Goal: Task Accomplishment & Management: Manage account settings

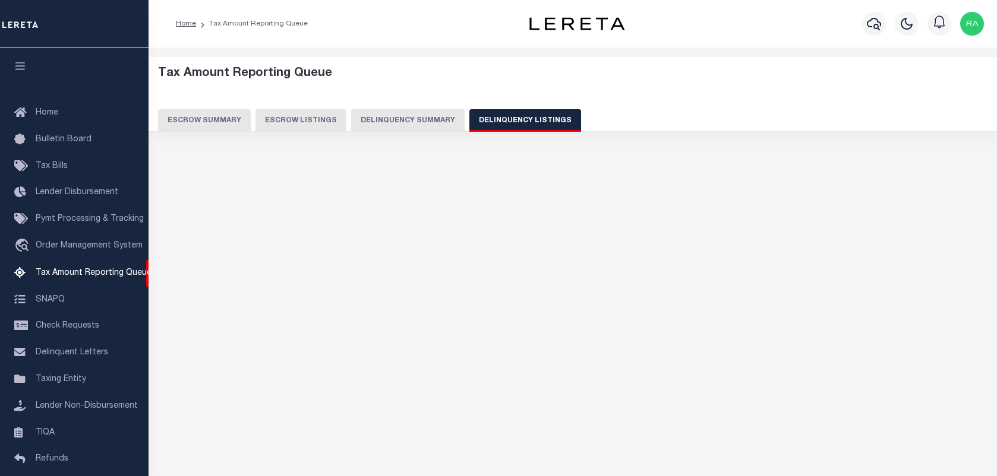
click at [492, 124] on button "Delinquency Listings" at bounding box center [525, 120] width 112 height 23
select select "100"
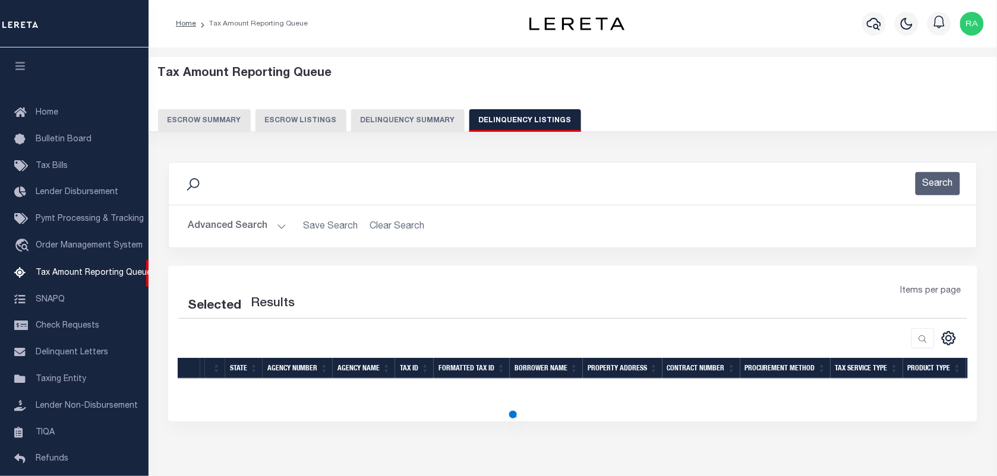
scroll to position [102, 0]
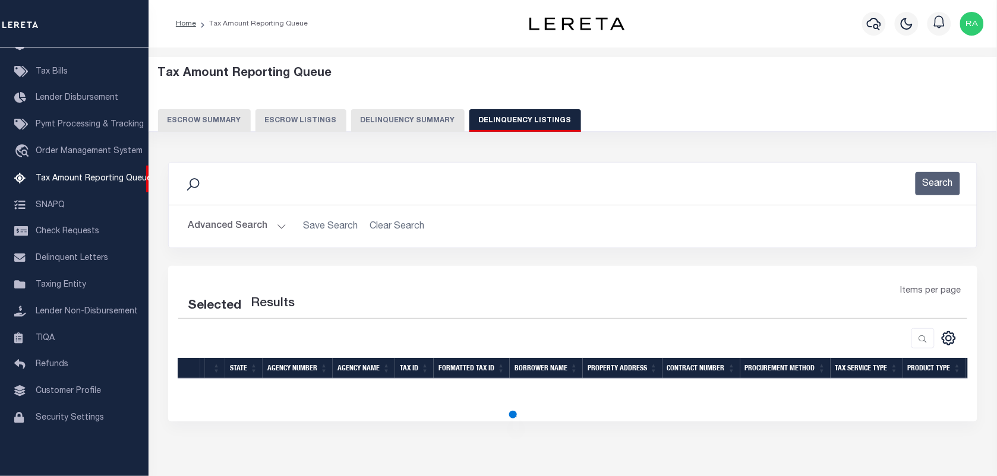
select select "100"
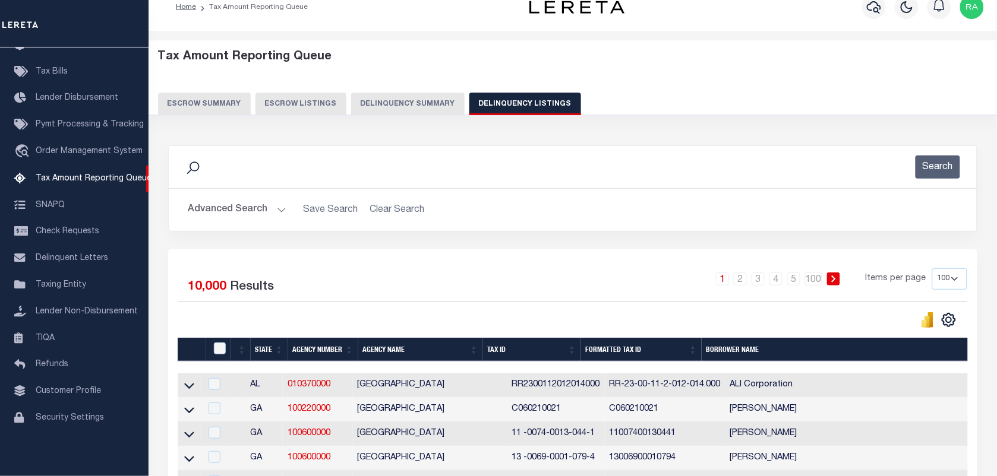
scroll to position [0, 0]
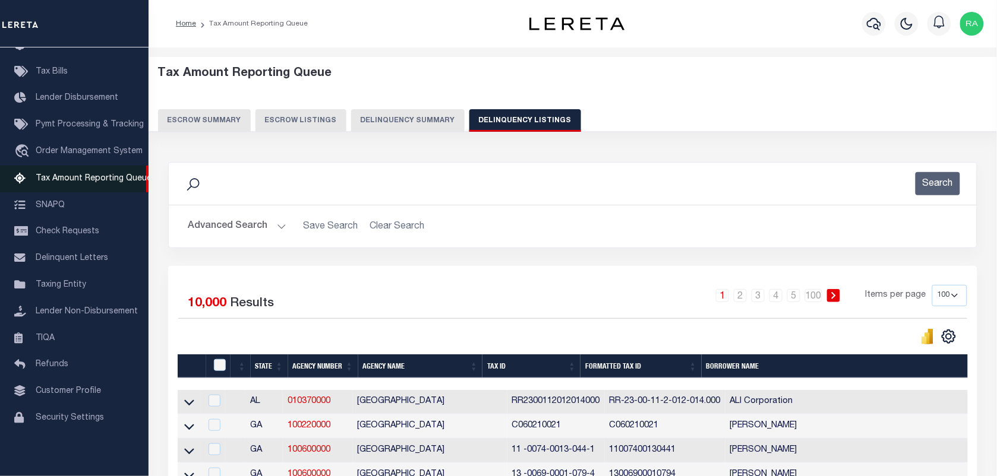
click at [96, 167] on link "Tax Amount Reporting Queue" at bounding box center [74, 179] width 148 height 27
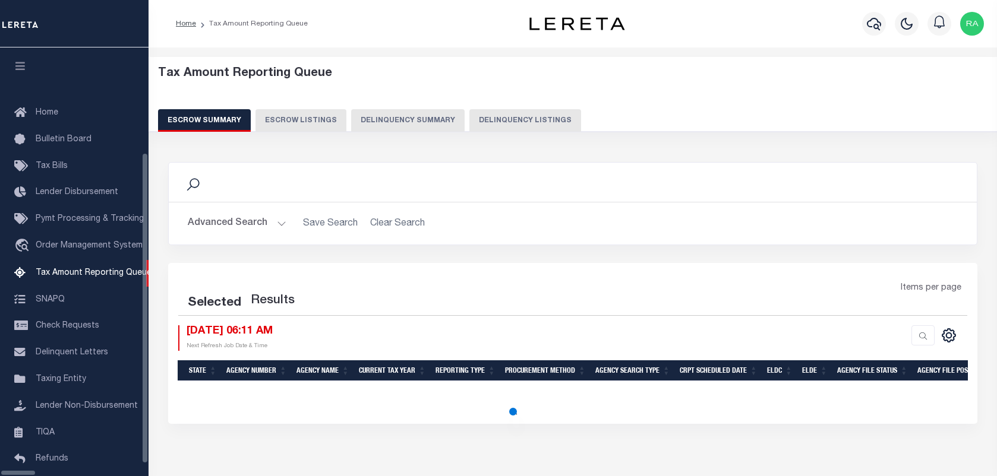
click at [453, 125] on button "Delinquency Summary" at bounding box center [407, 120] width 113 height 23
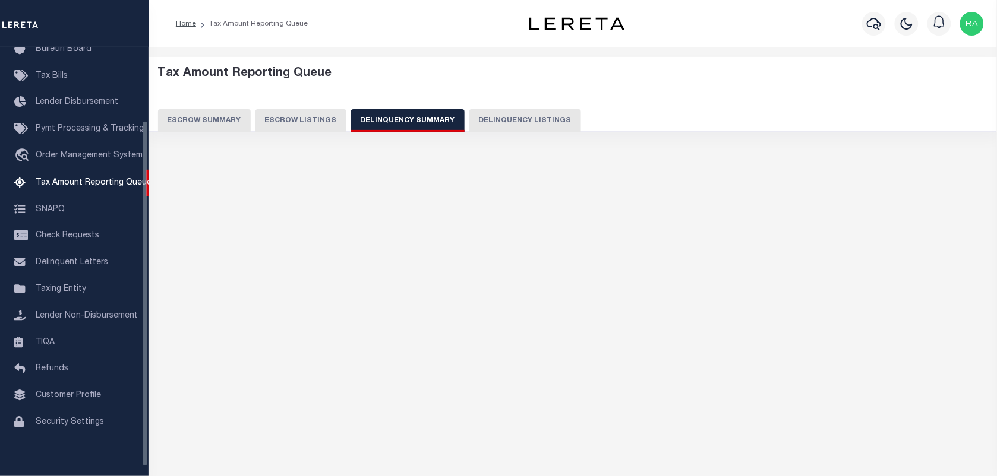
click at [469, 119] on button "Delinquency Listings" at bounding box center [525, 120] width 112 height 23
select select "100"
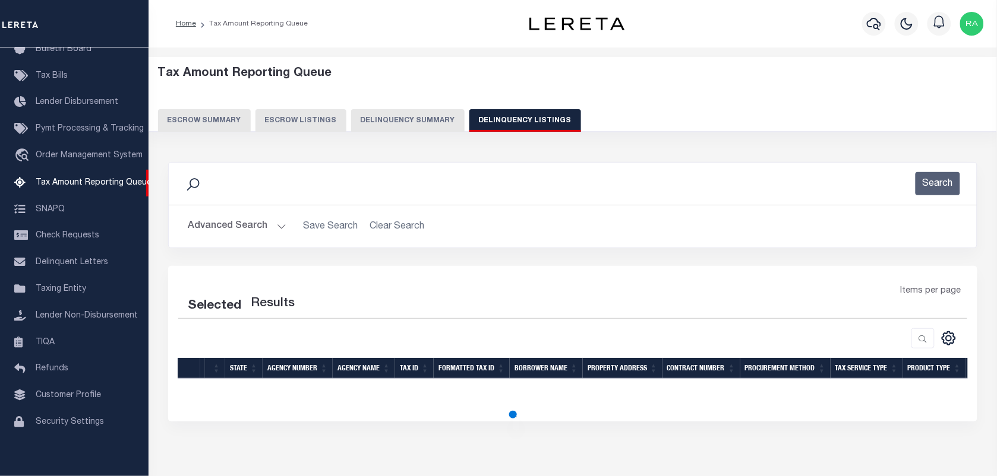
select select "100"
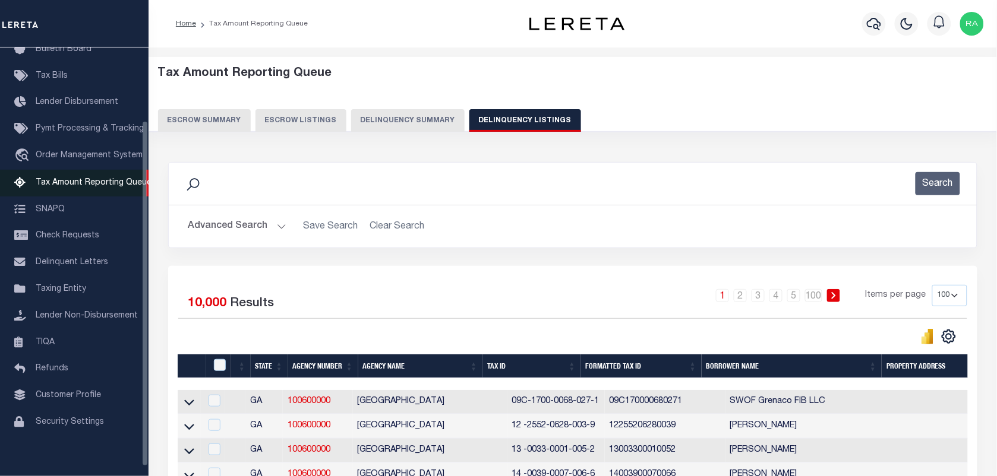
click at [62, 187] on span "Tax Amount Reporting Queue" at bounding box center [94, 183] width 116 height 8
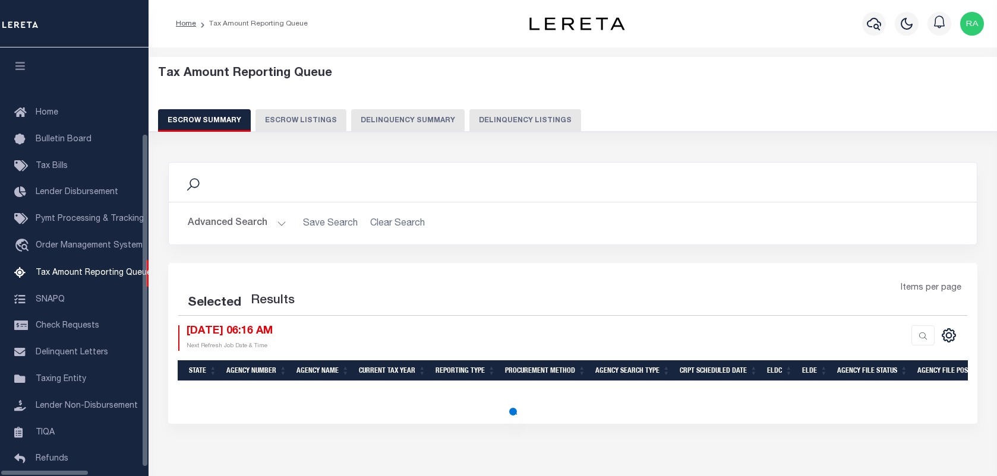
click at [480, 129] on button "Delinquency Listings" at bounding box center [525, 120] width 112 height 23
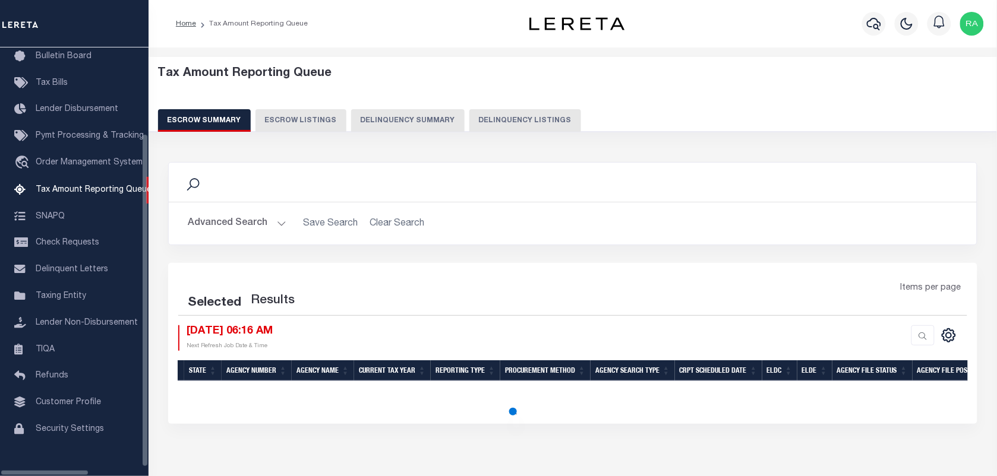
select select "100"
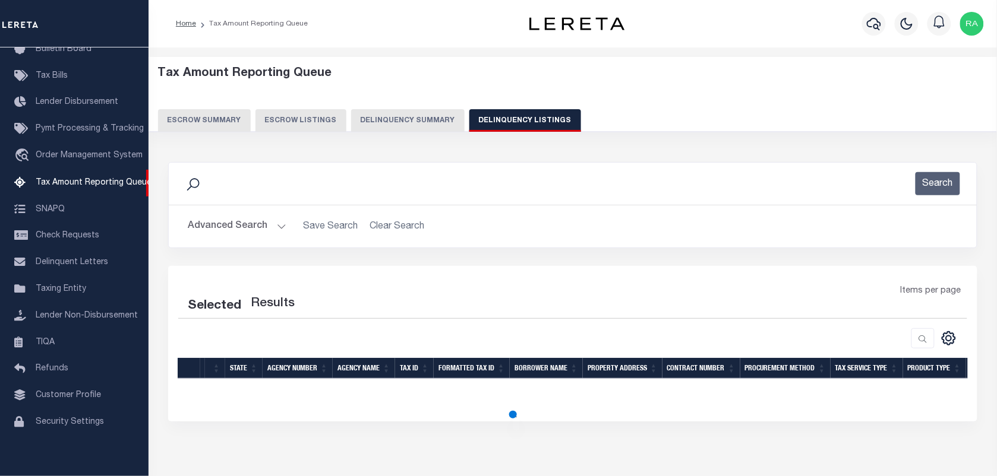
select select "100"
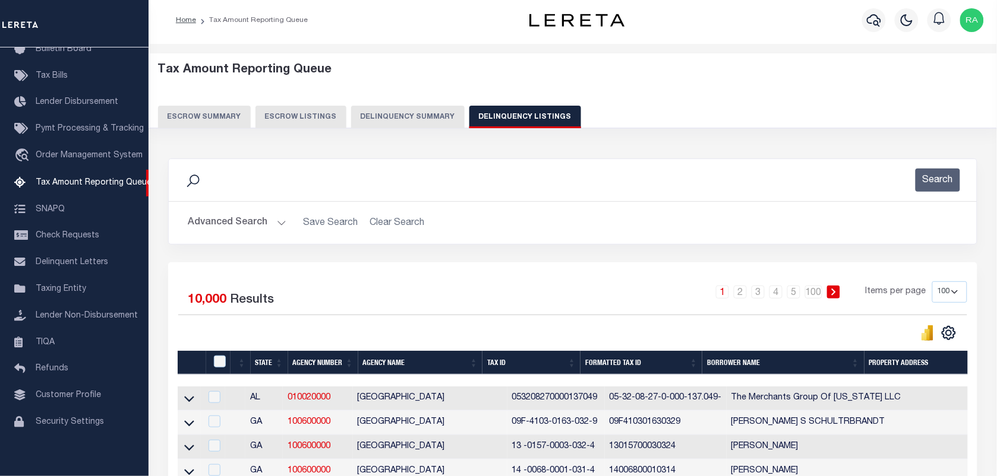
scroll to position [0, 0]
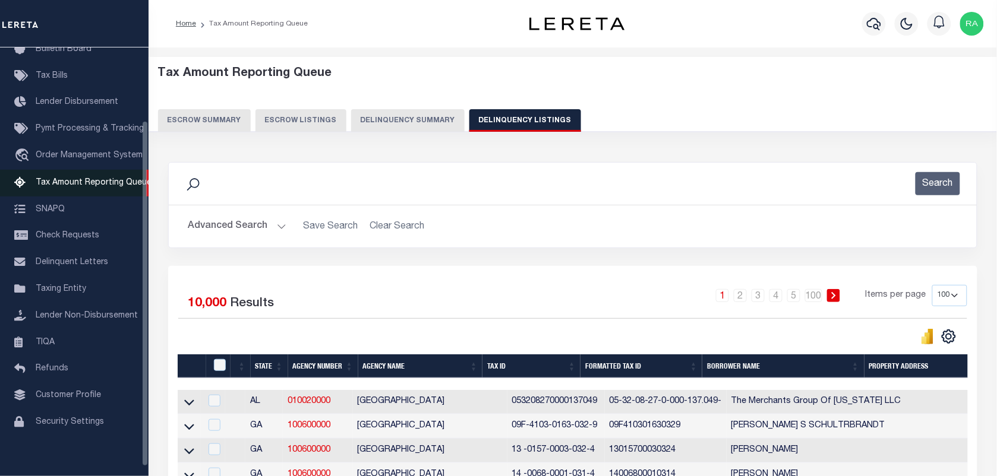
click at [64, 185] on span "Tax Amount Reporting Queue" at bounding box center [94, 183] width 116 height 8
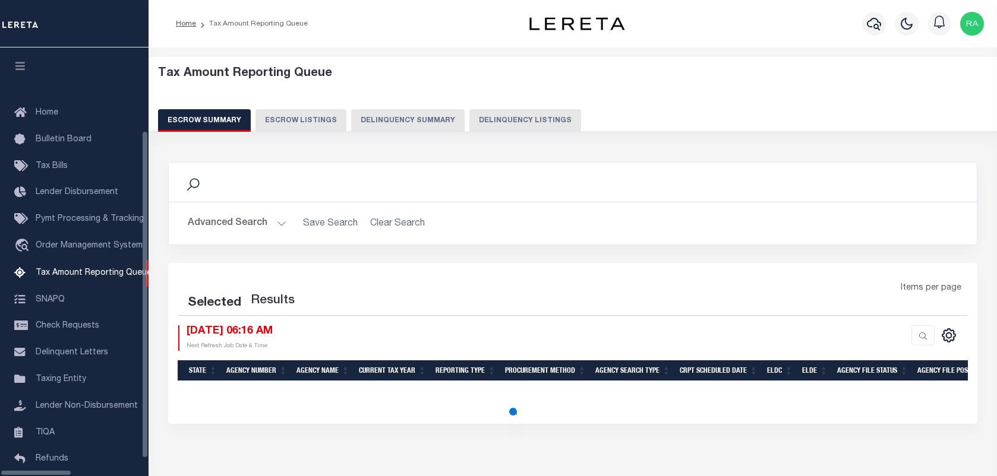
click at [469, 127] on button "Delinquency Listings" at bounding box center [525, 120] width 112 height 23
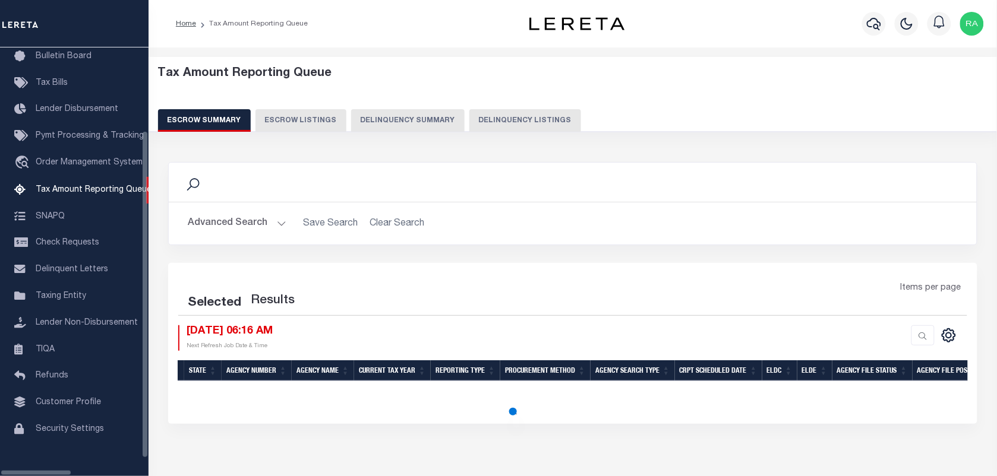
select select "100"
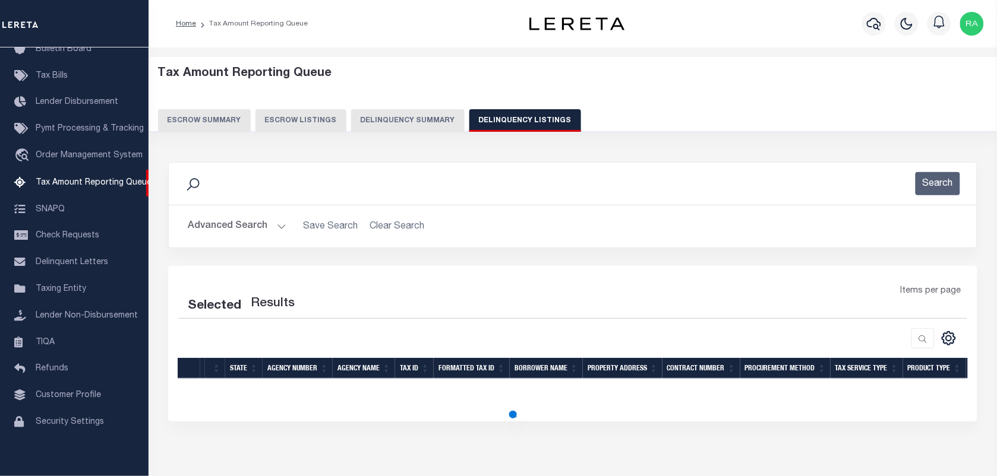
select select "100"
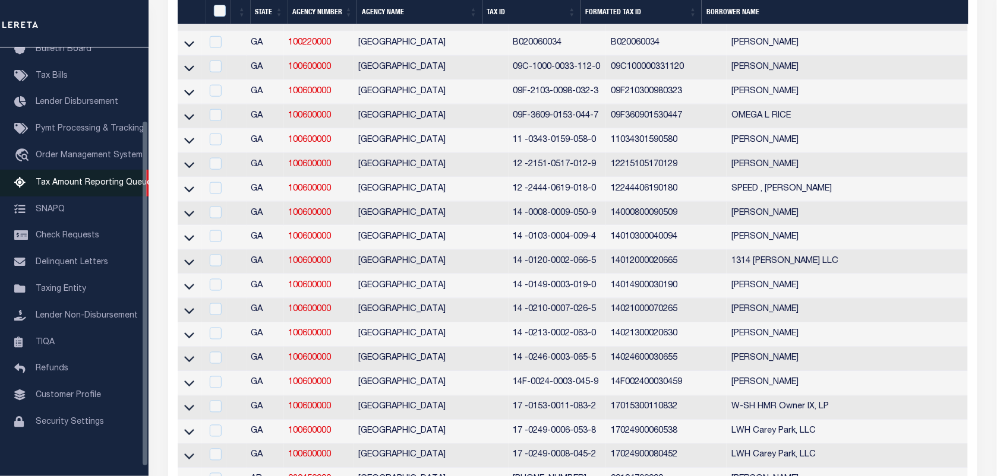
scroll to position [520, 0]
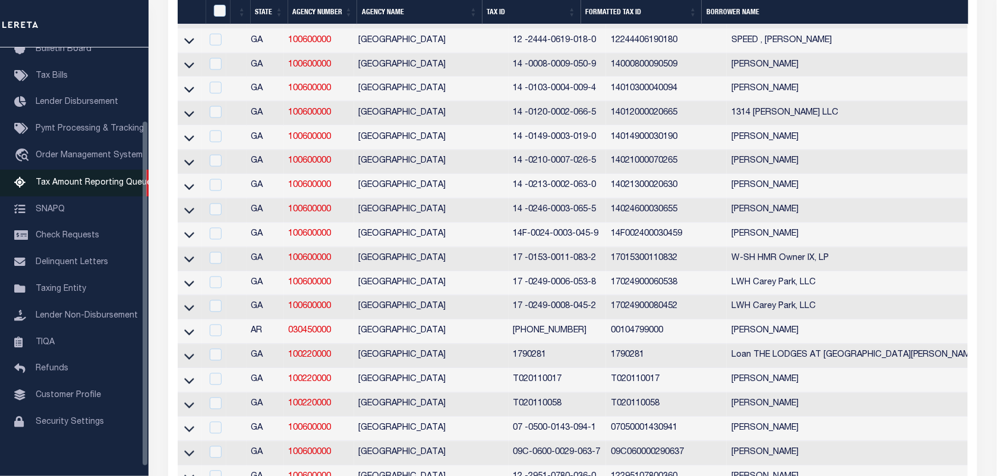
click at [95, 191] on link "Tax Amount Reporting Queue" at bounding box center [74, 183] width 148 height 27
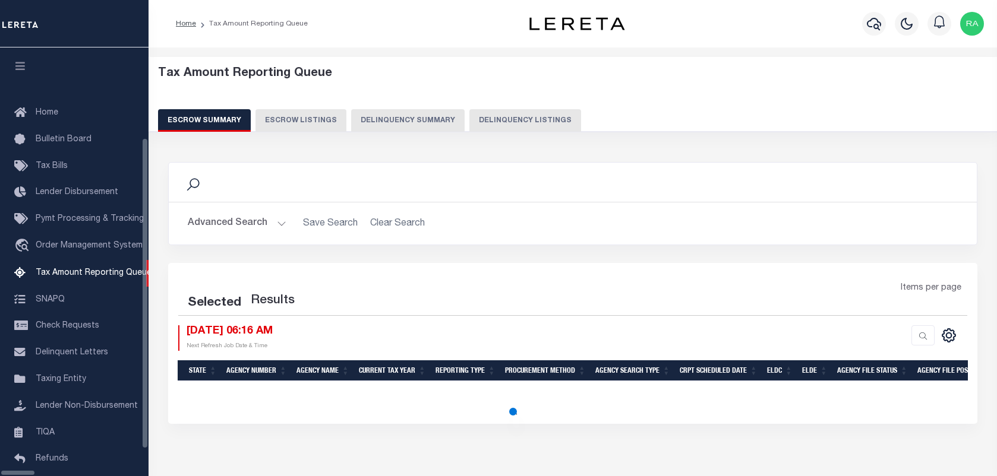
select select "100"
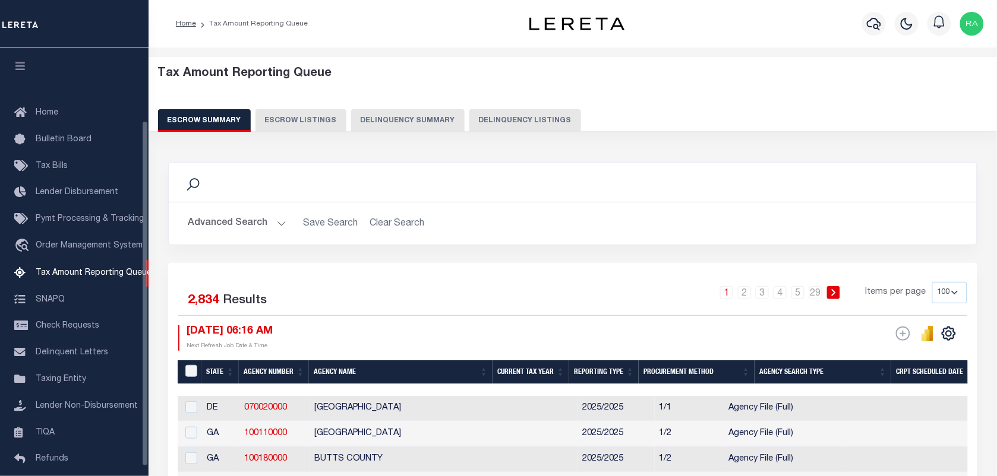
scroll to position [90, 0]
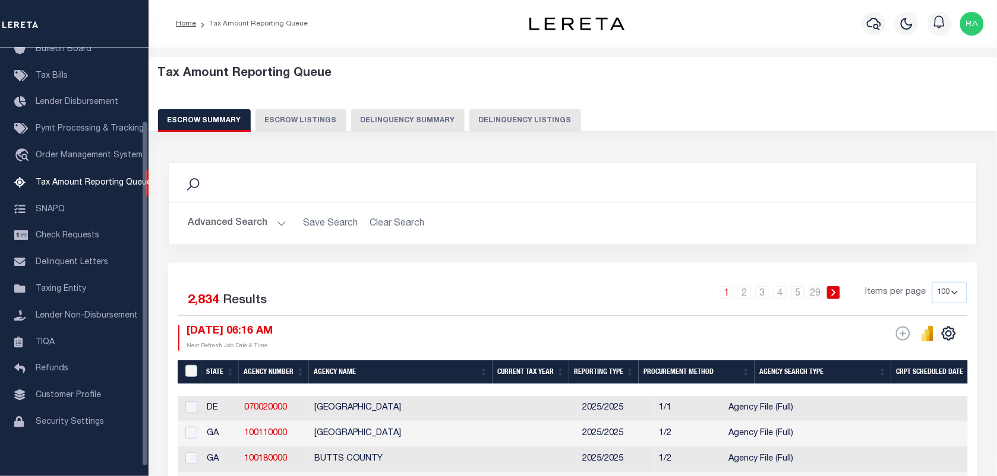
click at [527, 113] on button "Delinquency Listings" at bounding box center [525, 120] width 112 height 23
select select "100"
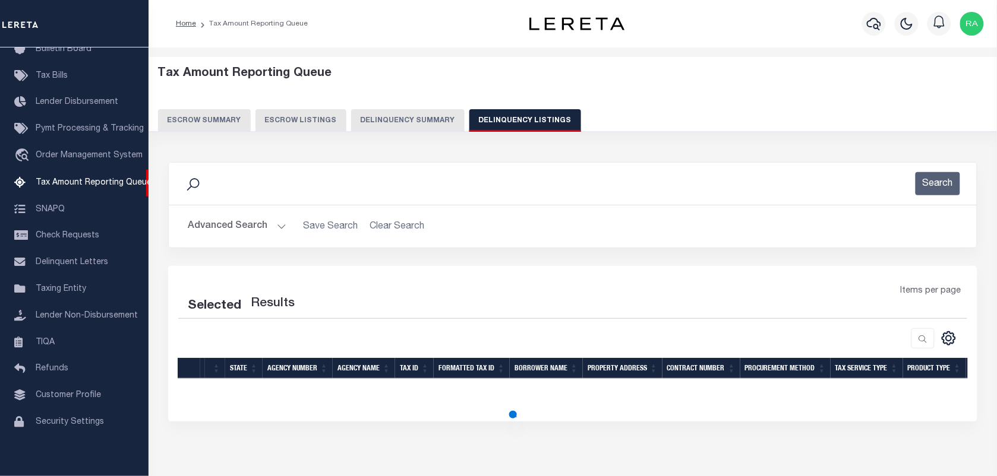
select select "100"
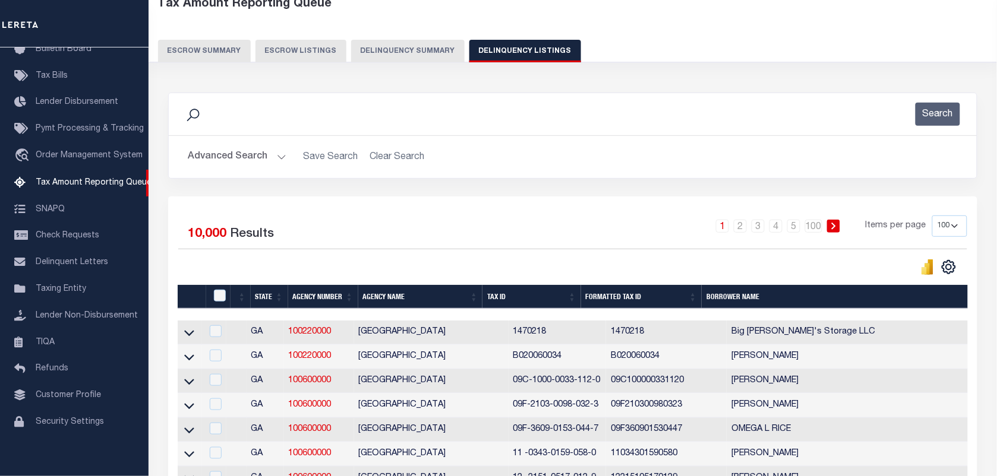
scroll to position [0, 0]
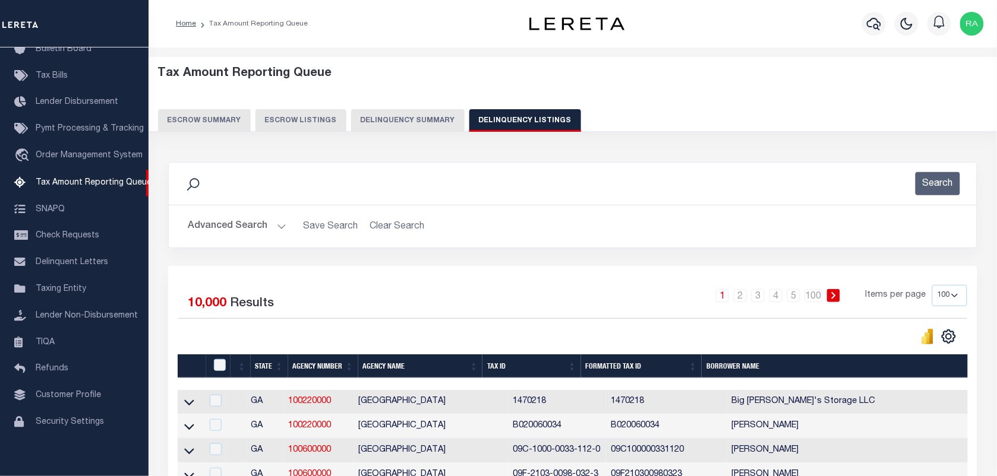
drag, startPoint x: 271, startPoint y: 229, endPoint x: 473, endPoint y: 279, distance: 208.7
click at [271, 229] on button "Advanced Search" at bounding box center [237, 226] width 99 height 23
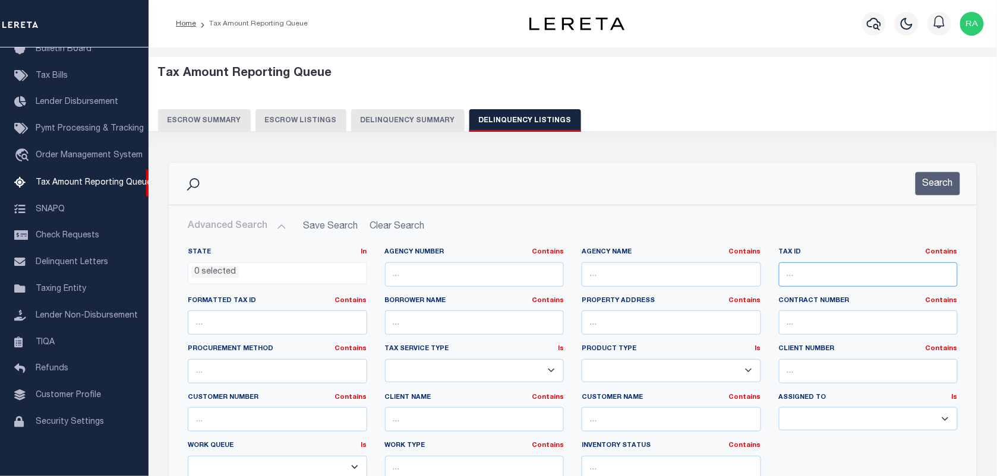
click at [810, 272] on input "text" at bounding box center [868, 275] width 179 height 24
paste input "70-08-18-300-072"
type input "70-08-18-300-072"
click at [909, 195] on div "Search" at bounding box center [930, 183] width 59 height 23
click at [945, 188] on button "Search" at bounding box center [937, 183] width 45 height 23
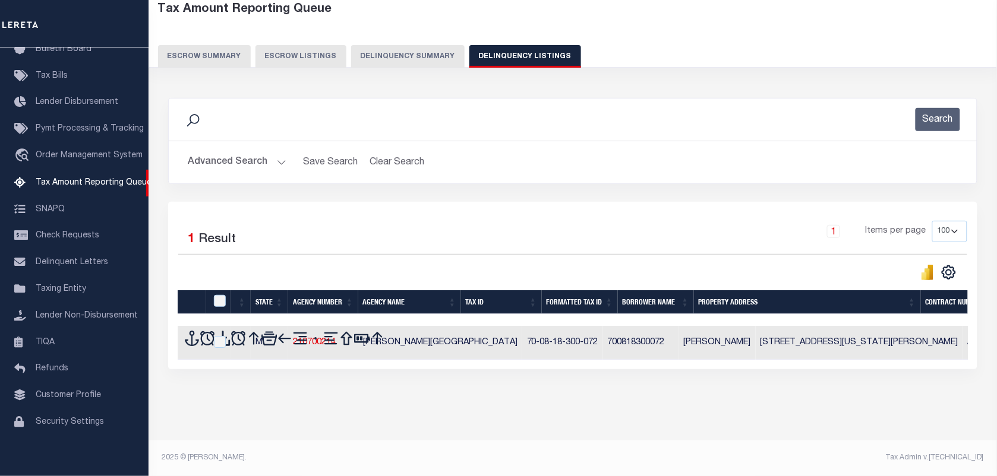
scroll to position [65, 0]
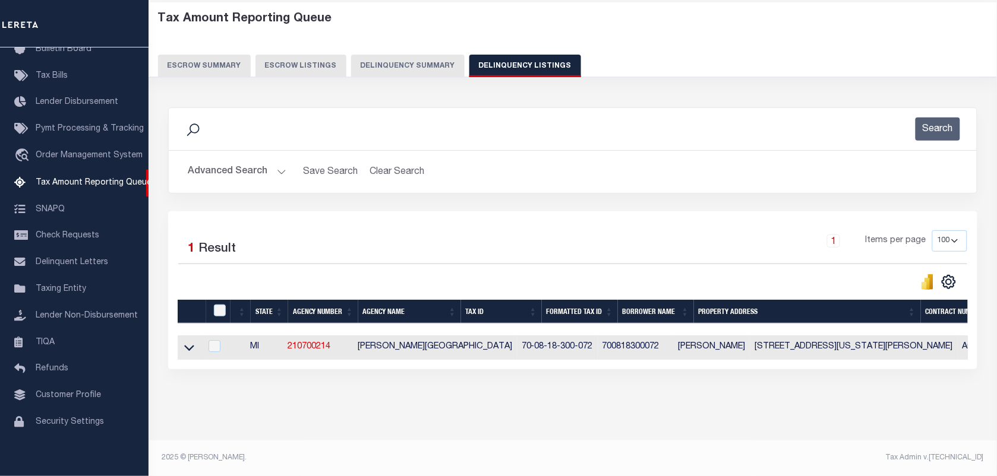
click at [182, 336] on td at bounding box center [189, 348] width 23 height 24
checkbox input "true"
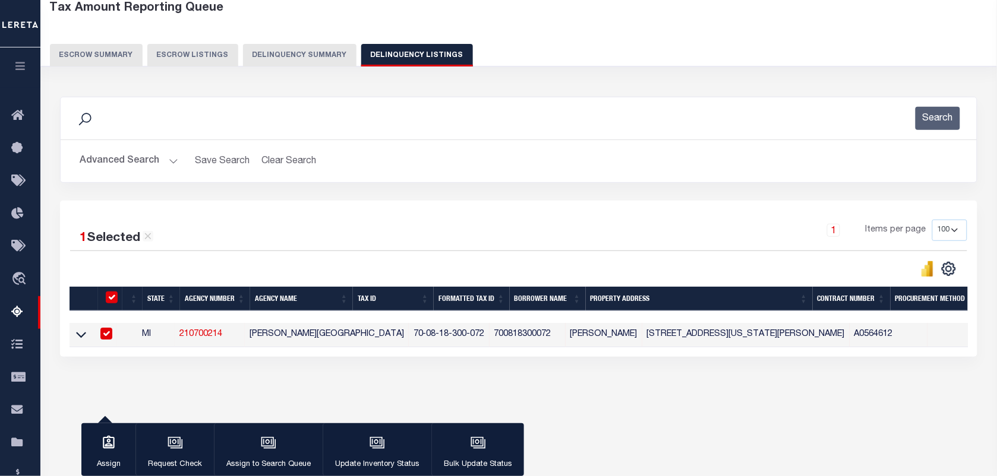
scroll to position [63, 0]
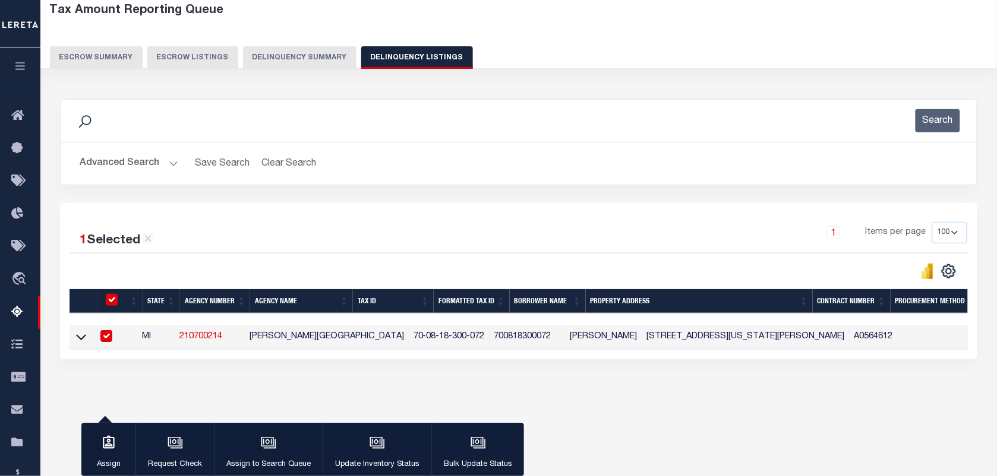
drag, startPoint x: 517, startPoint y: 361, endPoint x: 934, endPoint y: 372, distance: 417.1
click at [934, 372] on div "Data sync process is currently running, you may face some response delays. Sear…" at bounding box center [518, 241] width 933 height 308
click at [677, 423] on div "Tax Amount Reporting Queue Escrow Summary Escrow Listings In" at bounding box center [518, 213] width 949 height 434
click at [109, 336] on input "checkbox" at bounding box center [106, 336] width 12 height 12
checkbox input "false"
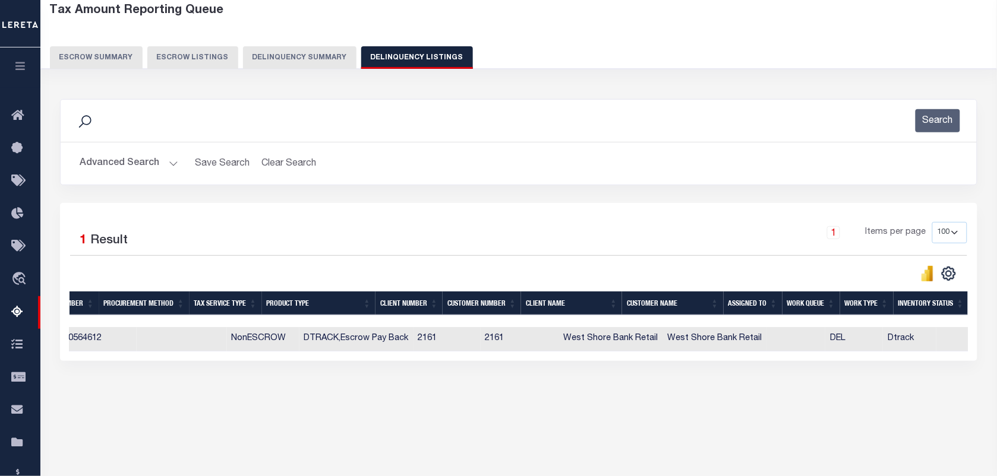
scroll to position [0, 0]
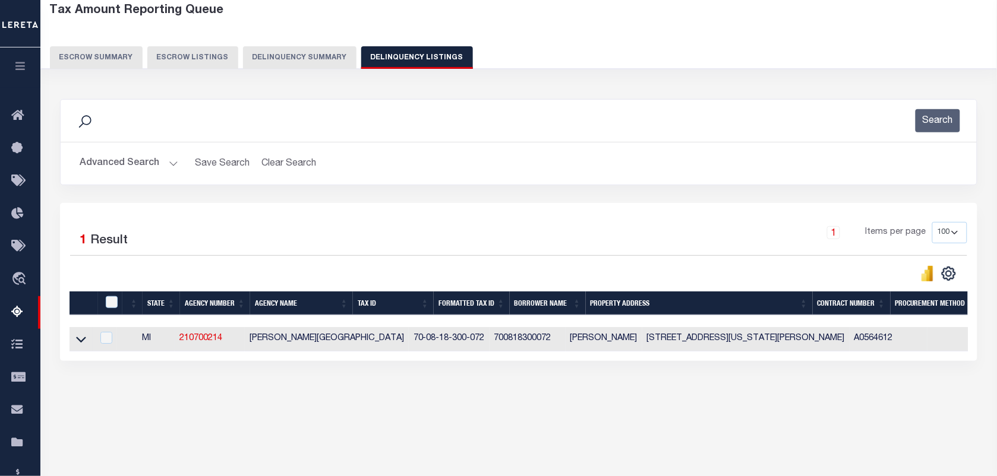
click at [72, 334] on td at bounding box center [80, 339] width 23 height 24
checkbox input "true"
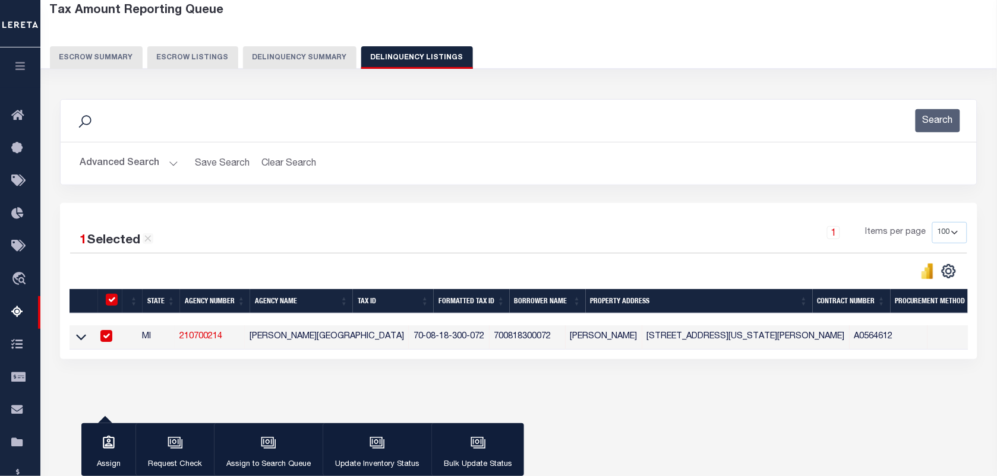
click at [108, 334] on div at bounding box center [104, 336] width 15 height 13
checkbox input "false"
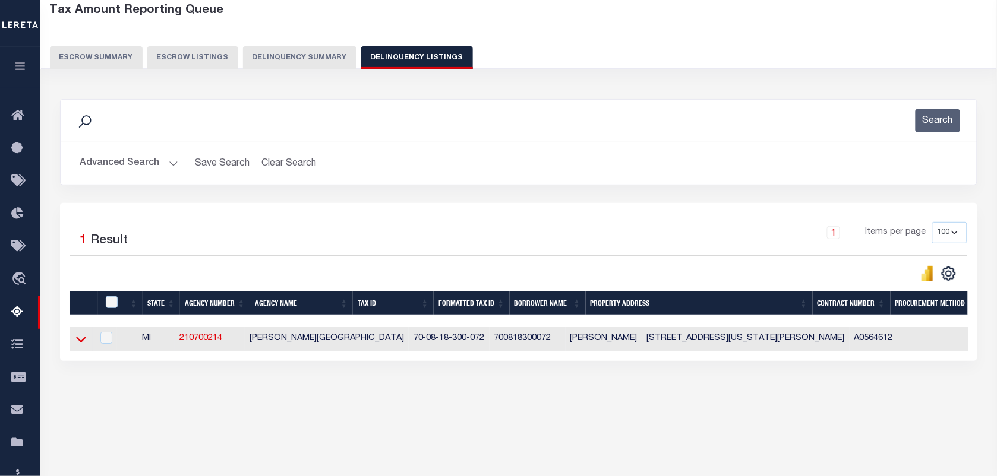
click at [81, 343] on icon at bounding box center [81, 339] width 10 height 12
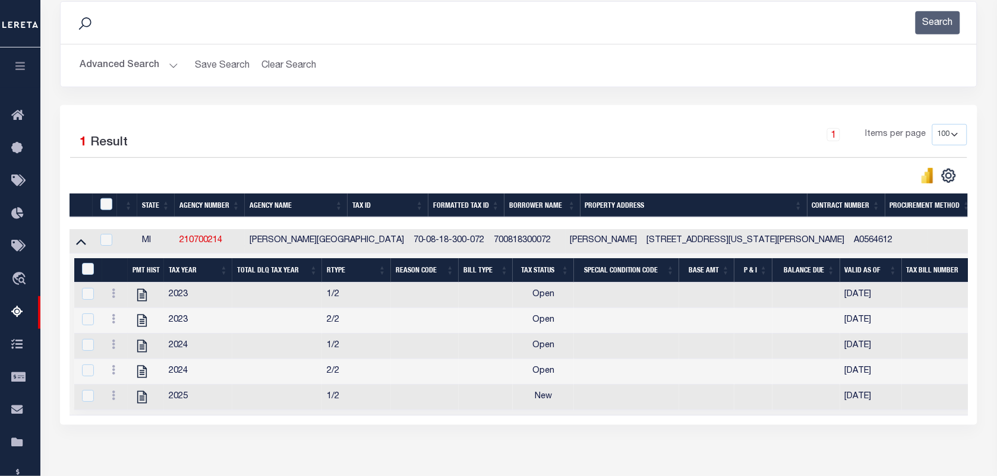
scroll to position [211, 0]
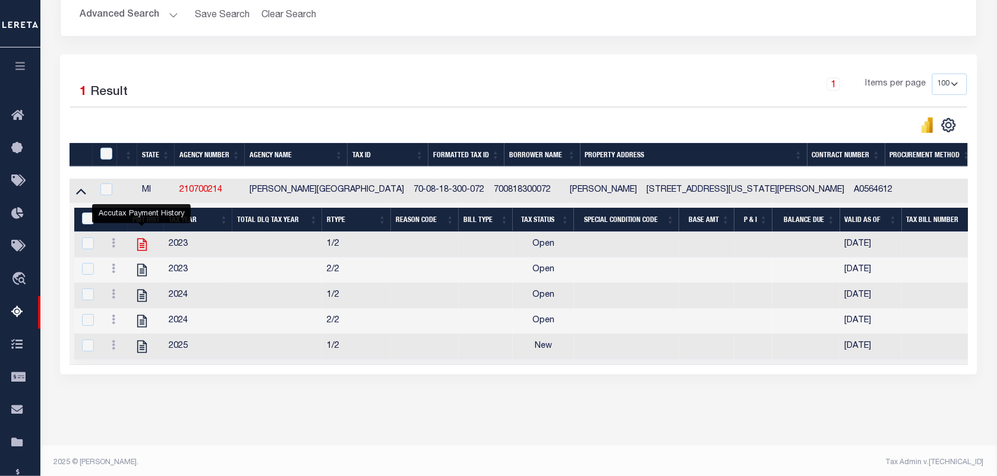
click at [137, 250] on icon "" at bounding box center [142, 245] width 10 height 12
checkbox input "true"
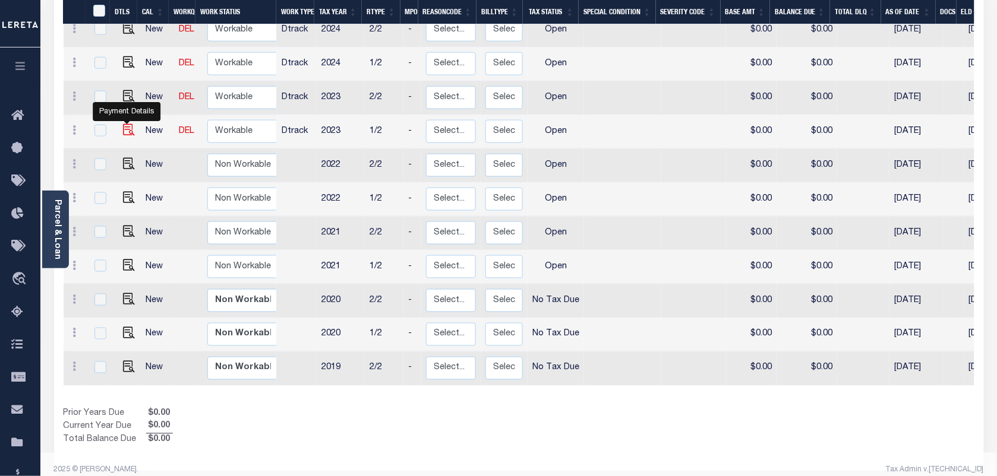
click at [123, 124] on img "" at bounding box center [129, 130] width 12 height 12
checkbox input "true"
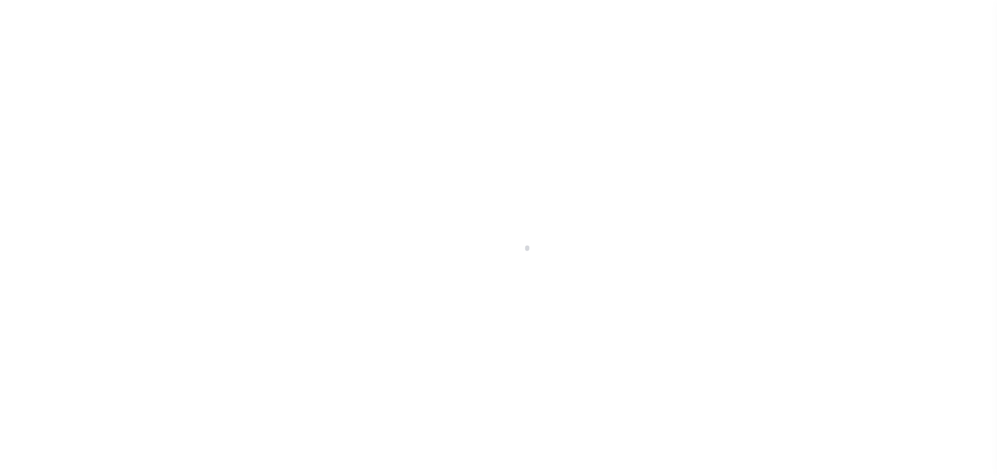
select select "OP2"
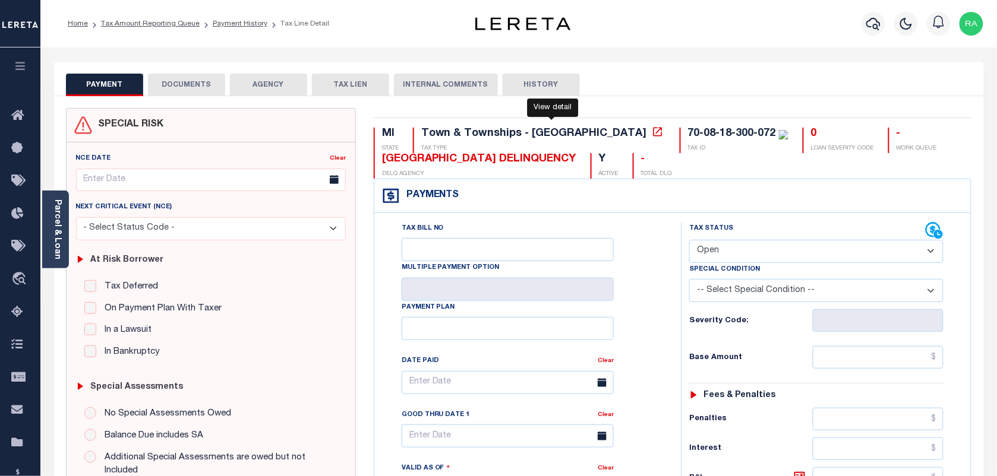
click at [652, 131] on icon at bounding box center [658, 132] width 12 height 12
click at [50, 248] on div "Parcel & Loan" at bounding box center [55, 230] width 27 height 78
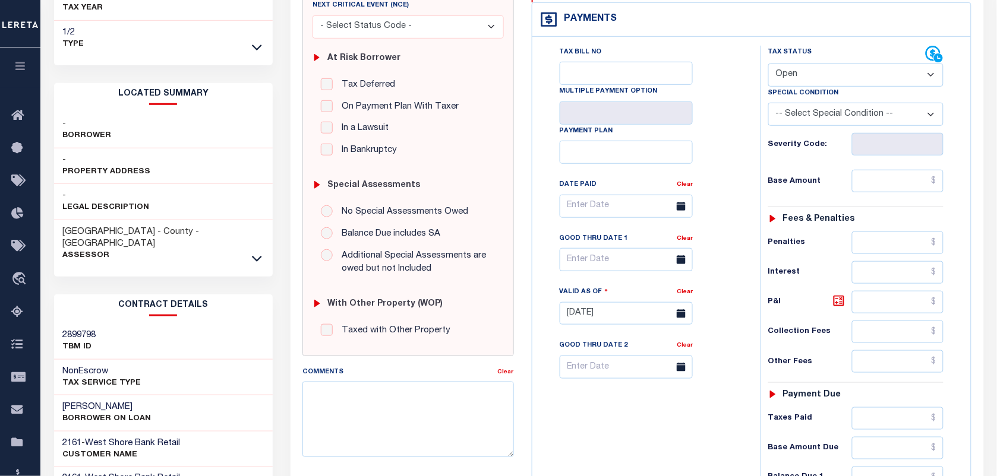
scroll to position [223, 0]
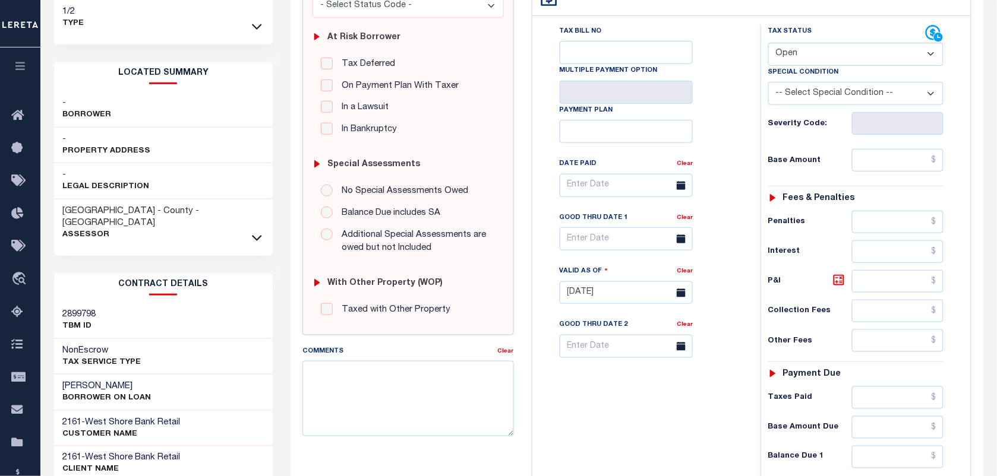
click at [257, 222] on div "OTTAWA COUNTY - County - MI Assessor" at bounding box center [163, 224] width 219 height 48
click at [260, 232] on icon at bounding box center [257, 238] width 10 height 12
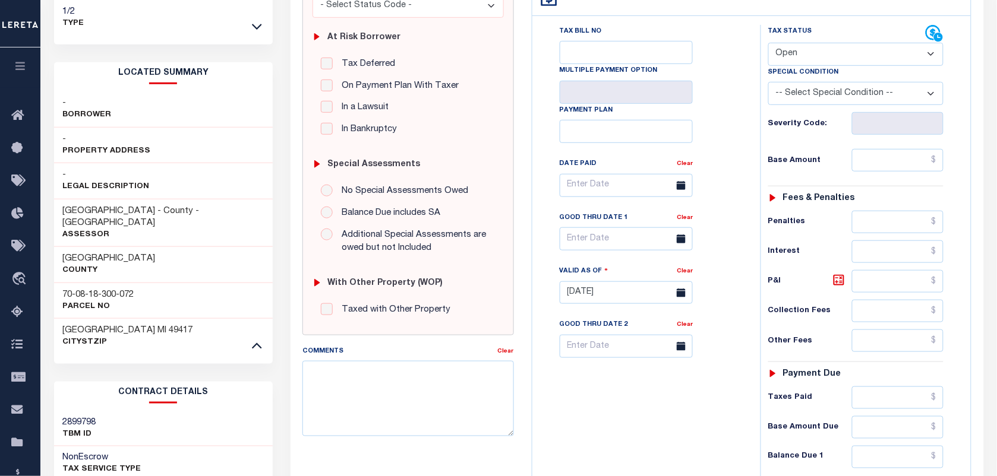
click at [104, 289] on h3 "70-08-18-300-072" at bounding box center [98, 295] width 71 height 12
copy div "70-08-18-300-072"
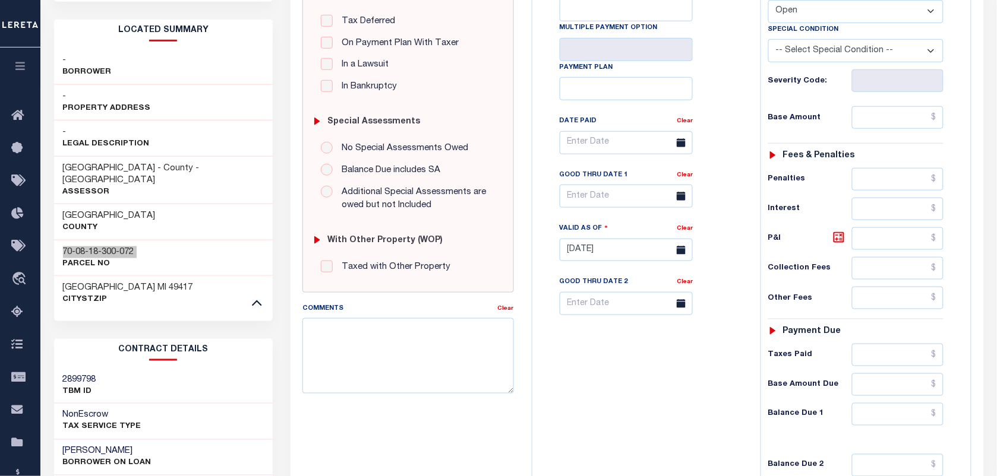
scroll to position [297, 0]
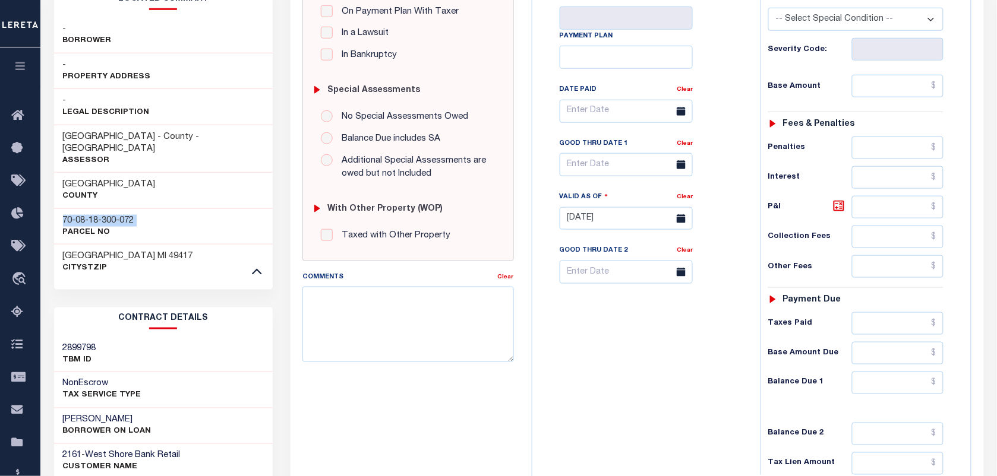
click at [90, 208] on div "70-08-18-300-072 Parcel No" at bounding box center [163, 226] width 219 height 36
click at [87, 208] on div "70-08-18-300-072 Parcel No" at bounding box center [163, 226] width 219 height 36
copy div "70-08-18-300-072"
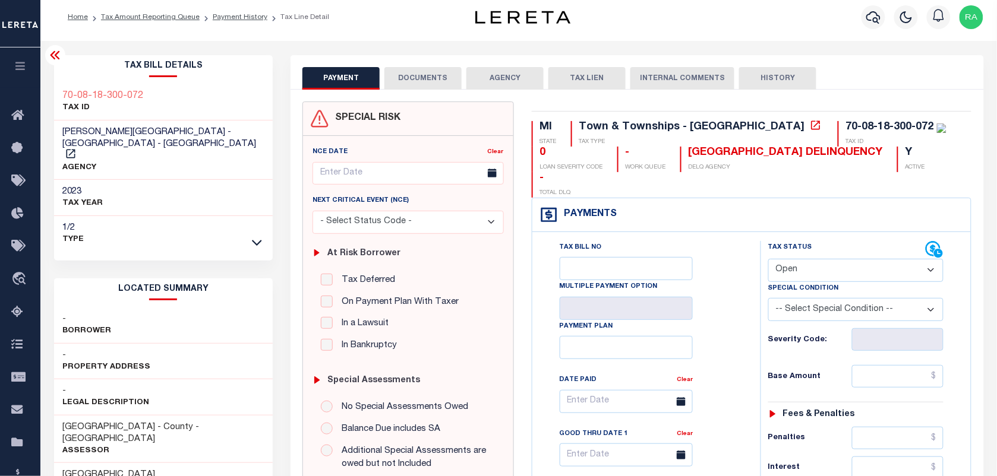
scroll to position [0, 0]
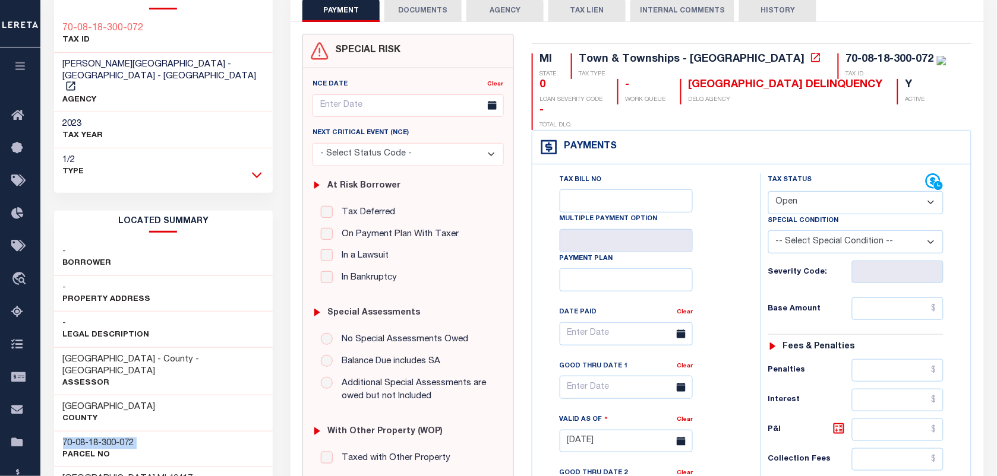
click at [252, 169] on icon at bounding box center [257, 175] width 10 height 12
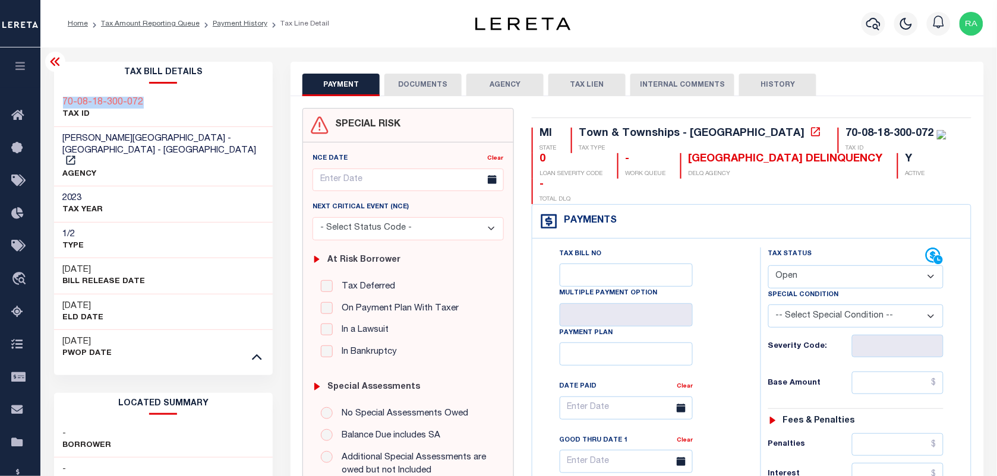
drag, startPoint x: 150, startPoint y: 98, endPoint x: 52, endPoint y: 92, distance: 97.6
copy h3 "70-08-18-300-072"
click at [134, 25] on link "Tax Amount Reporting Queue" at bounding box center [150, 23] width 99 height 7
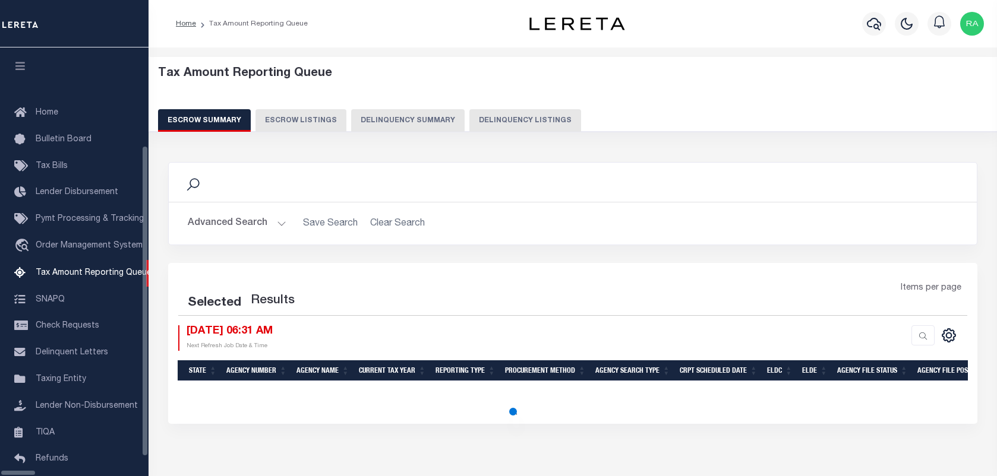
click at [472, 110] on button "Delinquency Listings" at bounding box center [525, 120] width 112 height 23
click at [469, 119] on button "Delinquency Listings" at bounding box center [525, 120] width 112 height 23
select select "100"
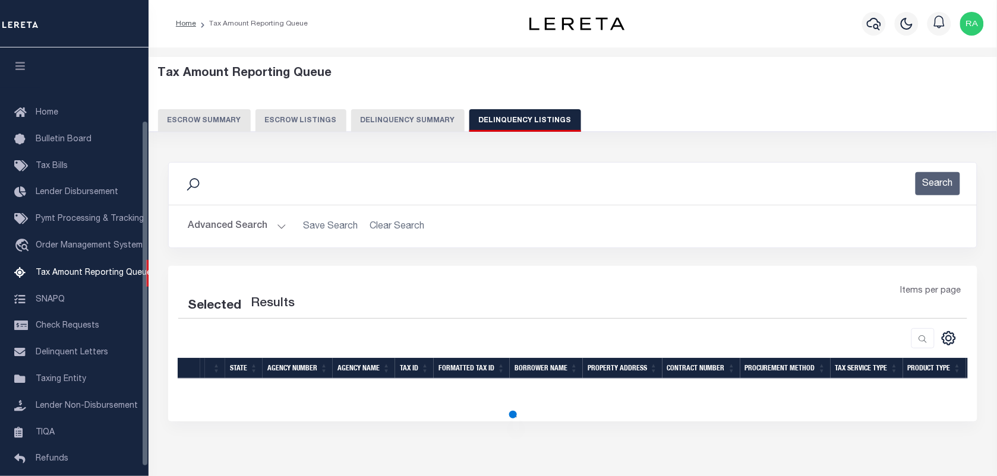
scroll to position [90, 0]
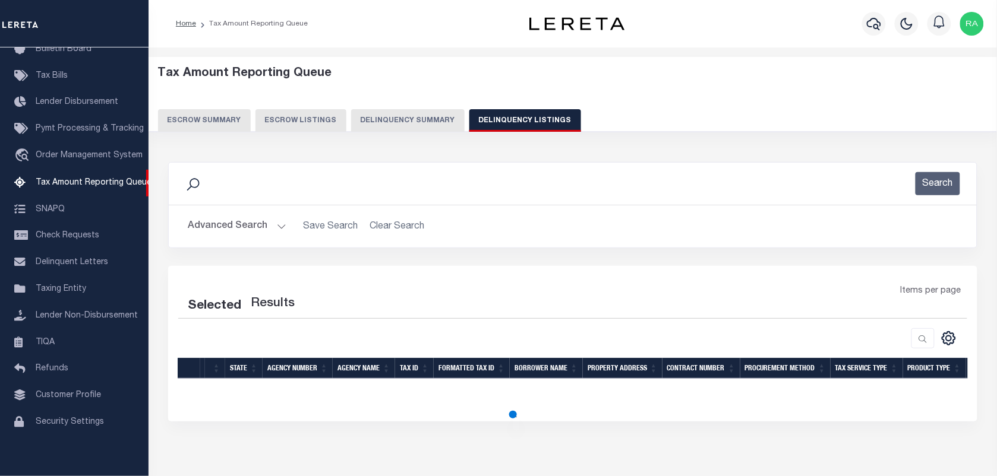
click at [279, 226] on button "Advanced Search" at bounding box center [237, 226] width 99 height 23
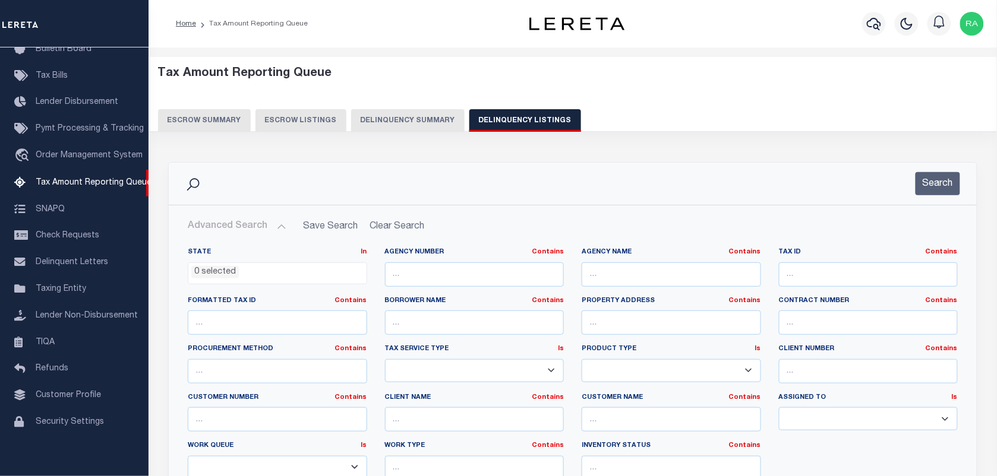
select select "100"
click at [832, 280] on input "text" at bounding box center [868, 275] width 179 height 24
paste input "70-08-19-300-073"
type input "70-08-19-300-073"
click at [916, 179] on button "Search" at bounding box center [937, 183] width 45 height 23
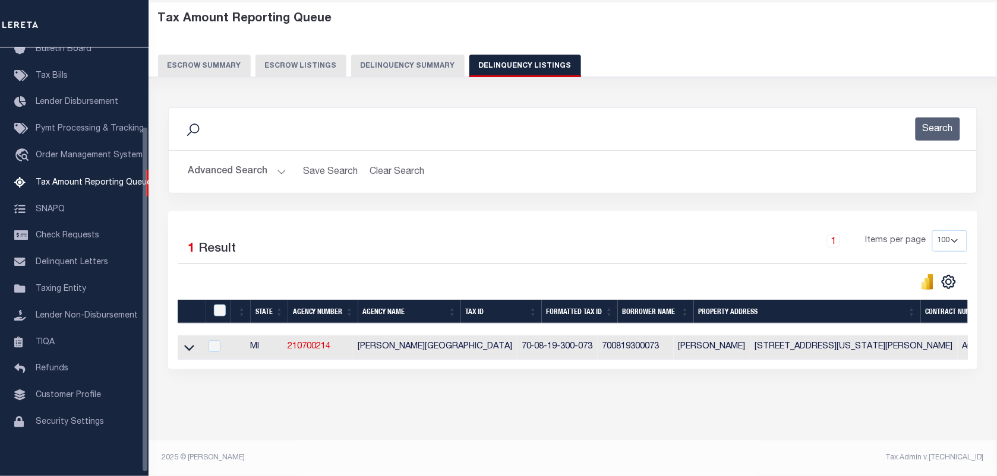
scroll to position [65, 0]
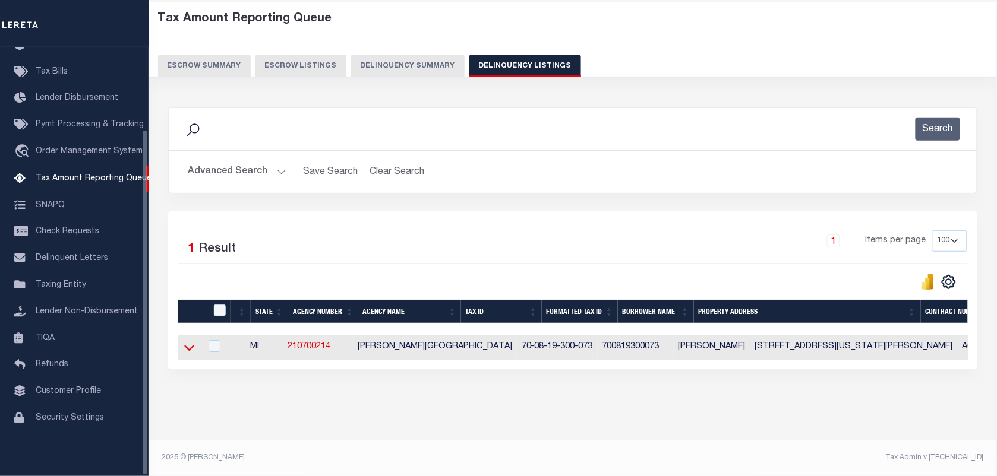
click at [191, 342] on icon at bounding box center [189, 348] width 10 height 12
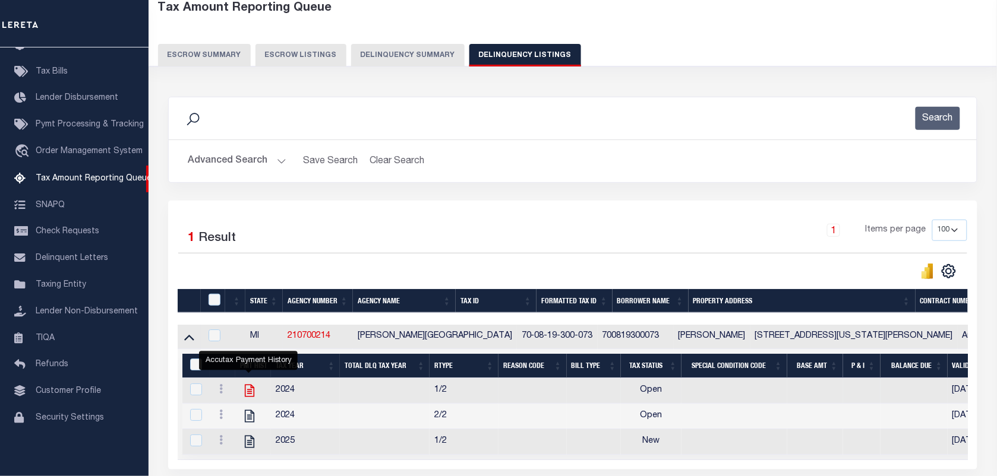
click at [245, 392] on icon "" at bounding box center [250, 391] width 10 height 12
checkbox input "true"
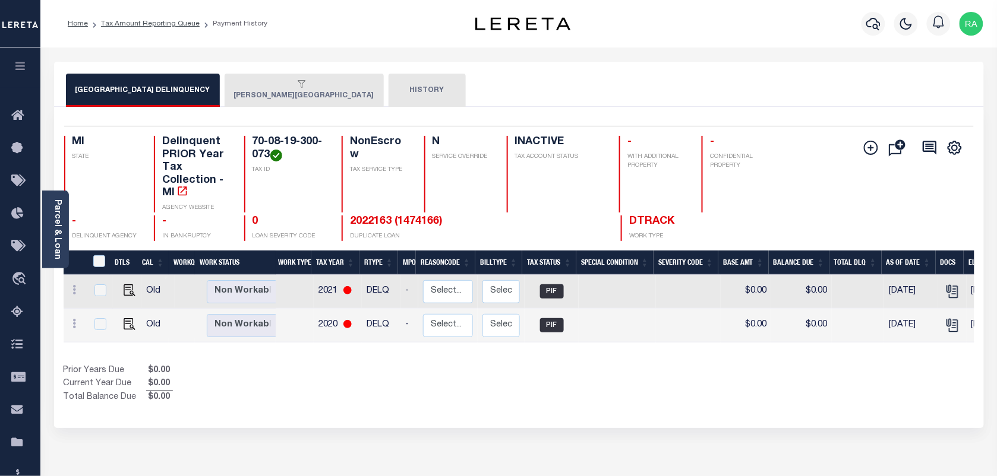
click at [274, 99] on button "[PERSON_NAME][GEOGRAPHIC_DATA]" at bounding box center [304, 90] width 159 height 33
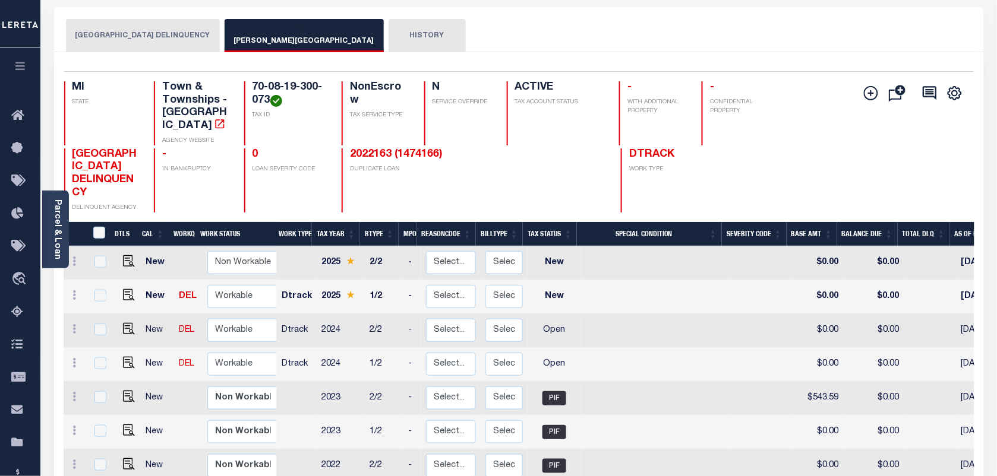
scroll to position [148, 0]
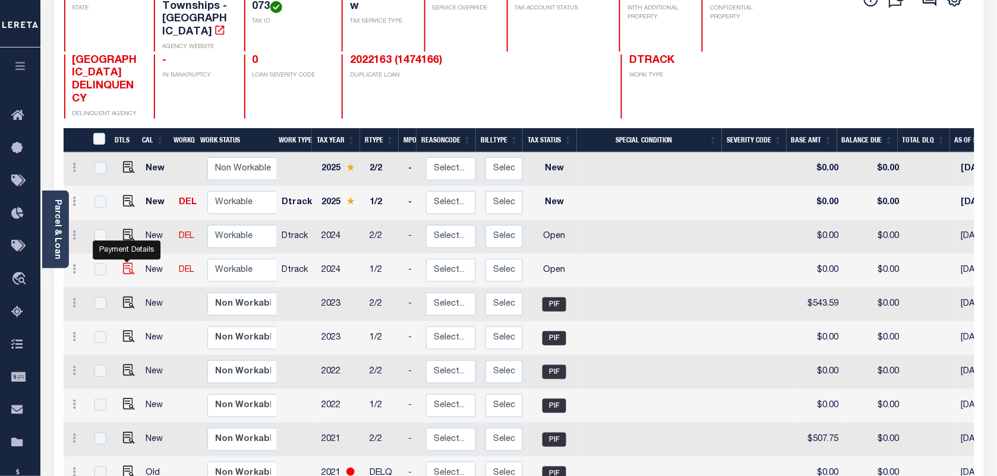
click at [128, 263] on img "" at bounding box center [129, 269] width 12 height 12
checkbox input "true"
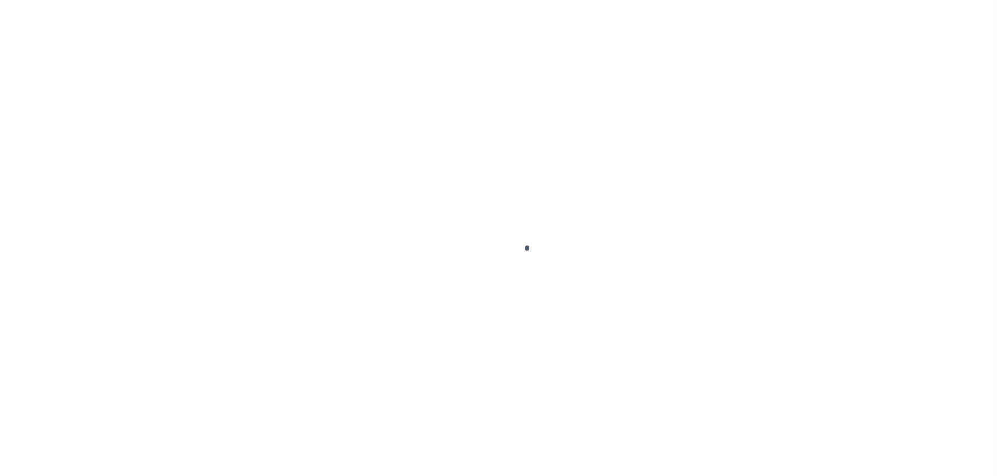
select select "OP2"
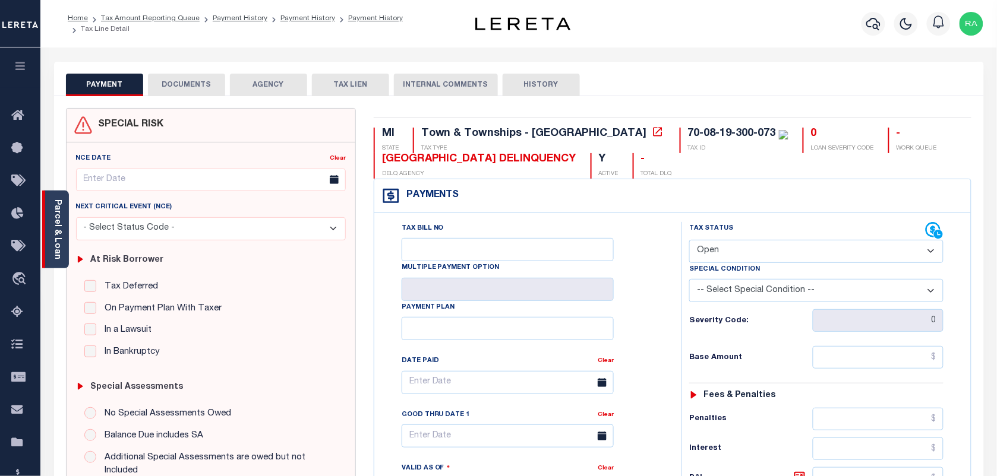
click at [58, 242] on link "Parcel & Loan" at bounding box center [57, 230] width 8 height 60
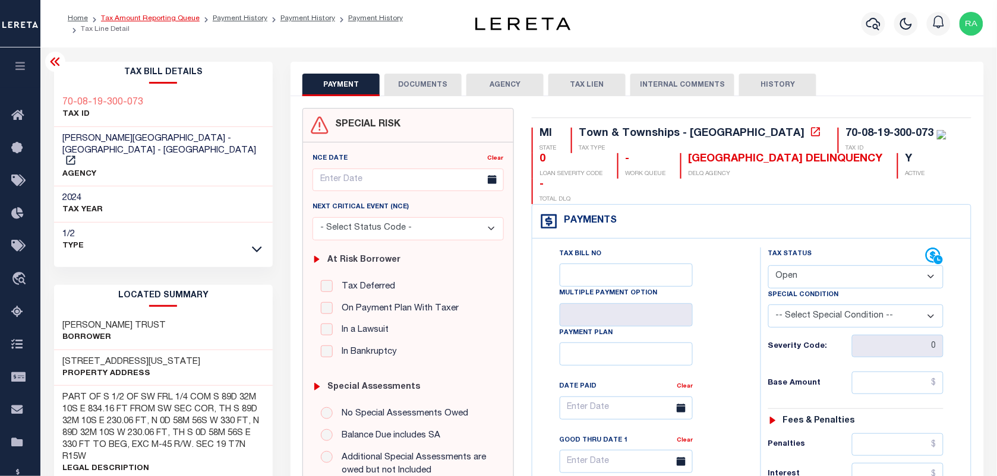
click at [166, 19] on link "Tax Amount Reporting Queue" at bounding box center [150, 18] width 99 height 7
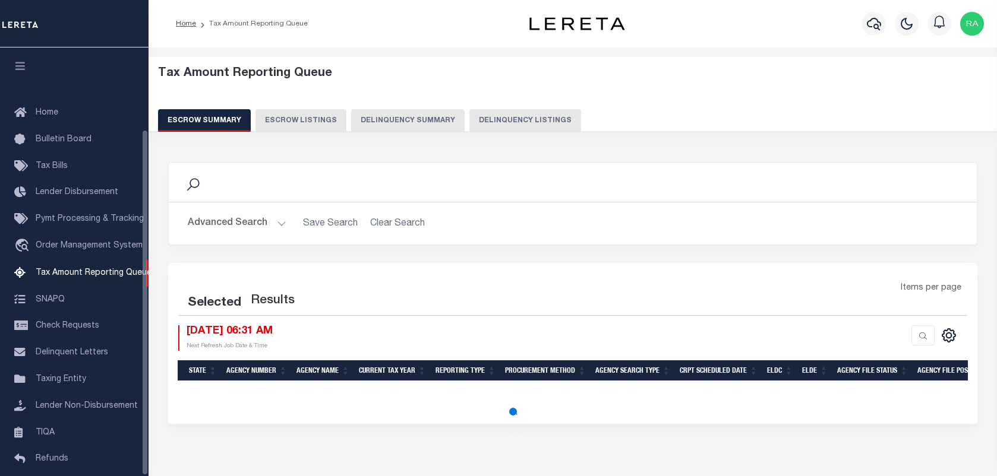
click at [512, 122] on button "Delinquency Listings" at bounding box center [525, 120] width 112 height 23
select select "100"
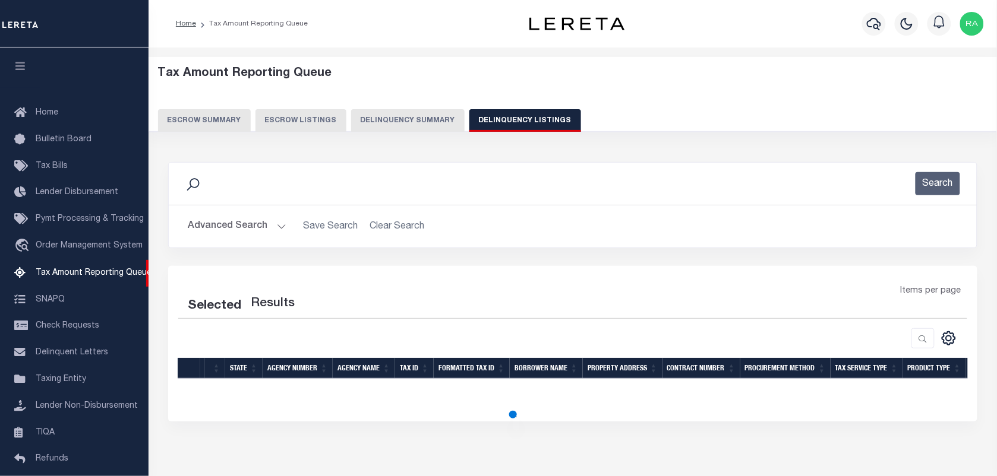
select select "100"
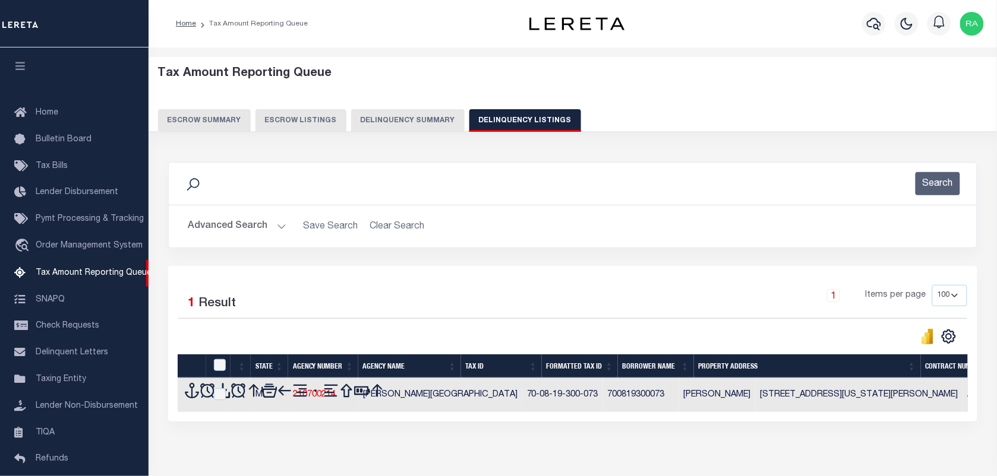
scroll to position [102, 0]
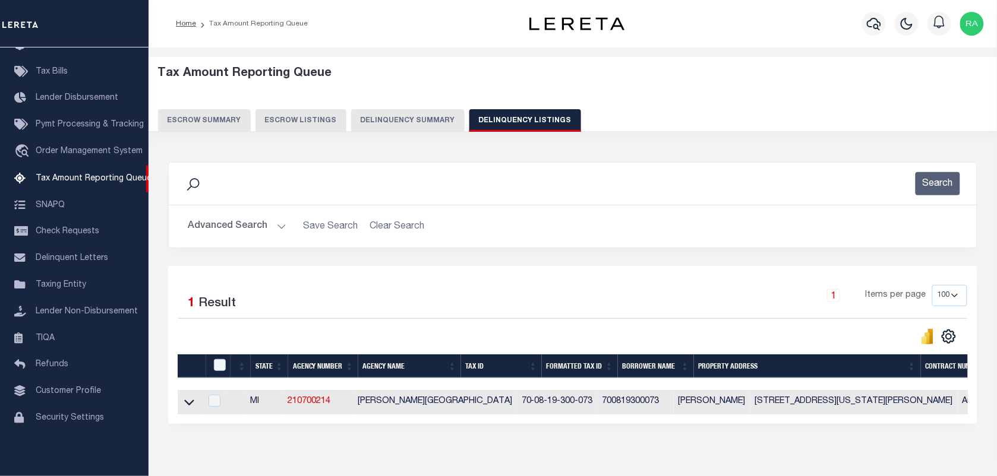
click at [278, 232] on button "Advanced Search" at bounding box center [237, 226] width 99 height 23
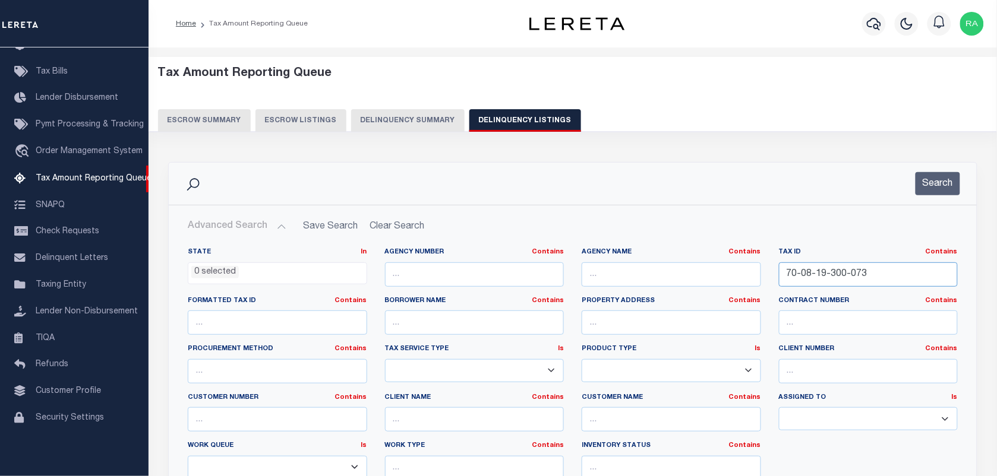
click at [821, 284] on input "70-08-19-300-073" at bounding box center [868, 275] width 179 height 24
drag, startPoint x: 821, startPoint y: 284, endPoint x: 900, endPoint y: 387, distance: 129.7
click at [823, 288] on div "Tax ID Contains Contains Is 70-08-19-300-073" at bounding box center [868, 272] width 197 height 49
paste input "6"
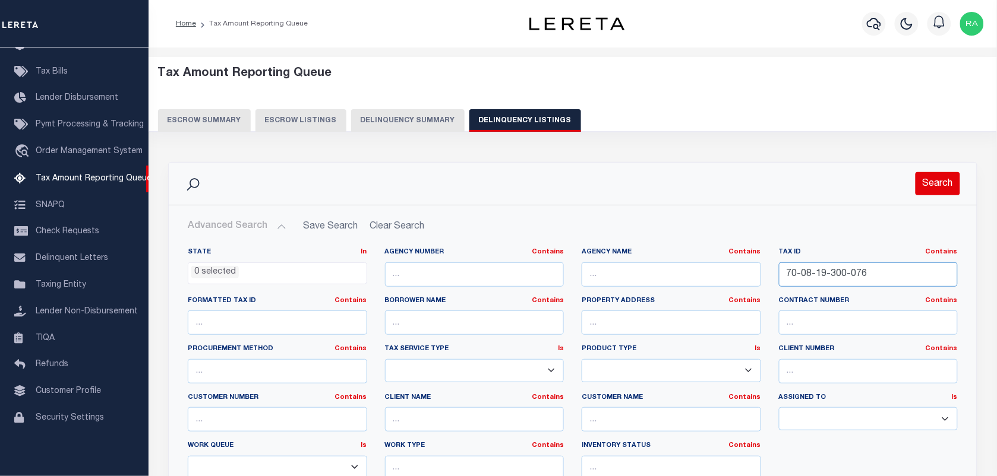
type input "70-08-19-300-076"
click at [936, 184] on button "Search" at bounding box center [937, 183] width 45 height 23
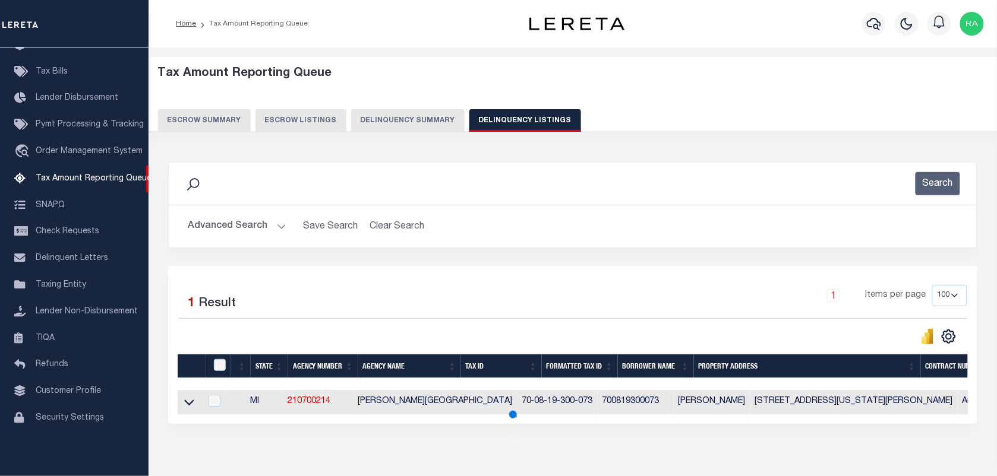
scroll to position [65, 0]
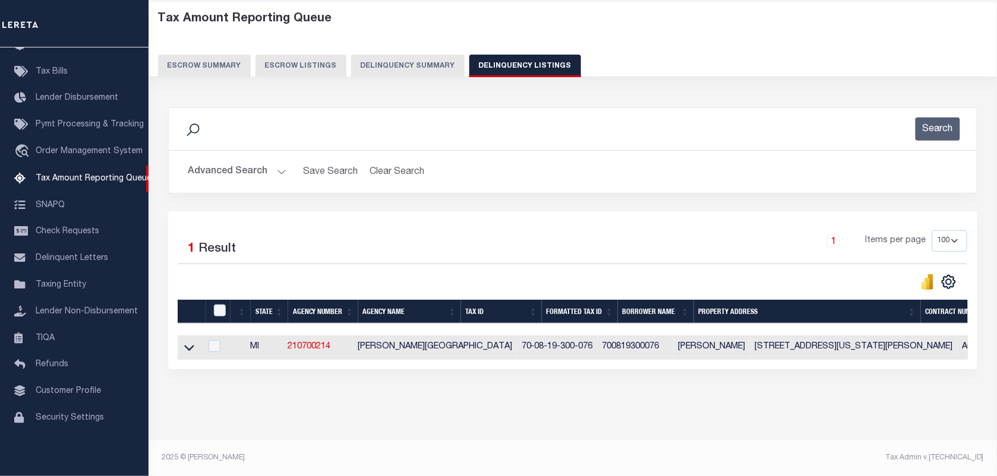
drag, startPoint x: 187, startPoint y: 334, endPoint x: 189, endPoint y: 321, distance: 13.2
click at [187, 342] on icon at bounding box center [189, 348] width 10 height 12
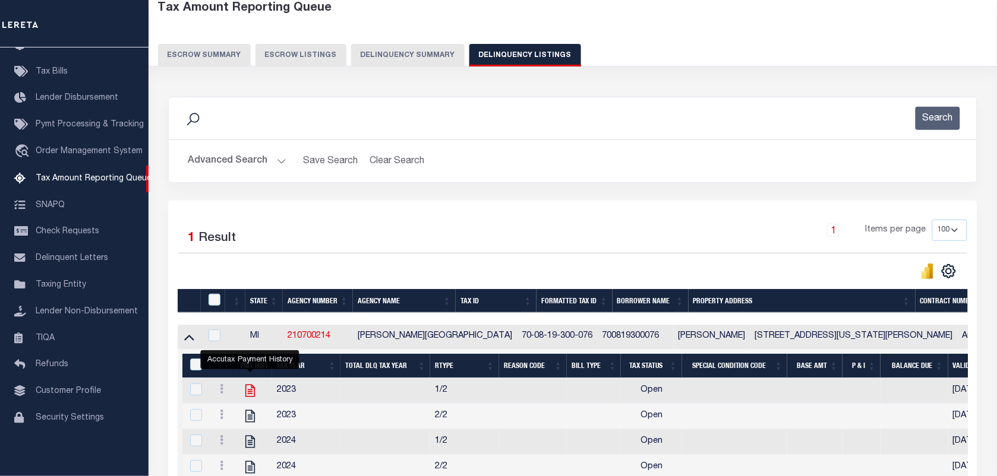
click at [255, 392] on icon "" at bounding box center [249, 390] width 15 height 15
checkbox input "true"
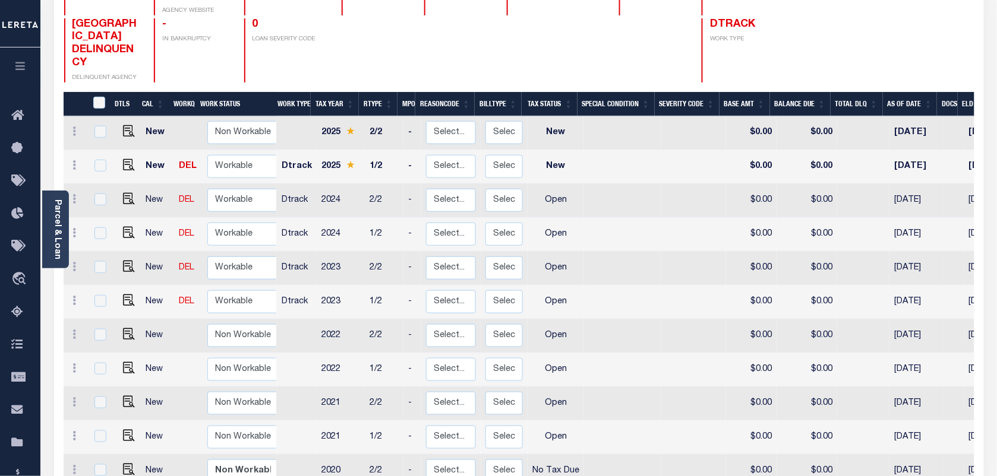
scroll to position [223, 0]
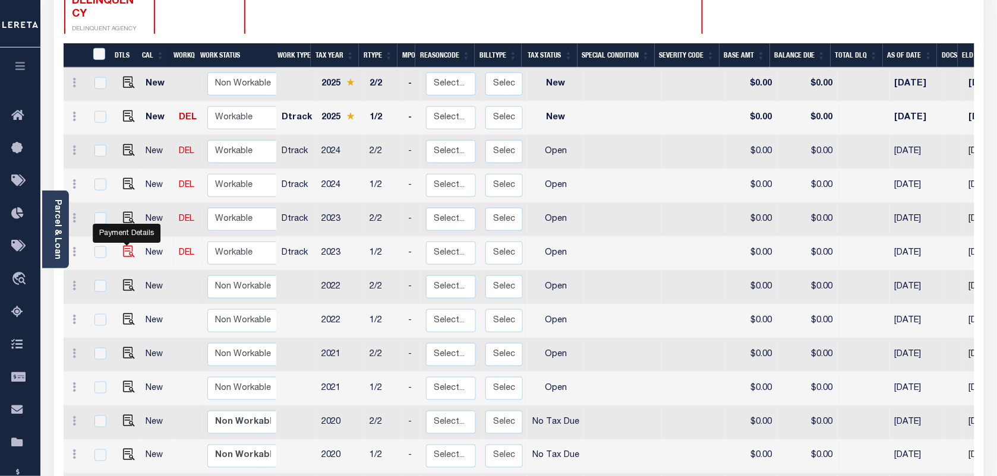
click at [127, 246] on img "" at bounding box center [129, 252] width 12 height 12
checkbox input "true"
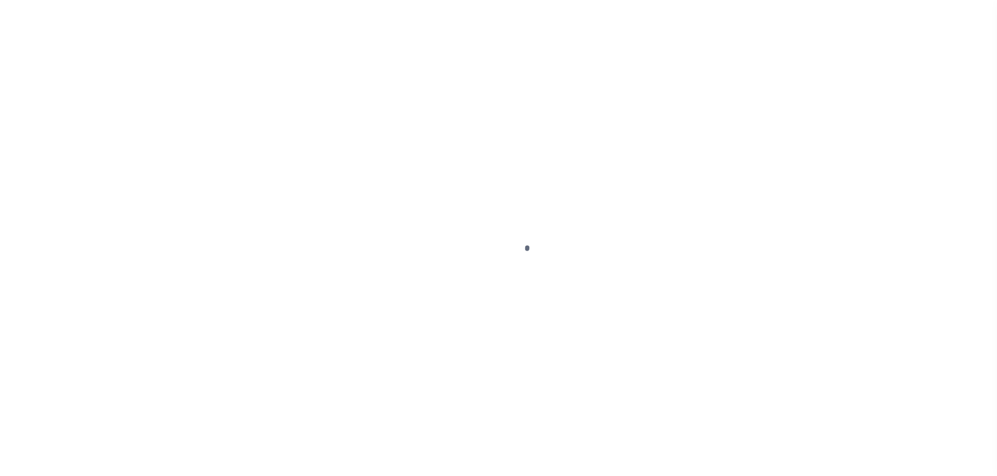
select select "OP2"
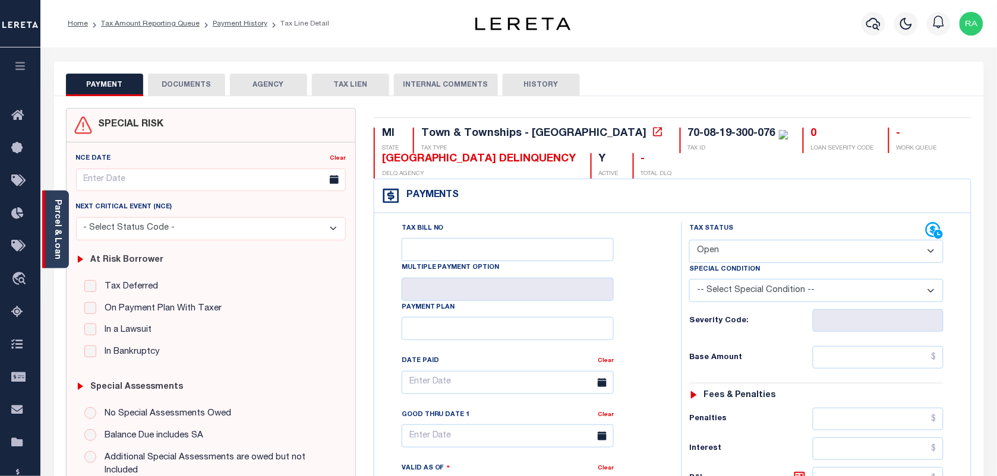
click at [56, 222] on link "Parcel & Loan" at bounding box center [57, 230] width 8 height 60
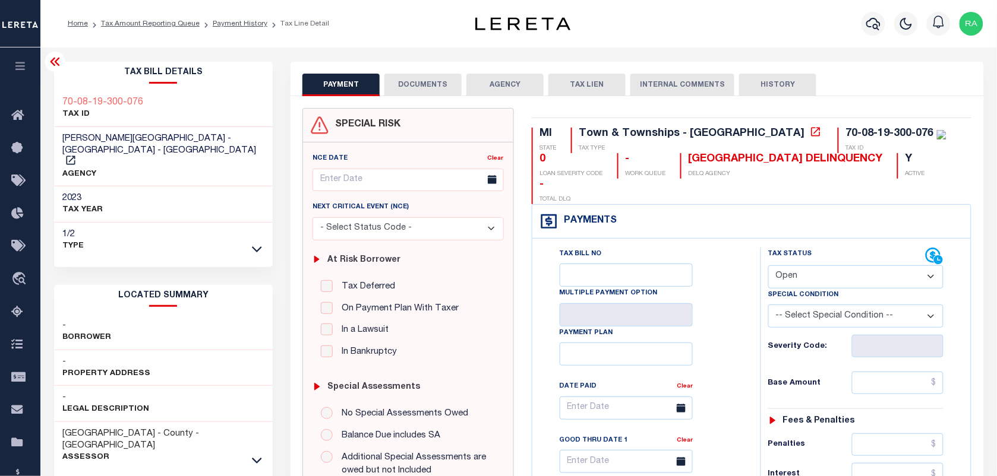
click at [55, 64] on icon at bounding box center [55, 62] width 10 height 8
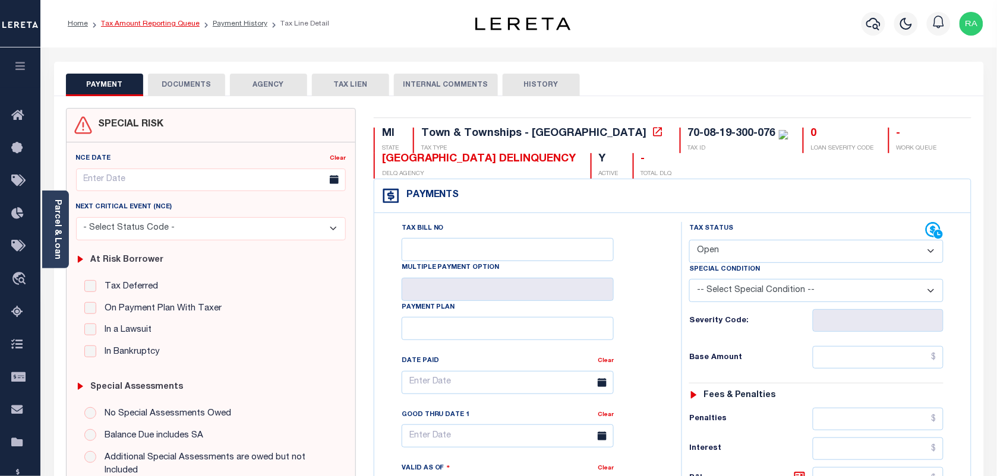
click at [144, 22] on link "Tax Amount Reporting Queue" at bounding box center [150, 23] width 99 height 7
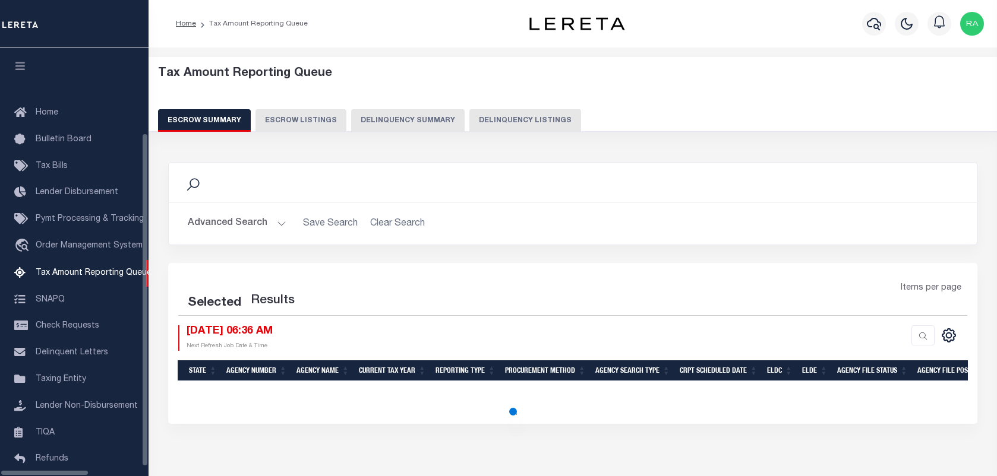
select select "100"
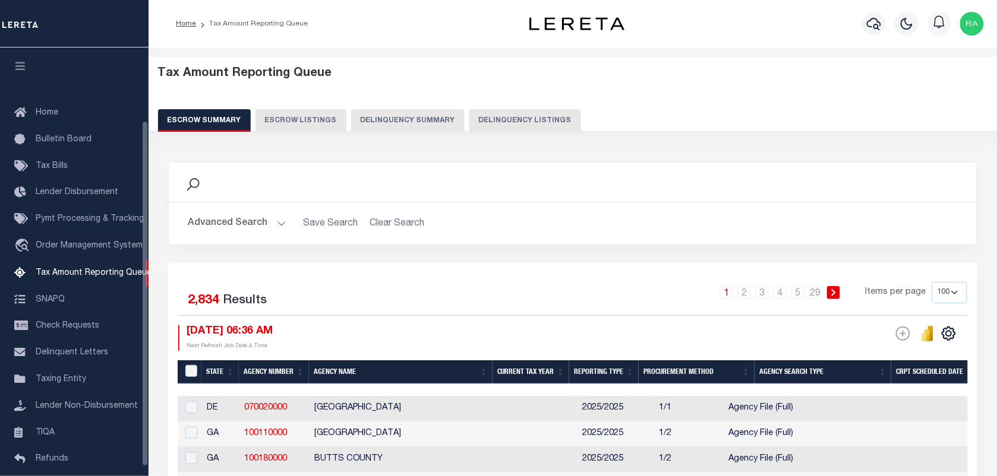
scroll to position [90, 0]
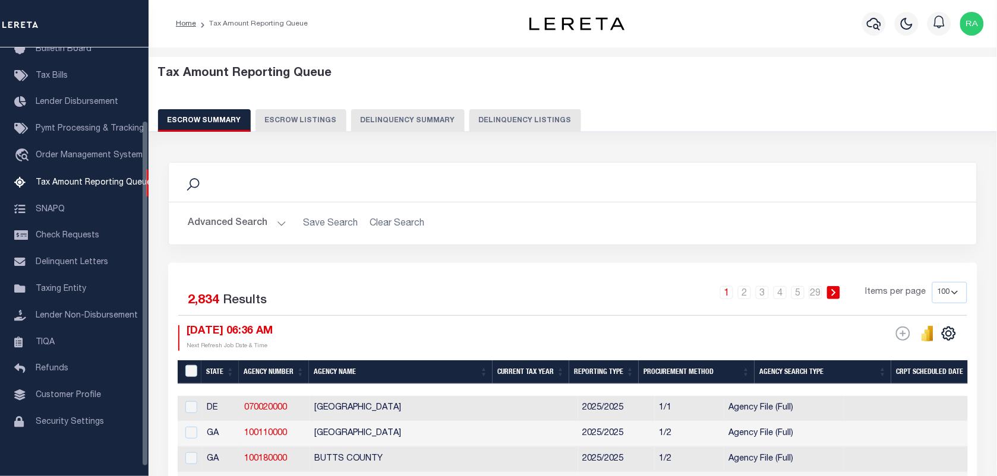
click at [509, 115] on button "Delinquency Listings" at bounding box center [525, 120] width 112 height 23
select select "100"
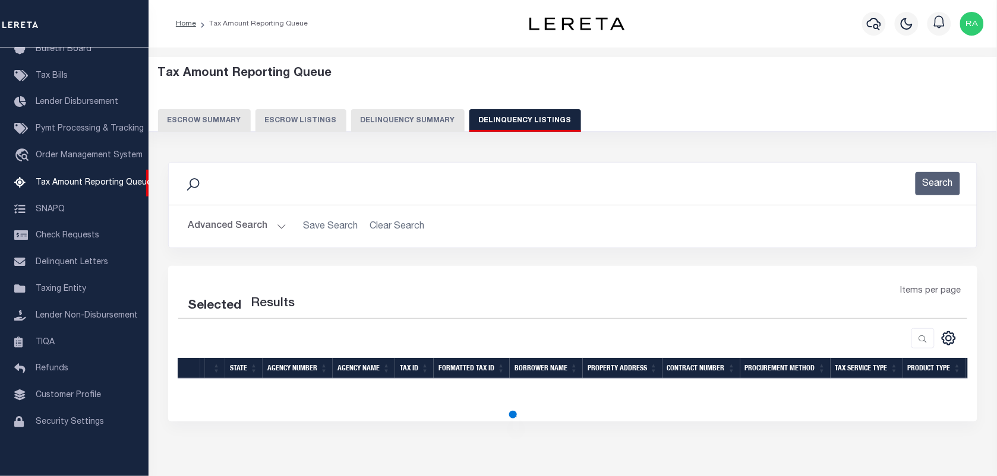
select select "100"
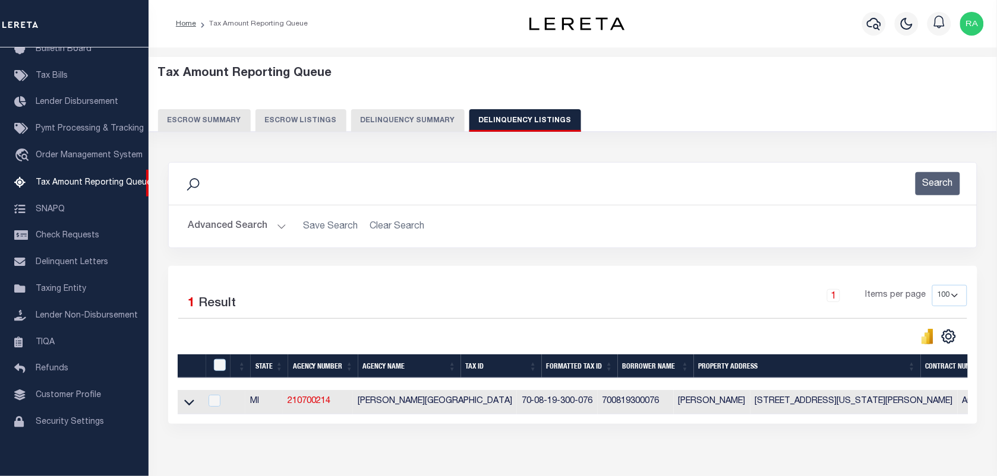
click at [279, 225] on button "Advanced Search" at bounding box center [237, 226] width 99 height 23
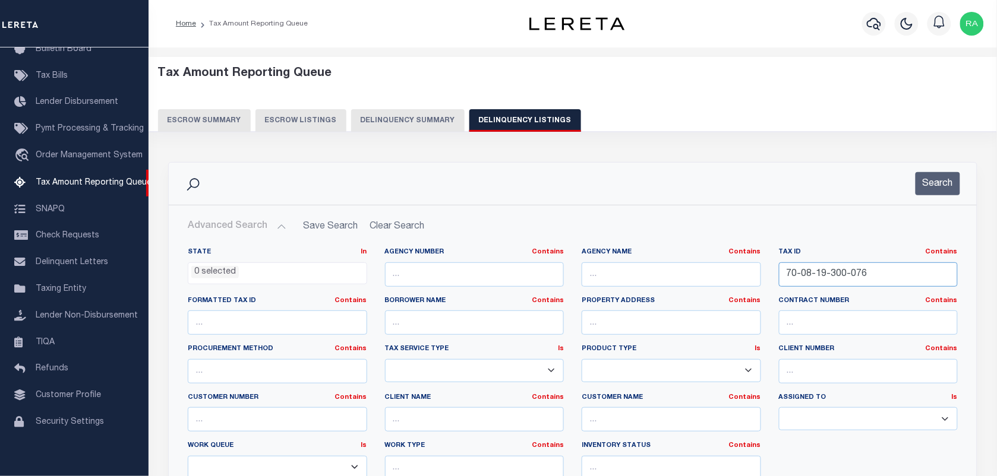
click at [869, 270] on input "70-08-19-300-076" at bounding box center [868, 275] width 179 height 24
paste input "41-06-35-277-001"
type input "41-06-35-277-001"
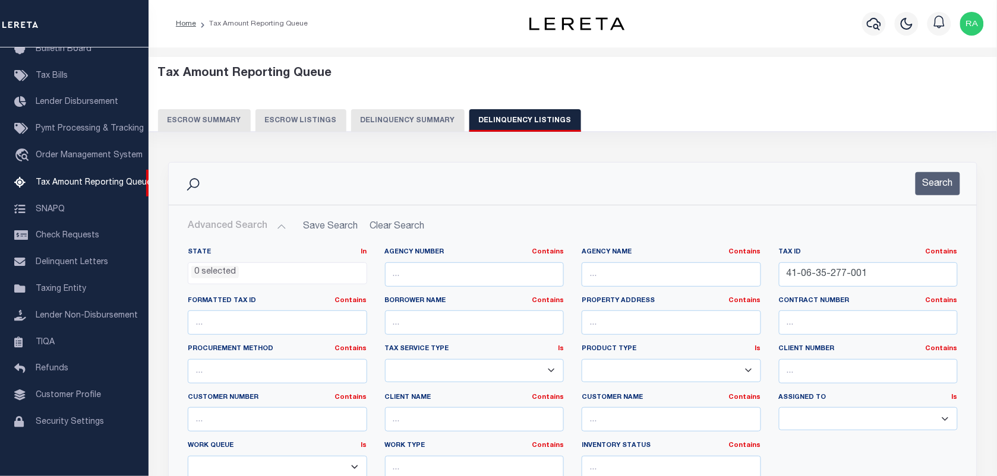
click at [935, 196] on div "Search" at bounding box center [573, 184] width 808 height 42
click at [934, 190] on button "Search" at bounding box center [937, 183] width 45 height 23
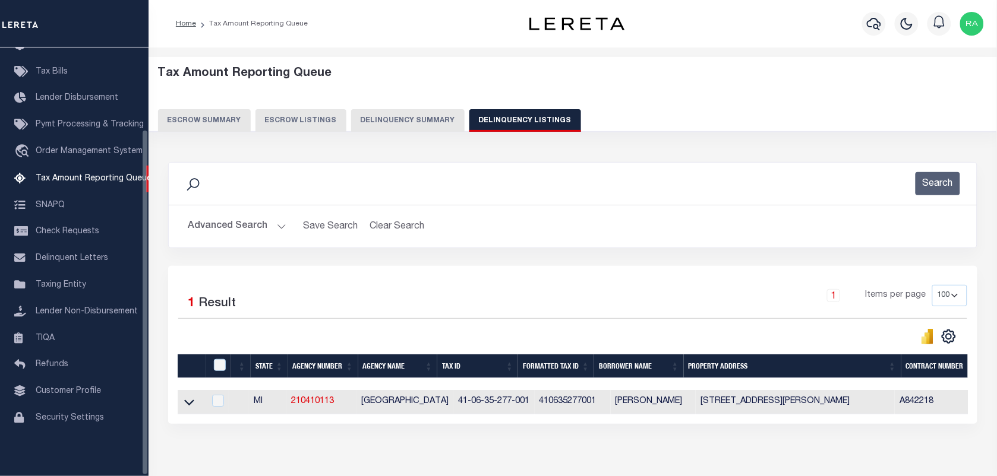
scroll to position [102, 0]
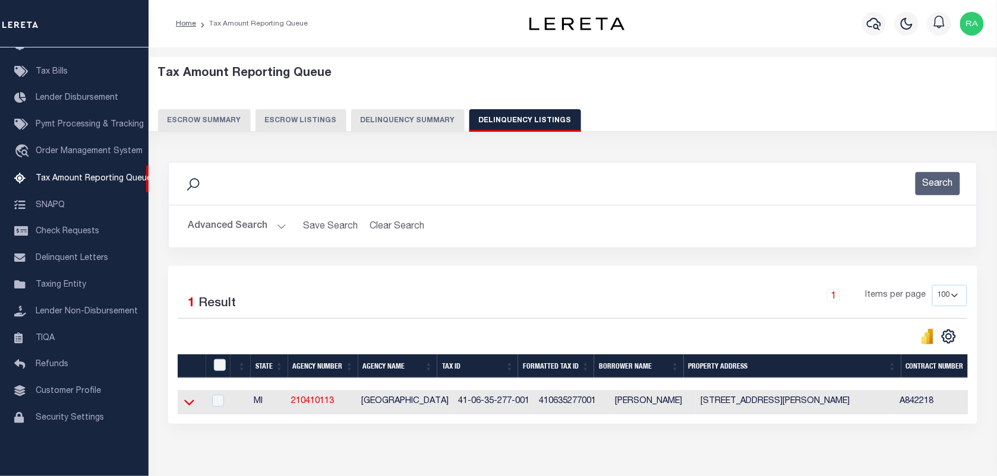
click at [188, 406] on icon at bounding box center [189, 402] width 10 height 12
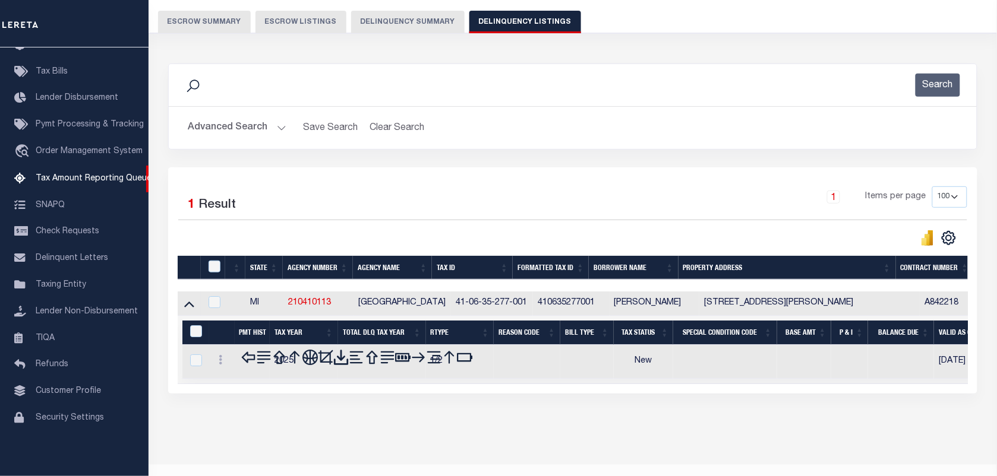
scroll to position [127, 0]
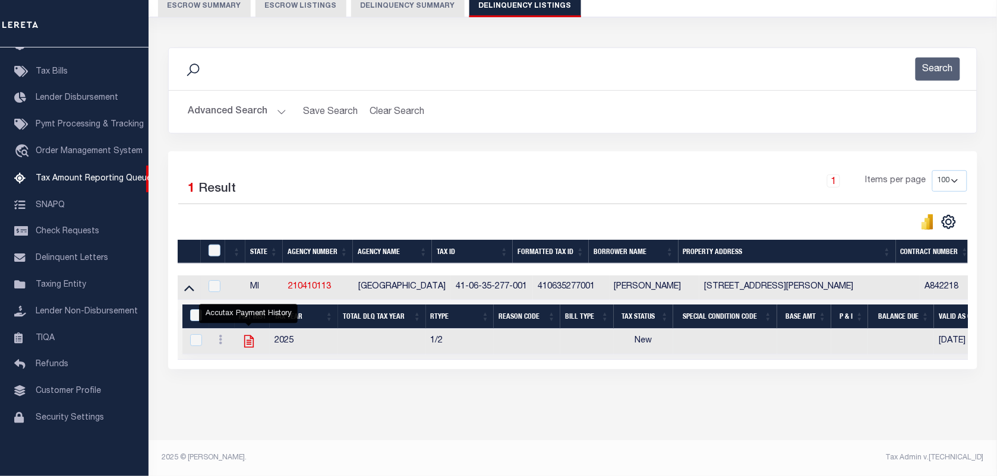
click at [244, 336] on icon "" at bounding box center [249, 342] width 10 height 12
checkbox input "true"
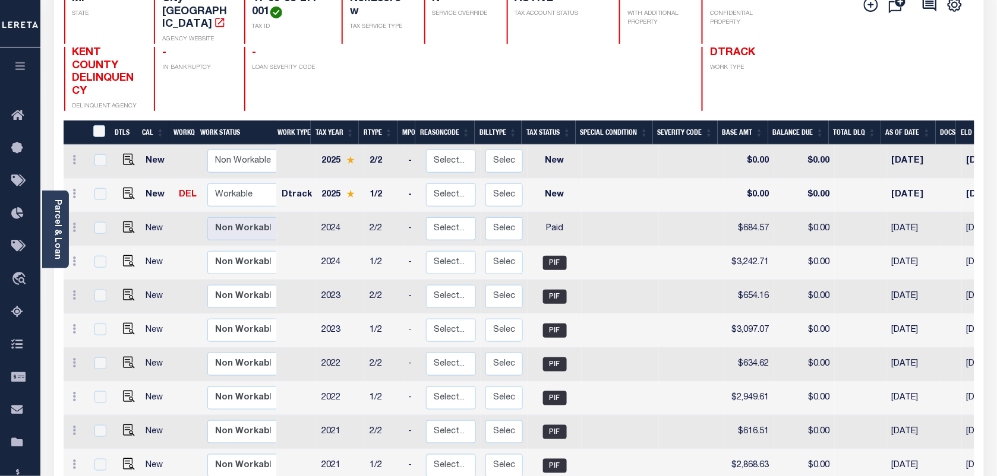
scroll to position [148, 0]
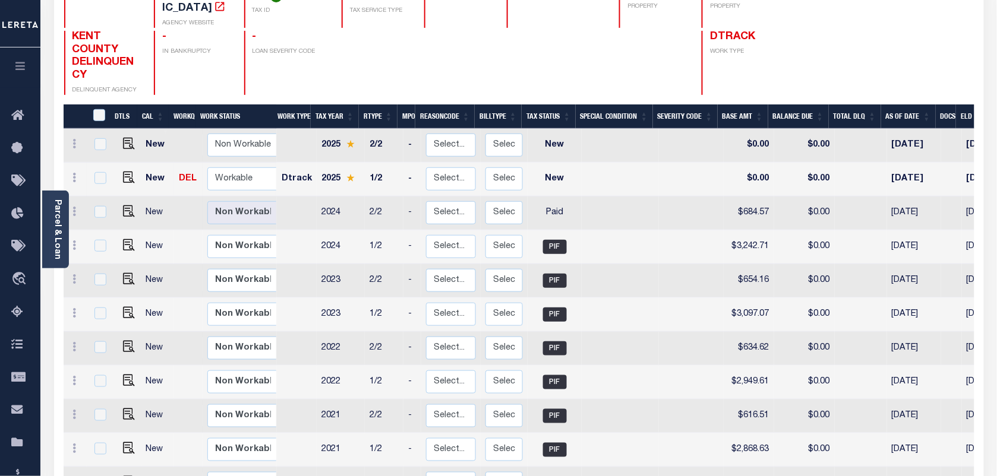
click at [271, 171] on td "Non Workable Workable" at bounding box center [245, 180] width 85 height 34
checkbox input "true"
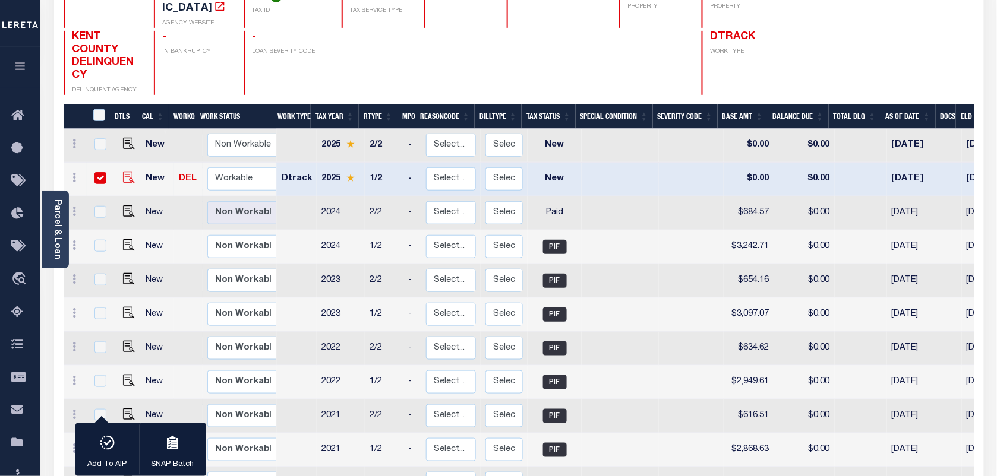
click at [115, 163] on td at bounding box center [126, 180] width 29 height 34
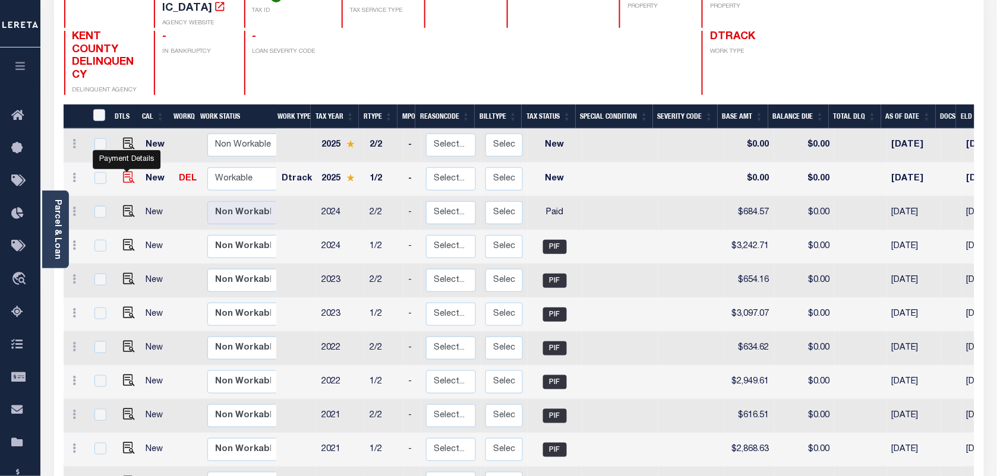
checkbox input "false"
click at [123, 172] on img "" at bounding box center [129, 178] width 12 height 12
checkbox input "true"
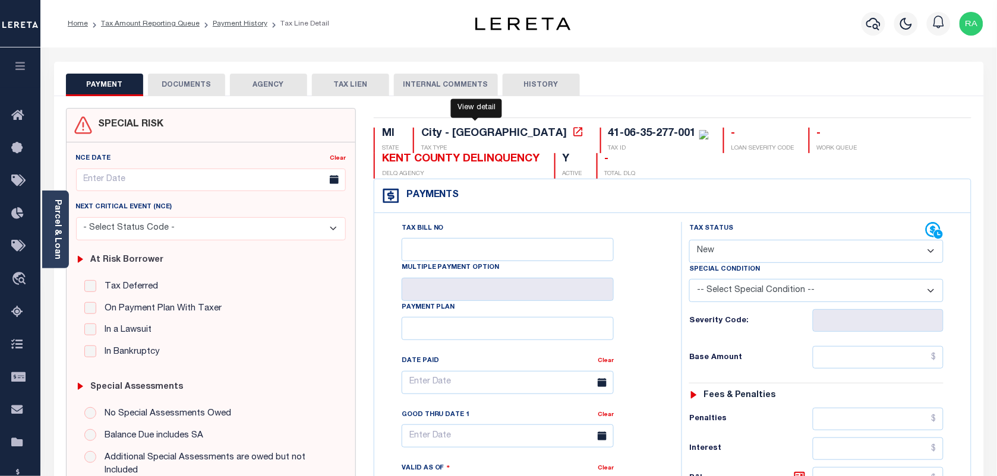
click at [570, 132] on link at bounding box center [577, 133] width 15 height 11
click at [790, 256] on select "- Select Status Code - Open Due/Unpaid Paid Incomplete No Tax Due Internal Refu…" at bounding box center [816, 251] width 254 height 23
drag, startPoint x: 778, startPoint y: 131, endPoint x: 934, endPoint y: 135, distance: 155.7
click at [540, 153] on div "KENT COUNTY DELINQUENCY" at bounding box center [461, 159] width 158 height 13
drag, startPoint x: 502, startPoint y: 135, endPoint x: 592, endPoint y: 131, distance: 89.2
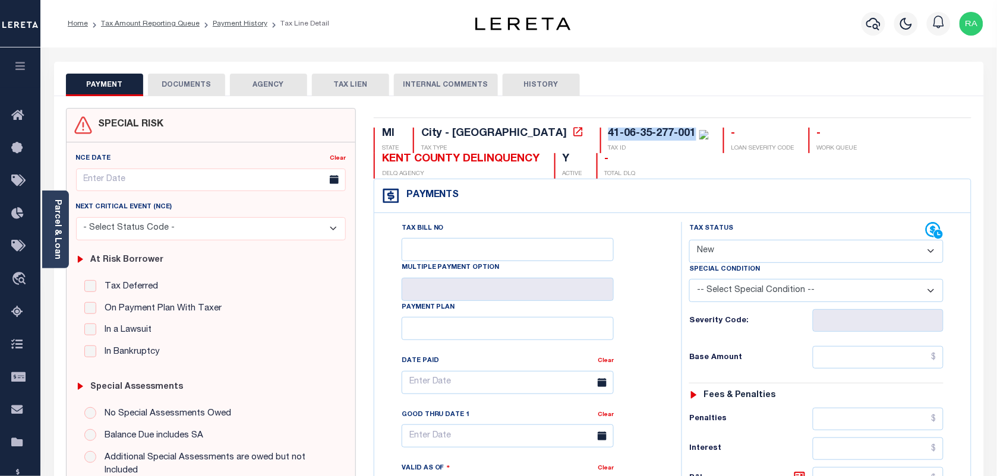
click at [600, 131] on div "41-06-35-277-001 TAX ID" at bounding box center [654, 141] width 109 height 26
click at [53, 215] on link "Parcel & Loan" at bounding box center [57, 230] width 8 height 60
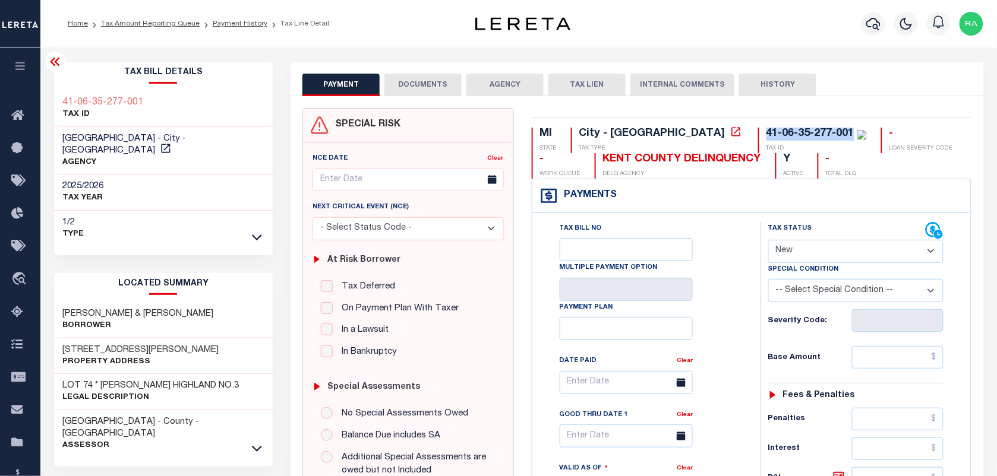
click at [251, 444] on link at bounding box center [257, 448] width 14 height 8
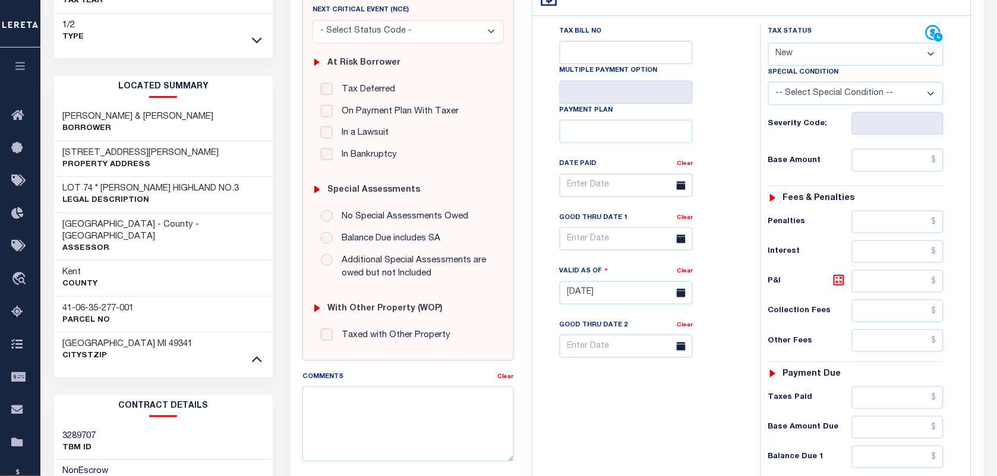
scroll to position [297, 0]
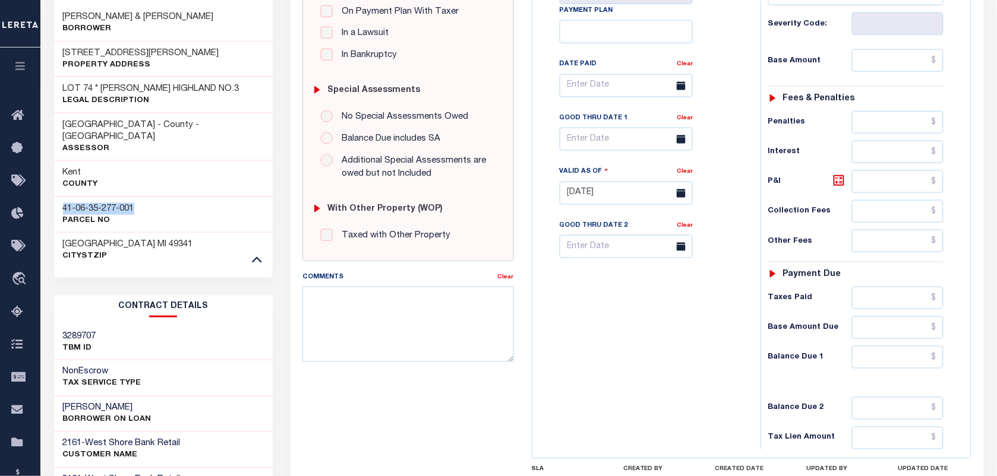
drag, startPoint x: 155, startPoint y: 186, endPoint x: 58, endPoint y: 184, distance: 97.4
click at [58, 197] on div "41-06-35-277-001 Parcel No" at bounding box center [163, 215] width 219 height 36
copy h3 "41-06-35-277-001"
click at [84, 203] on h3 "41-06-35-277-001" at bounding box center [98, 209] width 71 height 12
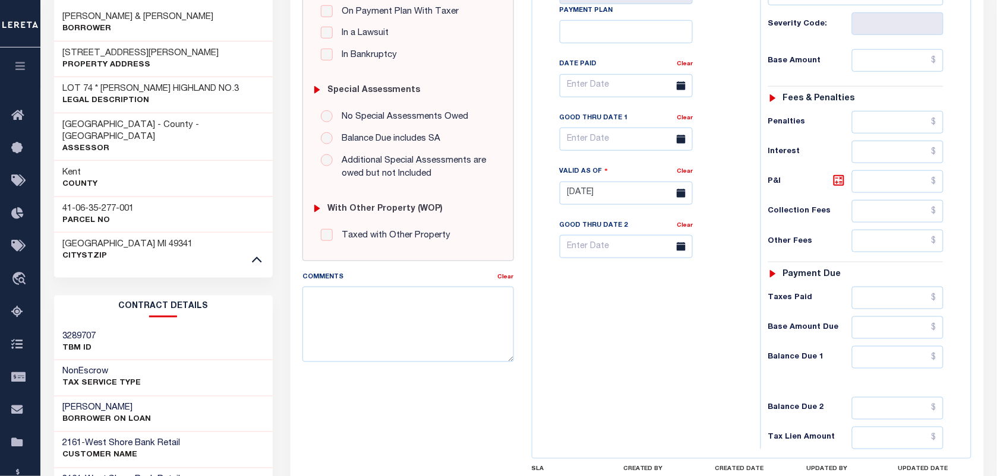
click at [78, 203] on h3 "41-06-35-277-001" at bounding box center [98, 209] width 71 height 12
copy div "41-06-35-277-001"
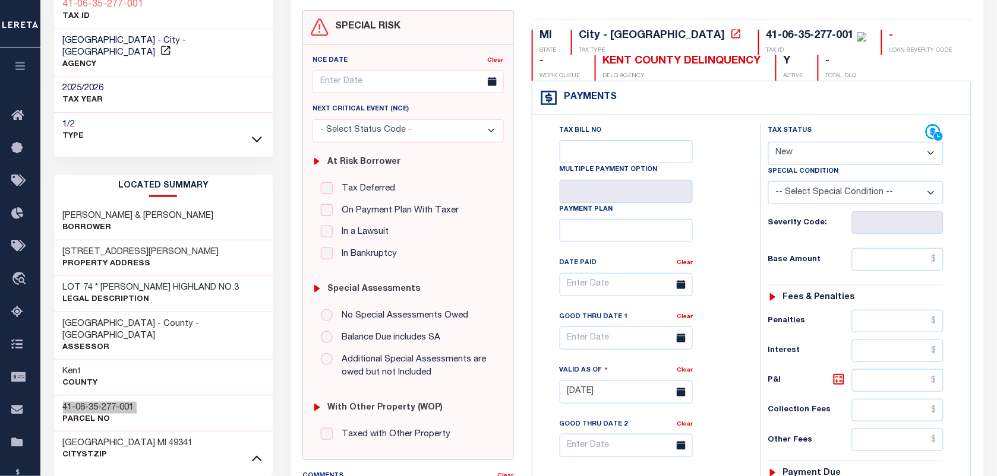
scroll to position [148, 0]
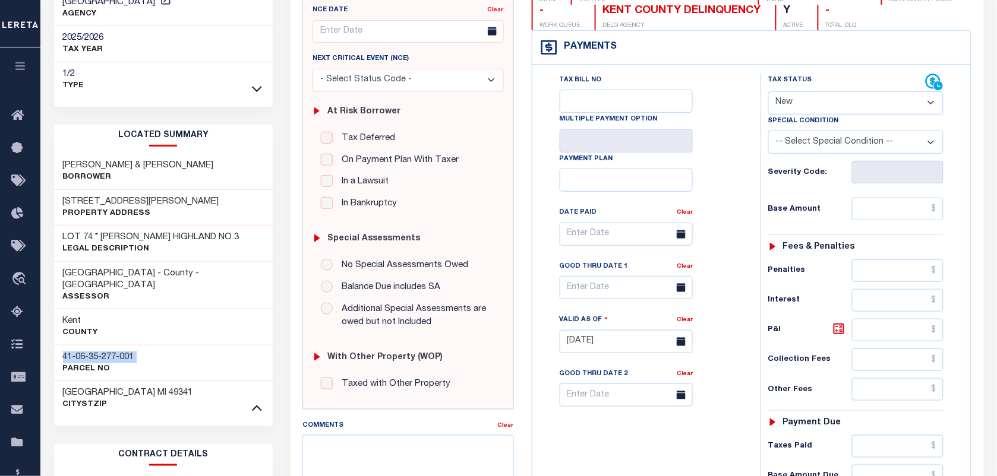
click at [75, 352] on h3 "41-06-35-277-001" at bounding box center [98, 358] width 71 height 12
click at [807, 99] on select "- Select Status Code - Open Due/Unpaid Paid Incomplete No Tax Due Internal Refu…" at bounding box center [855, 102] width 175 height 23
select select "PYD"
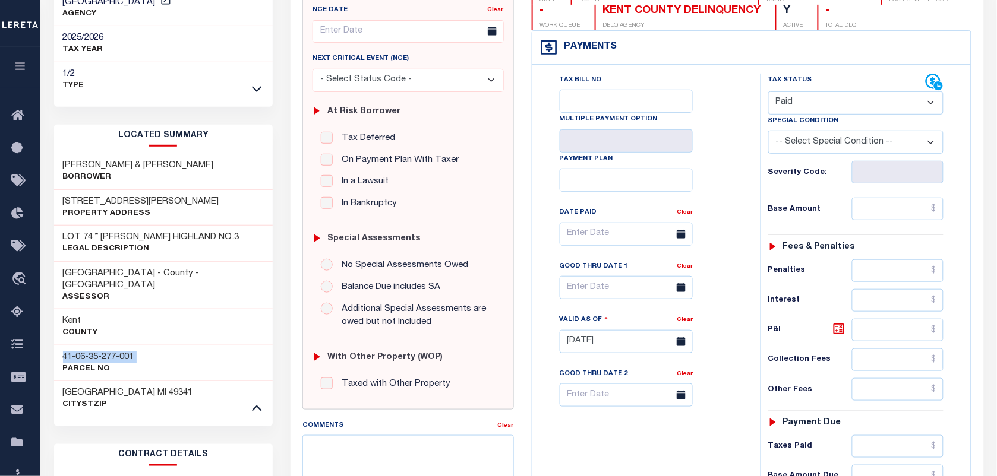
click at [768, 93] on select "- Select Status Code - Open Due/Unpaid Paid Incomplete No Tax Due Internal Refu…" at bounding box center [855, 102] width 175 height 23
type input "[DATE]"
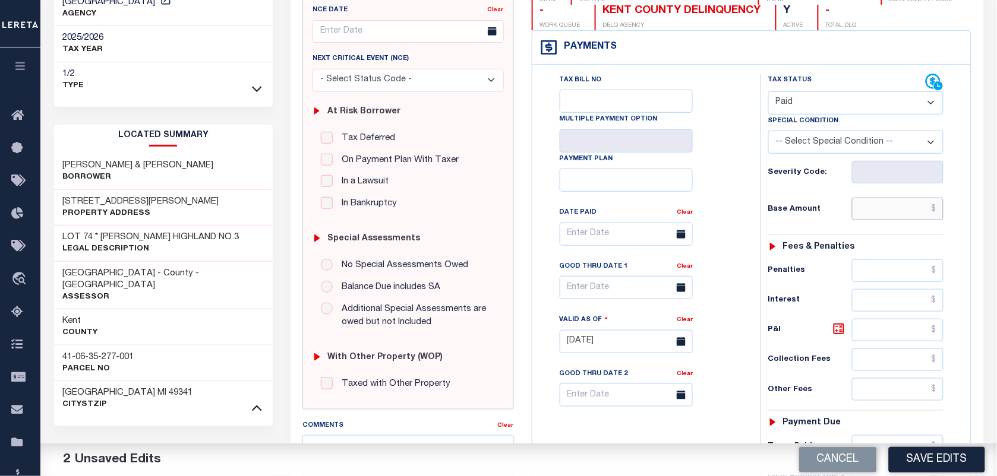
click at [904, 219] on input "text" at bounding box center [898, 209] width 92 height 23
type input "$0.00"
click at [940, 250] on div "Fees & Penalties" at bounding box center [855, 247] width 175 height 10
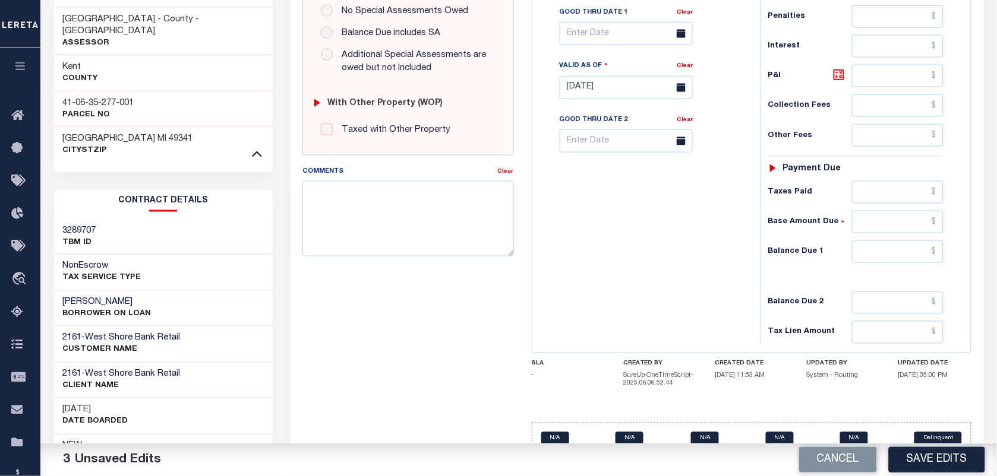
scroll to position [437, 0]
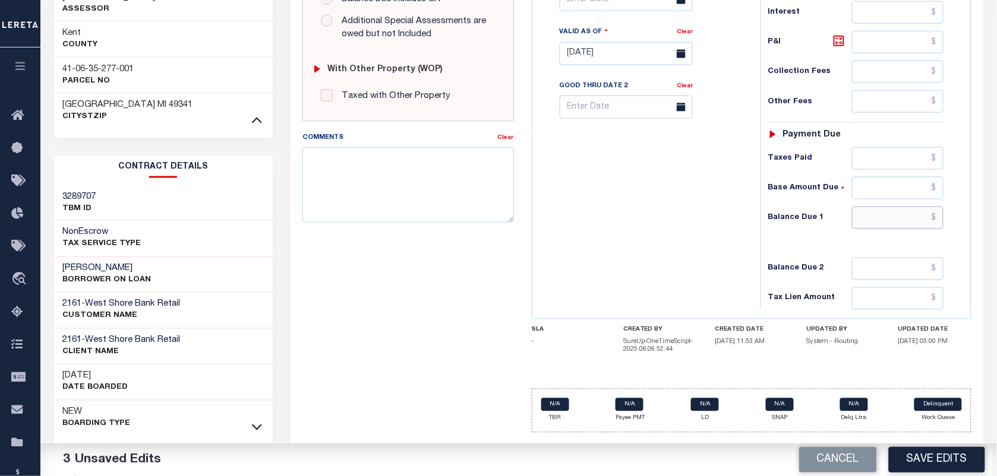
click at [889, 220] on input "text" at bounding box center [898, 218] width 92 height 23
type input "$0.00"
click at [969, 242] on div "Tax Bill No Multiple Payment Option Payment Plan" at bounding box center [751, 48] width 439 height 542
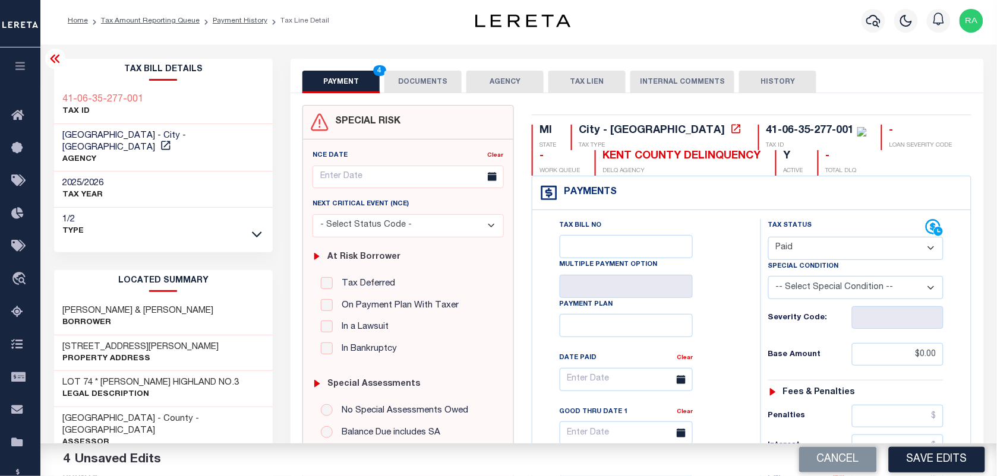
scroll to position [0, 0]
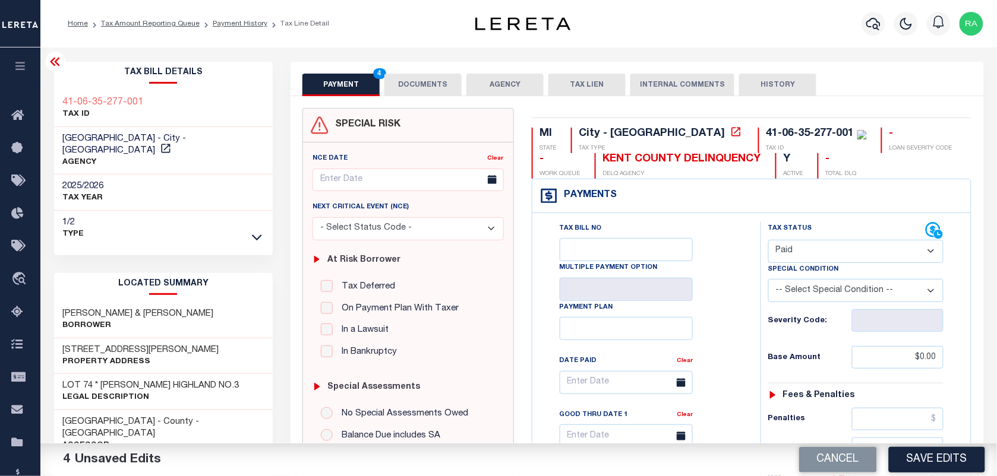
click at [426, 62] on div "PAYMENT 4 DOCUMENTS AGENCY DELINQUENT PAYEE TAX LIEN" at bounding box center [636, 79] width 693 height 34
click at [419, 77] on button "DOCUMENTS" at bounding box center [422, 85] width 77 height 23
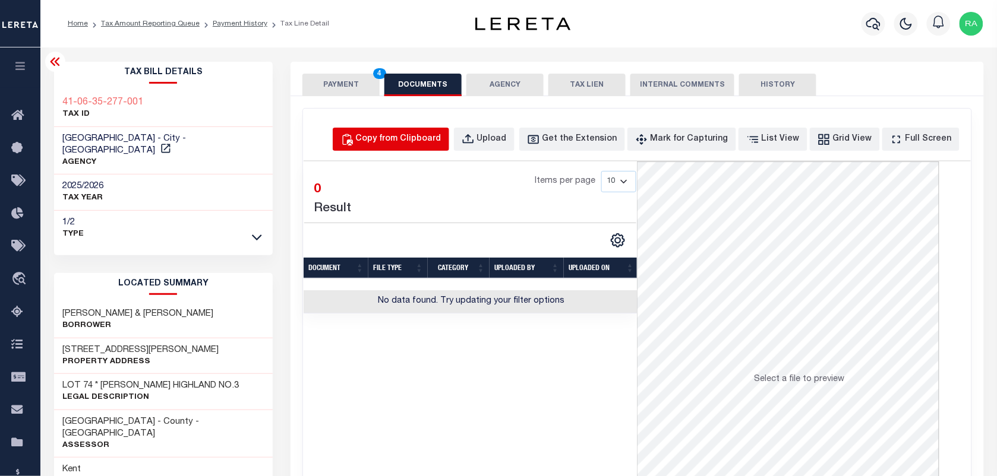
click at [441, 137] on div "Copy from Clipboard" at bounding box center [399, 139] width 86 height 13
select select "POP"
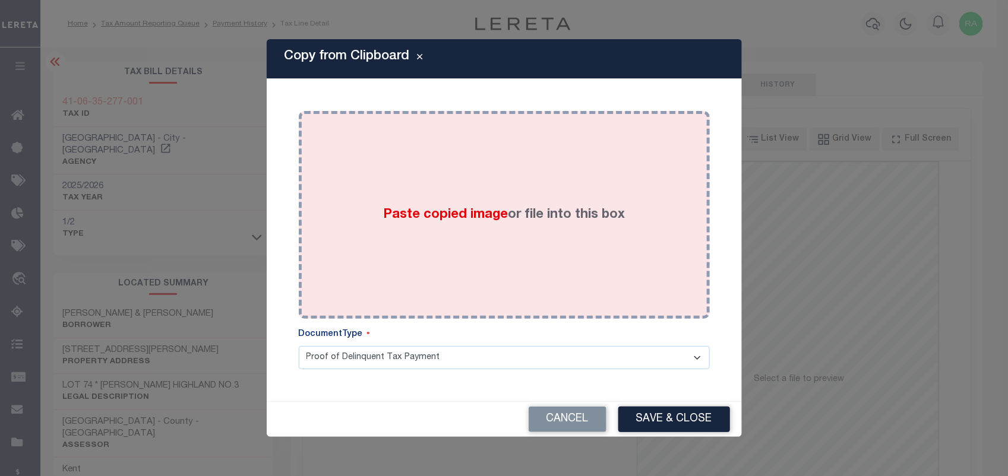
click at [473, 227] on div "Paste copied image or file into this box" at bounding box center [504, 215] width 393 height 190
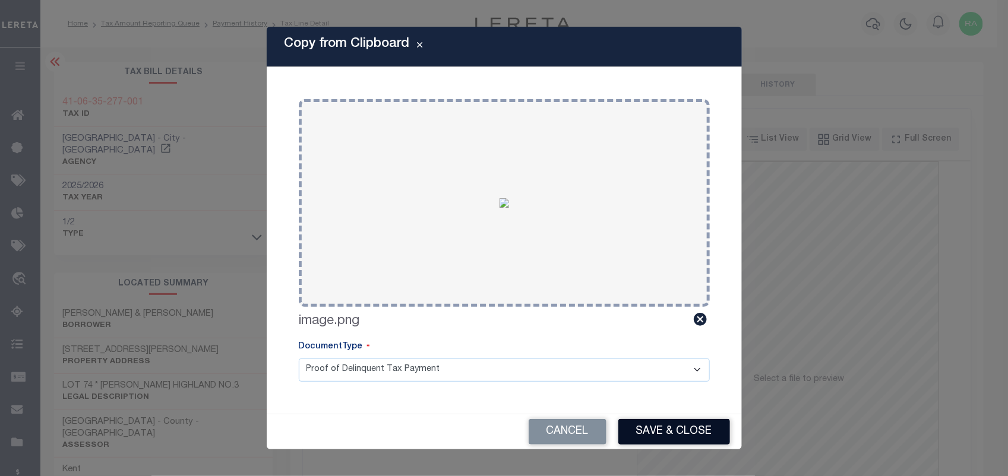
click at [645, 432] on button "Save & Close" at bounding box center [674, 432] width 112 height 26
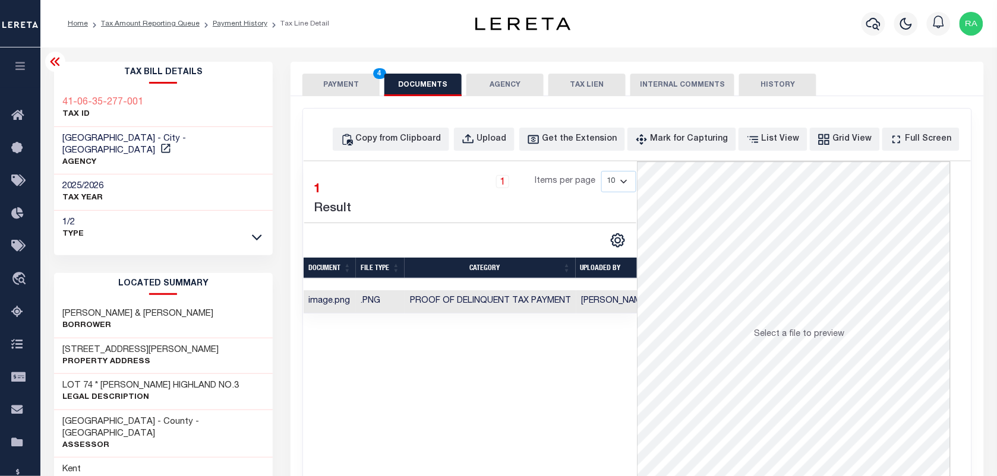
click at [352, 77] on button "PAYMENT 4" at bounding box center [340, 85] width 77 height 23
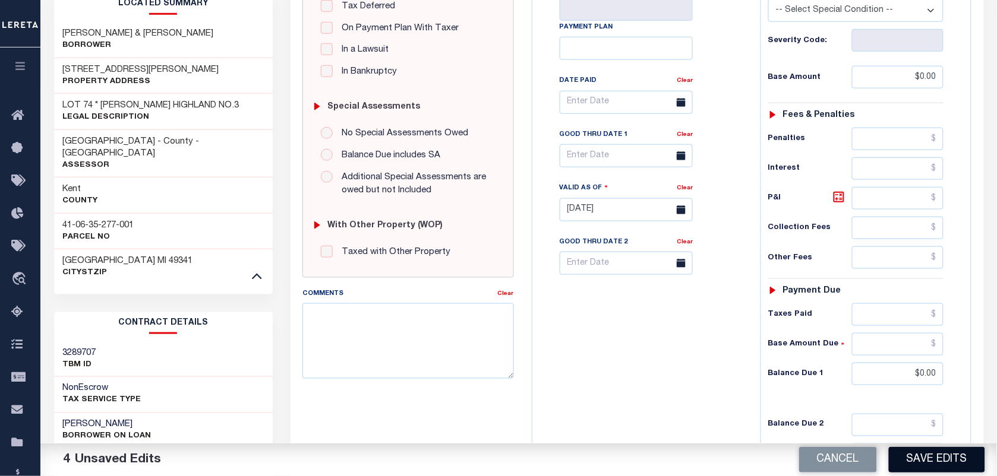
scroll to position [297, 0]
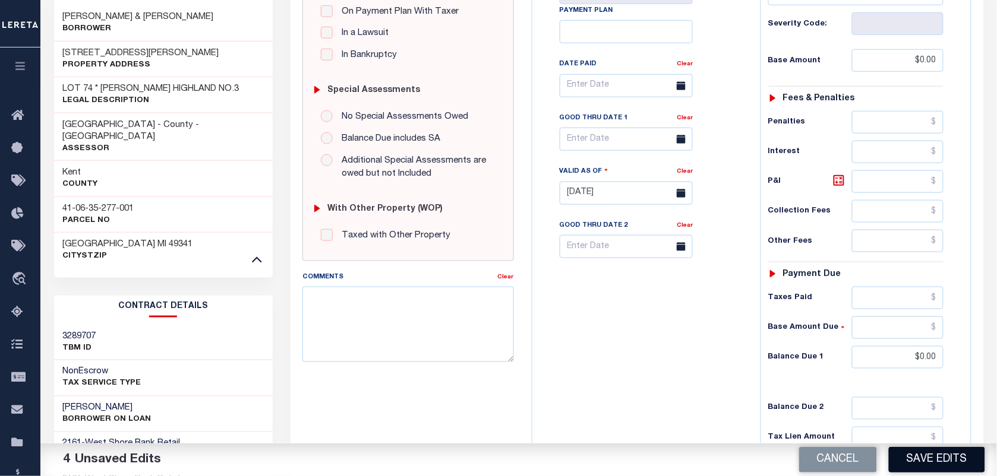
click at [924, 461] on button "Save Edits" at bounding box center [937, 460] width 96 height 26
checkbox input "false"
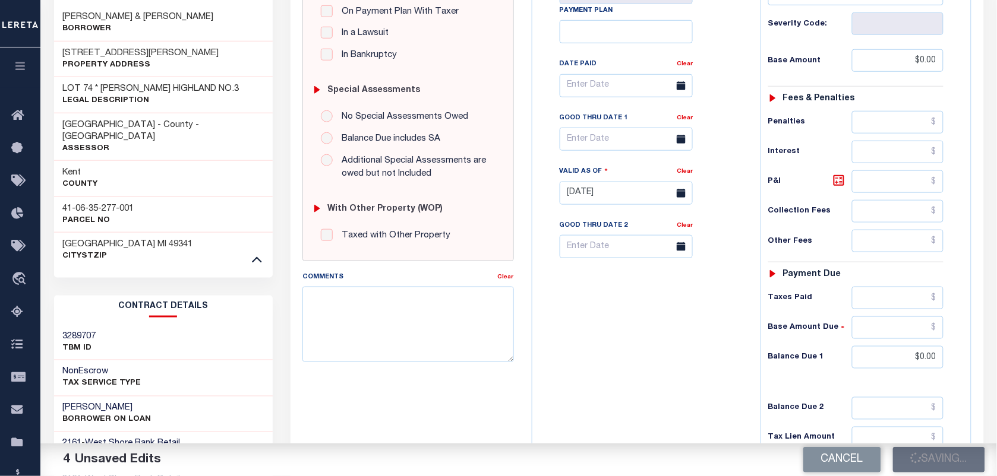
type input "$0"
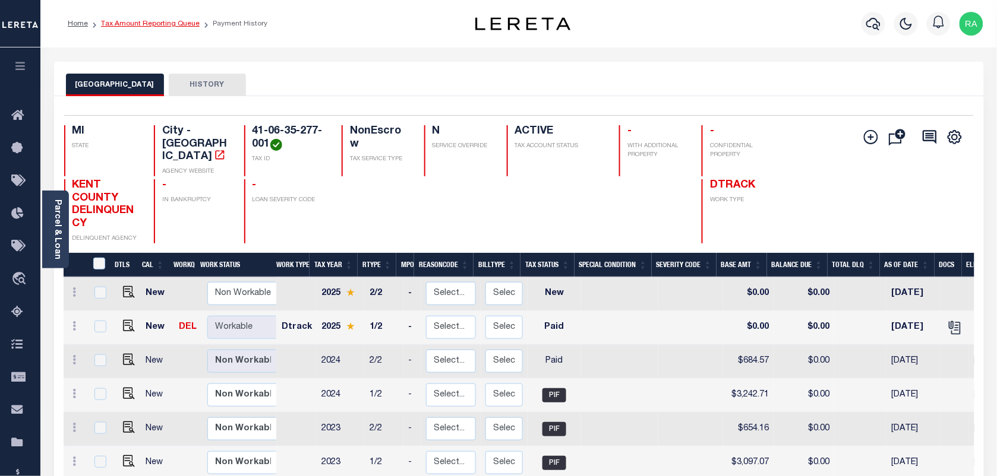
click at [170, 25] on link "Tax Amount Reporting Queue" at bounding box center [150, 23] width 99 height 7
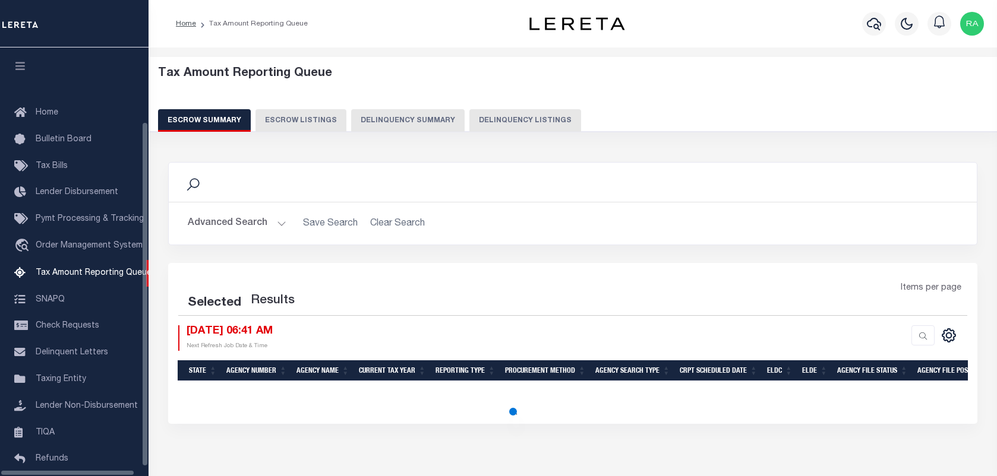
click at [500, 121] on button "Delinquency Listings" at bounding box center [525, 120] width 112 height 23
select select "100"
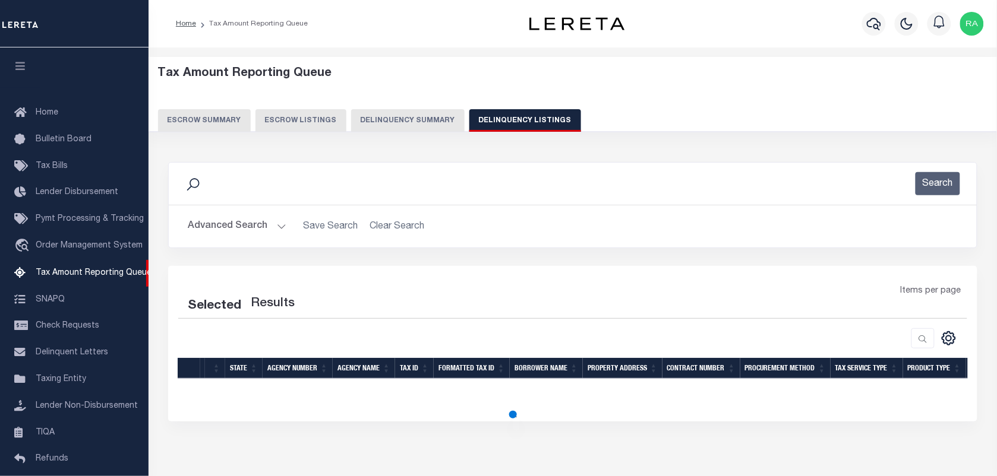
scroll to position [90, 0]
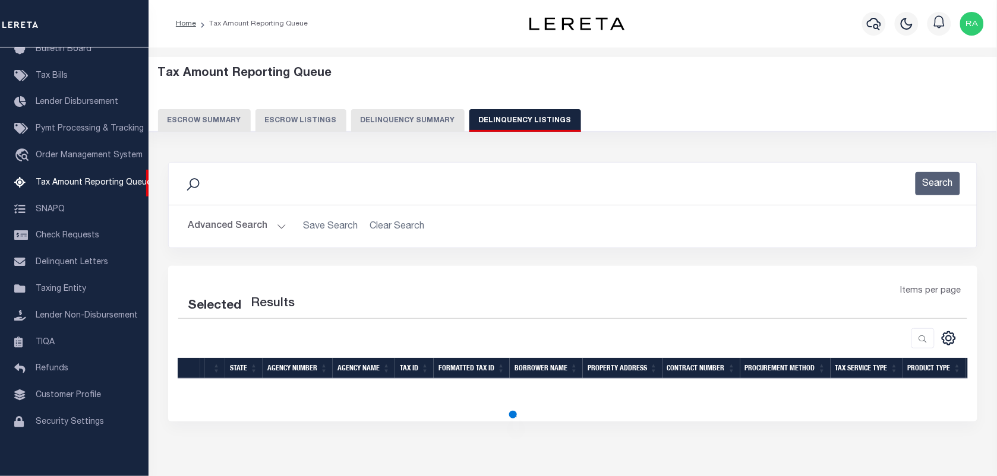
select select "100"
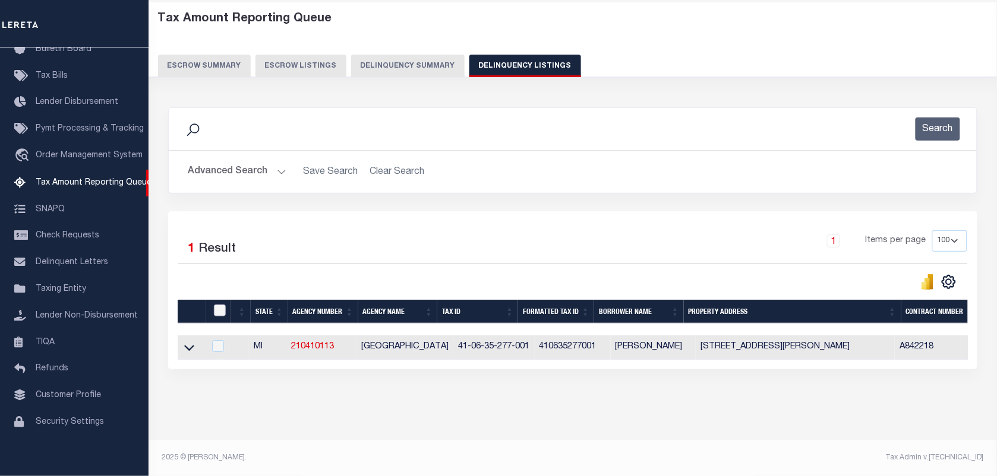
click at [217, 305] on input "checkbox" at bounding box center [220, 311] width 12 height 12
checkbox input "true"
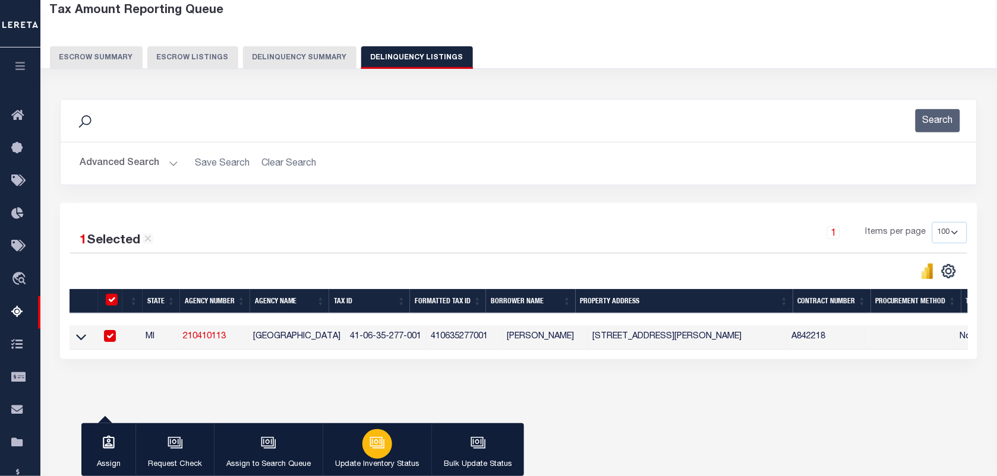
click at [369, 438] on icon "button" at bounding box center [376, 442] width 15 height 15
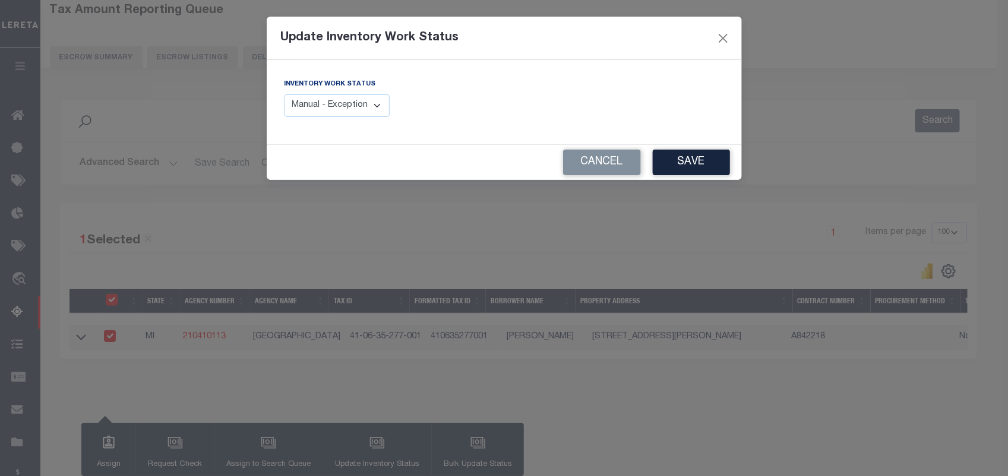
click at [347, 107] on select "Manual - Exception Pended - Awaiting Search Late Add Exception Completed" at bounding box center [338, 105] width 106 height 23
select select "4"
click at [285, 94] on select "Manual - Exception Pended - Awaiting Search Late Add Exception Completed" at bounding box center [338, 105] width 106 height 23
click at [683, 150] on div "Cancel Save" at bounding box center [504, 162] width 475 height 35
click at [677, 153] on button "Save" at bounding box center [691, 163] width 77 height 26
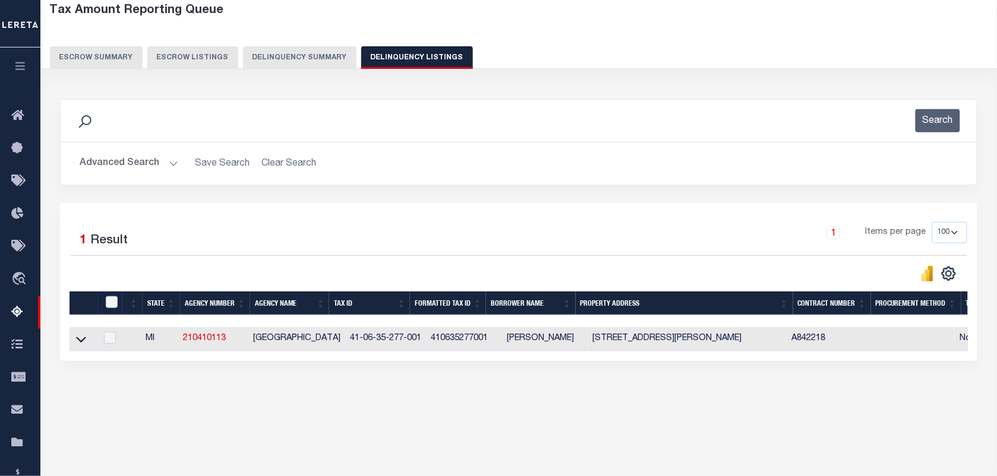
click at [166, 167] on button "Advanced Search" at bounding box center [129, 163] width 99 height 23
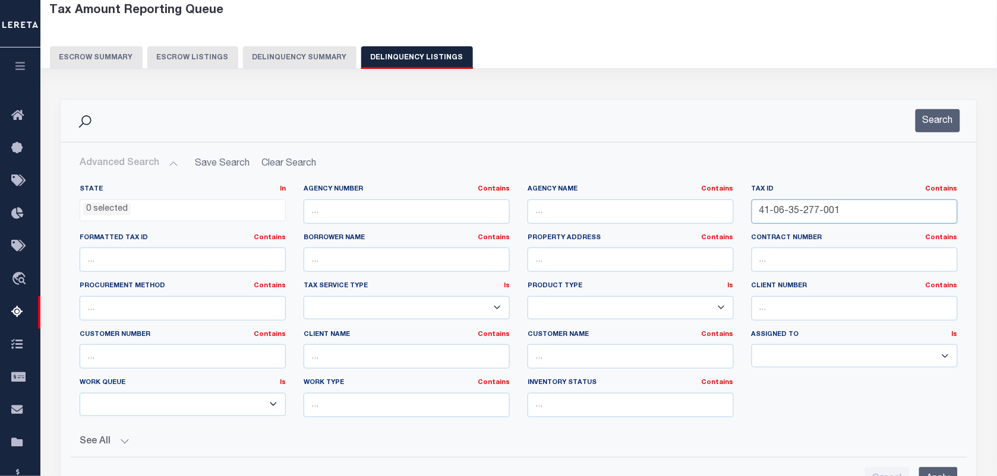
click at [858, 217] on input "41-06-35-277-001" at bounding box center [854, 212] width 206 height 24
paste input "H -08-21-420"
type input "H -08-21-420-001"
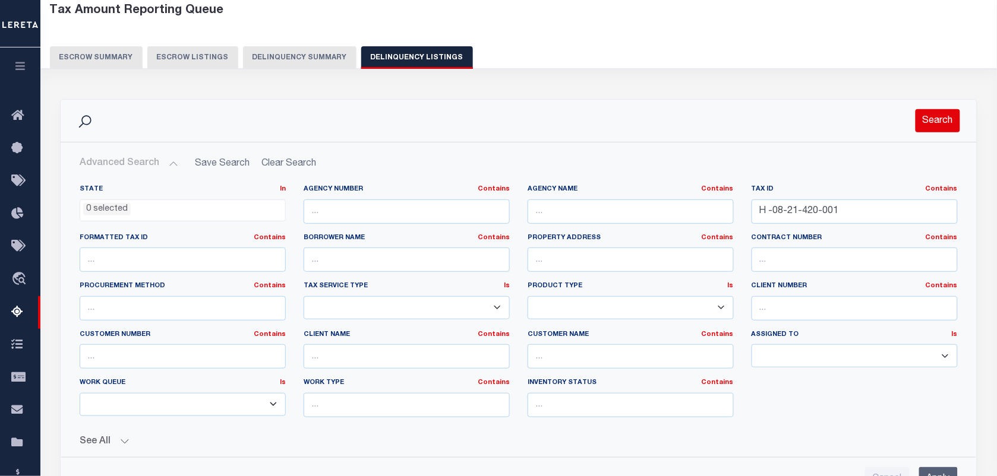
click at [944, 124] on button "Search" at bounding box center [937, 120] width 45 height 23
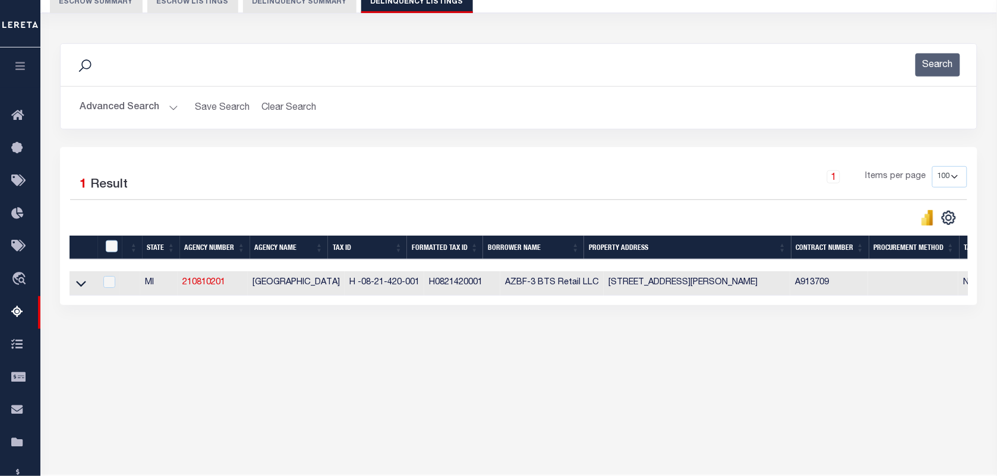
scroll to position [153, 0]
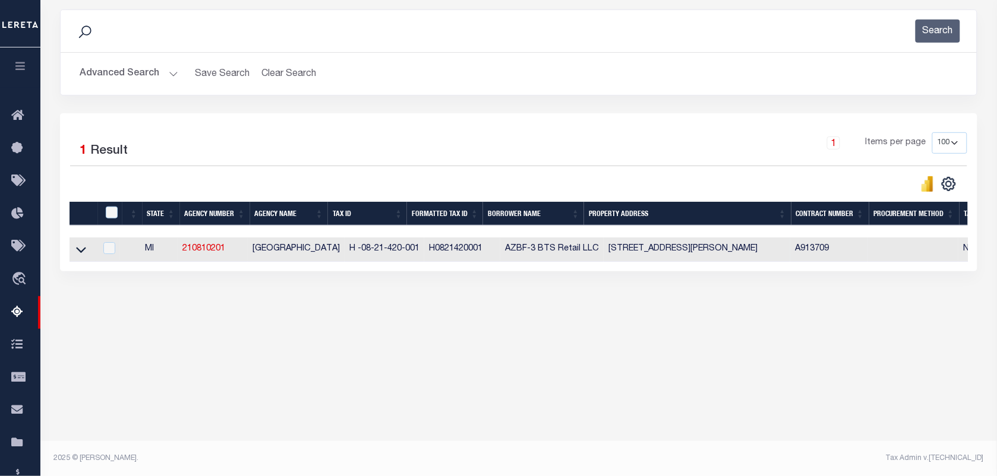
click at [73, 252] on td at bounding box center [82, 250] width 26 height 24
checkbox input "true"
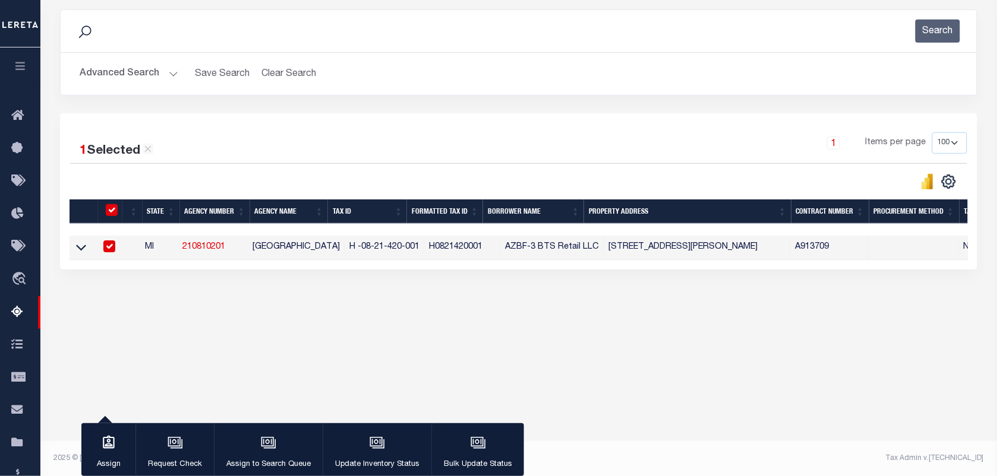
click at [106, 252] on input "checkbox" at bounding box center [109, 247] width 12 height 12
checkbox input "false"
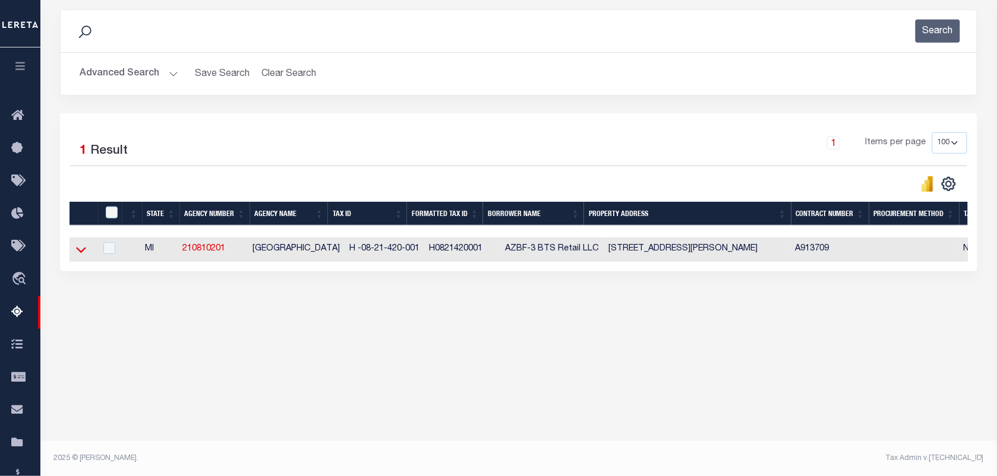
click at [85, 254] on icon at bounding box center [81, 250] width 10 height 12
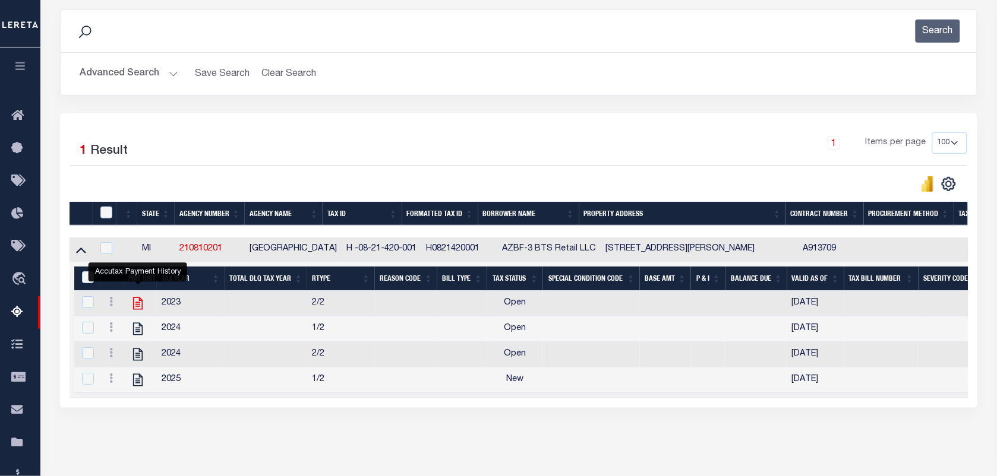
click at [135, 311] on icon "" at bounding box center [137, 303] width 15 height 15
checkbox input "true"
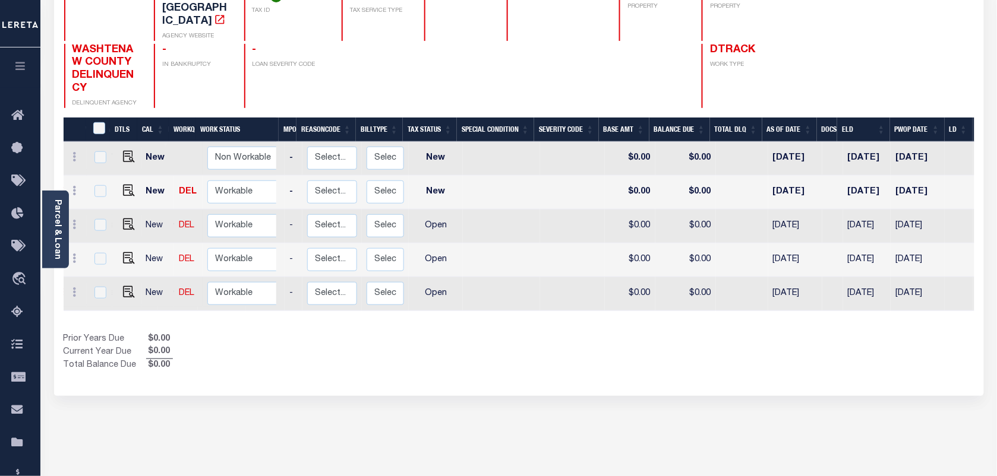
scroll to position [0, 204]
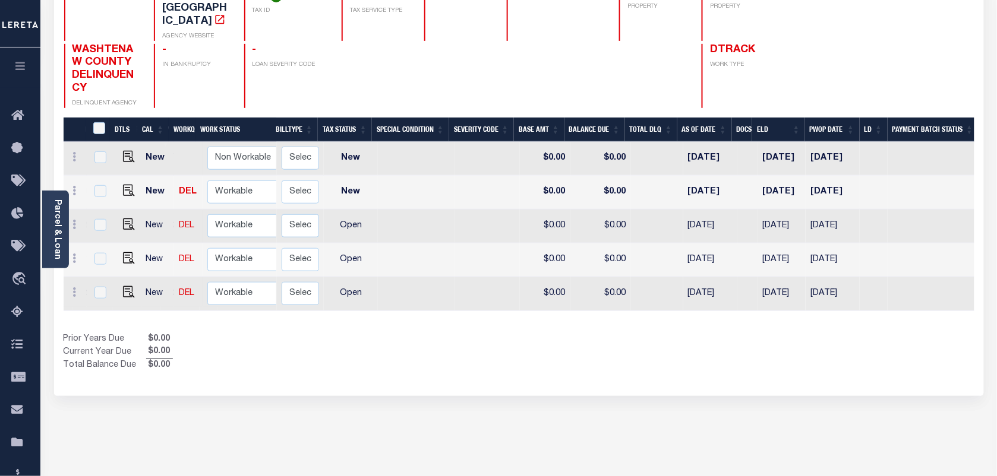
drag, startPoint x: 482, startPoint y: 306, endPoint x: 975, endPoint y: 304, distance: 493.6
click at [975, 304] on div "Selected 5 Results 1 Items per page 25 50 100 MI STATE TAX ID N" at bounding box center [519, 172] width 930 height 448
click at [866, 315] on div "DTLS CAL WorkQ Work Status Work Type Tax Year RType MPO ReasonCode BillType Tax…" at bounding box center [519, 245] width 911 height 255
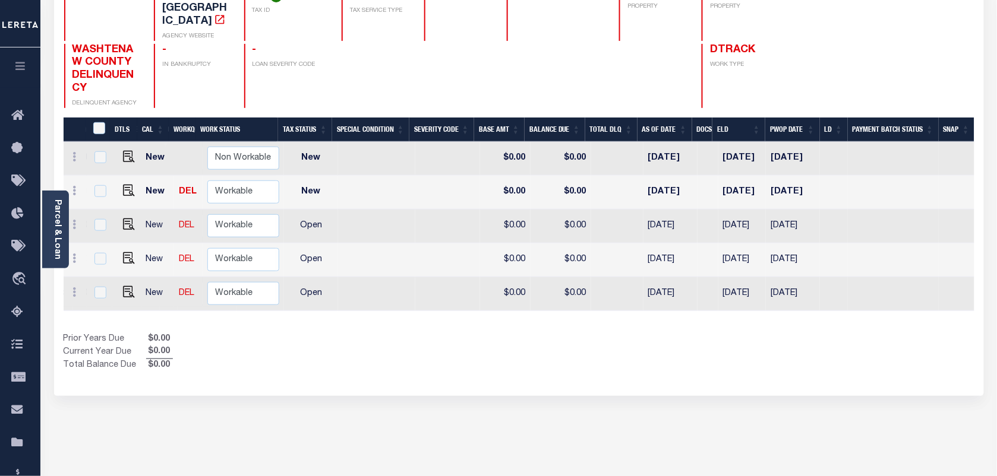
scroll to position [0, 0]
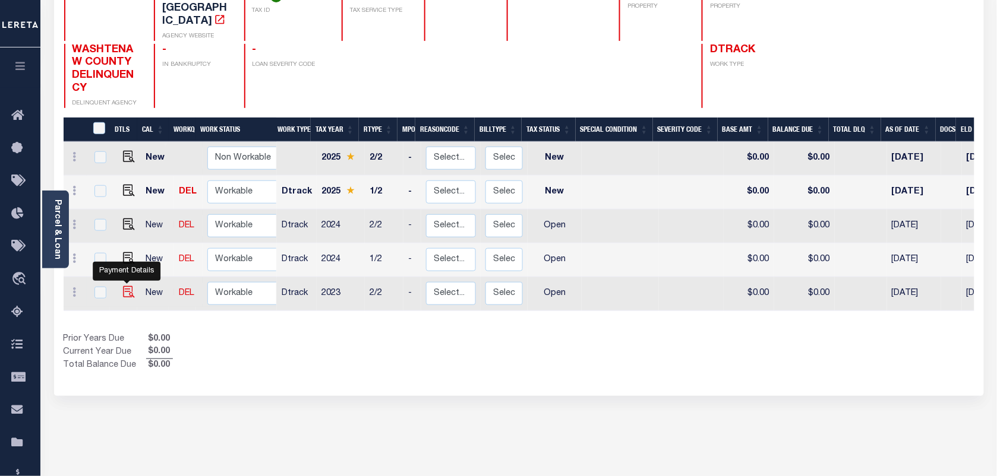
click at [129, 286] on img "" at bounding box center [129, 292] width 12 height 12
checkbox input "true"
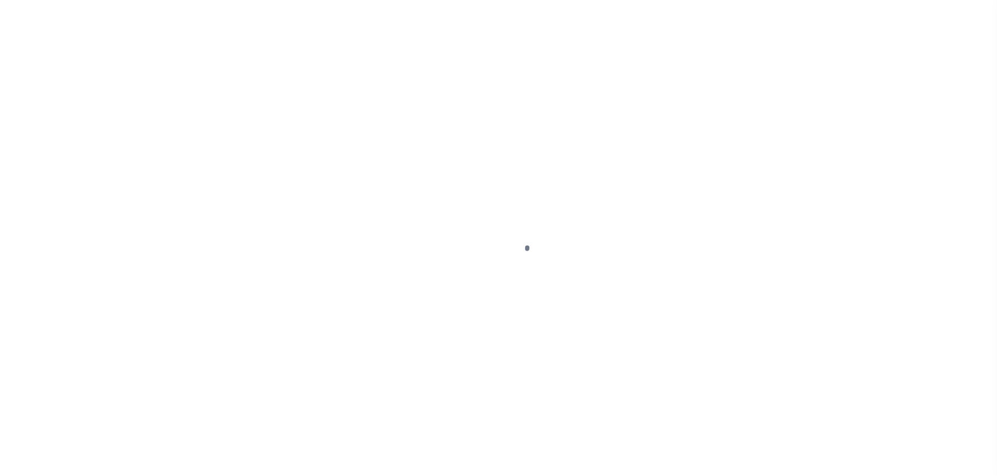
select select "OP2"
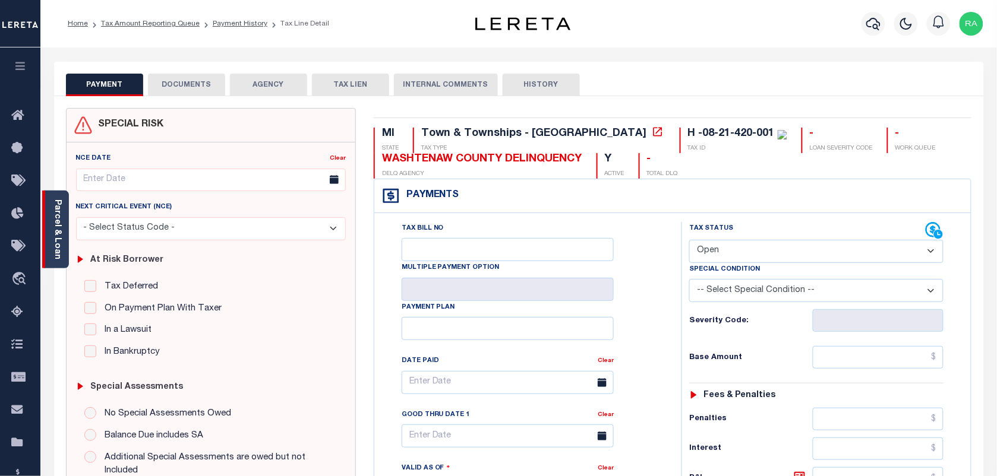
click at [57, 230] on link "Parcel & Loan" at bounding box center [57, 230] width 8 height 60
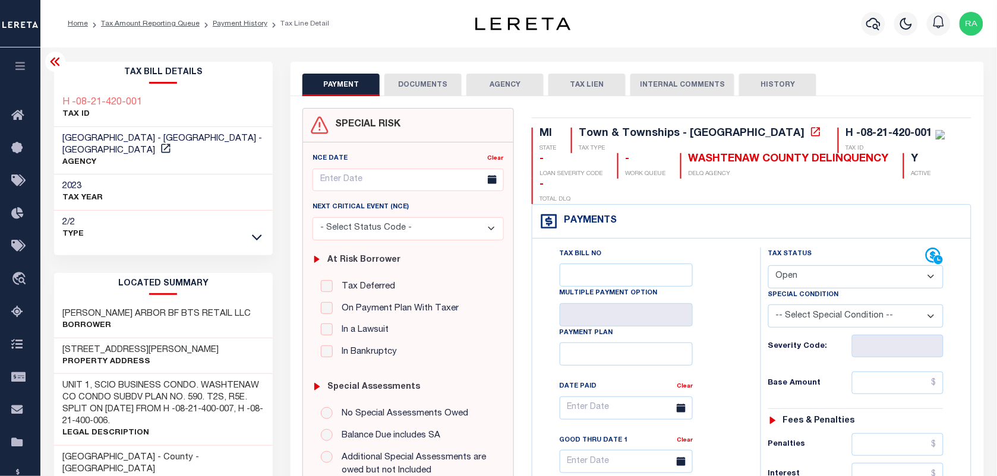
click at [419, 87] on button "DOCUMENTS" at bounding box center [422, 85] width 77 height 23
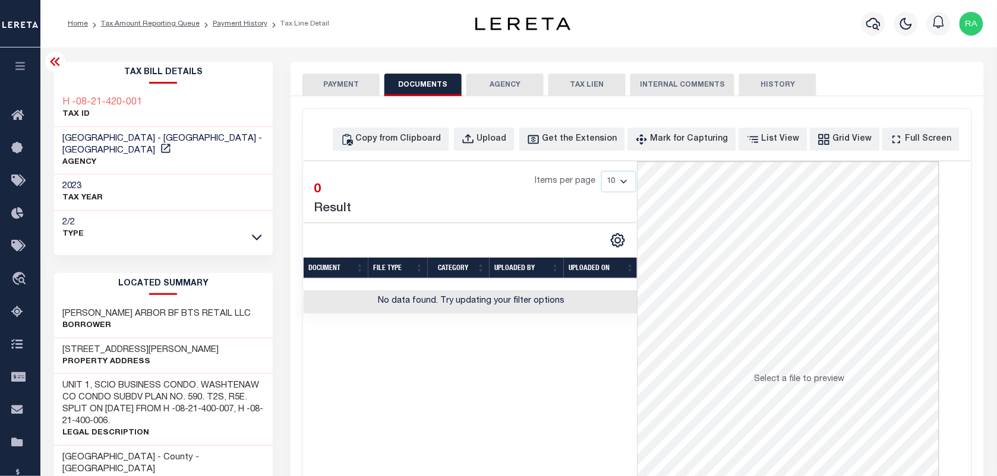
click at [359, 91] on button "PAYMENT" at bounding box center [340, 85] width 77 height 23
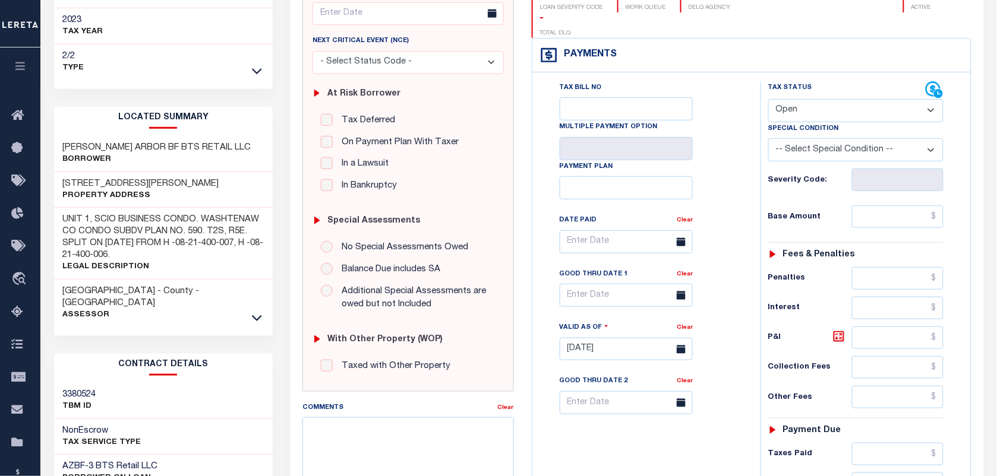
scroll to position [297, 0]
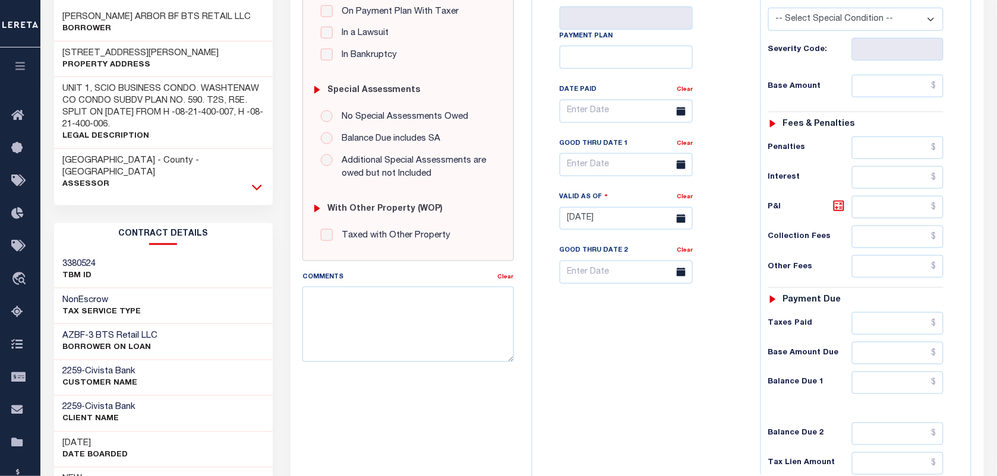
click at [252, 181] on icon at bounding box center [257, 187] width 10 height 12
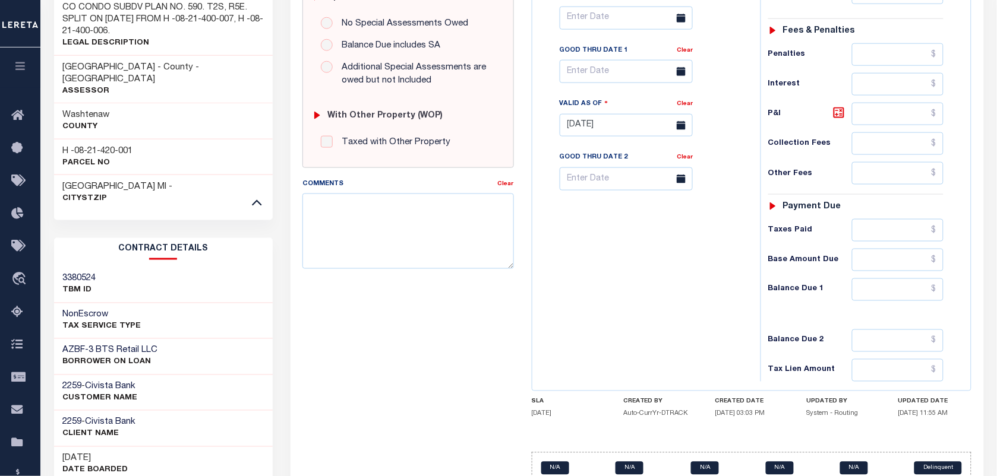
scroll to position [405, 0]
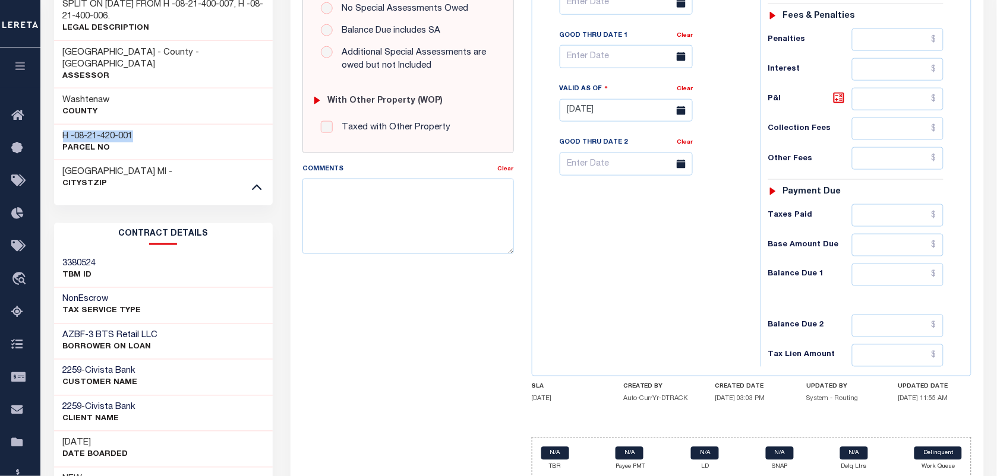
drag, startPoint x: 61, startPoint y: 109, endPoint x: 182, endPoint y: 113, distance: 121.3
click at [182, 124] on div "H -08-21-420-001 Parcel No" at bounding box center [163, 142] width 219 height 36
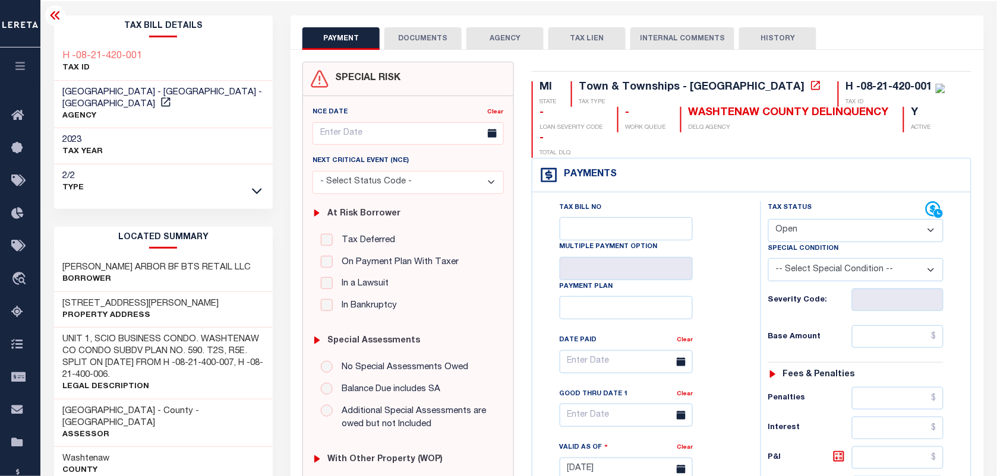
scroll to position [0, 0]
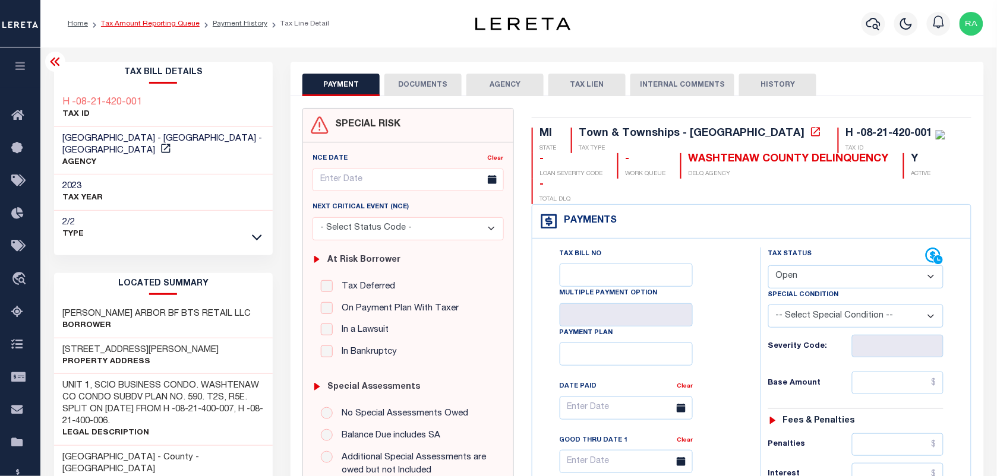
click at [156, 25] on link "Tax Amount Reporting Queue" at bounding box center [150, 23] width 99 height 7
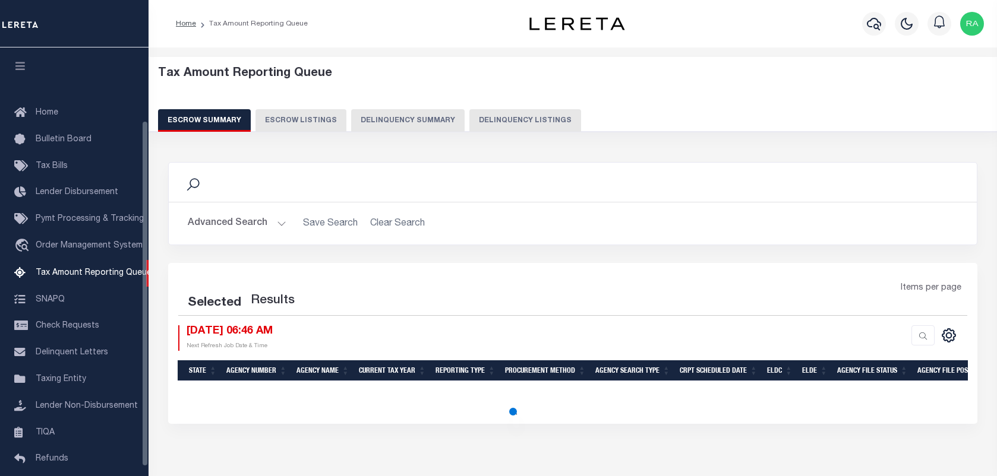
click at [488, 116] on button "Delinquency Listings" at bounding box center [525, 120] width 112 height 23
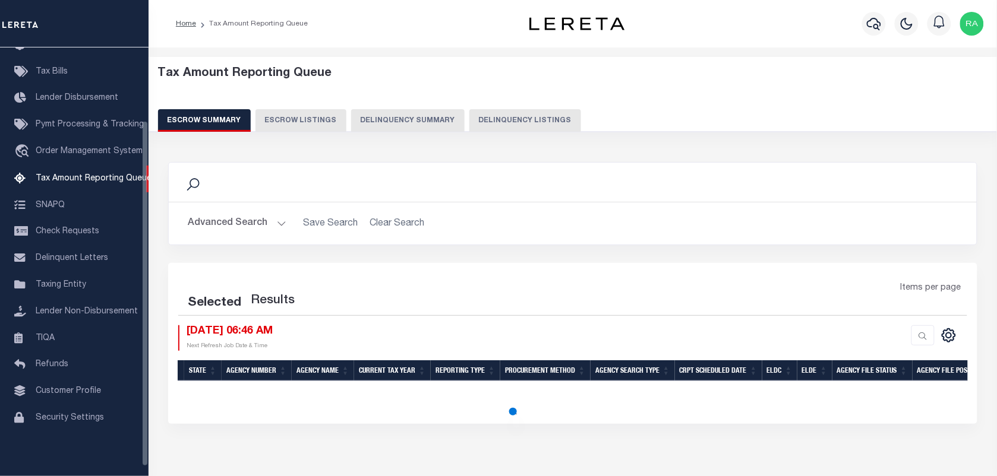
select select "100"
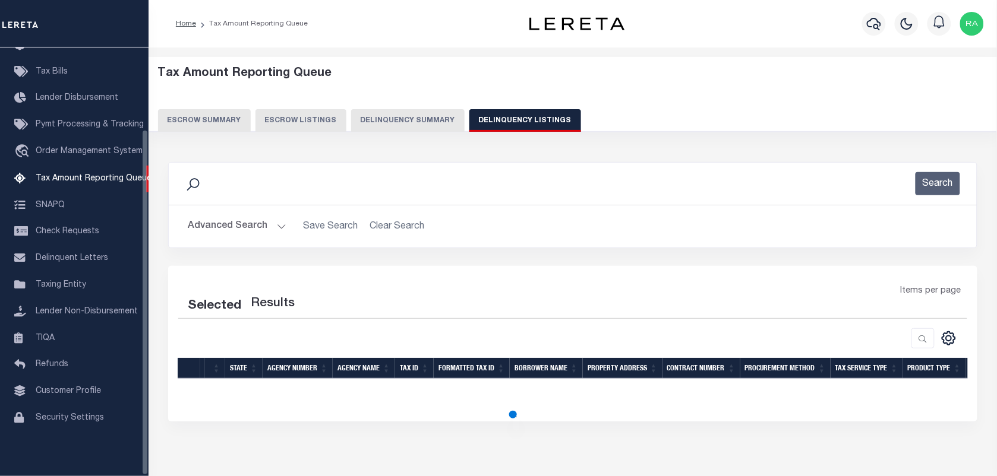
select select "100"
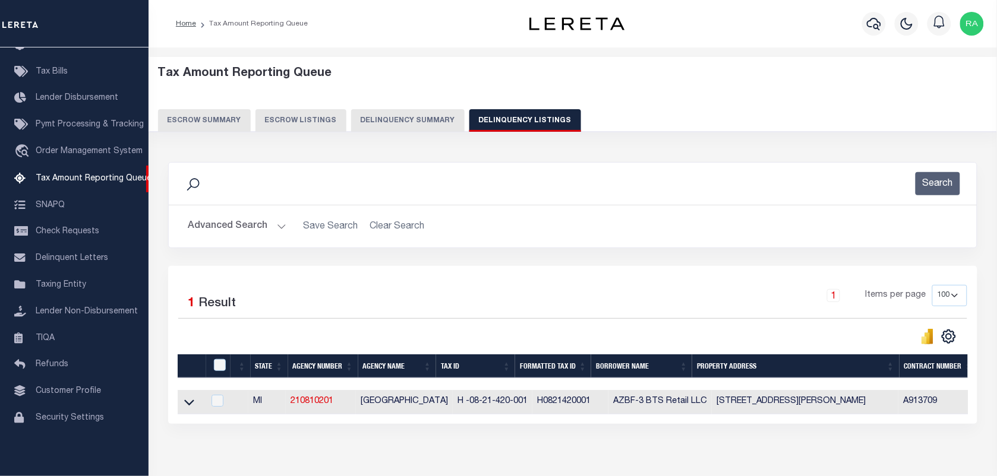
click at [268, 225] on button "Advanced Search" at bounding box center [237, 226] width 99 height 23
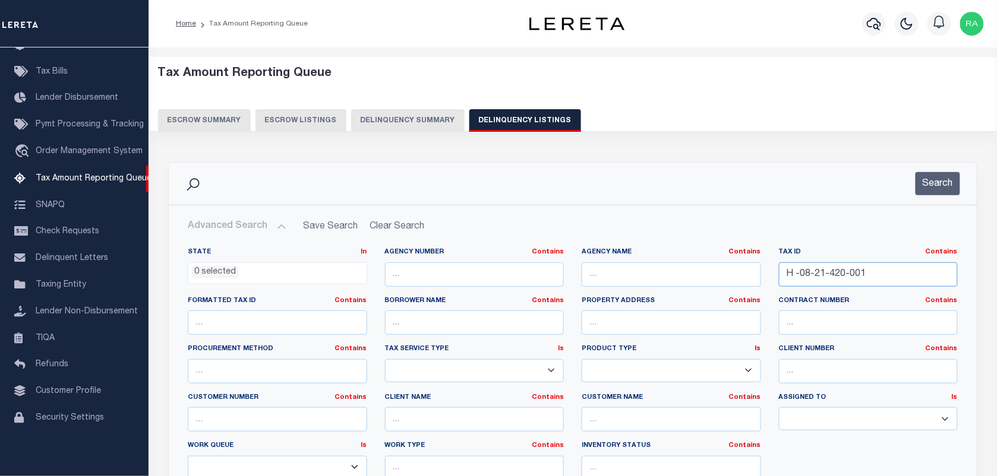
click at [829, 273] on input "H -08-21-420-001" at bounding box center [868, 275] width 179 height 24
paste input "64-012-007-400-05"
type input "64-012-007-400-05"
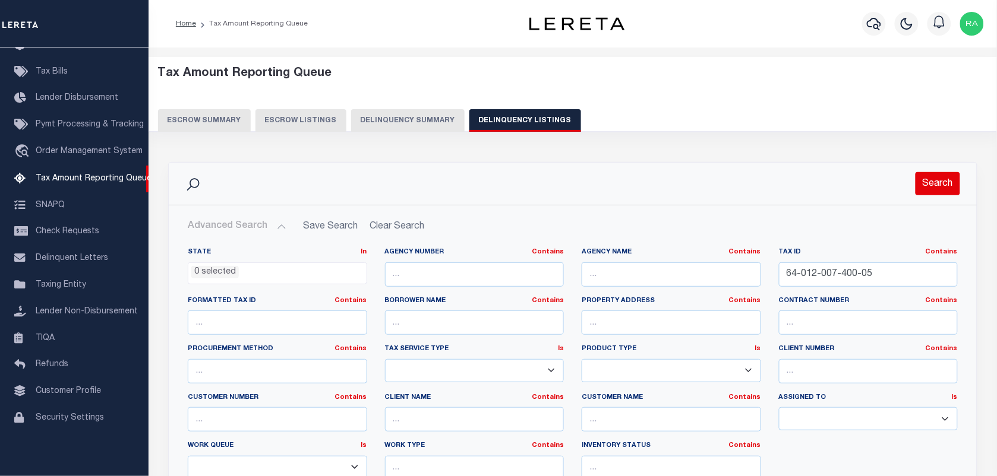
click at [933, 188] on button "Search" at bounding box center [937, 183] width 45 height 23
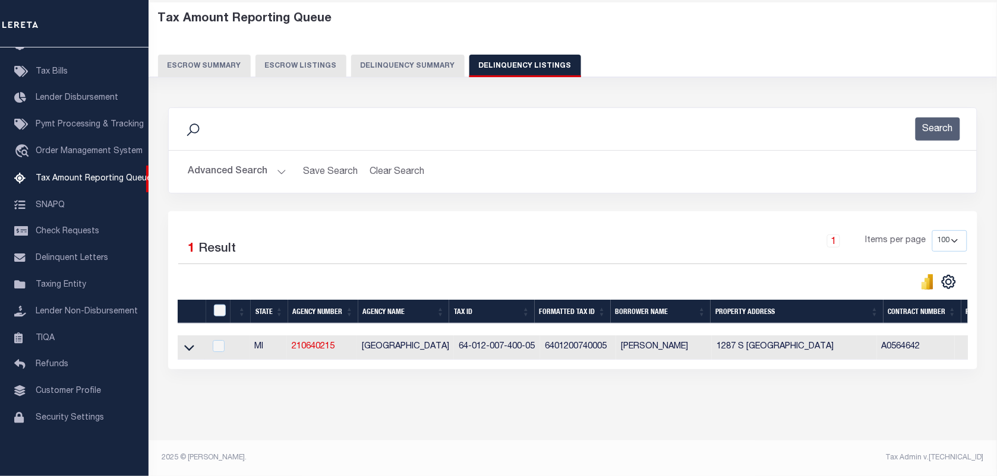
scroll to position [65, 0]
click at [186, 342] on icon at bounding box center [189, 348] width 10 height 12
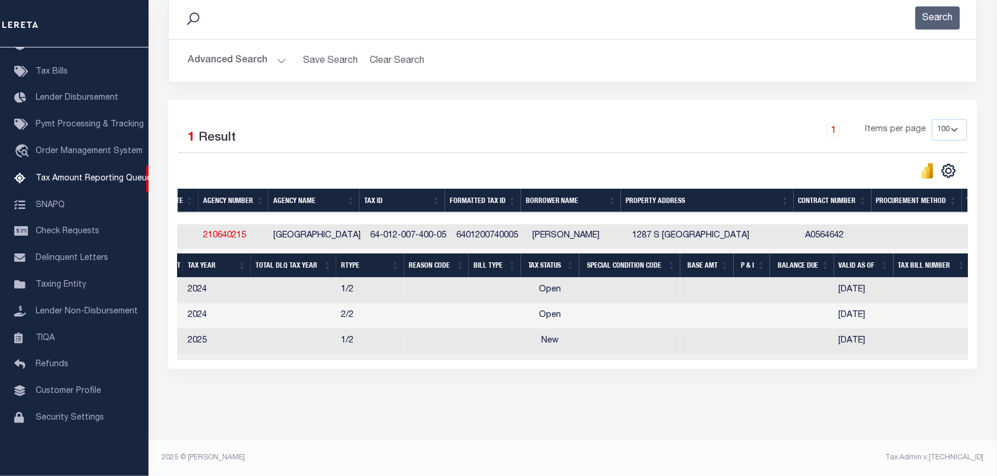
scroll to position [0, 0]
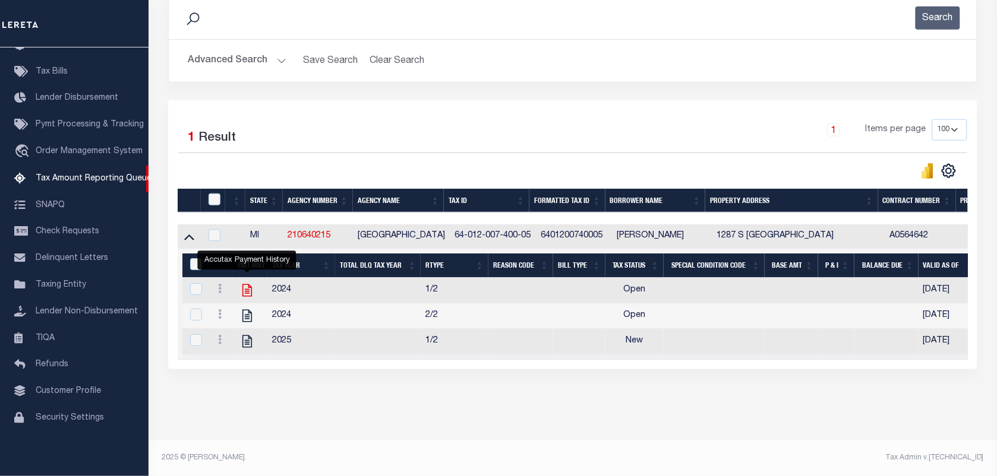
click at [249, 283] on icon "" at bounding box center [246, 290] width 15 height 15
checkbox input "true"
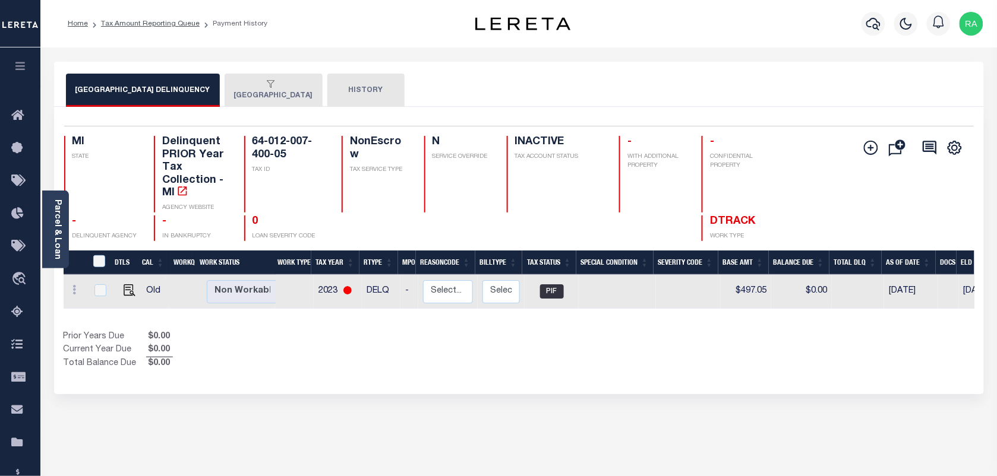
click at [257, 87] on div "button" at bounding box center [271, 85] width 74 height 11
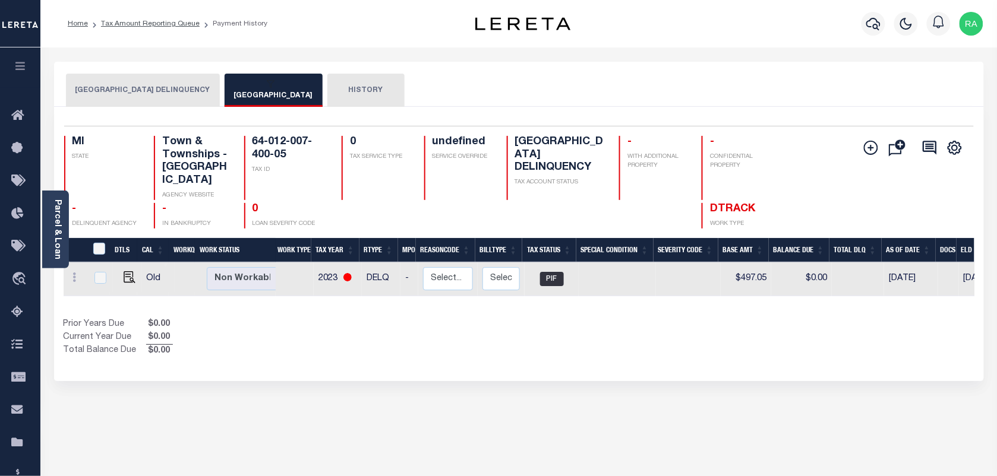
click at [337, 96] on button "HISTORY" at bounding box center [365, 90] width 77 height 33
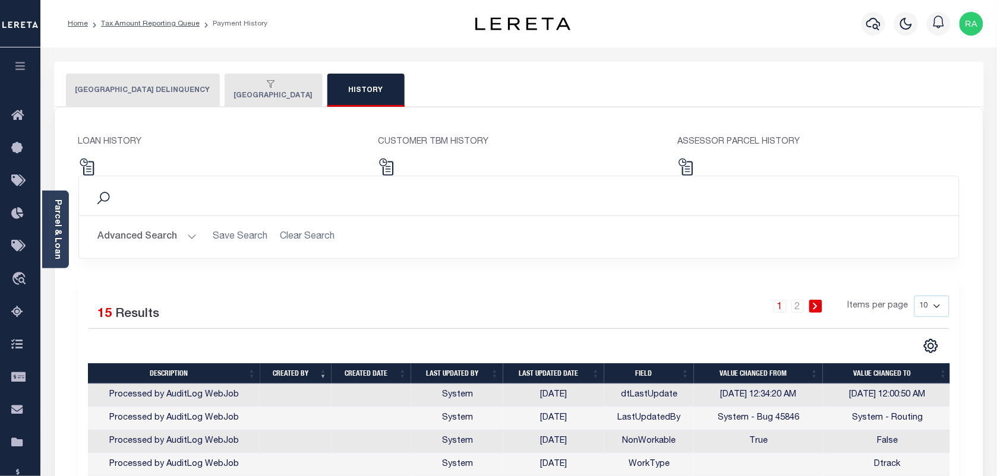
click at [270, 89] on div "button" at bounding box center [271, 85] width 74 height 11
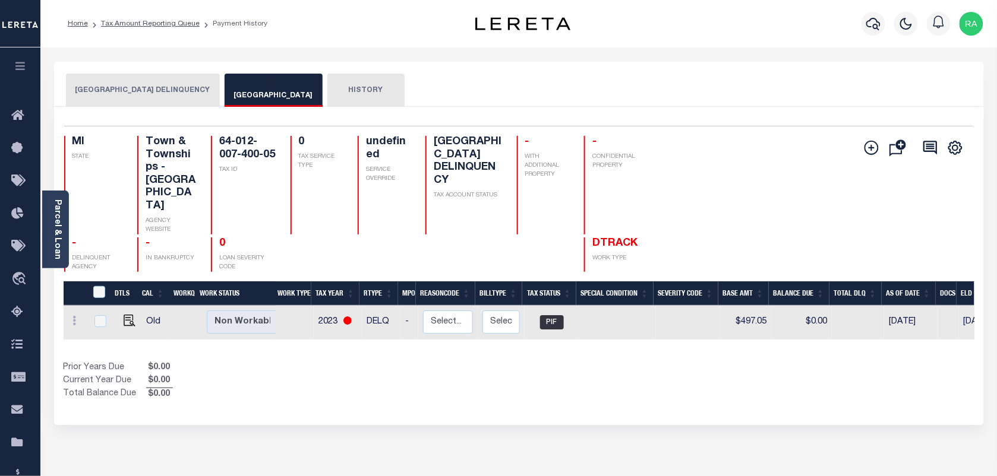
click at [327, 90] on button "HISTORY" at bounding box center [365, 90] width 77 height 33
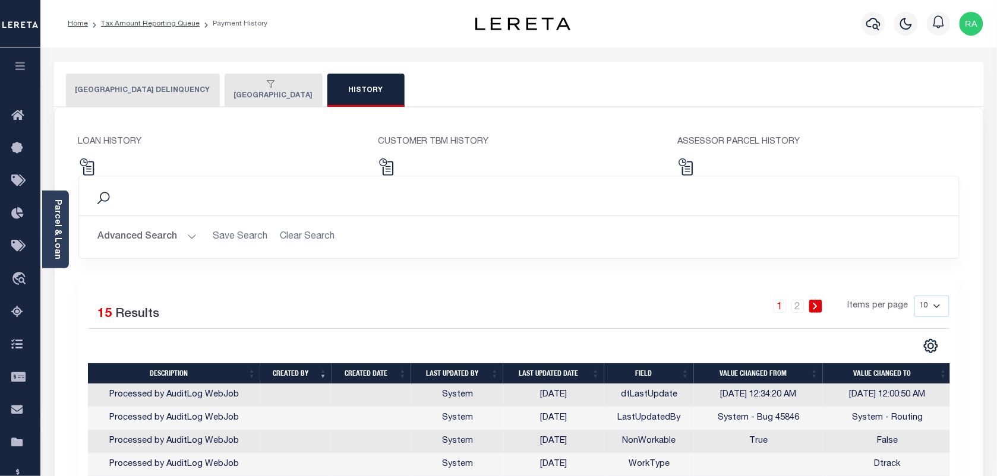
click at [226, 78] on button "[GEOGRAPHIC_DATA]" at bounding box center [274, 90] width 98 height 33
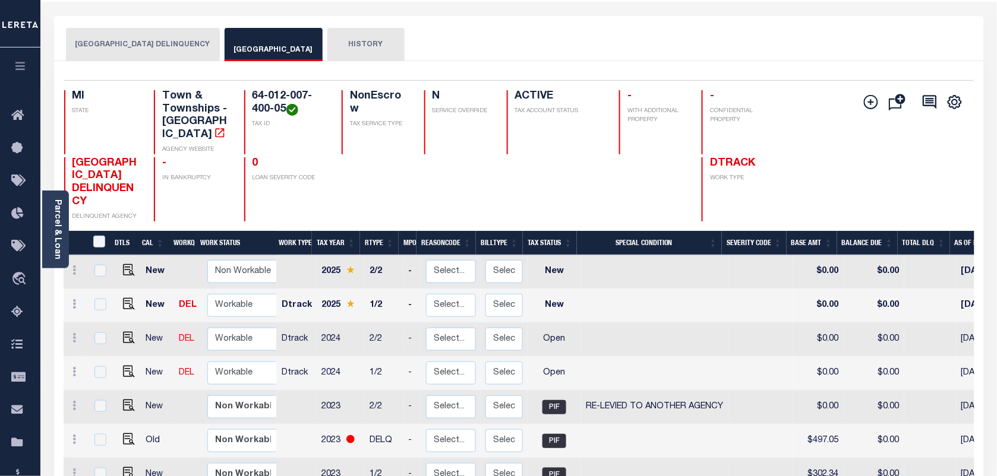
scroll to position [148, 0]
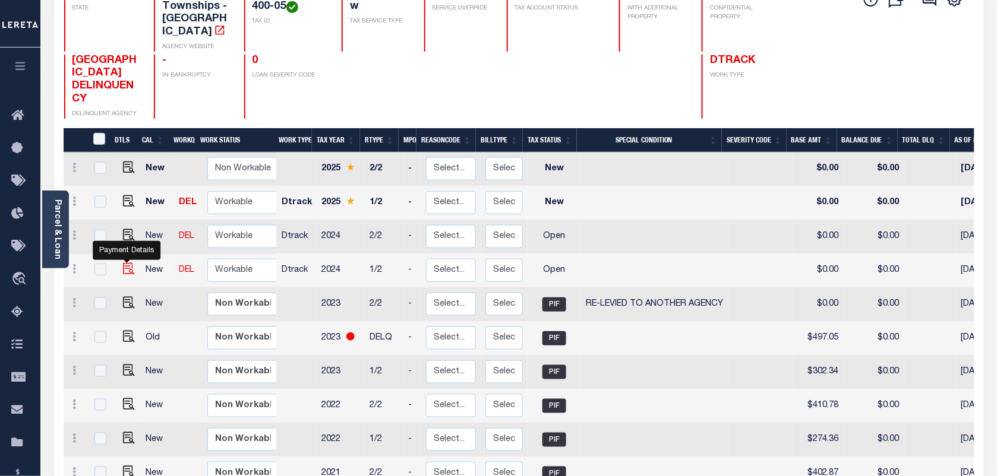
click at [126, 263] on img "" at bounding box center [129, 269] width 12 height 12
checkbox input "true"
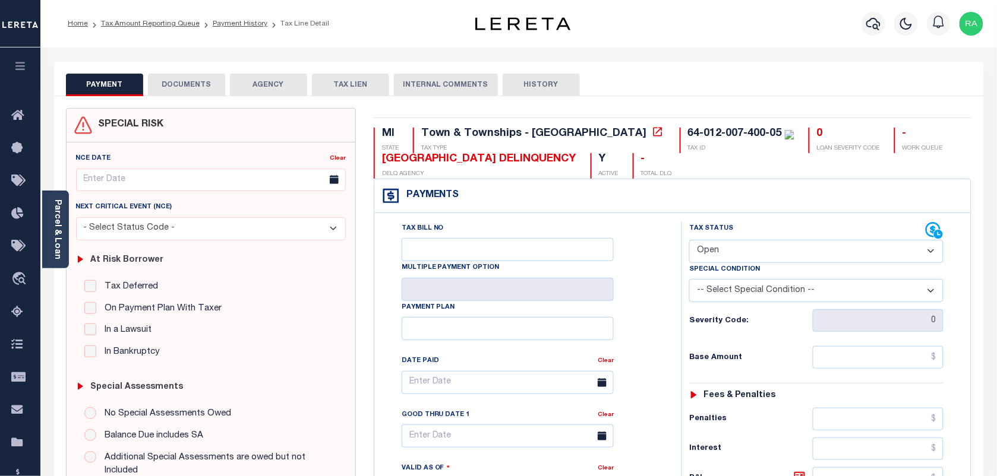
click at [63, 245] on div "Parcel & Loan" at bounding box center [55, 230] width 27 height 78
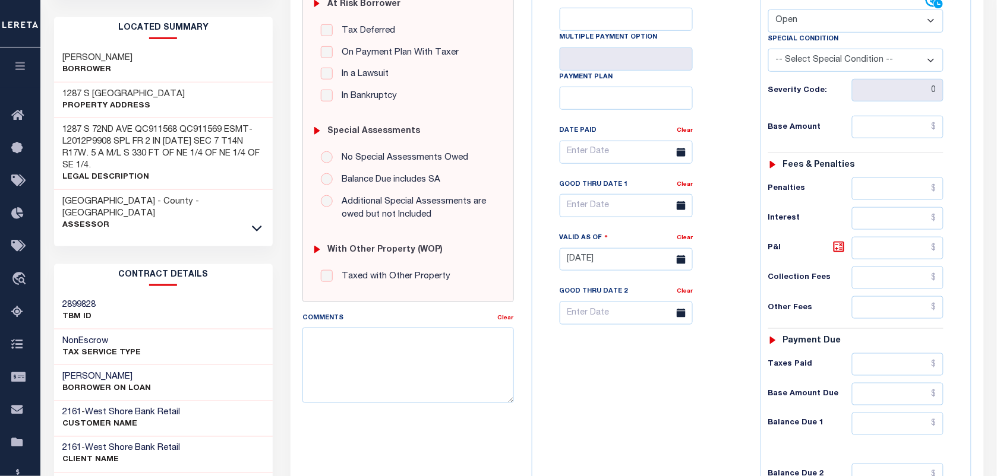
scroll to position [371, 0]
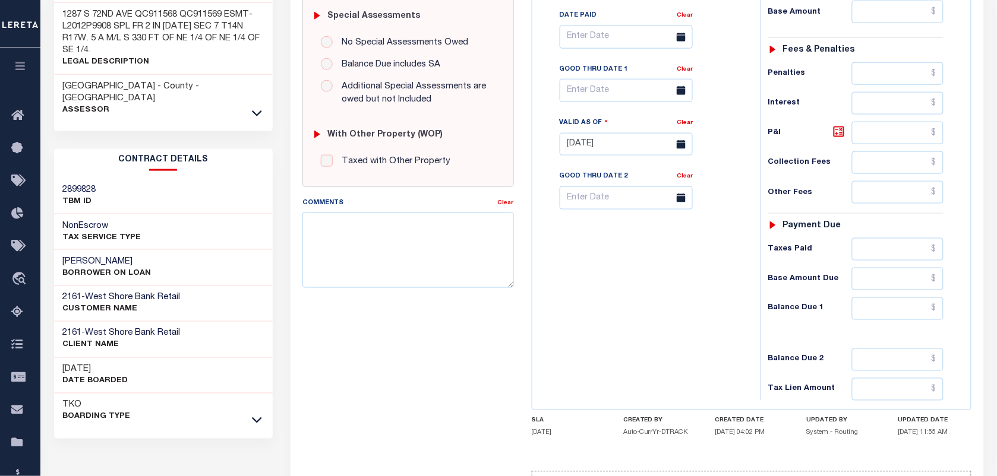
click at [249, 93] on div "[GEOGRAPHIC_DATA] - County - [GEOGRAPHIC_DATA] Assessor" at bounding box center [163, 99] width 219 height 48
click at [255, 110] on icon at bounding box center [257, 113] width 10 height 6
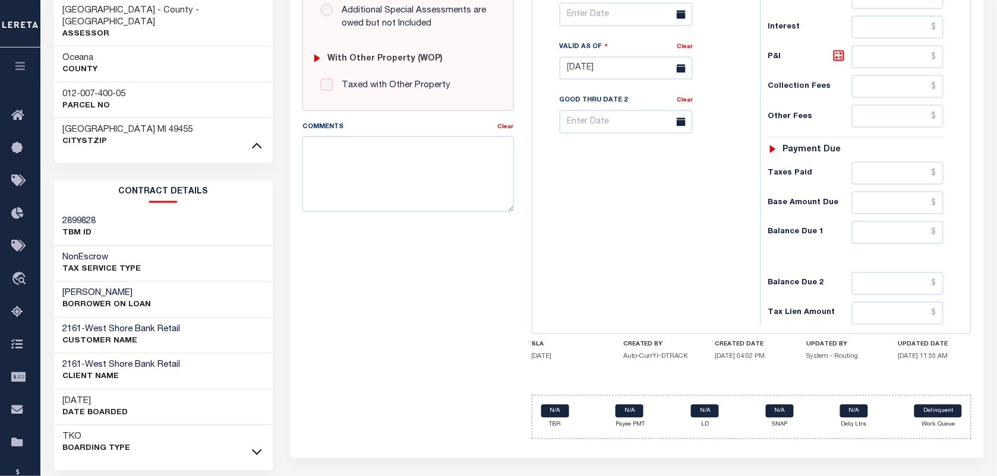
scroll to position [472, 0]
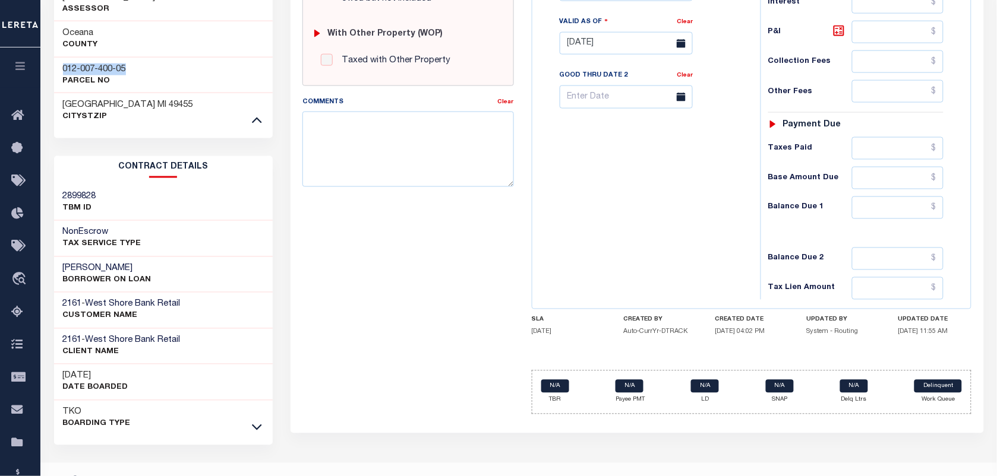
drag, startPoint x: 146, startPoint y: 43, endPoint x: 54, endPoint y: 43, distance: 91.5
click at [54, 57] on div "012-007-400-05 Parcel No" at bounding box center [163, 75] width 219 height 36
copy h3 "012-007-400-05"
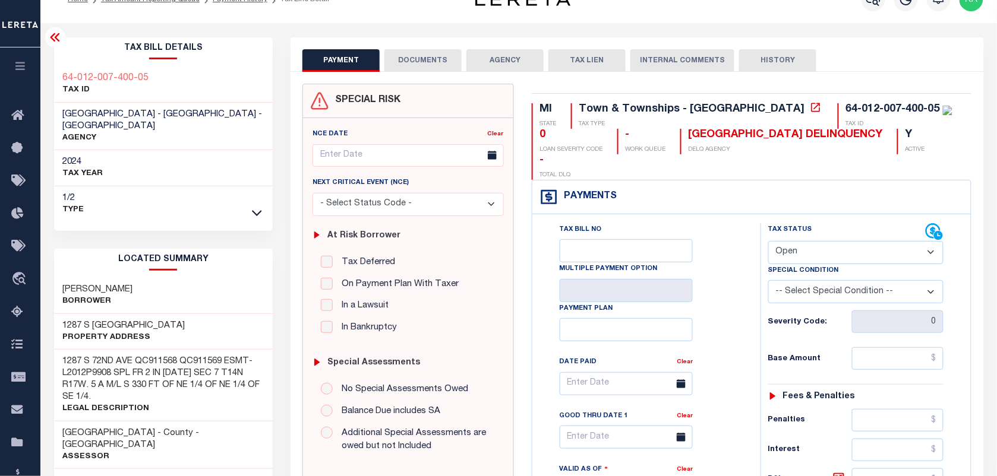
scroll to position [0, 0]
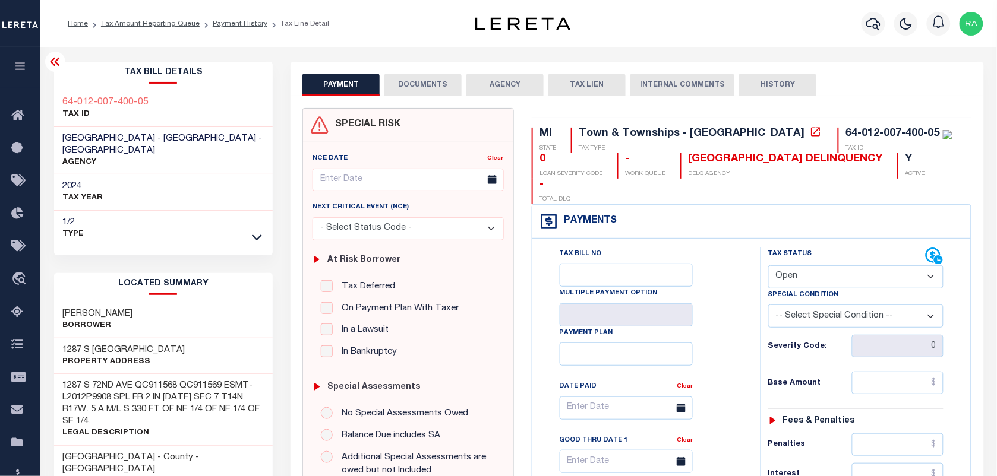
click at [791, 266] on select "- Select Status Code - Open Due/Unpaid Paid Incomplete No Tax Due Internal Refu…" at bounding box center [855, 277] width 175 height 23
select select "DUE"
click at [768, 266] on select "- Select Status Code - Open Due/Unpaid Paid Incomplete No Tax Due Internal Refu…" at bounding box center [855, 277] width 175 height 23
type input "[DATE]"
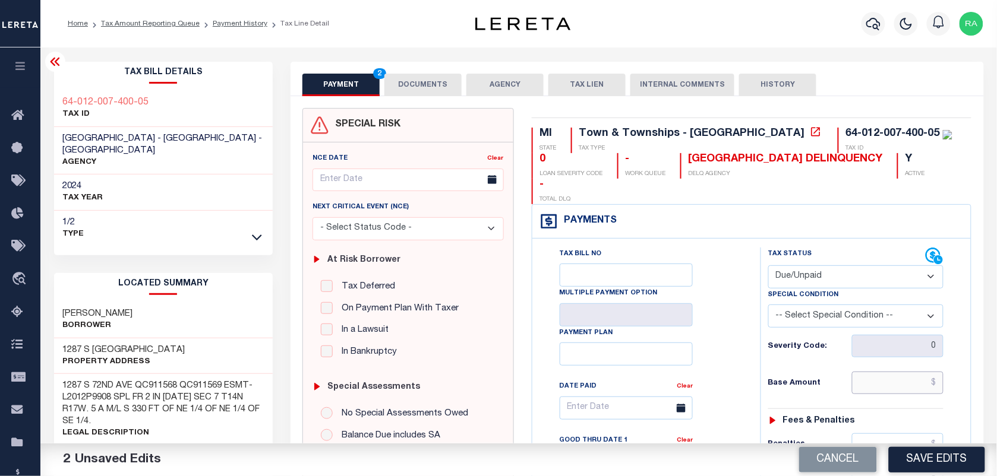
click at [883, 372] on input "text" at bounding box center [898, 383] width 92 height 23
type input "$298.24"
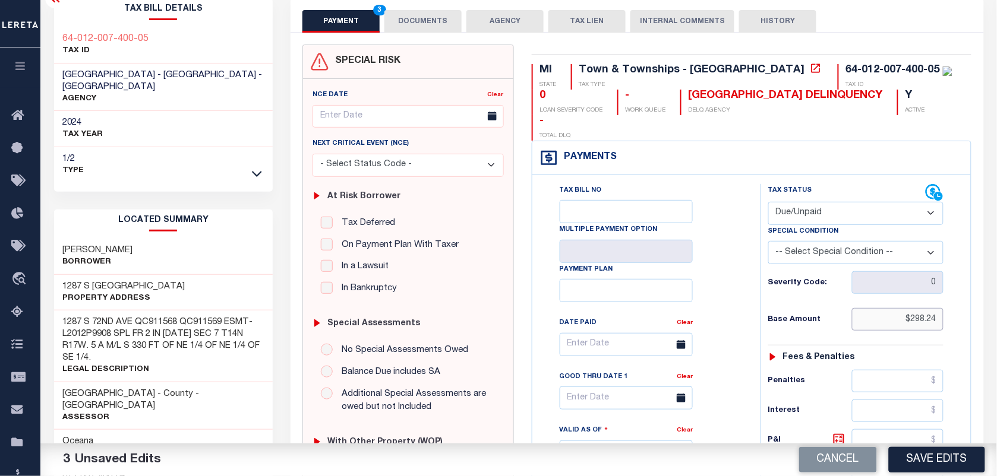
scroll to position [297, 0]
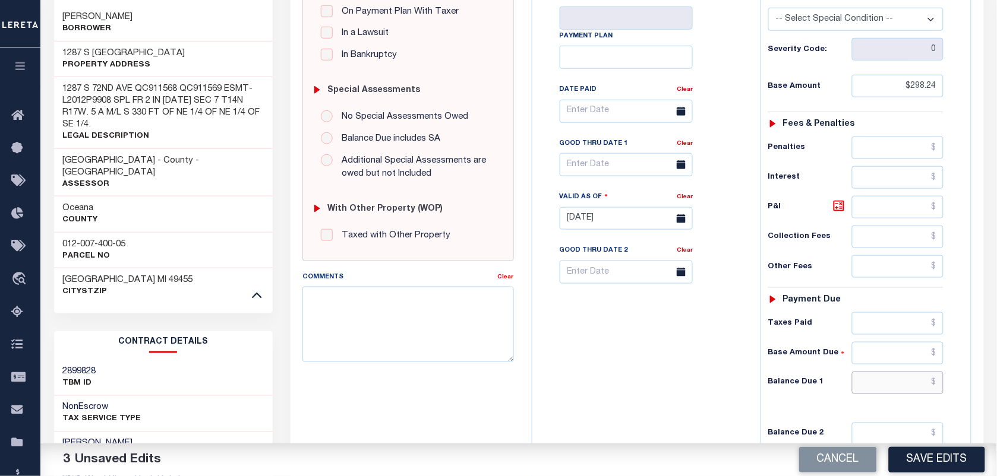
click at [913, 372] on input "text" at bounding box center [898, 383] width 92 height 23
type input "$328.06"
click at [840, 203] on icon at bounding box center [838, 206] width 7 height 7
type input "$29.82"
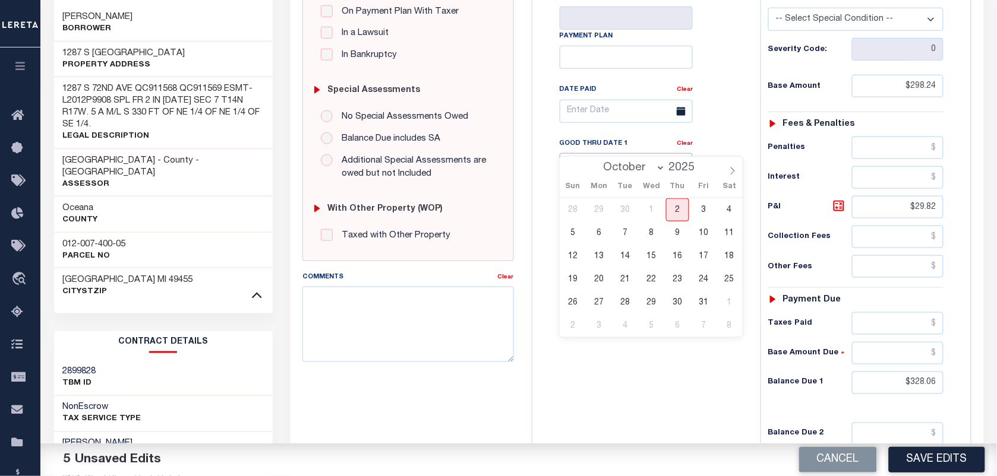
click at [578, 153] on input "text" at bounding box center [626, 164] width 133 height 23
click at [681, 207] on span "2" at bounding box center [677, 209] width 23 height 23
type input "[DATE]"
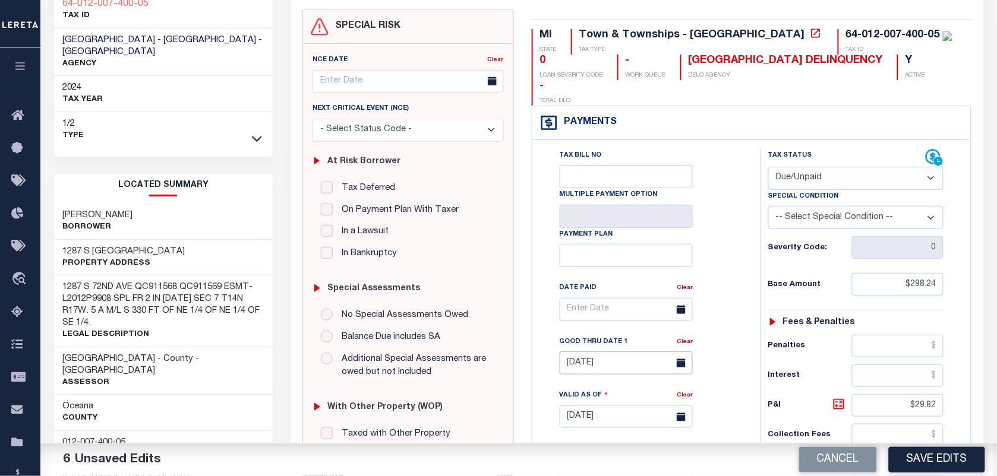
scroll to position [0, 0]
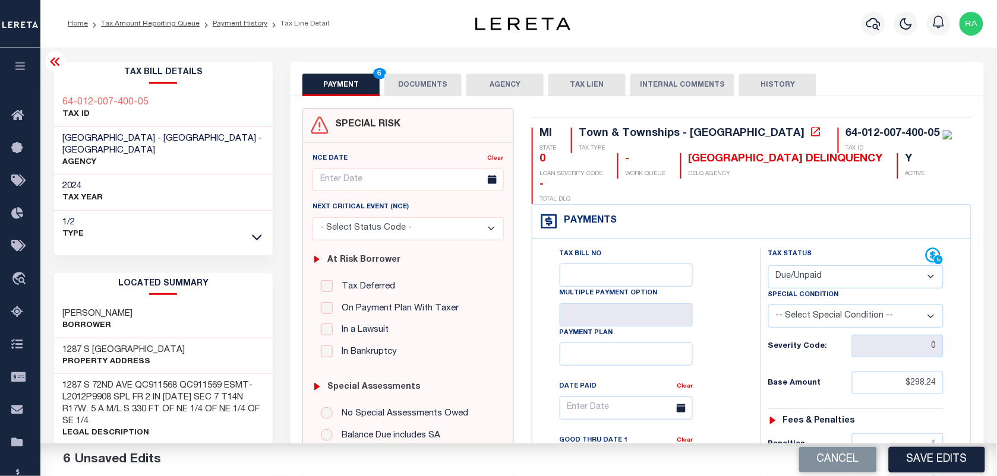
click at [417, 90] on button "DOCUMENTS" at bounding box center [422, 85] width 77 height 23
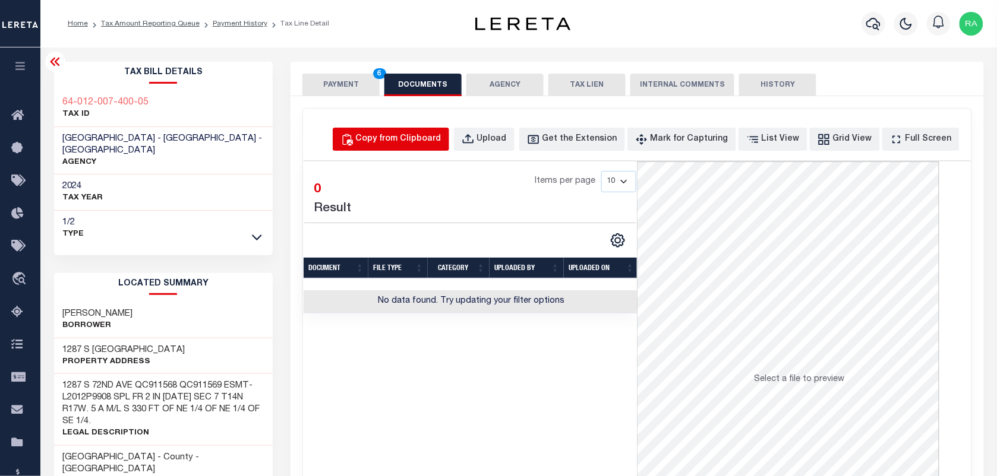
click at [437, 140] on div "Copy from Clipboard" at bounding box center [399, 139] width 86 height 13
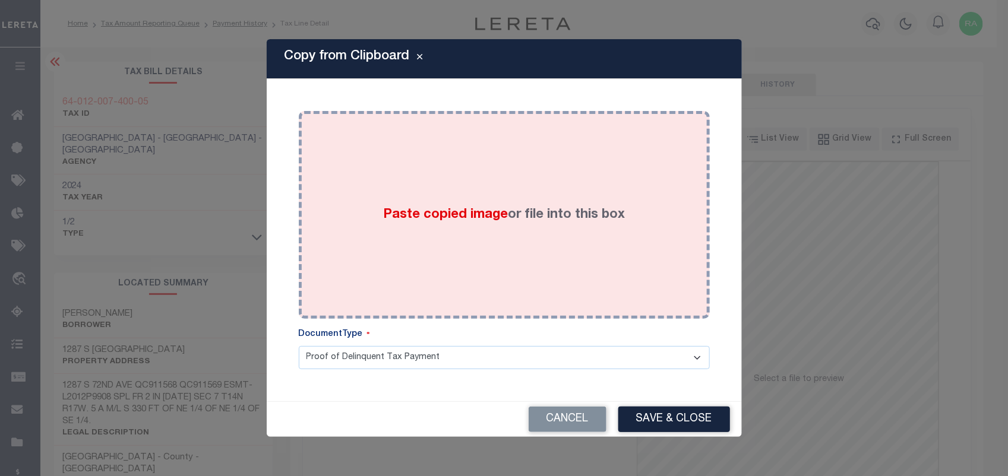
click at [521, 230] on div "Paste copied image or file into this box" at bounding box center [504, 215] width 393 height 190
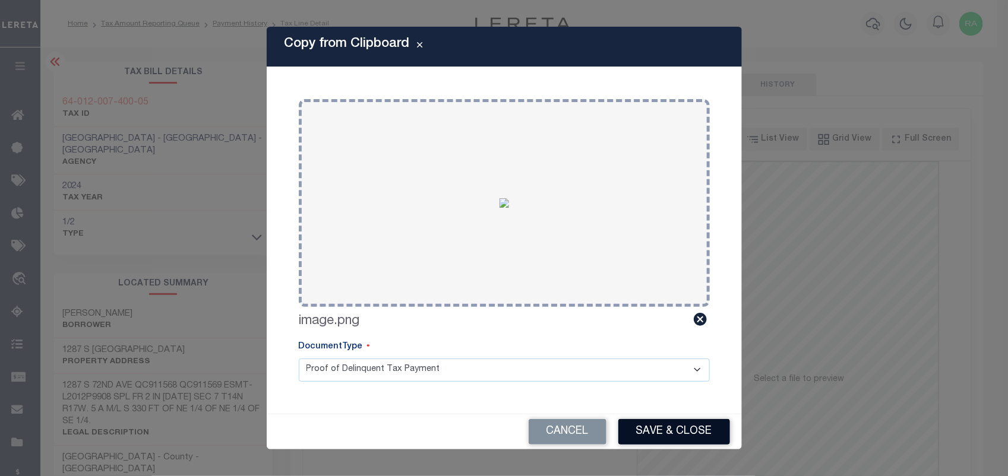
click at [675, 432] on button "Save & Close" at bounding box center [674, 432] width 112 height 26
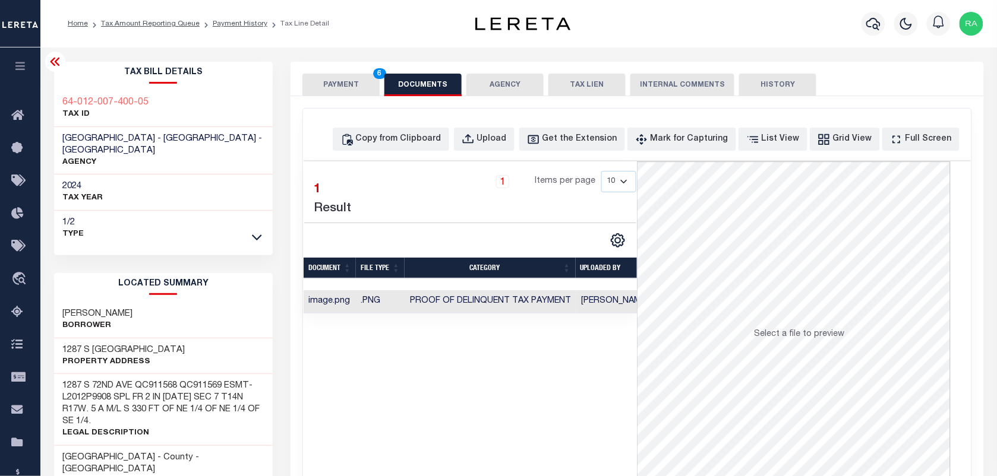
click at [350, 77] on button "PAYMENT 6" at bounding box center [340, 85] width 77 height 23
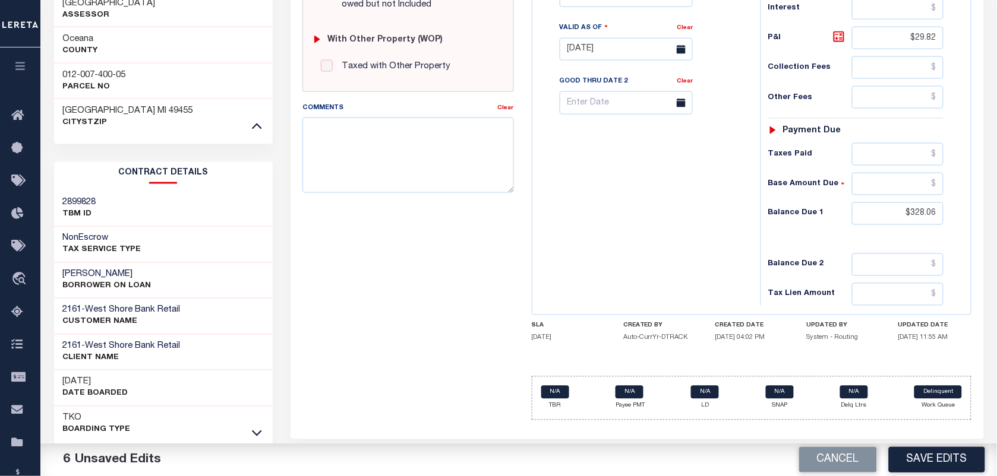
scroll to position [472, 0]
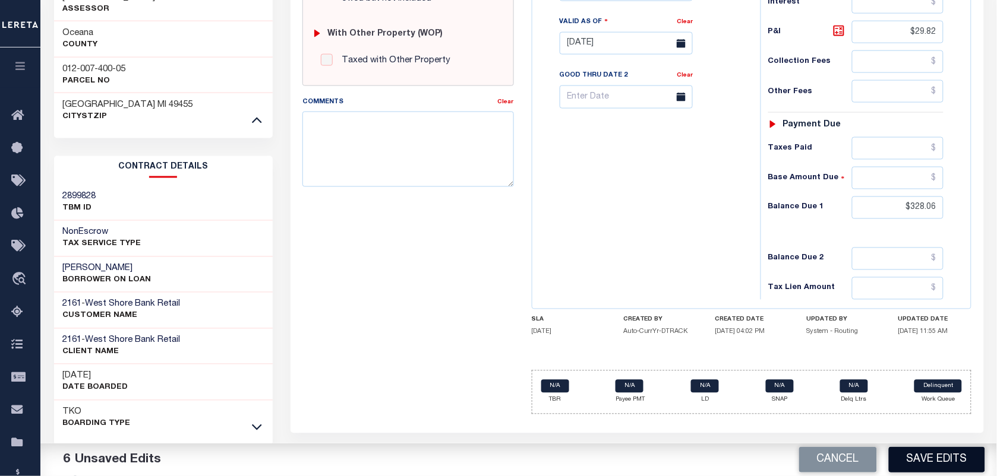
click at [918, 470] on button "Save Edits" at bounding box center [937, 460] width 96 height 26
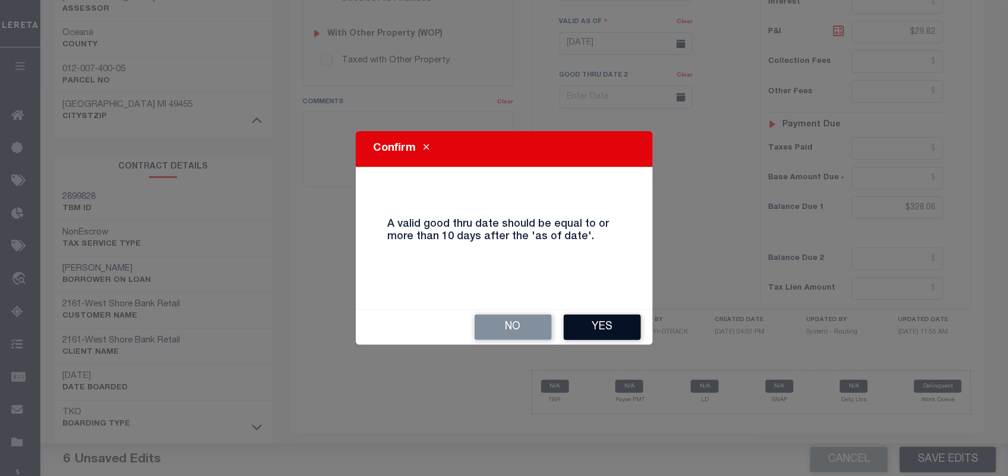
click at [628, 325] on button "Yes" at bounding box center [602, 328] width 77 height 26
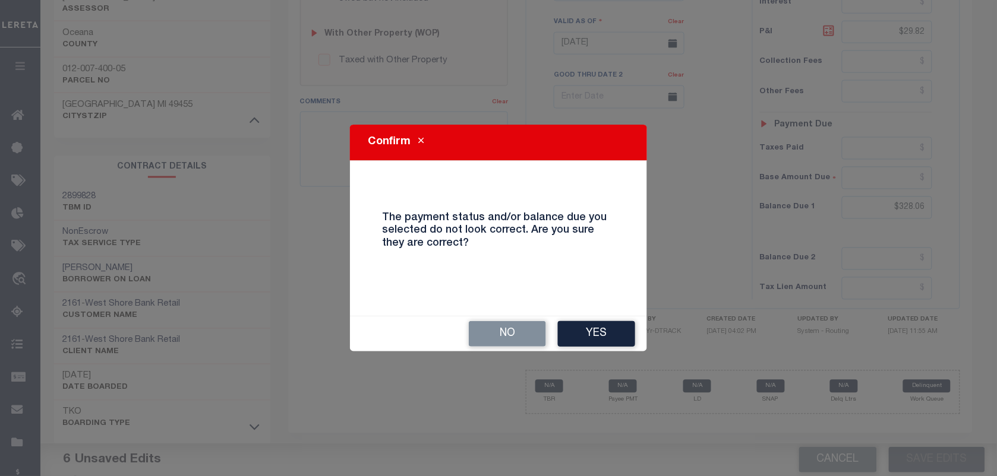
click at [628, 325] on button "Yes" at bounding box center [596, 334] width 77 height 26
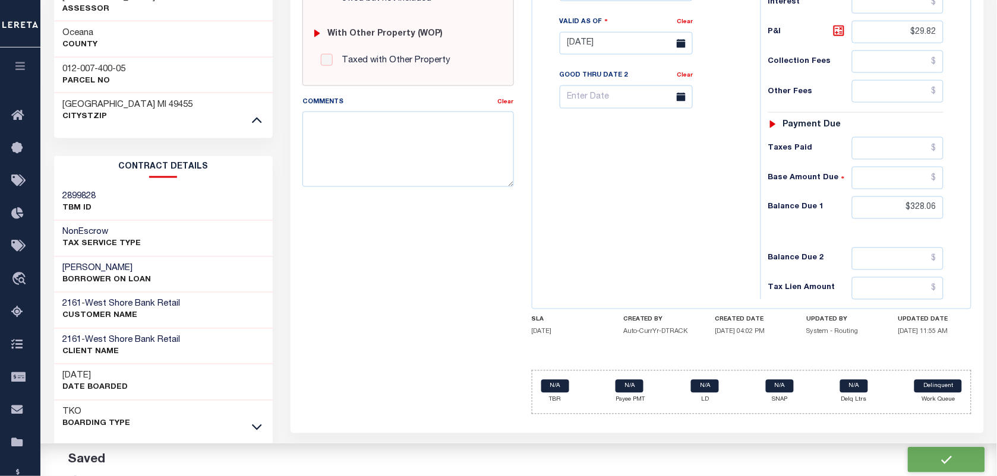
checkbox input "false"
type input "$298.24"
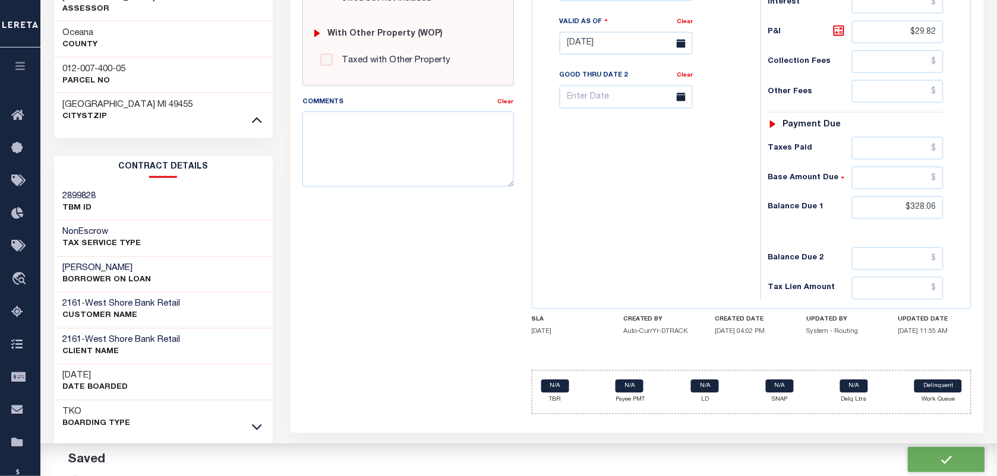
type input "$29.82"
type input "$328.06"
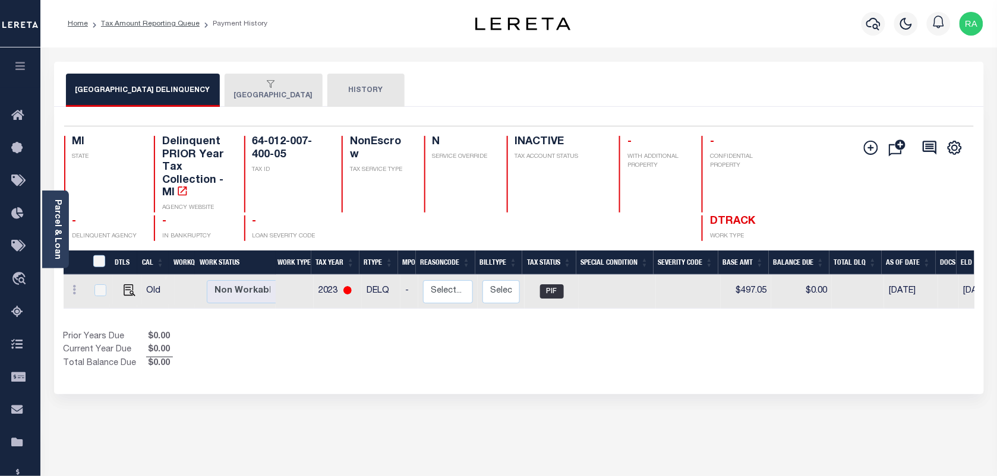
click at [252, 102] on button "[GEOGRAPHIC_DATA]" at bounding box center [274, 90] width 98 height 33
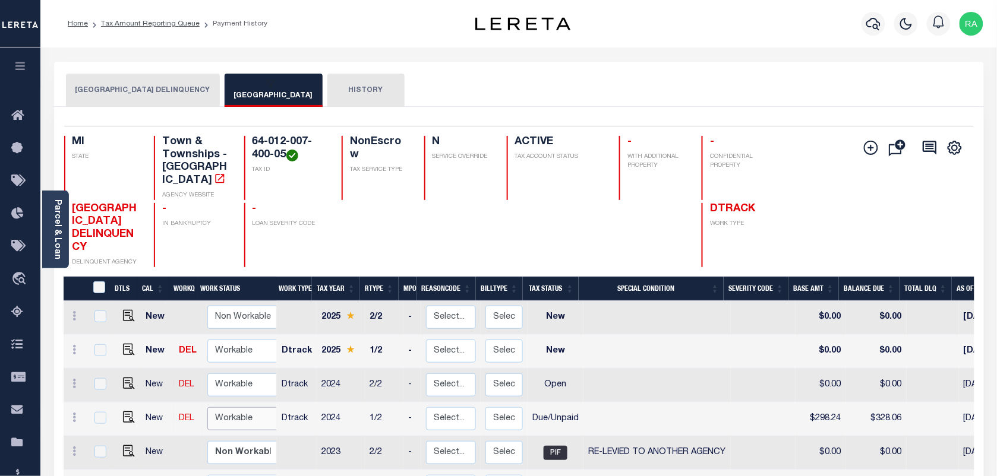
click at [225, 407] on select "Non Workable Workable" at bounding box center [242, 418] width 71 height 23
checkbox input "true"
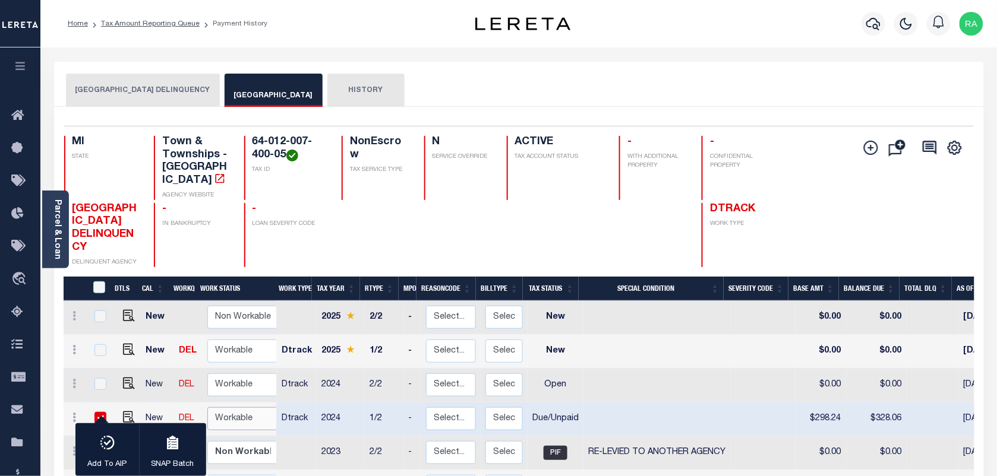
select select "true"
click at [207, 407] on select "Non Workable Workable" at bounding box center [242, 418] width 71 height 23
checkbox input "false"
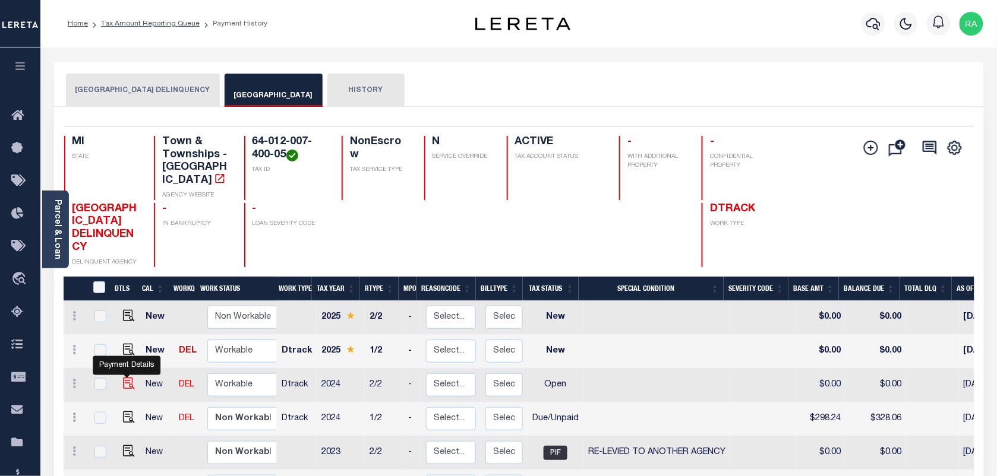
click at [127, 378] on img "" at bounding box center [129, 384] width 12 height 12
checkbox input "true"
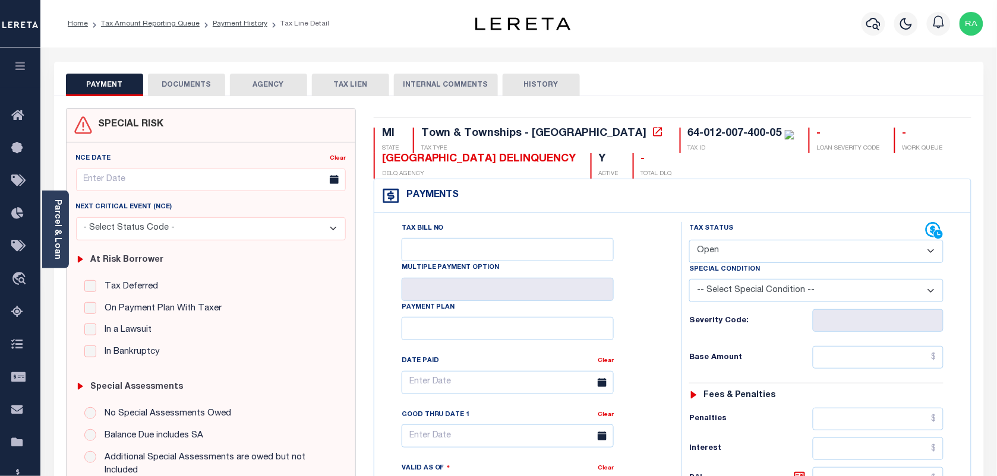
click at [739, 251] on select "- Select Status Code - Open Due/Unpaid Paid Incomplete No Tax Due Internal Refu…" at bounding box center [816, 251] width 254 height 23
select select "DUE"
click at [689, 241] on select "- Select Status Code - Open Due/Unpaid Paid Incomplete No Tax Due Internal Refu…" at bounding box center [816, 251] width 254 height 23
type input "[DATE]"
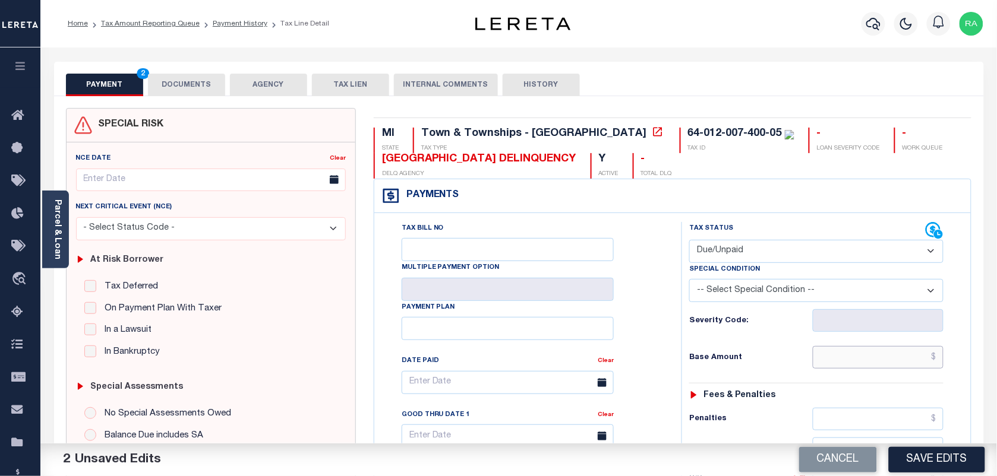
click at [851, 358] on input "text" at bounding box center [878, 357] width 131 height 23
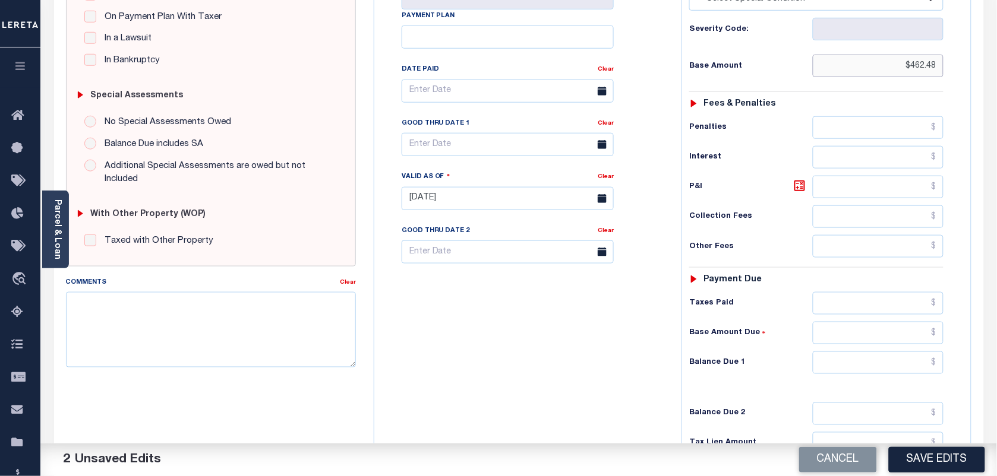
scroll to position [297, 0]
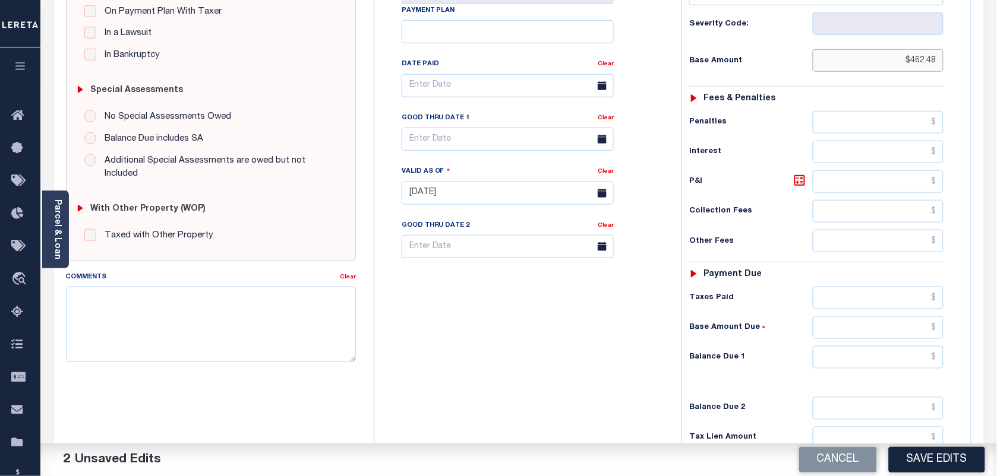
type input "$462.48"
click at [922, 368] on input "text" at bounding box center [878, 357] width 131 height 23
type input "$480.97"
click at [795, 181] on icon at bounding box center [799, 180] width 11 height 11
type input "$18.49"
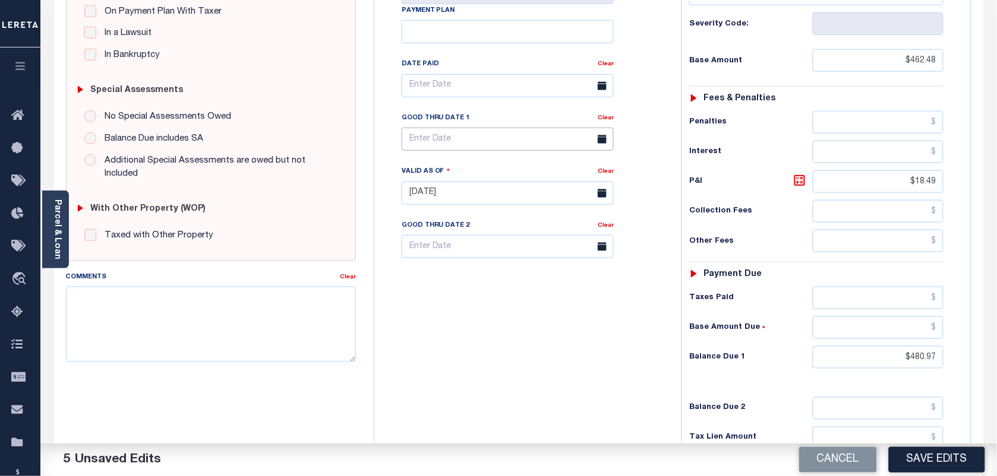
click at [466, 150] on input "text" at bounding box center [508, 139] width 212 height 23
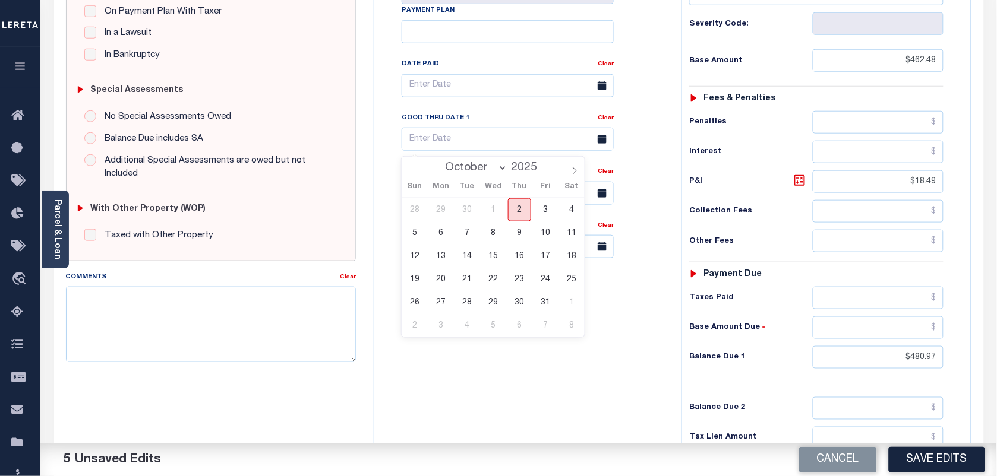
click at [519, 203] on span "2" at bounding box center [519, 209] width 23 height 23
type input "[DATE]"
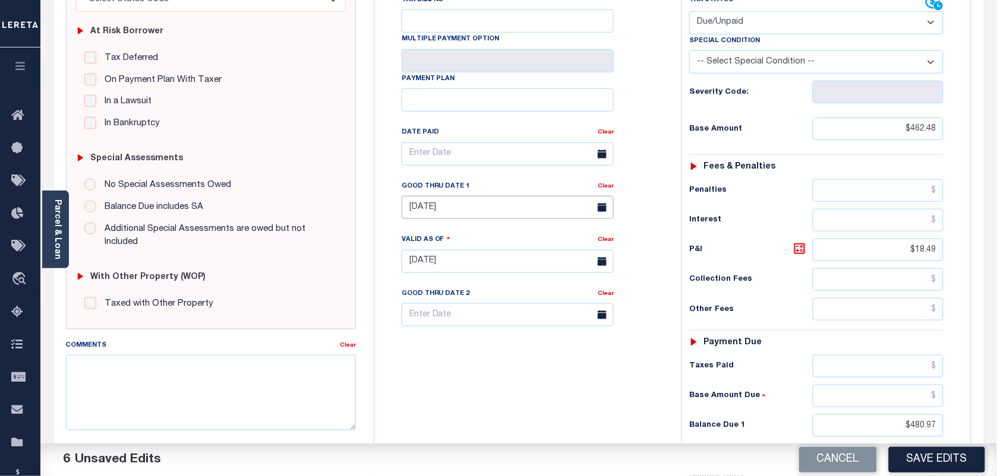
scroll to position [0, 0]
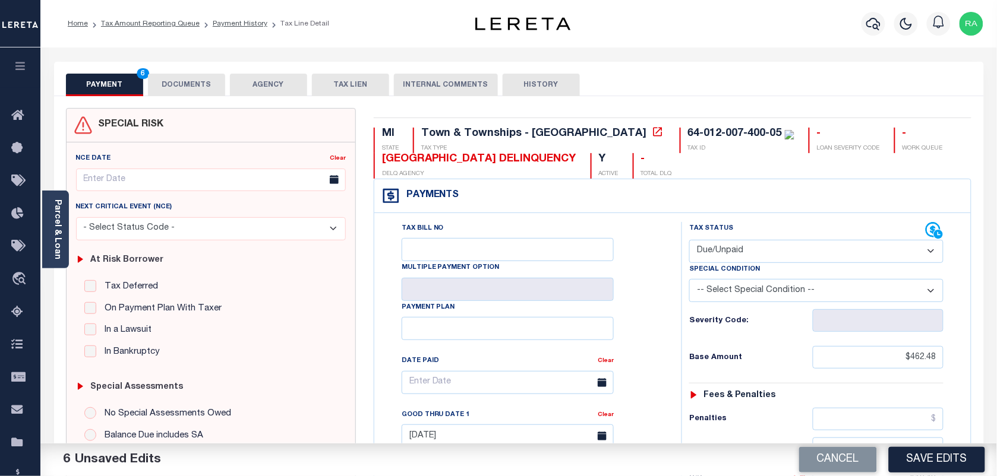
click at [216, 89] on button "DOCUMENTS" at bounding box center [186, 85] width 77 height 23
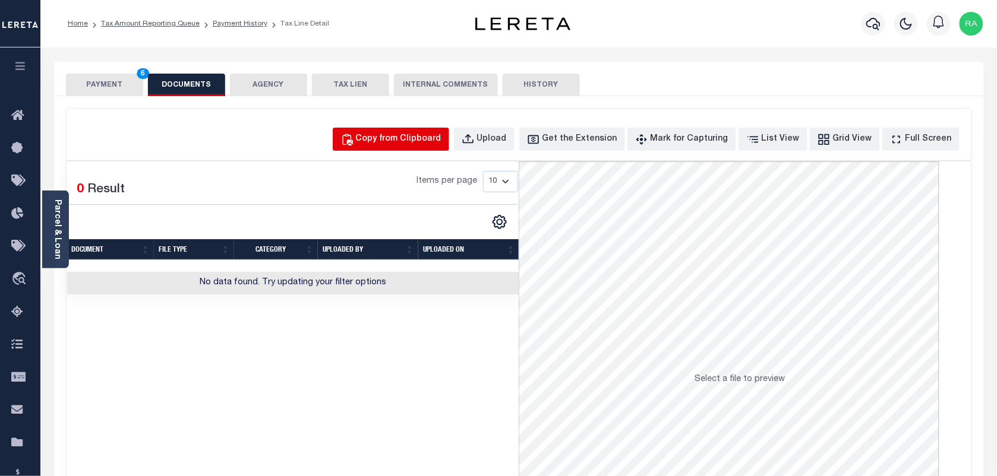
click at [390, 134] on div "Copy from Clipboard" at bounding box center [399, 139] width 86 height 13
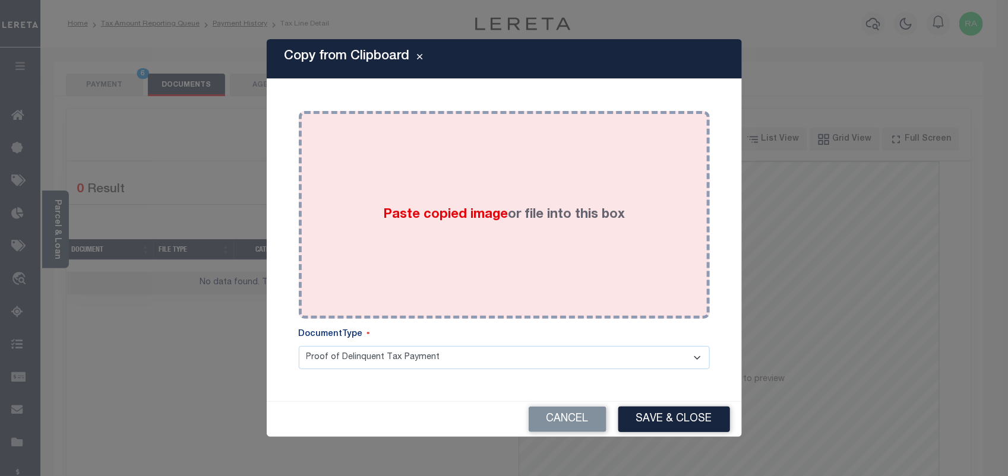
click at [458, 266] on div "Paste copied image or file into this box" at bounding box center [504, 215] width 393 height 190
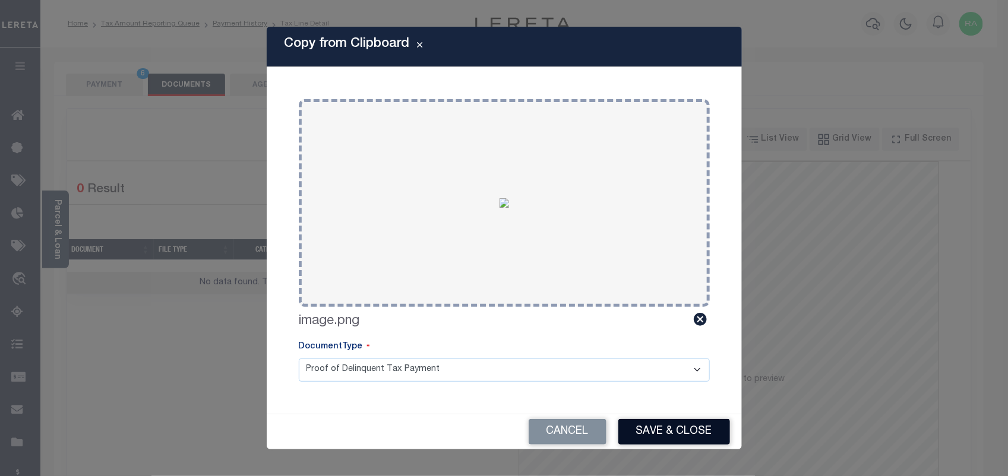
click at [675, 429] on button "Save & Close" at bounding box center [674, 432] width 112 height 26
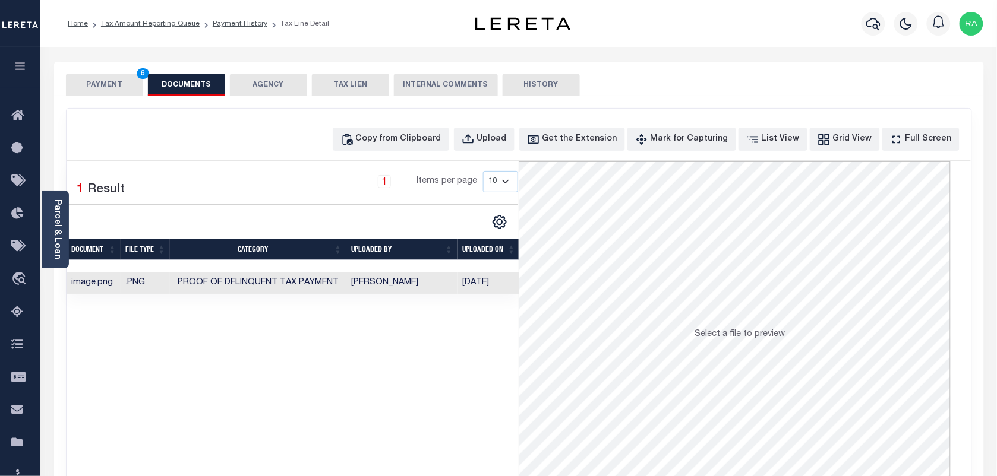
click at [115, 87] on button "PAYMENT 6" at bounding box center [104, 85] width 77 height 23
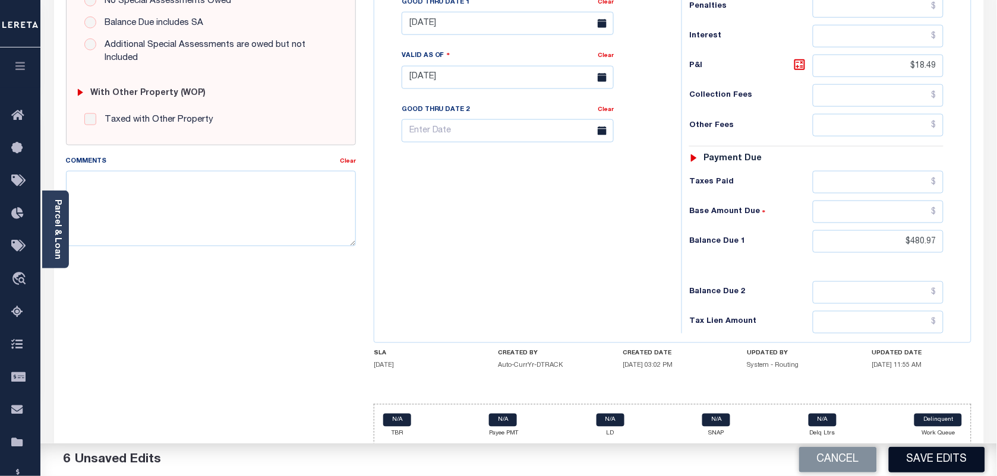
scroll to position [425, 0]
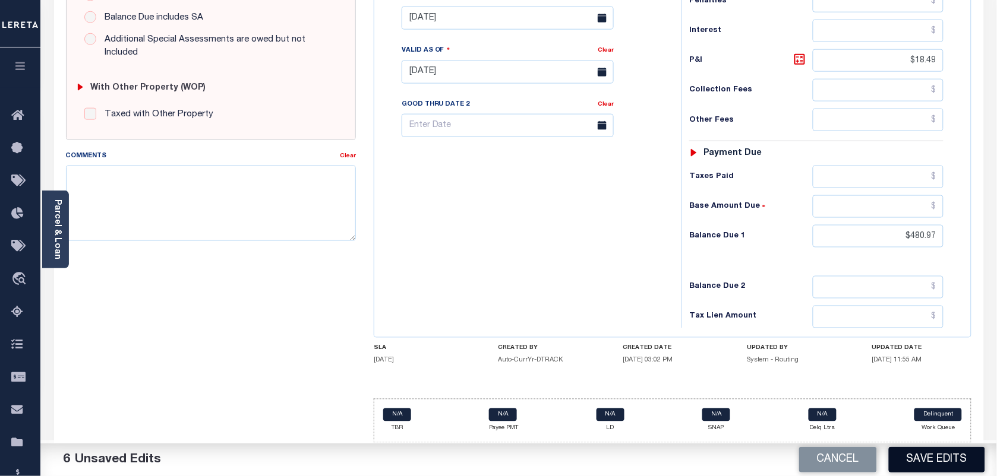
click at [913, 465] on button "Save Edits" at bounding box center [937, 460] width 96 height 26
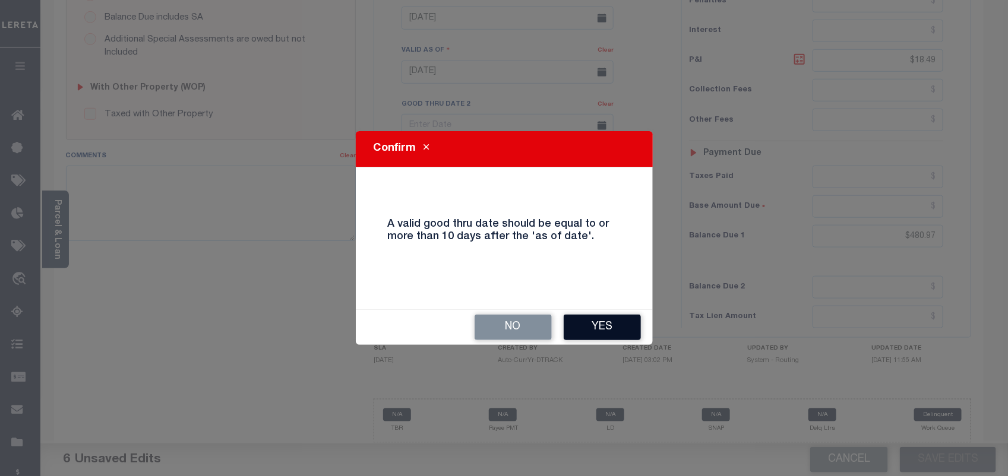
click at [586, 324] on button "Yes" at bounding box center [602, 328] width 77 height 26
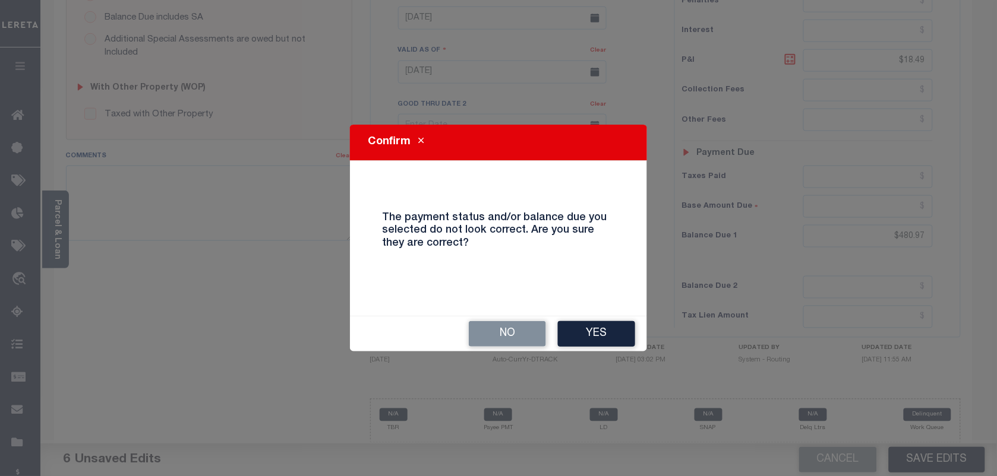
click at [586, 320] on div "No Yes" at bounding box center [498, 334] width 297 height 35
click at [586, 325] on button "Yes" at bounding box center [596, 334] width 77 height 26
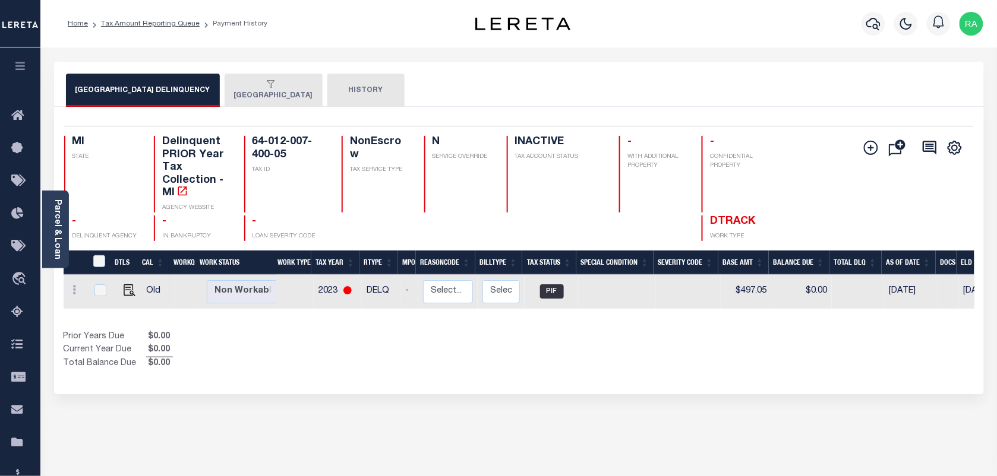
click at [234, 83] on div "button" at bounding box center [271, 85] width 74 height 11
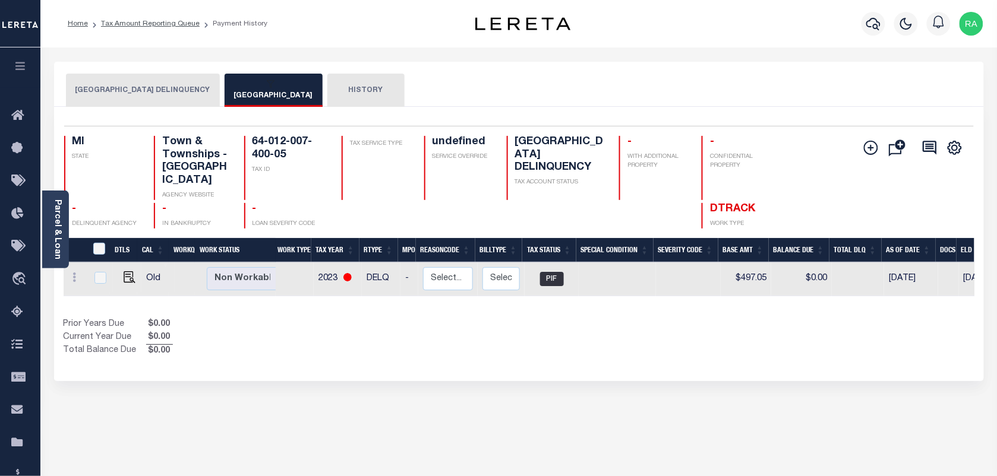
click at [345, 82] on button "HISTORY" at bounding box center [365, 90] width 77 height 33
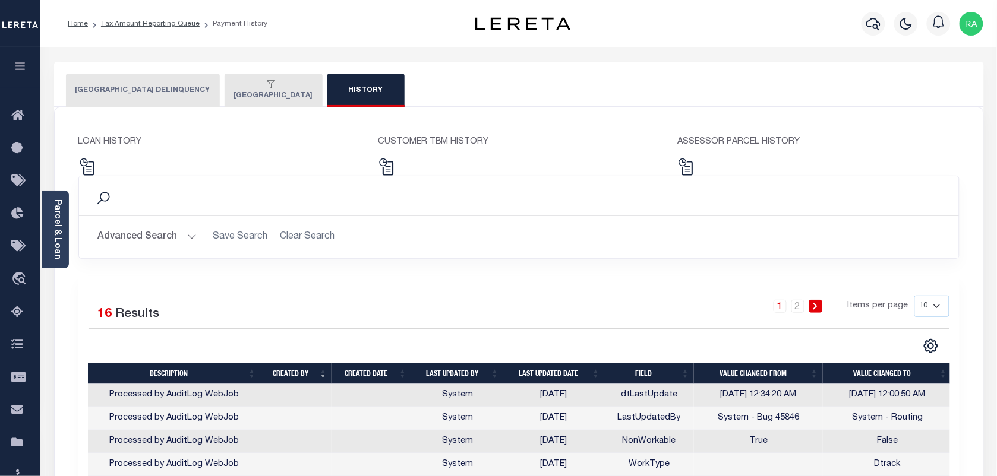
click at [234, 90] on div "button" at bounding box center [271, 85] width 74 height 11
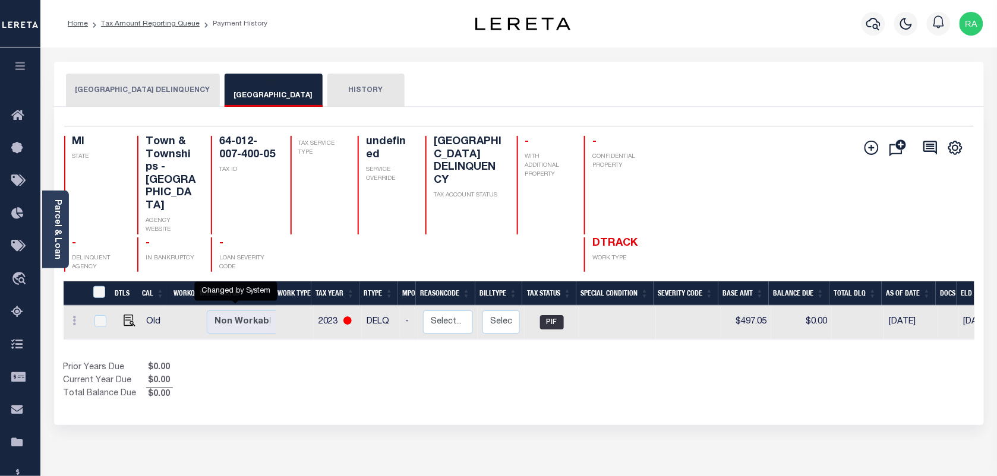
scroll to position [4, 0]
click at [327, 89] on button "HISTORY" at bounding box center [365, 90] width 77 height 33
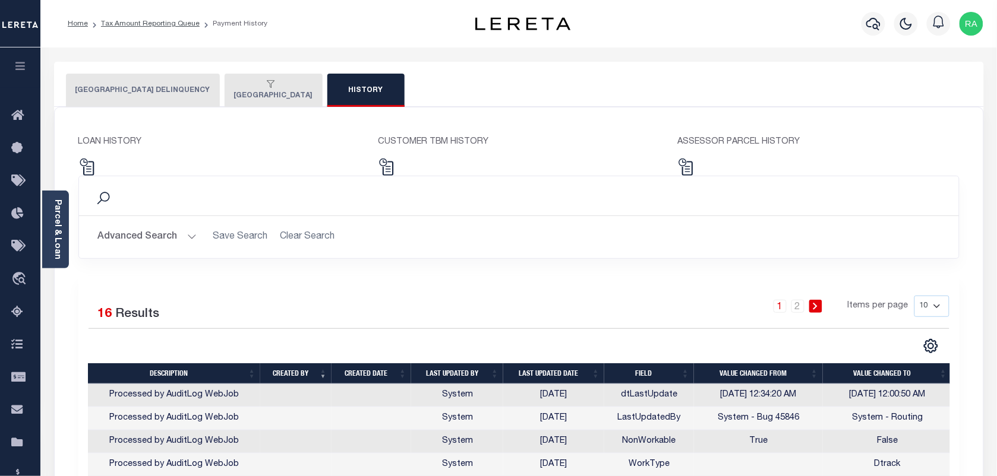
click at [255, 87] on div "button" at bounding box center [271, 85] width 74 height 11
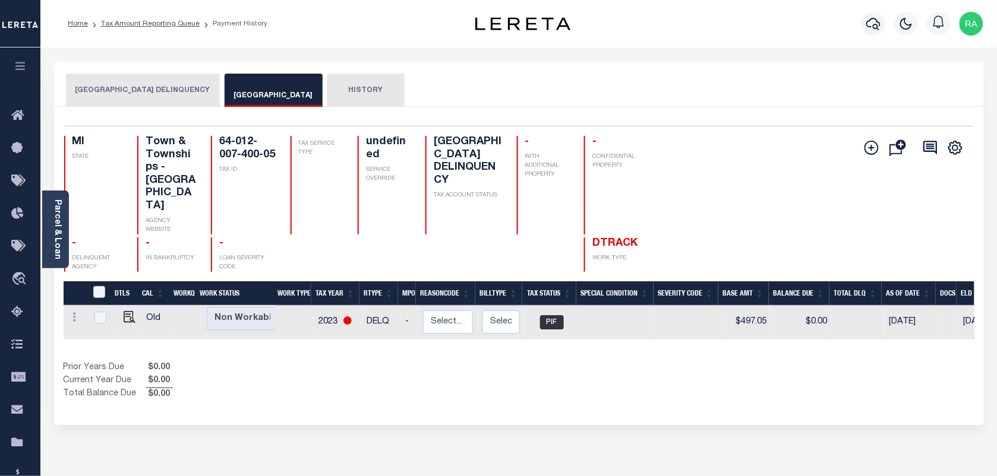
click at [156, 88] on button "[GEOGRAPHIC_DATA] DELINQUENCY" at bounding box center [143, 90] width 154 height 33
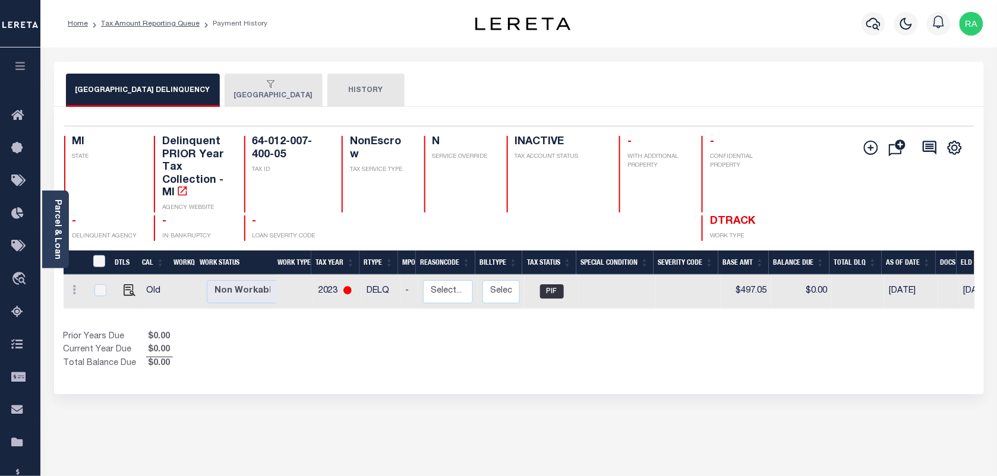
click at [242, 97] on button "SHELBY TOWNSHIP" at bounding box center [274, 90] width 98 height 33
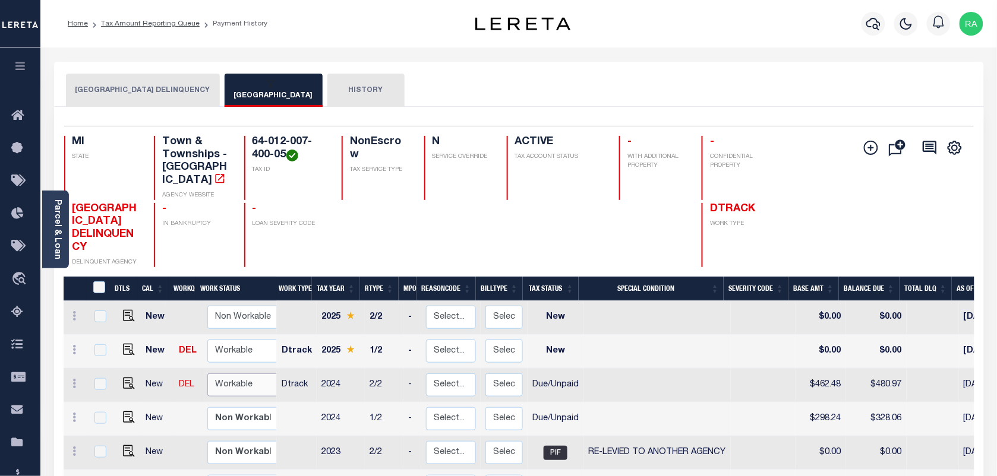
click at [224, 374] on select "Non Workable Workable" at bounding box center [242, 385] width 71 height 23
checkbox input "true"
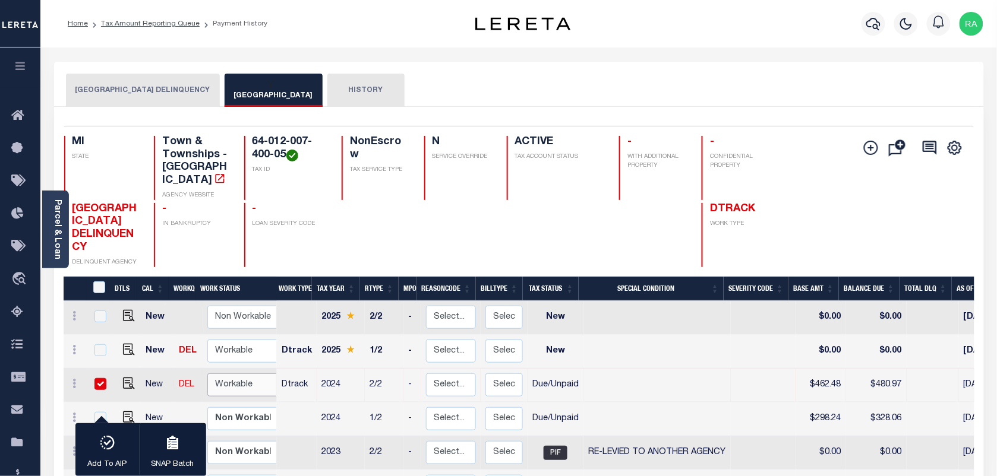
select select "true"
click at [207, 374] on select "Non Workable Workable" at bounding box center [242, 385] width 71 height 23
checkbox input "false"
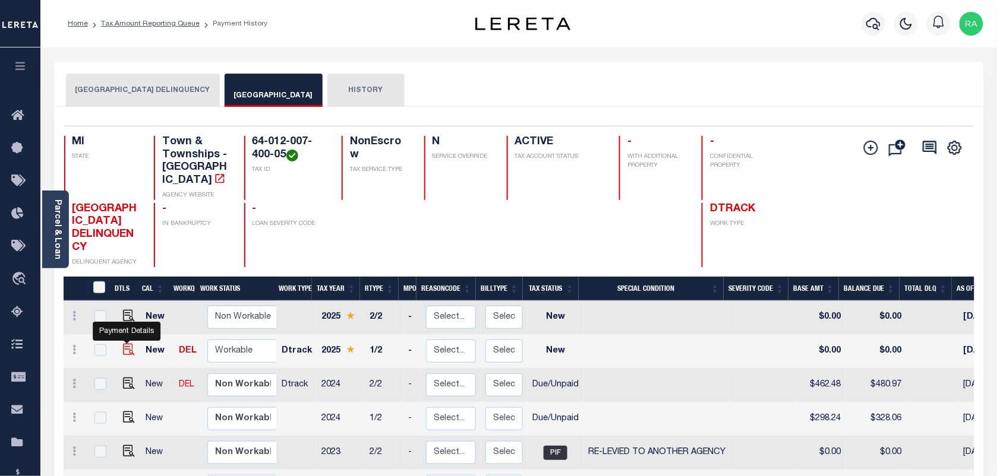
click at [126, 344] on img "" at bounding box center [129, 350] width 12 height 12
checkbox input "true"
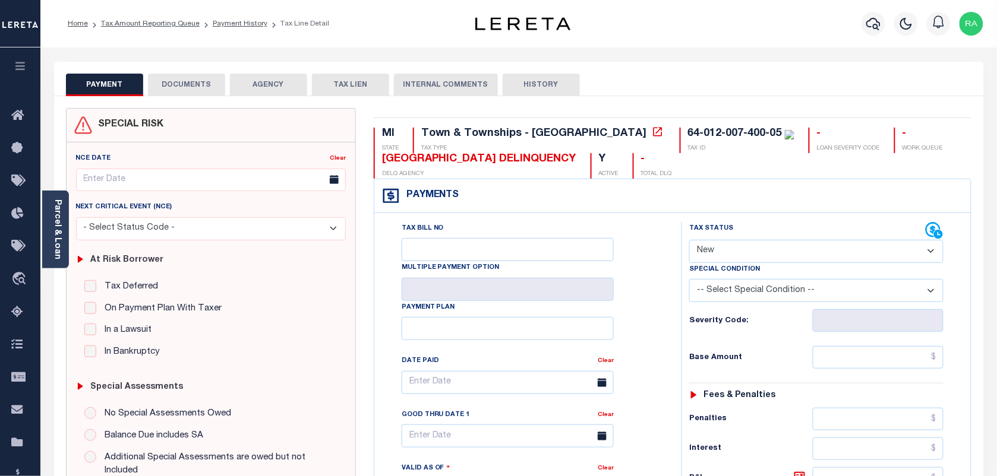
click at [729, 257] on select "- Select Status Code - Open Due/Unpaid Paid Incomplete No Tax Due Internal Refu…" at bounding box center [816, 251] width 254 height 23
select select "DUE"
click at [689, 241] on select "- Select Status Code - Open Due/Unpaid Paid Incomplete No Tax Due Internal Refu…" at bounding box center [816, 251] width 254 height 23
type input "[DATE]"
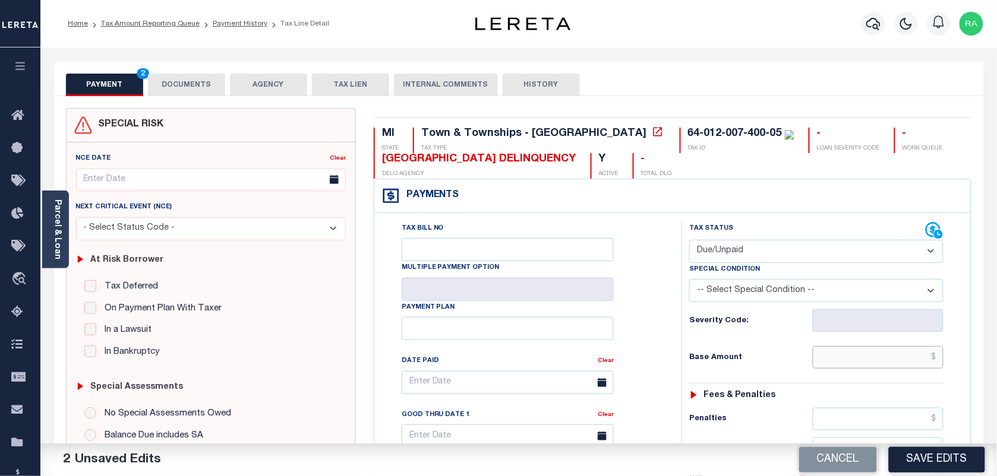
click at [853, 352] on input "text" at bounding box center [878, 357] width 131 height 23
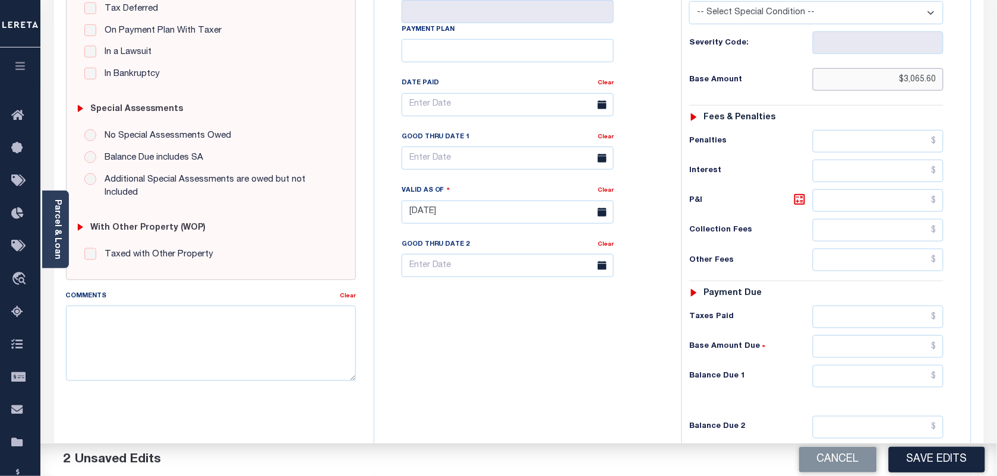
scroll to position [148, 0]
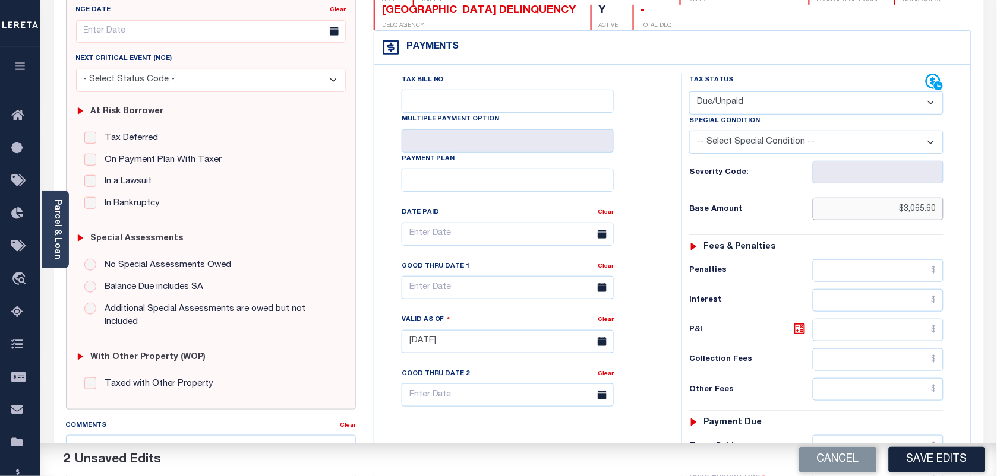
click at [916, 215] on input "$3,065.60" at bounding box center [878, 209] width 131 height 23
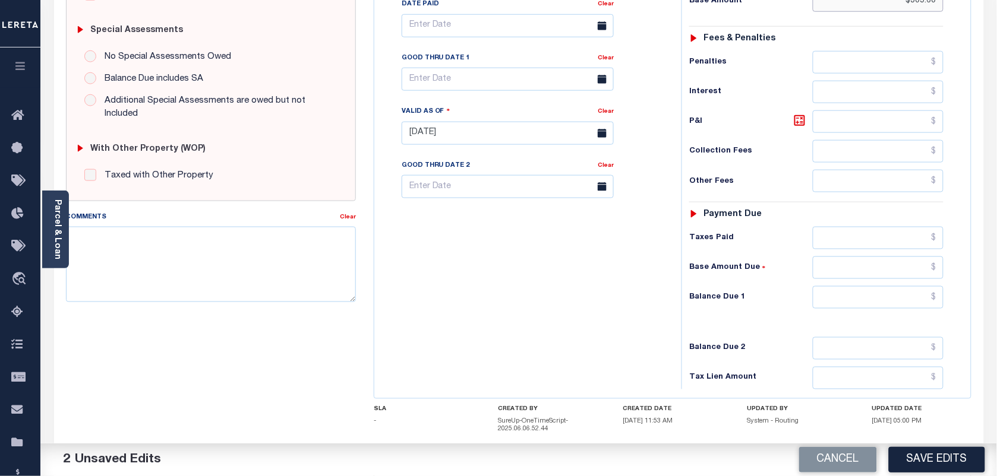
scroll to position [371, 0]
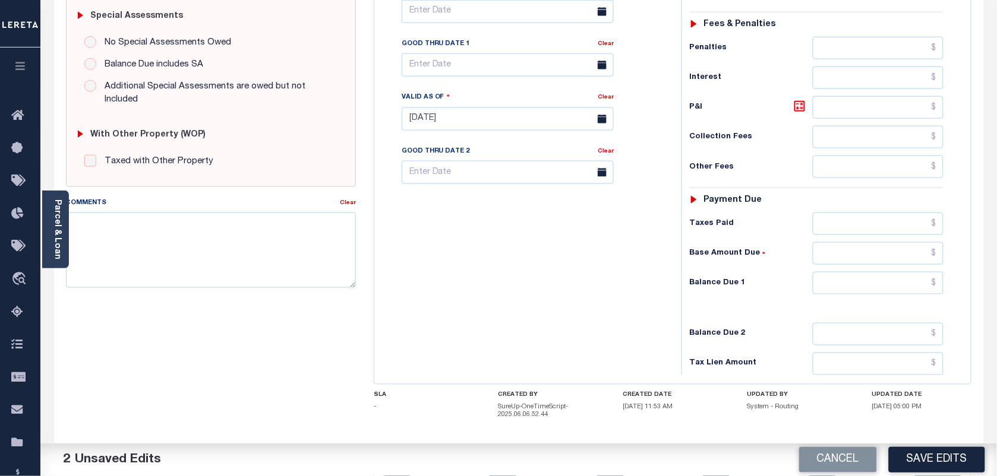
type input "$305.60"
click at [904, 295] on input "text" at bounding box center [878, 283] width 131 height 23
type input "$0.00"
click at [953, 313] on div "Tax Status Status - Select Status Code -" at bounding box center [819, 113] width 277 height 524
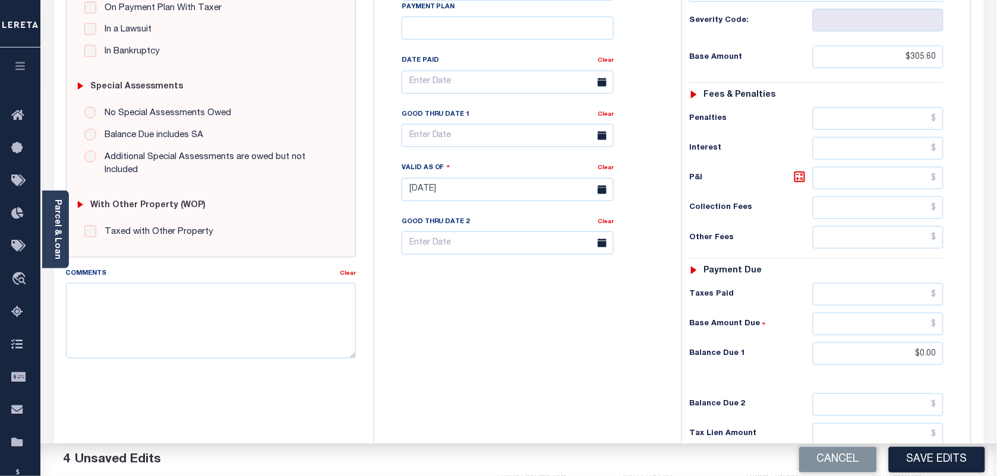
scroll to position [297, 0]
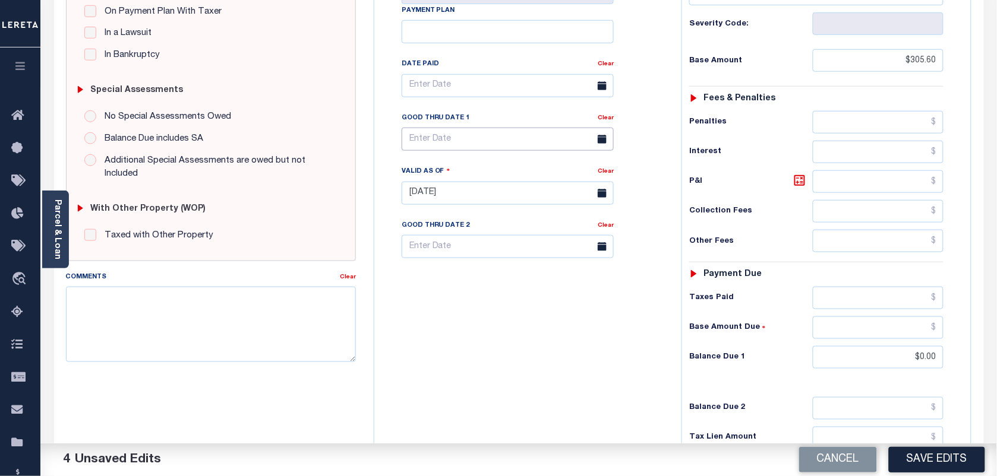
click at [459, 153] on body "Home Tax Amount Reporting Queue Payment History Tax Line Detail Profile" at bounding box center [498, 156] width 997 height 906
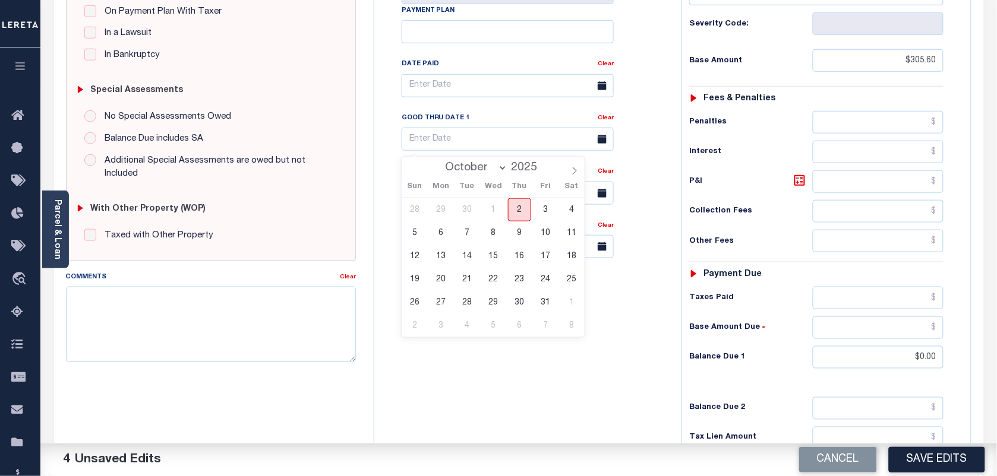
click at [522, 208] on span "2" at bounding box center [519, 209] width 23 height 23
type input "[DATE]"
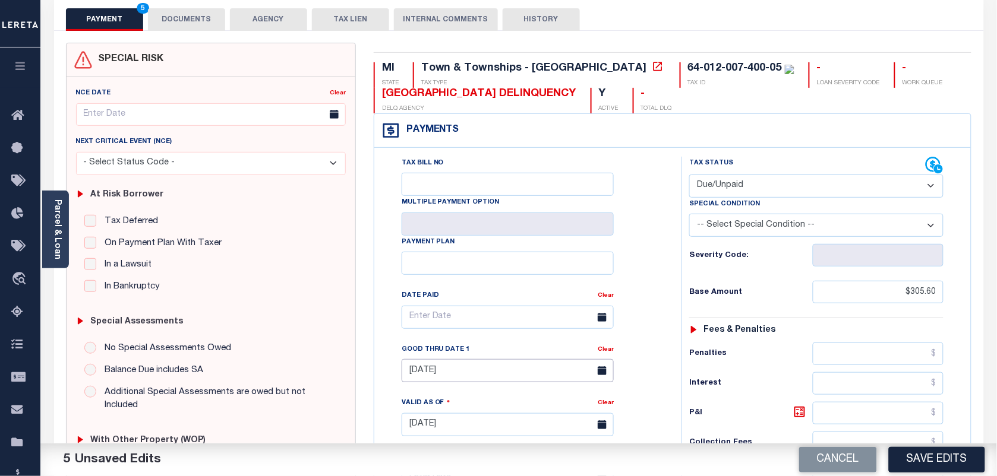
scroll to position [0, 0]
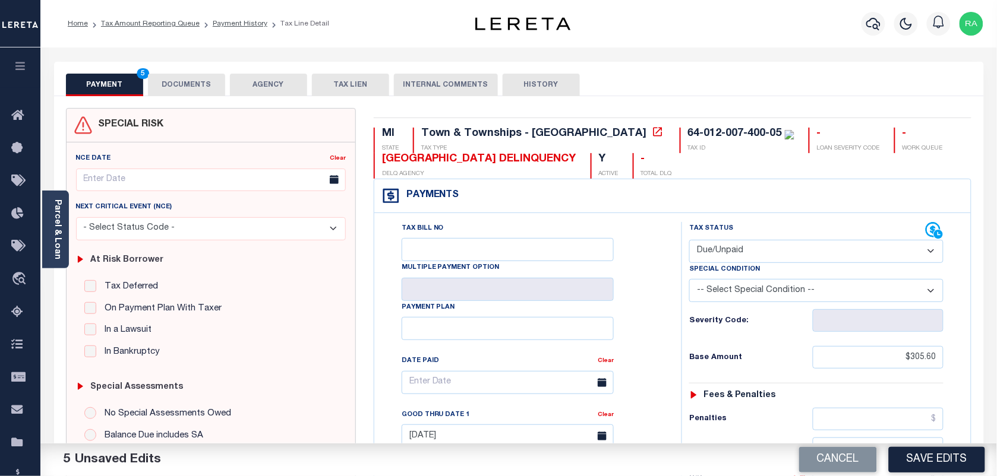
click at [201, 85] on button "DOCUMENTS" at bounding box center [186, 85] width 77 height 23
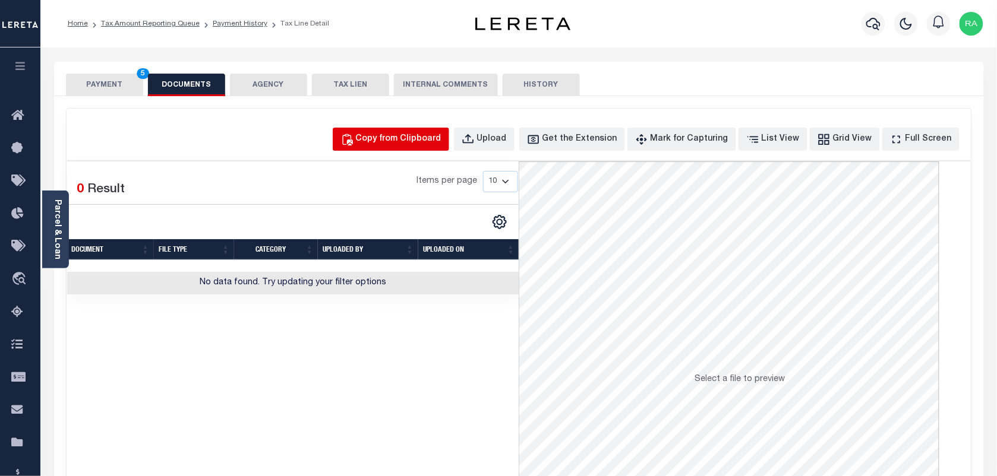
click at [388, 135] on div "Copy from Clipboard" at bounding box center [399, 139] width 86 height 13
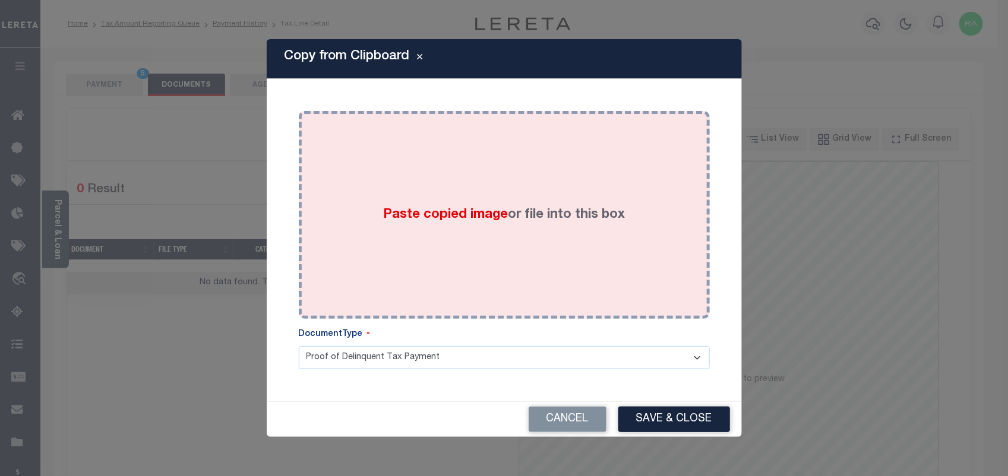
click at [501, 242] on div "Paste copied image or file into this box" at bounding box center [504, 215] width 393 height 190
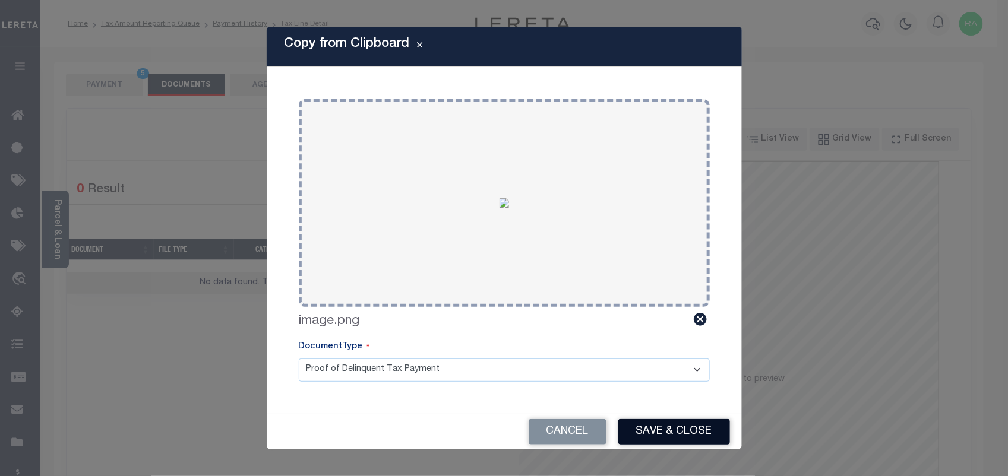
click at [684, 421] on button "Save & Close" at bounding box center [674, 432] width 112 height 26
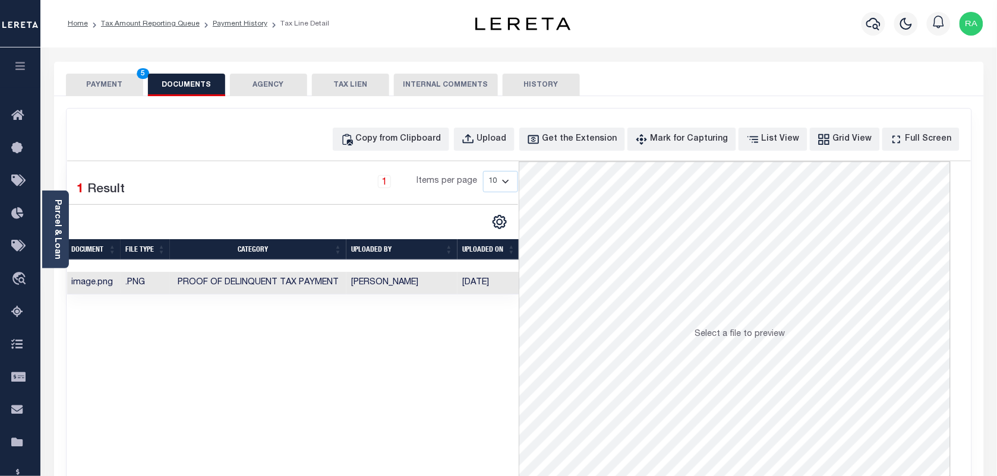
click at [118, 87] on button "PAYMENT 5" at bounding box center [104, 85] width 77 height 23
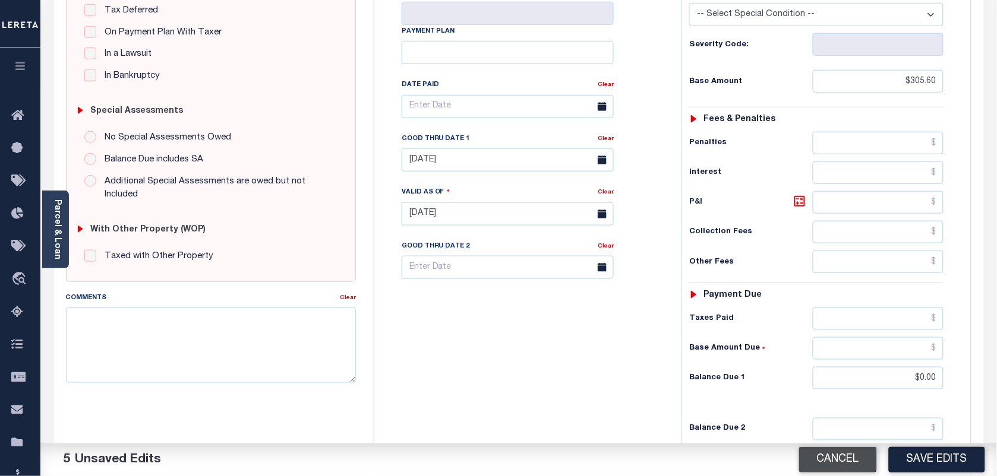
scroll to position [211, 0]
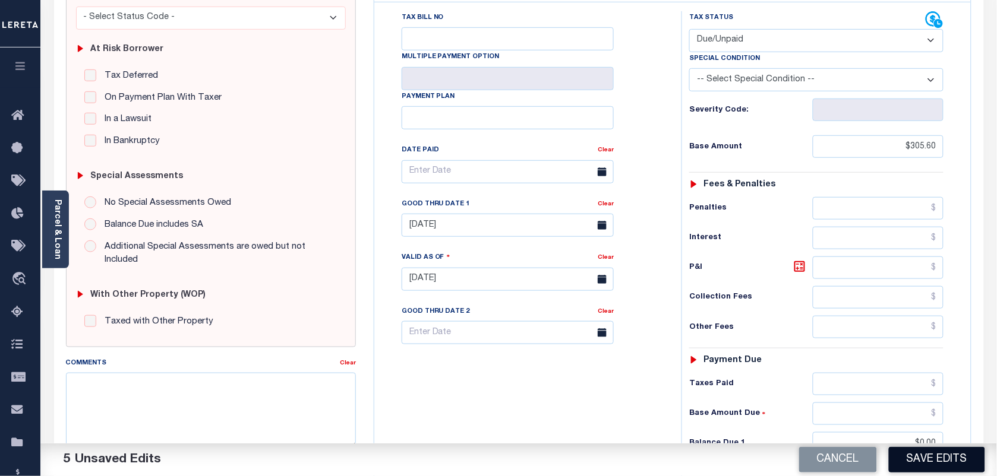
click at [916, 459] on button "Save Edits" at bounding box center [937, 460] width 96 height 26
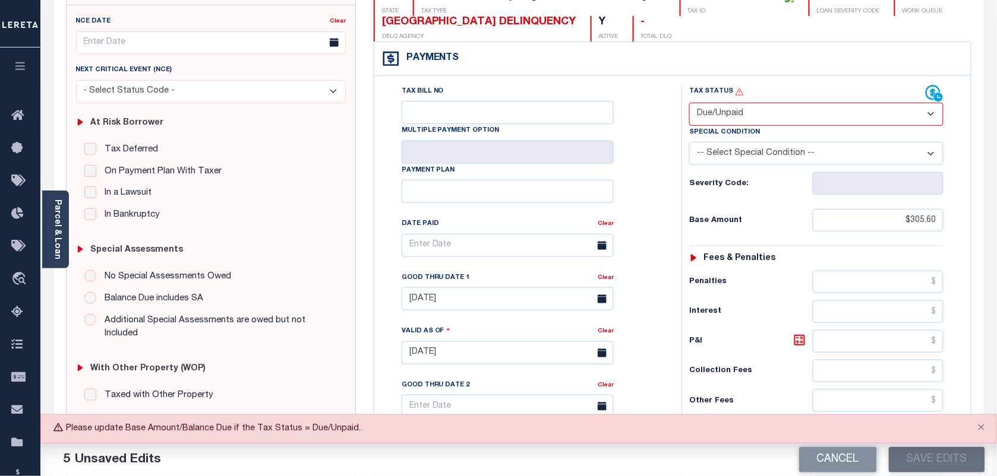
scroll to position [137, 0]
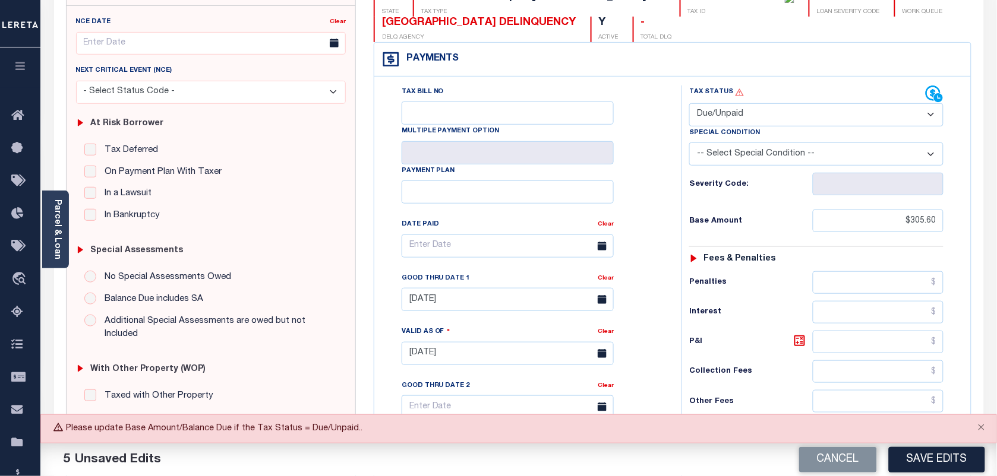
click at [747, 122] on select "- Select Status Code - Open Due/Unpaid Paid Incomplete No Tax Due Internal Refu…" at bounding box center [816, 114] width 254 height 23
click at [689, 105] on select "- Select Status Code - Open Due/Unpaid Paid Incomplete No Tax Due Internal Refu…" at bounding box center [816, 114] width 254 height 23
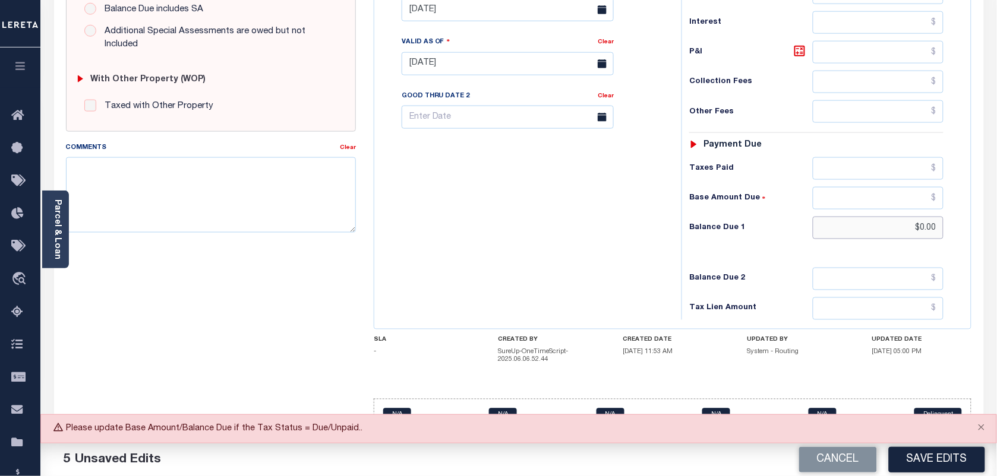
drag, startPoint x: 913, startPoint y: 226, endPoint x: 942, endPoint y: 226, distance: 29.1
click at [942, 226] on input "$0.00" at bounding box center [878, 228] width 131 height 23
type input "$314.76"
click at [794, 46] on icon at bounding box center [799, 51] width 11 height 11
type input "$9.16"
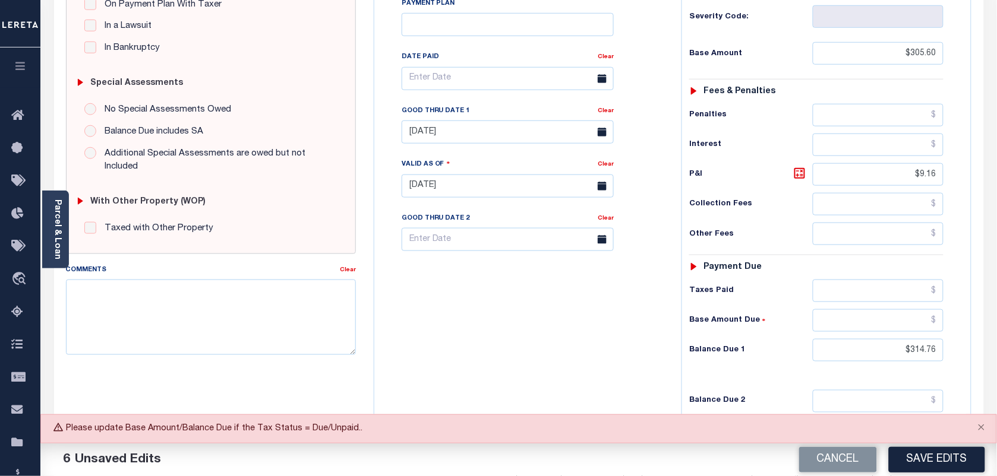
scroll to position [285, 0]
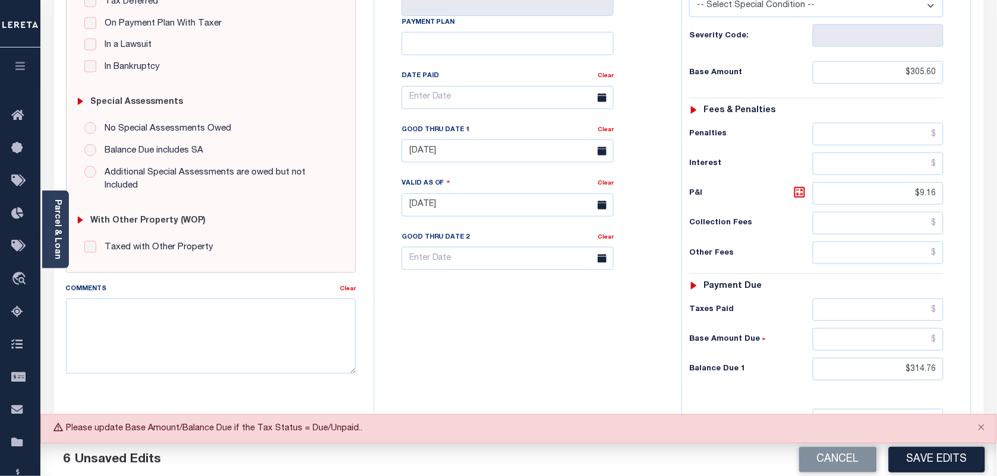
click at [612, 331] on div "Tax Bill No Multiple Payment Option Payment Plan Clear" at bounding box center [524, 199] width 295 height 524
click at [922, 452] on button "Save Edits" at bounding box center [937, 460] width 96 height 26
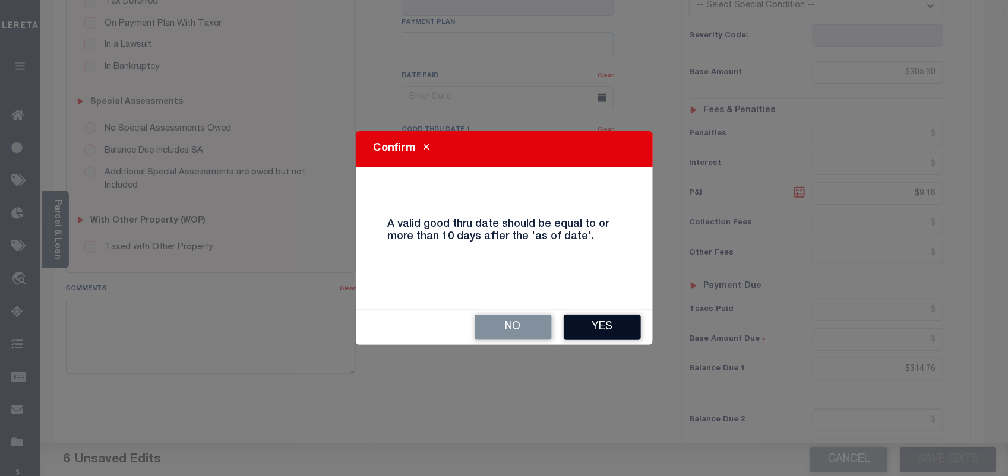
click at [605, 321] on button "Yes" at bounding box center [602, 328] width 77 height 26
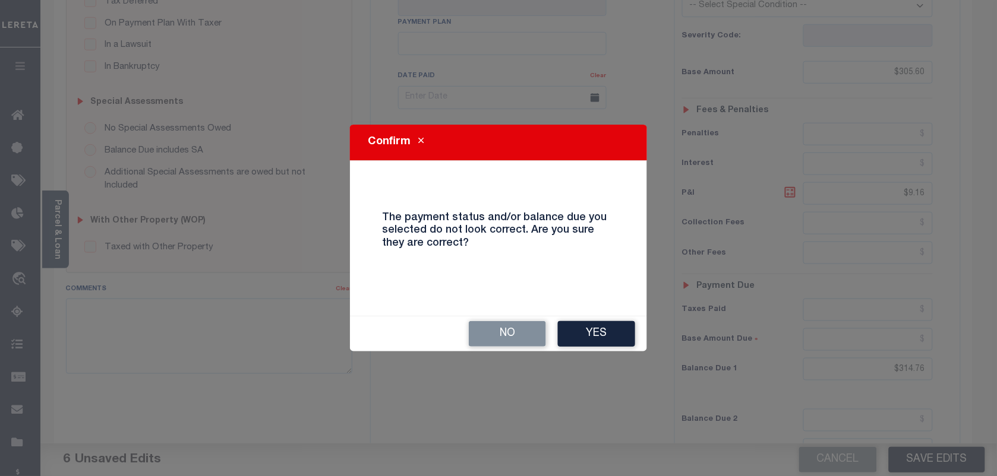
click at [605, 321] on button "Yes" at bounding box center [596, 334] width 77 height 26
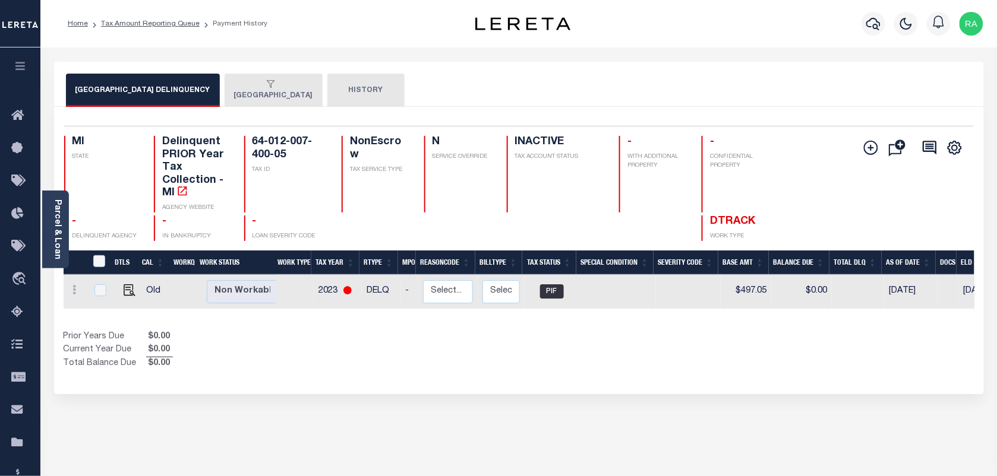
click at [259, 93] on button "[GEOGRAPHIC_DATA]" at bounding box center [274, 90] width 98 height 33
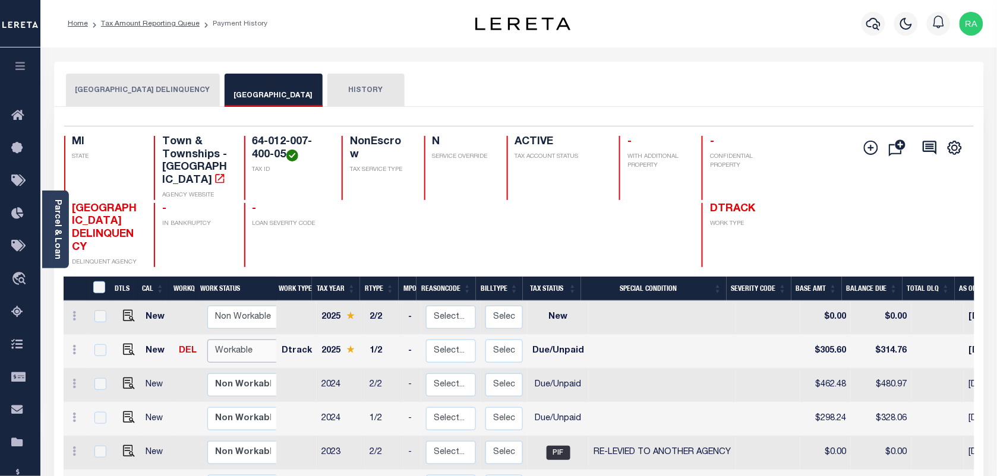
click at [215, 340] on select "Non Workable Workable" at bounding box center [242, 351] width 71 height 23
checkbox input "true"
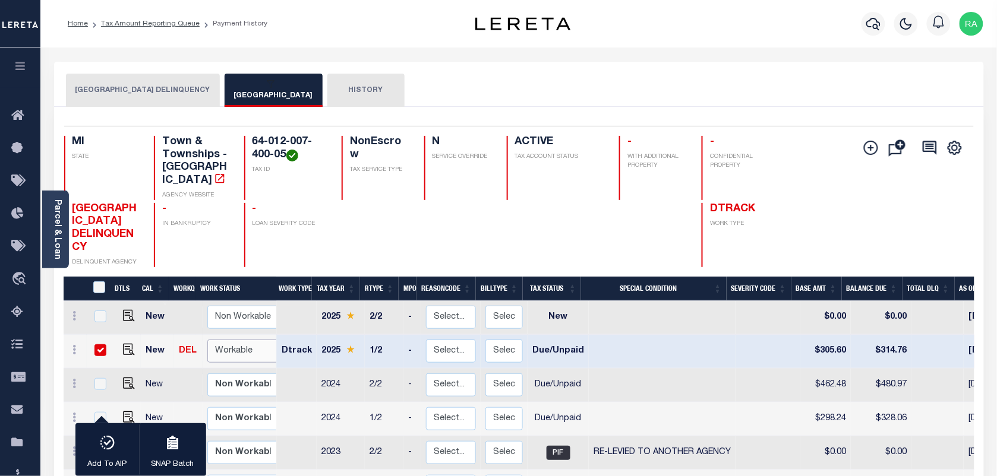
select select "true"
click at [207, 340] on select "Non Workable Workable" at bounding box center [242, 351] width 71 height 23
checkbox input "false"
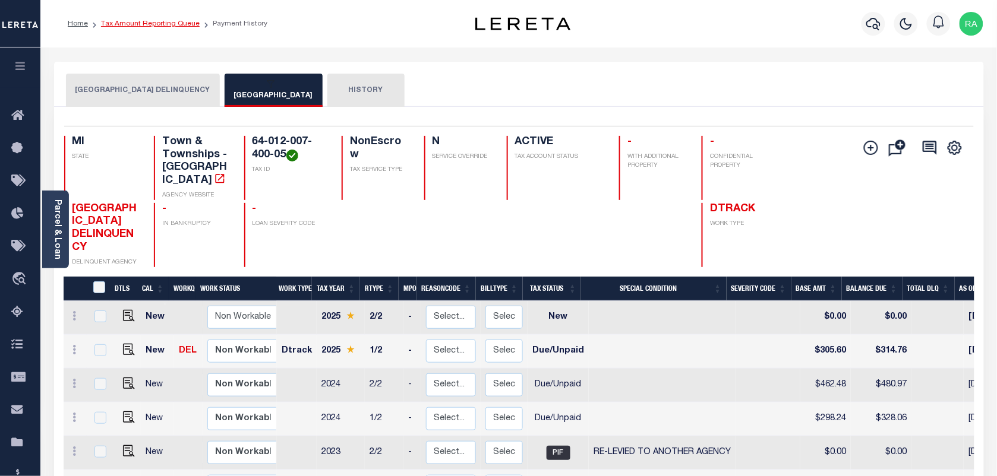
click at [163, 21] on link "Tax Amount Reporting Queue" at bounding box center [150, 23] width 99 height 7
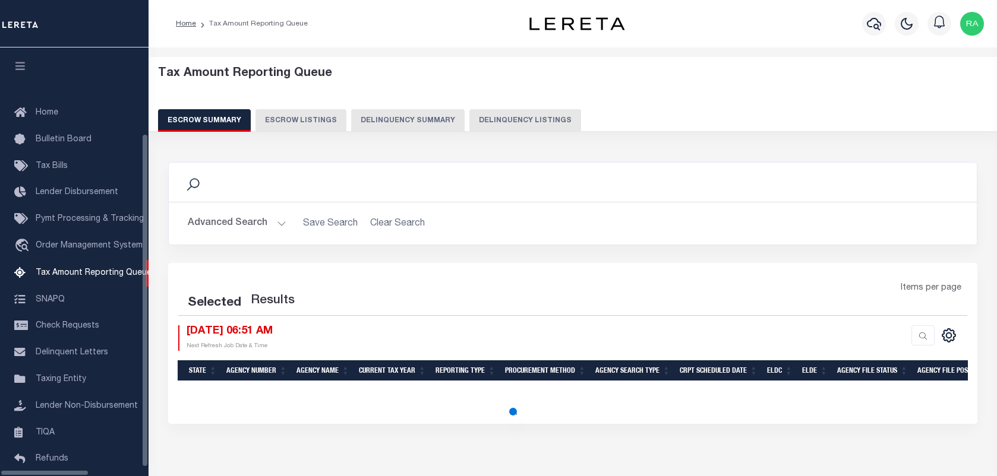
click at [502, 118] on button "Delinquency Listings" at bounding box center [525, 120] width 112 height 23
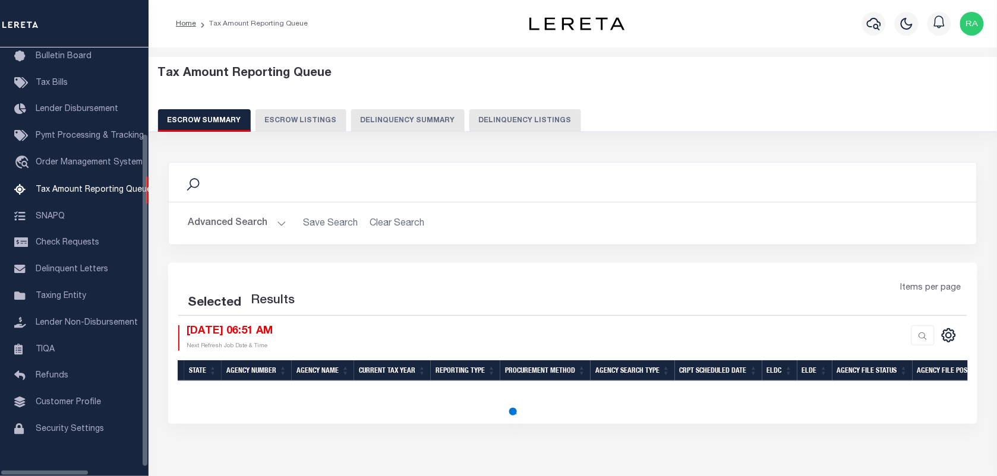
select select
select select "100"
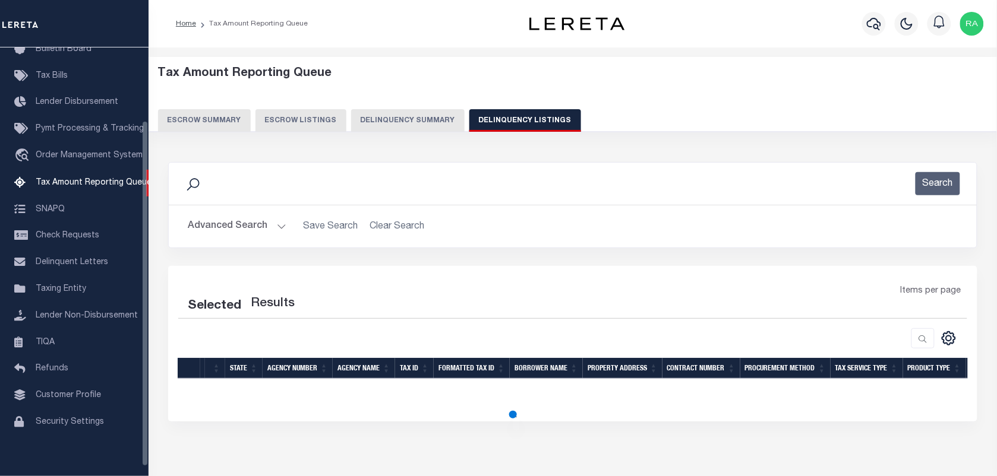
select select "100"
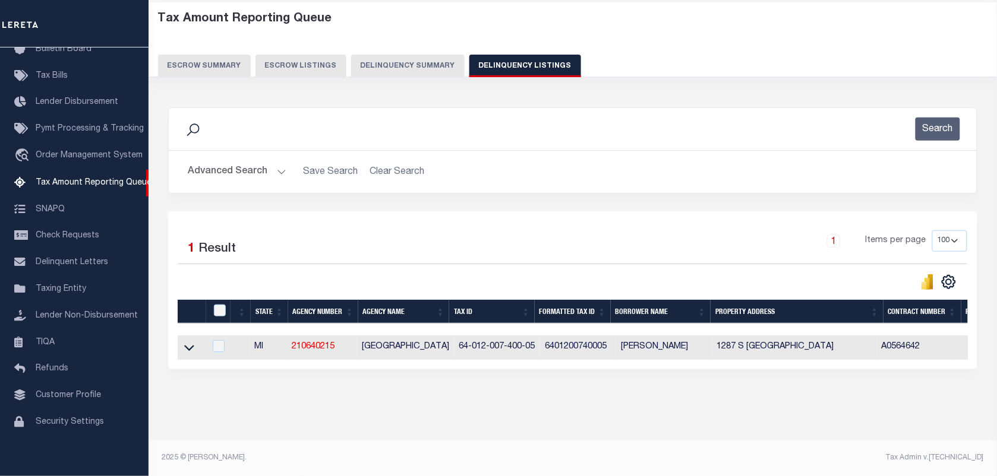
scroll to position [65, 0]
click at [188, 342] on icon at bounding box center [189, 348] width 10 height 12
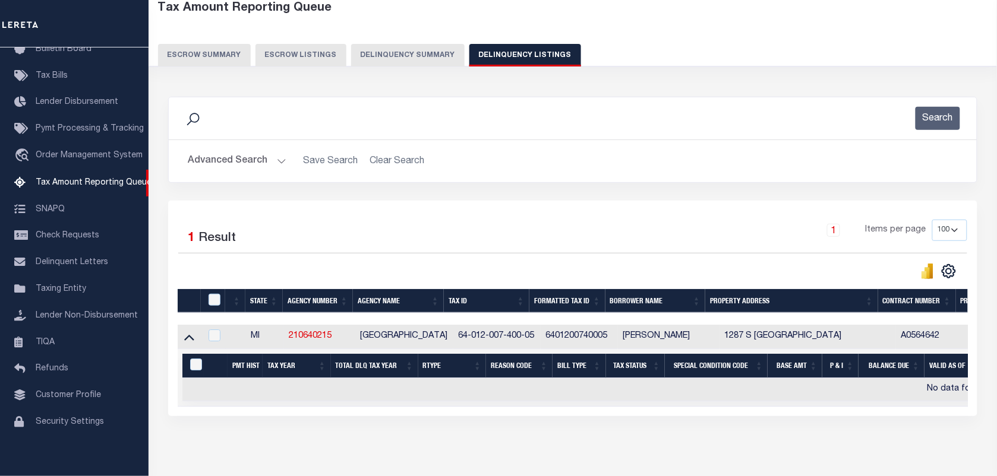
click at [270, 156] on button "Advanced Search" at bounding box center [237, 161] width 99 height 23
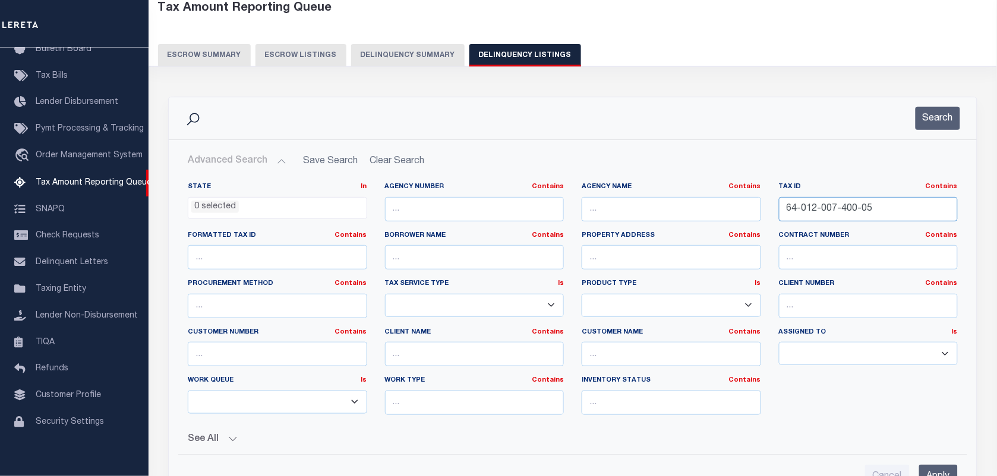
click at [804, 213] on input "64-012-007-400-05" at bounding box center [868, 209] width 179 height 24
paste input "22-300-06"
type input "64-012-022-300-06"
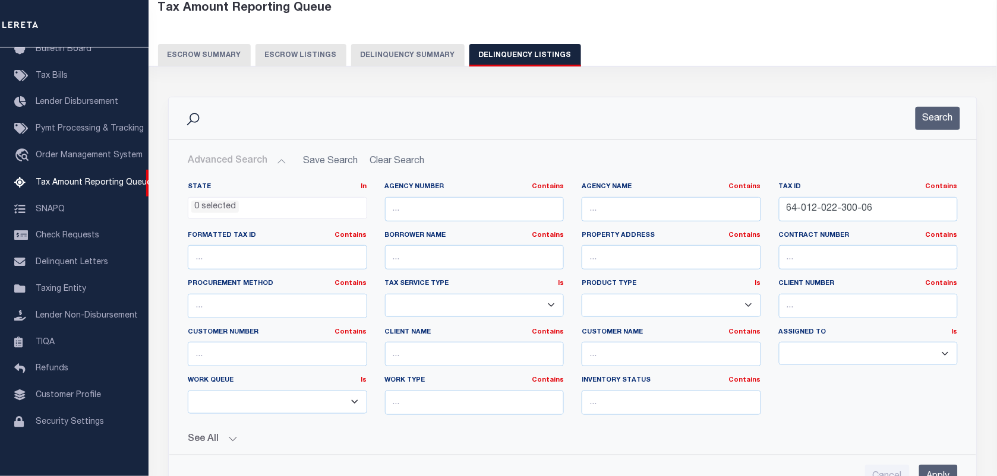
click at [925, 131] on div "Search" at bounding box center [573, 118] width 808 height 42
click at [925, 119] on button "Search" at bounding box center [937, 118] width 45 height 23
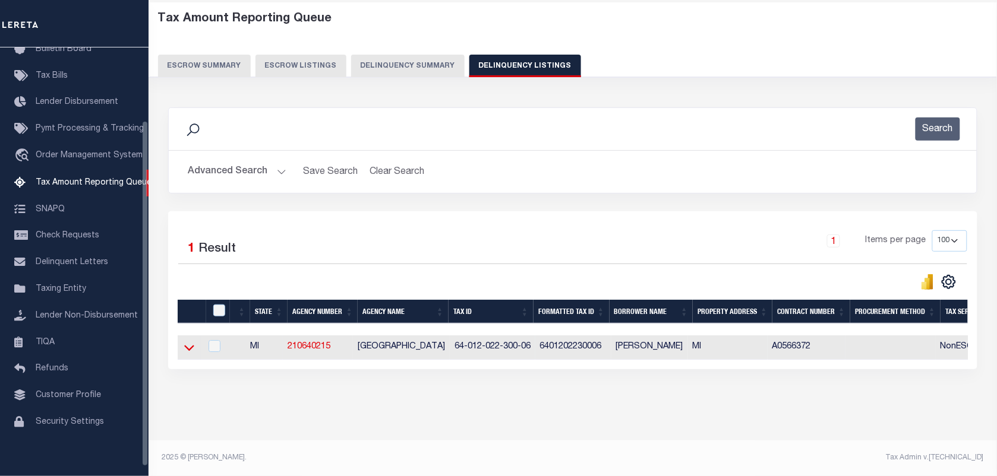
click at [185, 345] on icon at bounding box center [189, 348] width 10 height 12
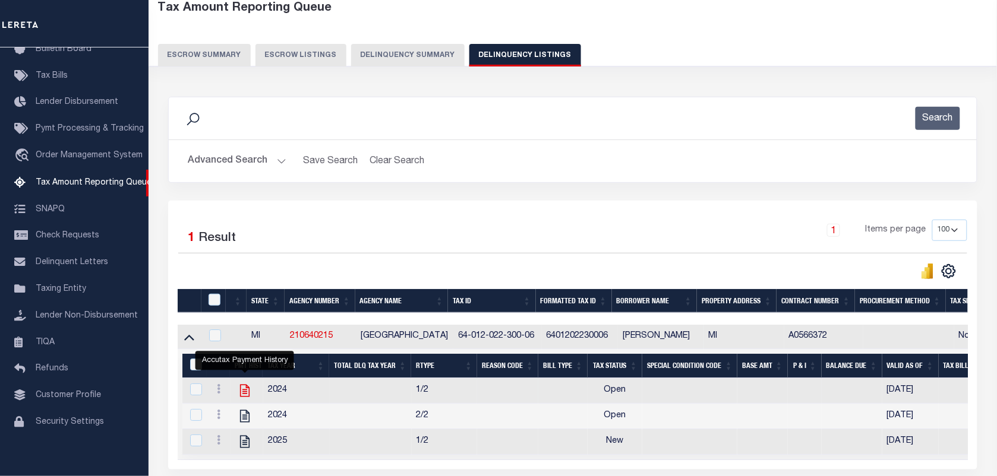
click at [244, 394] on icon "" at bounding box center [245, 391] width 10 height 12
checkbox input "true"
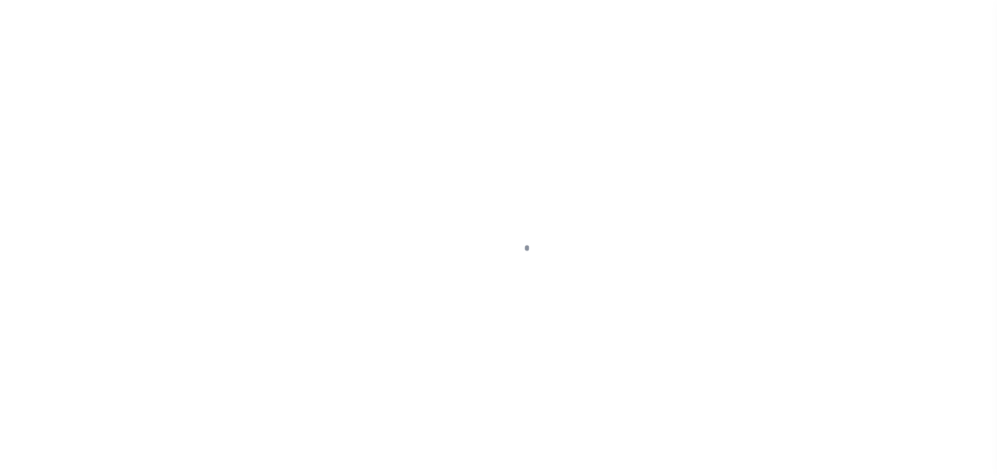
scroll to position [153, 0]
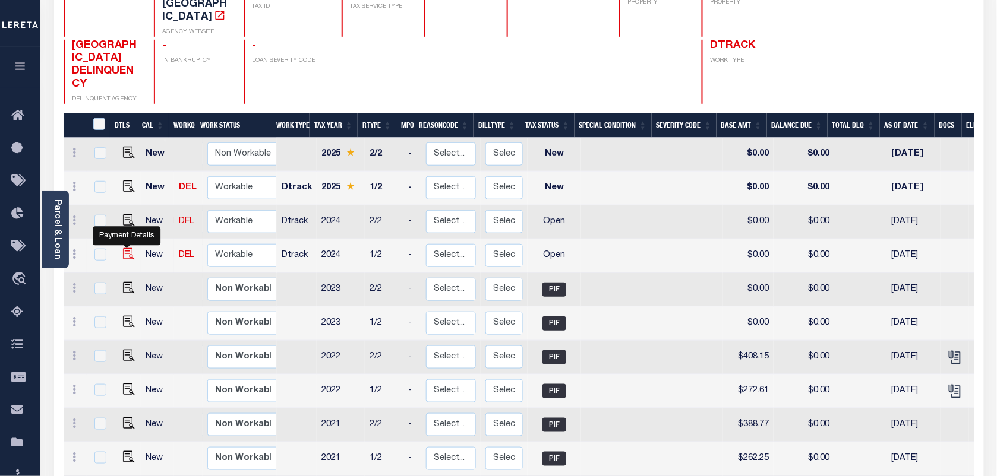
click at [123, 248] on img "" at bounding box center [129, 254] width 12 height 12
checkbox input "true"
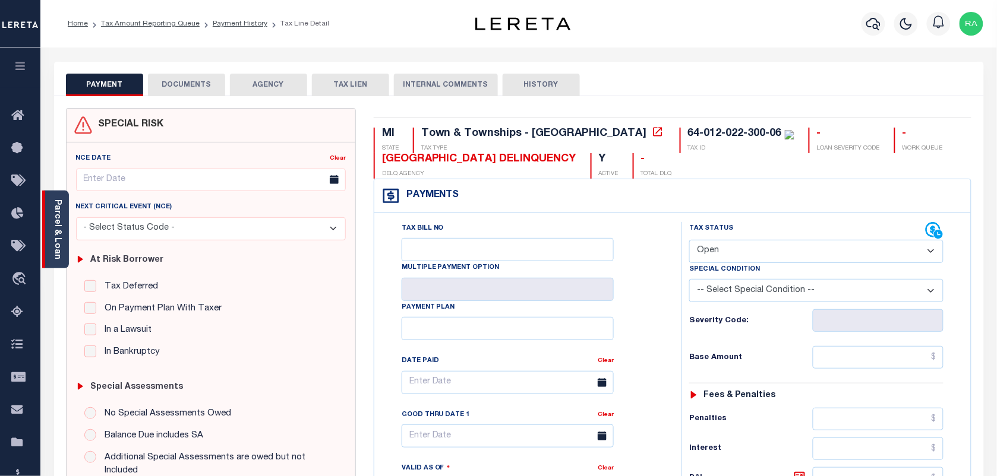
click at [65, 249] on div "Parcel & Loan" at bounding box center [55, 230] width 27 height 78
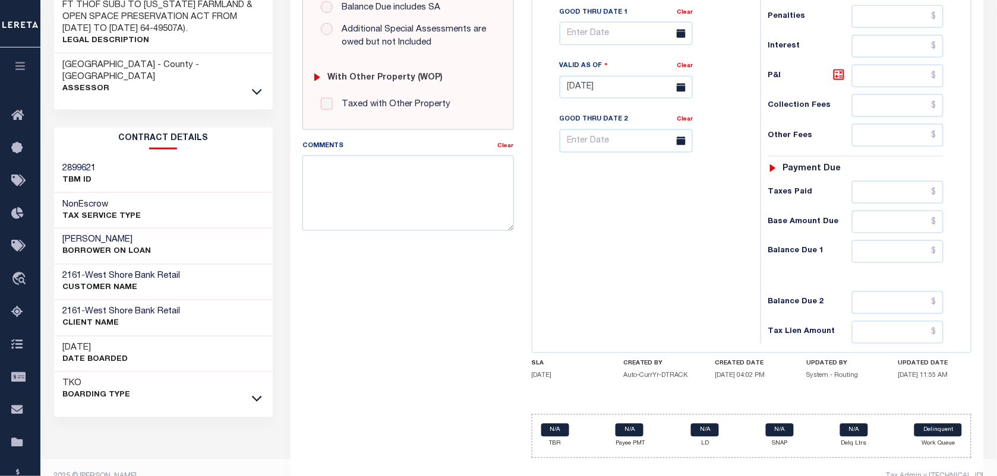
scroll to position [429, 0]
click at [256, 85] on icon at bounding box center [257, 91] width 10 height 12
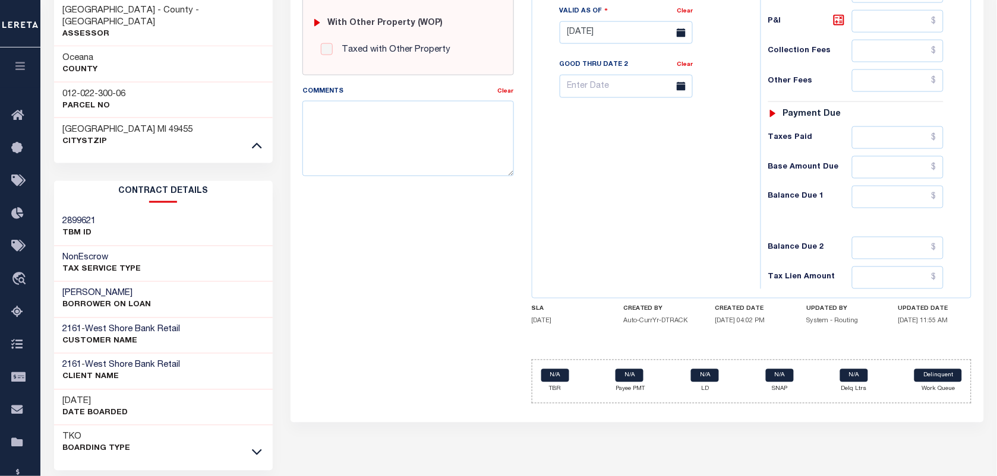
scroll to position [508, 0]
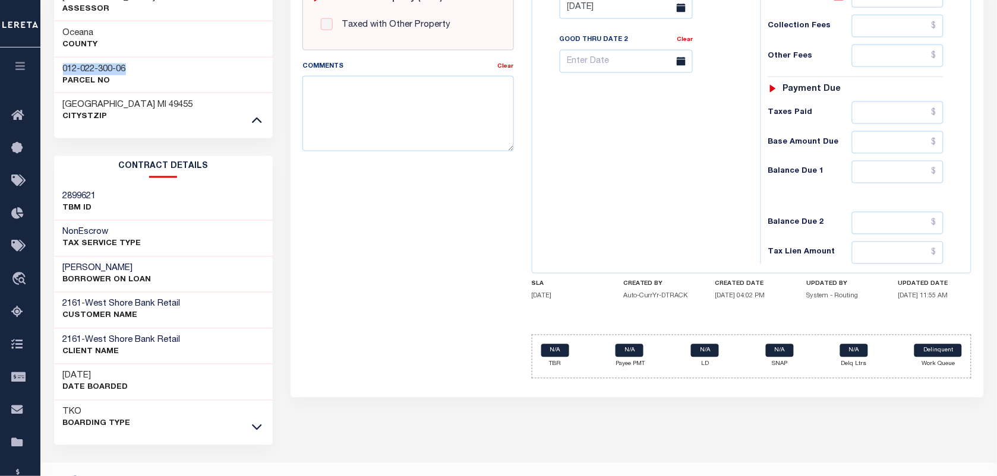
drag, startPoint x: 132, startPoint y: 45, endPoint x: 56, endPoint y: 36, distance: 76.0
click at [56, 57] on div "012-022-300-06 Parcel No" at bounding box center [163, 75] width 219 height 36
click at [101, 64] on h3 "012-022-300-06" at bounding box center [94, 70] width 63 height 12
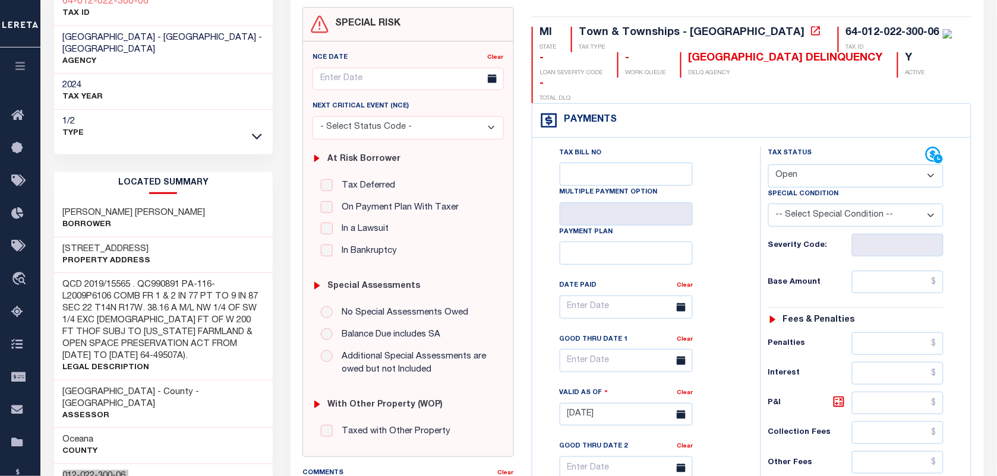
scroll to position [62, 0]
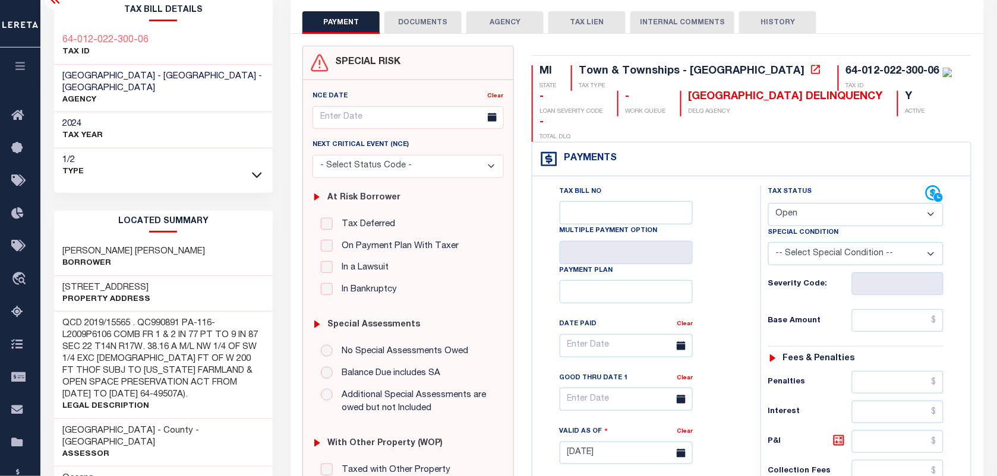
click at [824, 203] on select "- Select Status Code - Open Due/Unpaid Paid Incomplete No Tax Due Internal Refu…" at bounding box center [855, 214] width 175 height 23
select select "PYD"
click at [768, 203] on select "- Select Status Code - Open Due/Unpaid Paid Incomplete No Tax Due Internal Refu…" at bounding box center [855, 214] width 175 height 23
type input "[DATE]"
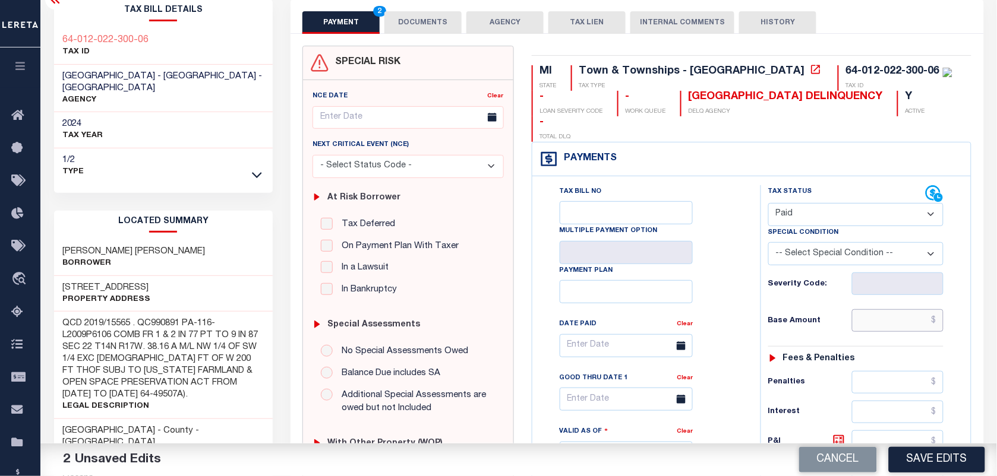
drag, startPoint x: 894, startPoint y: 299, endPoint x: 912, endPoint y: 319, distance: 27.3
click at [894, 309] on input "text" at bounding box center [898, 320] width 92 height 23
type input "$0.00"
click at [955, 333] on div "Tax Status Status - Select Status Code -" at bounding box center [859, 447] width 198 height 524
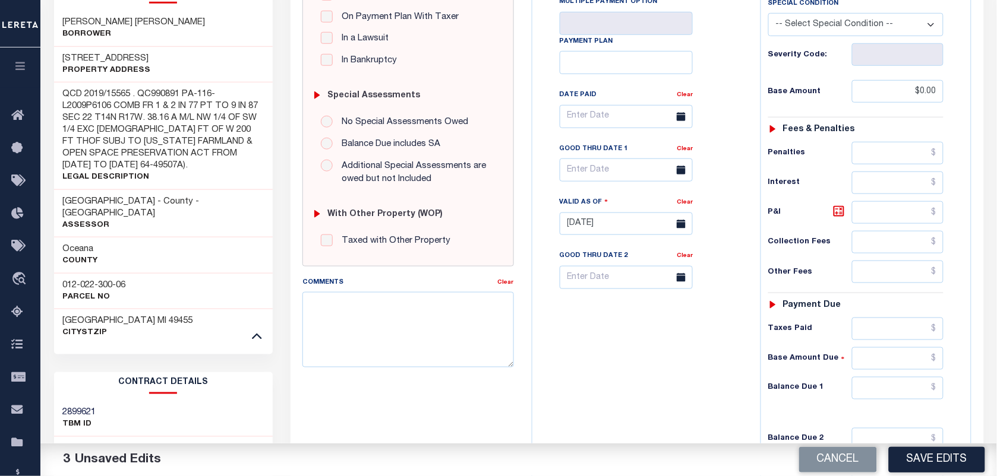
scroll to position [434, 0]
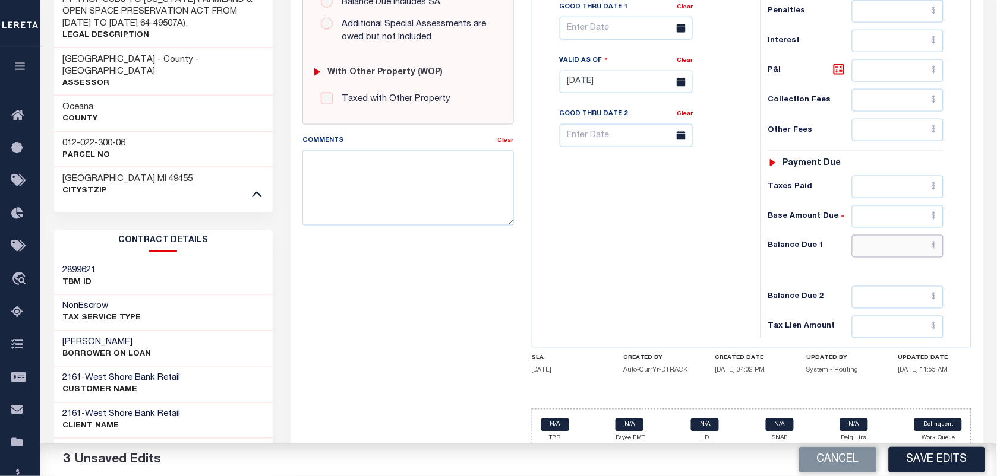
drag, startPoint x: 894, startPoint y: 227, endPoint x: 935, endPoint y: 236, distance: 42.4
click at [894, 235] on input "text" at bounding box center [898, 246] width 92 height 23
type input "$0.00"
click at [946, 242] on div "Tax Status Status - Select Status Code -" at bounding box center [859, 76] width 198 height 524
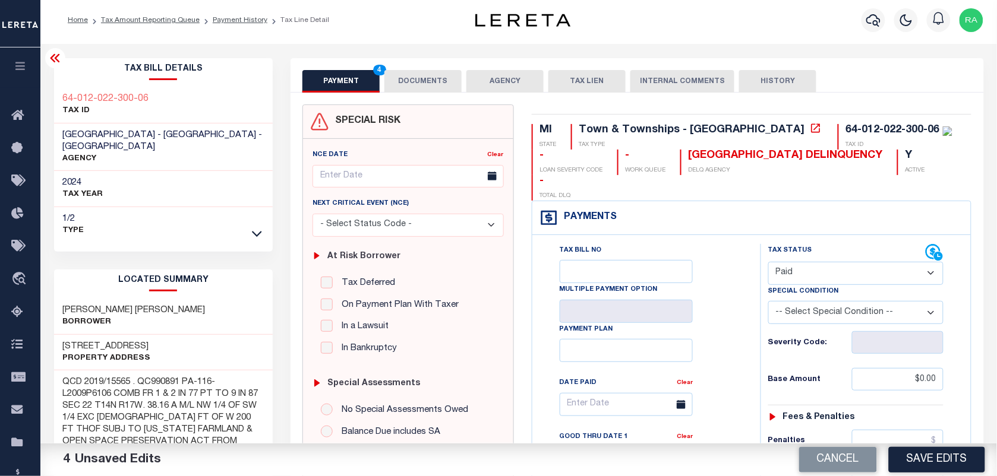
scroll to position [0, 0]
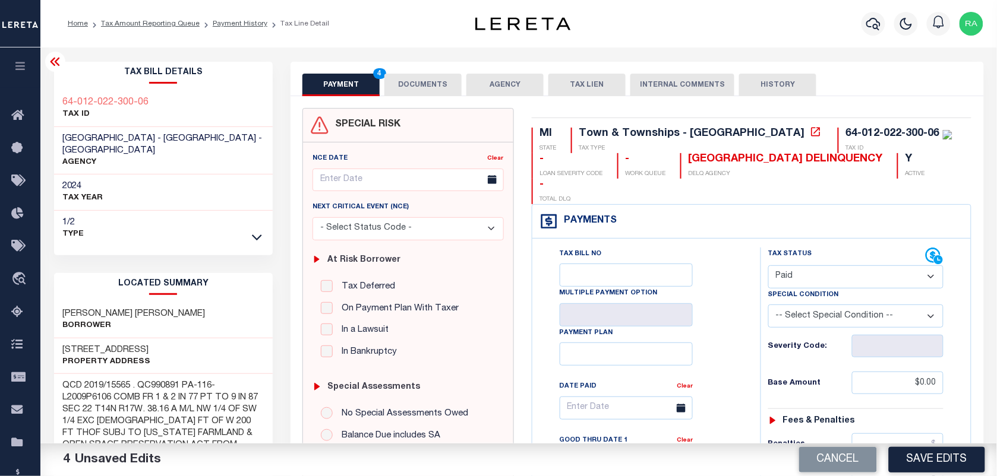
click at [428, 94] on button "DOCUMENTS" at bounding box center [422, 85] width 77 height 23
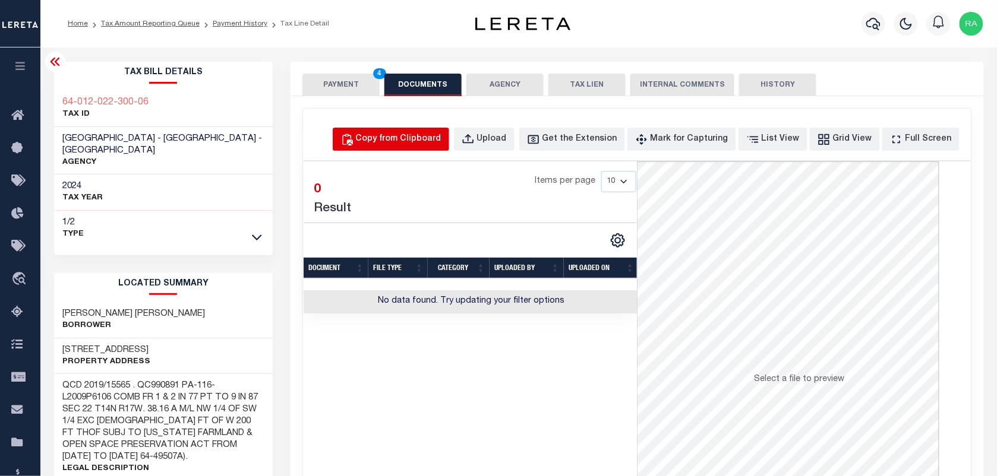
click at [441, 138] on div "Copy from Clipboard" at bounding box center [399, 139] width 86 height 13
select select "POP"
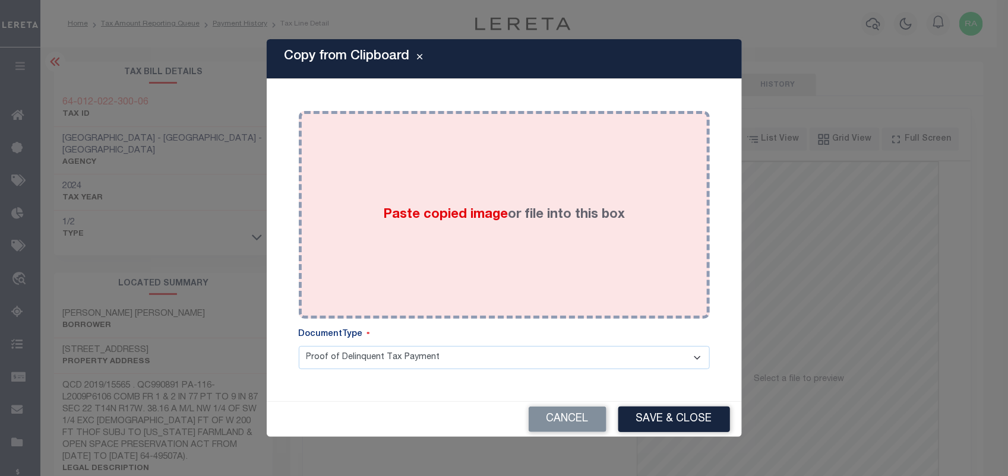
click at [589, 249] on div "Paste copied image or file into this box" at bounding box center [504, 215] width 393 height 190
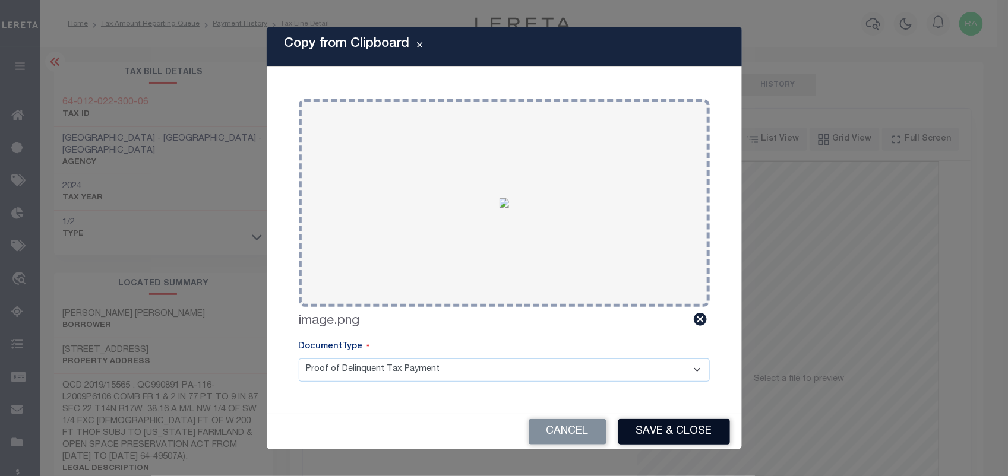
click at [692, 440] on button "Save & Close" at bounding box center [674, 432] width 112 height 26
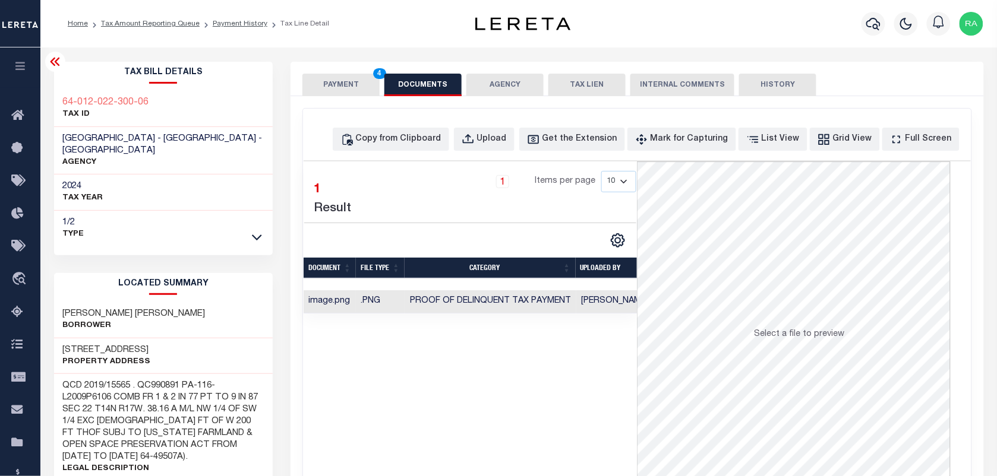
click at [357, 80] on button "PAYMENT 4" at bounding box center [340, 85] width 77 height 23
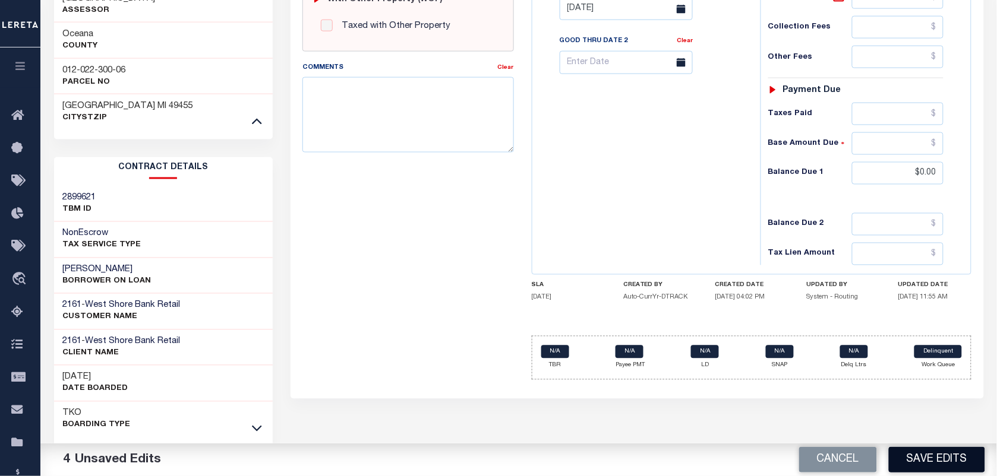
scroll to position [508, 0]
click at [904, 458] on button "Save Edits" at bounding box center [937, 460] width 96 height 26
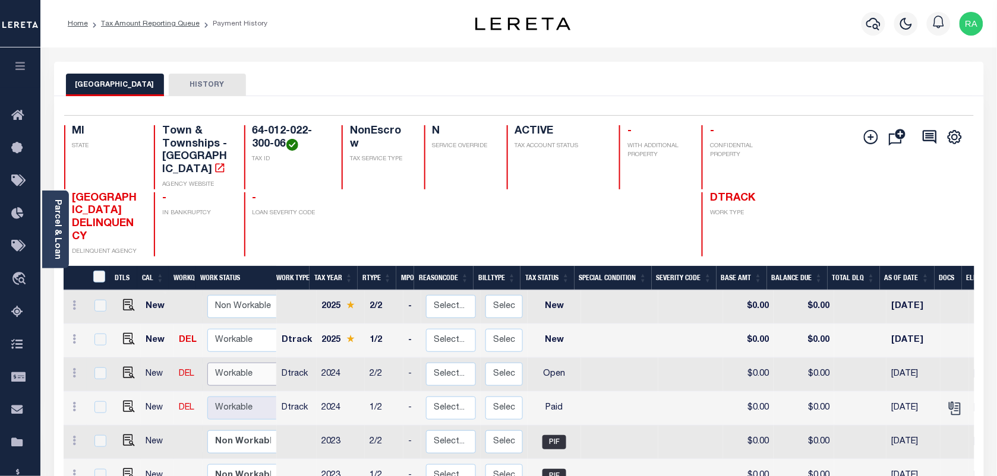
click at [207, 363] on select "Non Workable Workable" at bounding box center [242, 374] width 71 height 23
checkbox input "true"
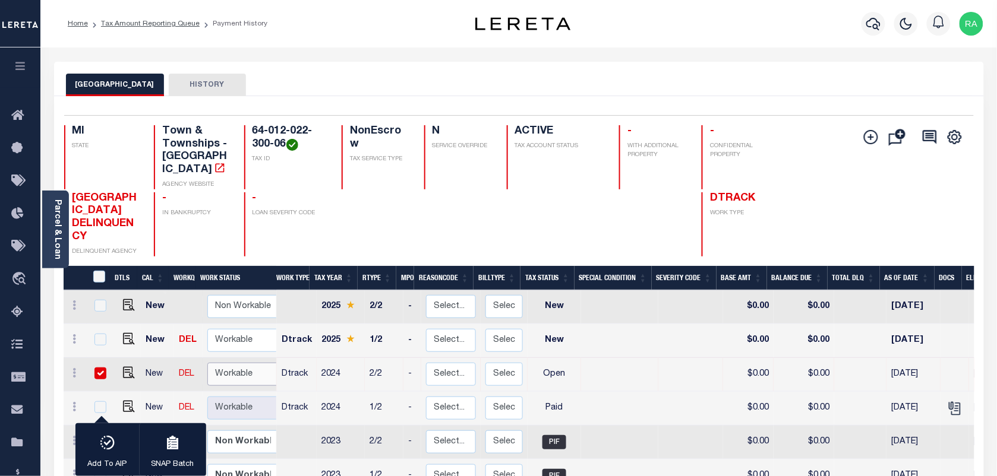
select select "true"
click at [207, 363] on select "Non Workable Workable" at bounding box center [242, 374] width 71 height 23
checkbox input "false"
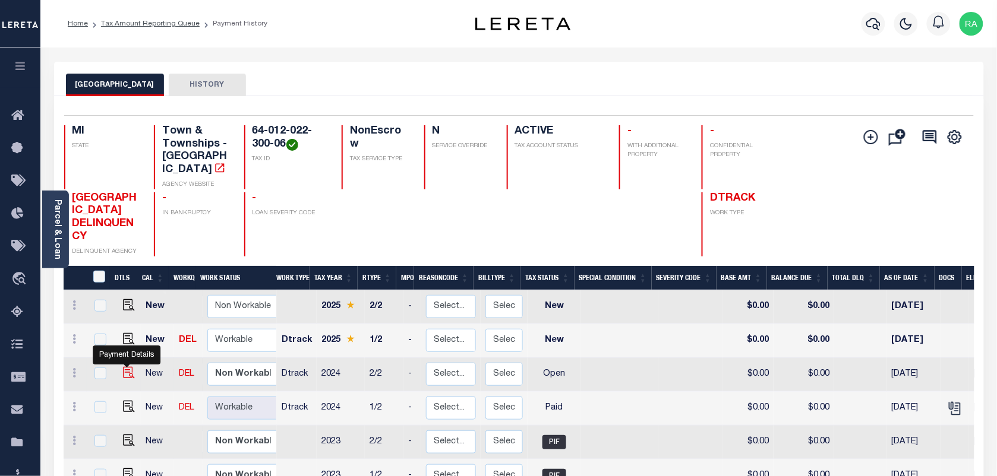
click at [124, 367] on img "" at bounding box center [129, 373] width 12 height 12
checkbox input "true"
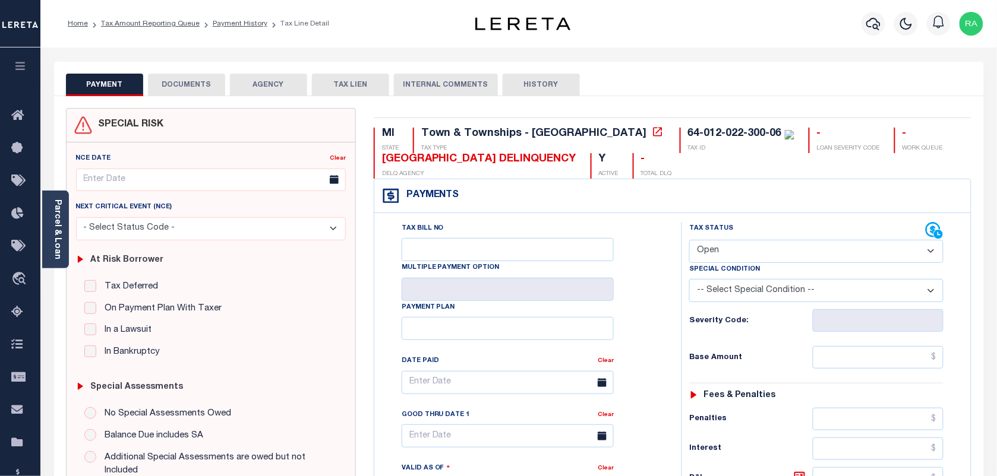
click at [726, 244] on select "- Select Status Code - Open Due/Unpaid Paid Incomplete No Tax Due Internal Refu…" at bounding box center [816, 251] width 254 height 23
select select "PYD"
click at [689, 241] on select "- Select Status Code - Open Due/Unpaid Paid Incomplete No Tax Due Internal Refu…" at bounding box center [816, 251] width 254 height 23
type input "[DATE]"
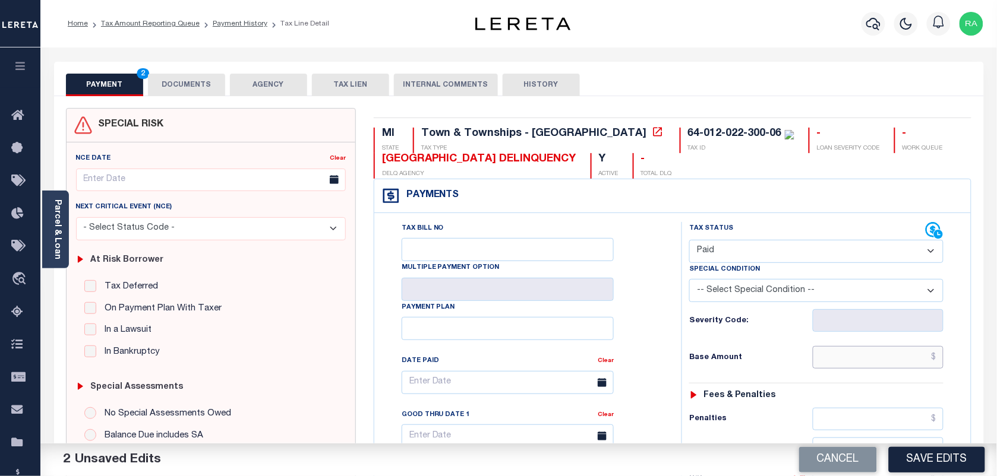
click at [872, 365] on input "text" at bounding box center [878, 357] width 131 height 23
type input "$0.00"
drag, startPoint x: 948, startPoint y: 387, endPoint x: 916, endPoint y: 385, distance: 32.1
click at [948, 387] on div "Tax Status Status - Select Status Code -" at bounding box center [819, 484] width 277 height 524
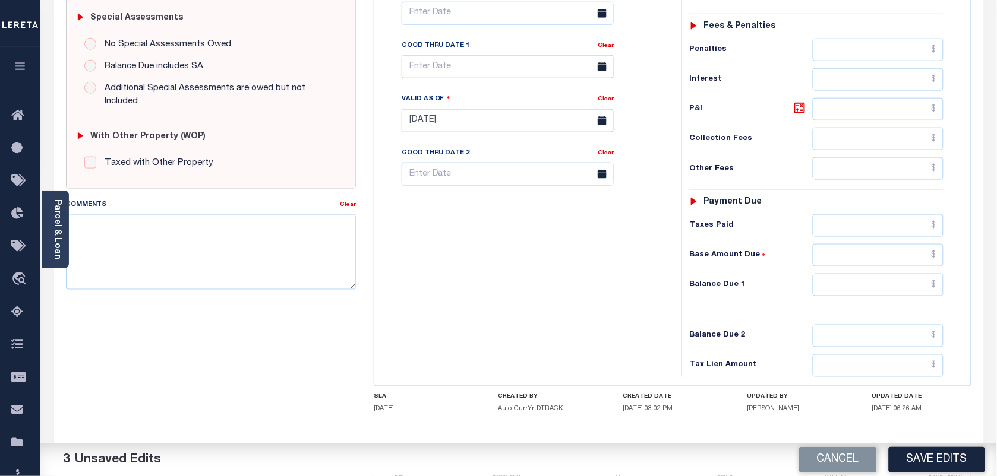
scroll to position [429, 0]
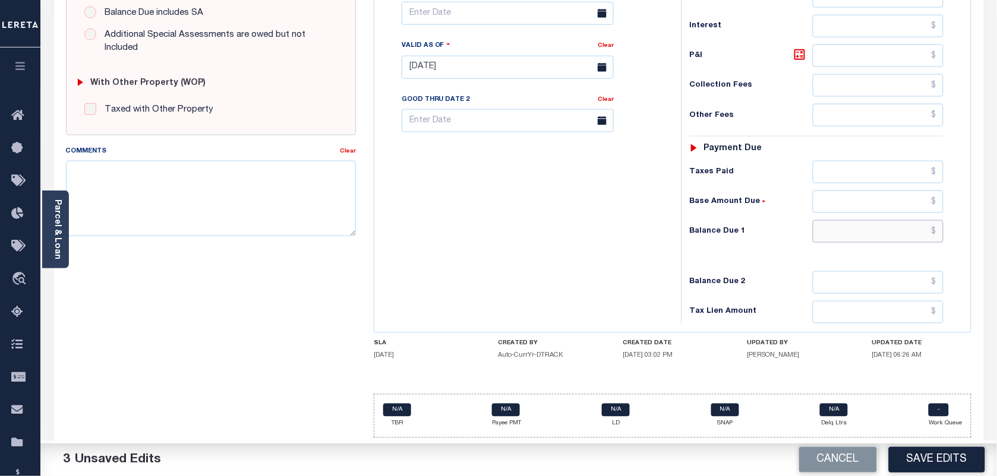
click at [870, 235] on input "text" at bounding box center [878, 231] width 131 height 23
type input "$0.00"
click at [960, 248] on div "Tax Status Status" at bounding box center [819, 61] width 295 height 524
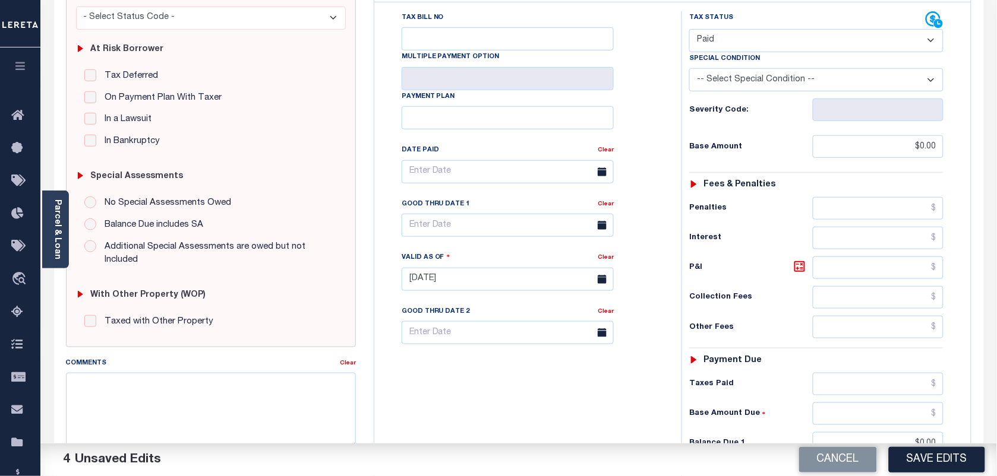
scroll to position [0, 0]
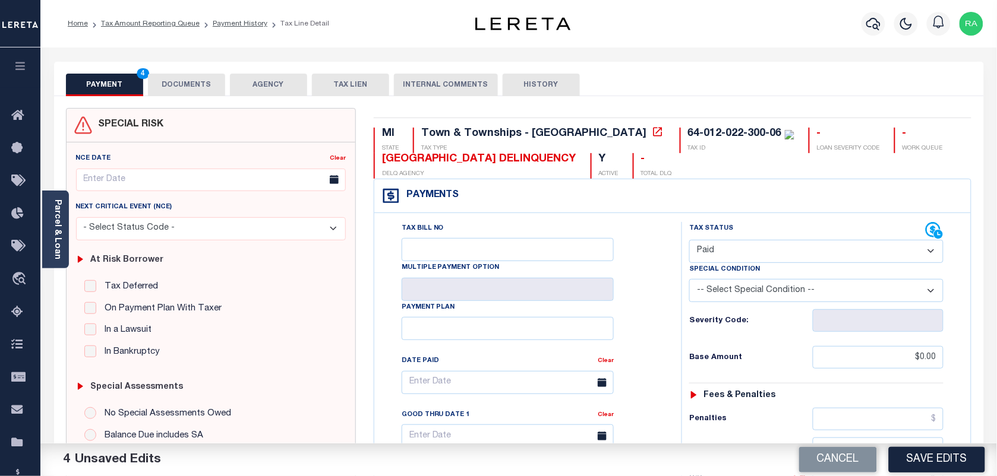
click at [187, 74] on button "DOCUMENTS" at bounding box center [186, 85] width 77 height 23
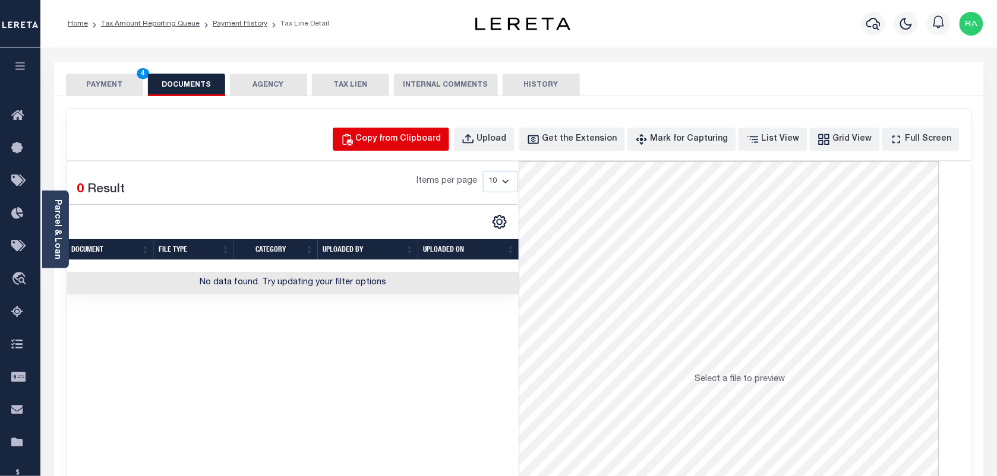
click at [382, 137] on button "Copy from Clipboard" at bounding box center [391, 139] width 116 height 23
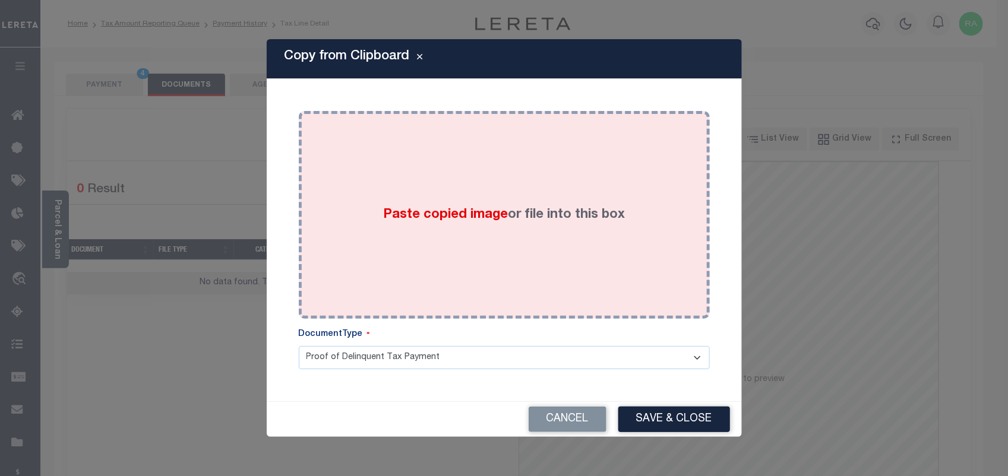
click at [459, 206] on label "Paste copied image or file into this box" at bounding box center [504, 216] width 242 height 20
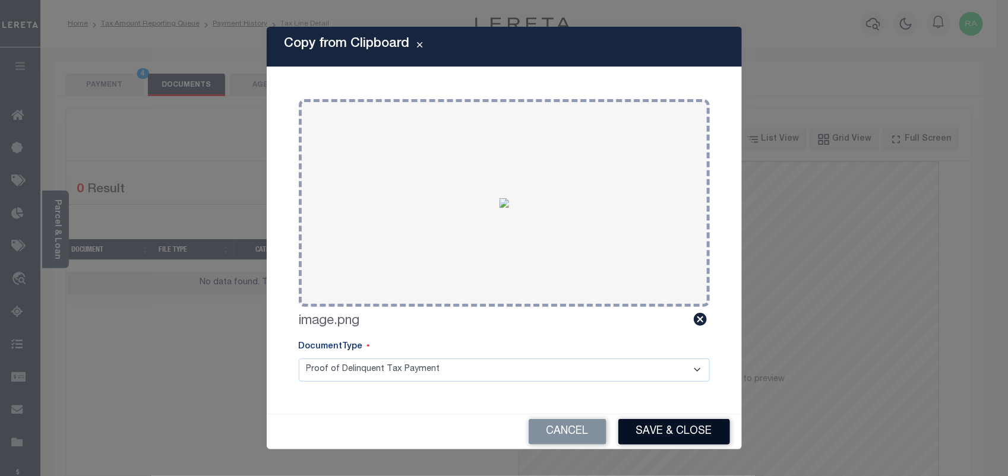
click at [659, 438] on button "Save & Close" at bounding box center [674, 432] width 112 height 26
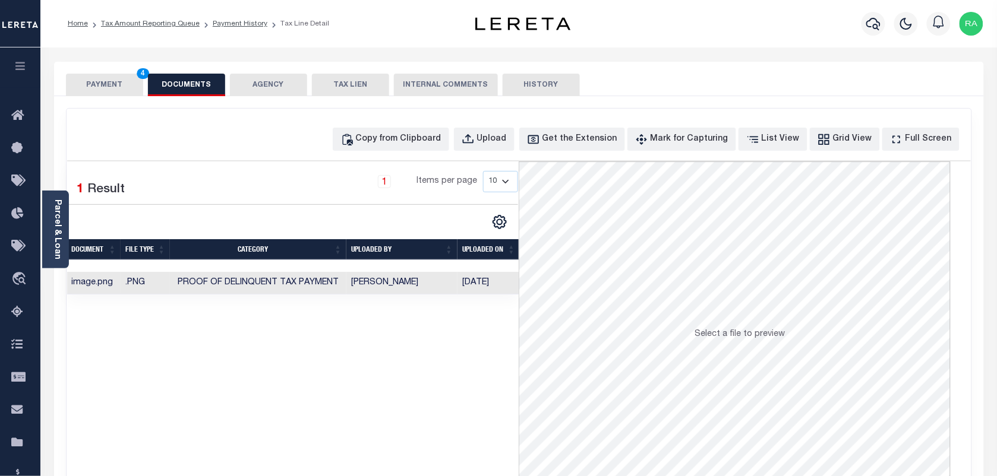
click at [108, 84] on button "PAYMENT 4" at bounding box center [104, 85] width 77 height 23
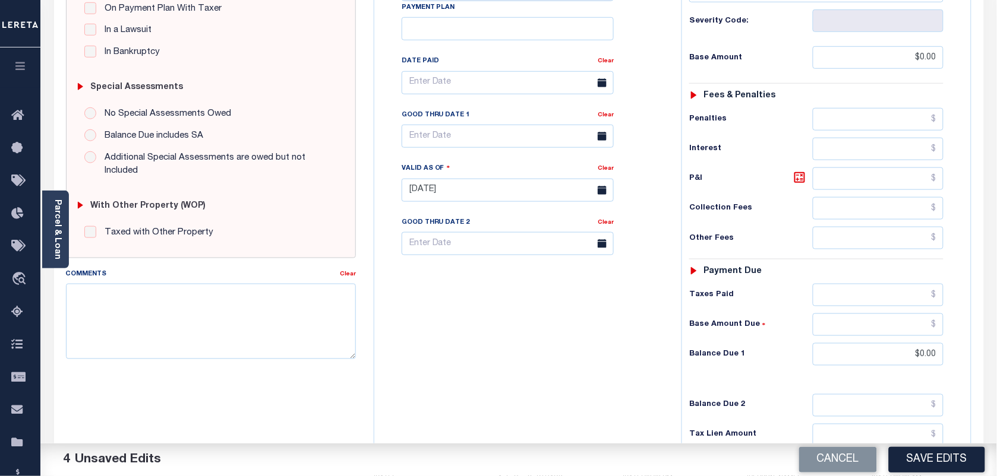
scroll to position [371, 0]
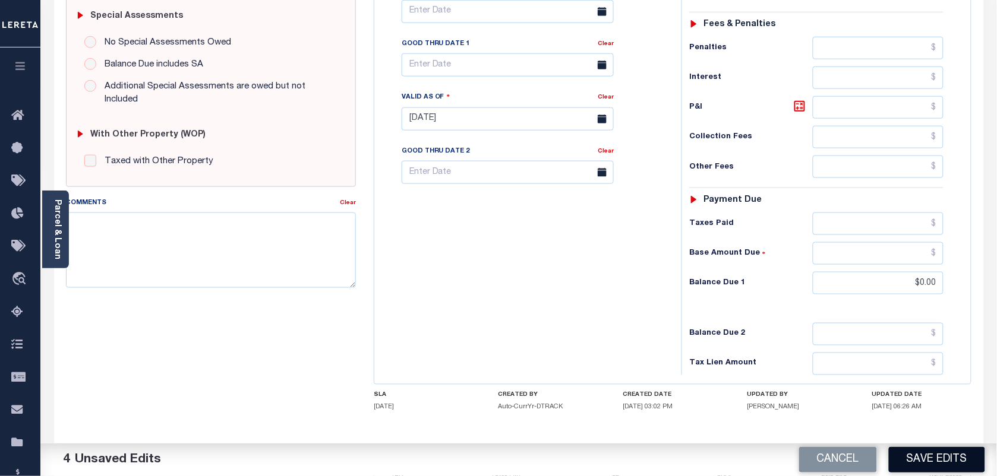
click at [908, 462] on button "Save Edits" at bounding box center [937, 460] width 96 height 26
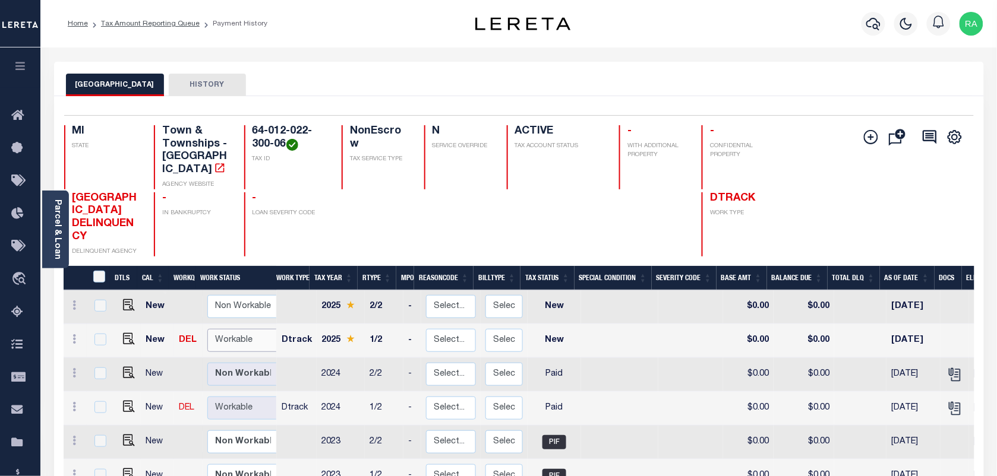
click at [218, 329] on select "Non Workable Workable" at bounding box center [242, 340] width 71 height 23
checkbox input "true"
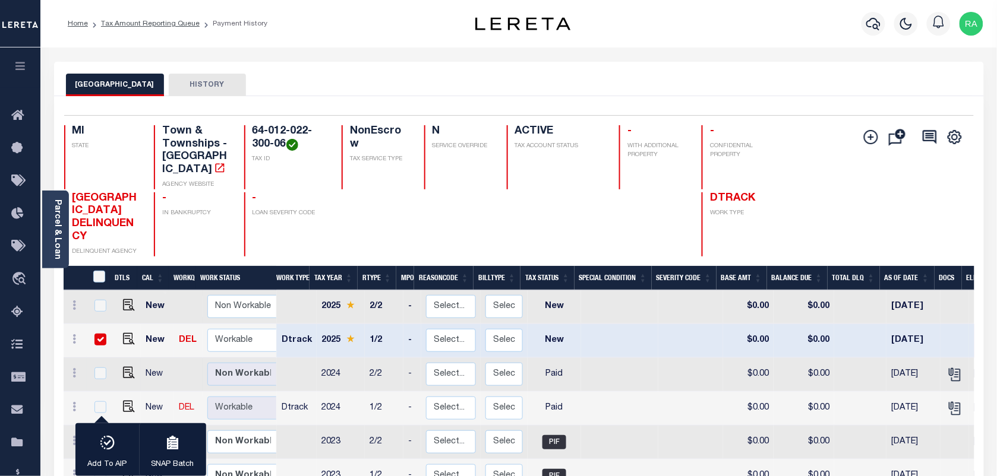
click at [181, 358] on td at bounding box center [188, 375] width 29 height 34
checkbox input "true"
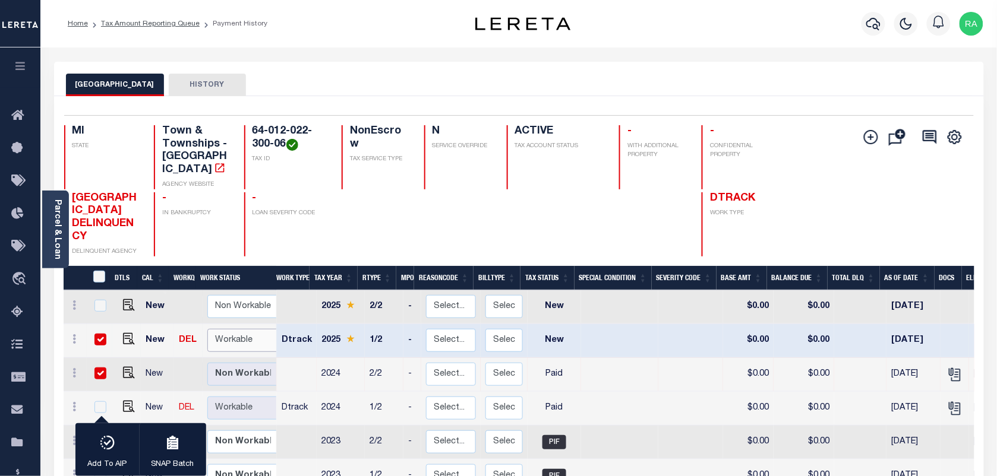
click at [239, 331] on select "Non Workable Workable" at bounding box center [242, 340] width 71 height 23
checkbox input "false"
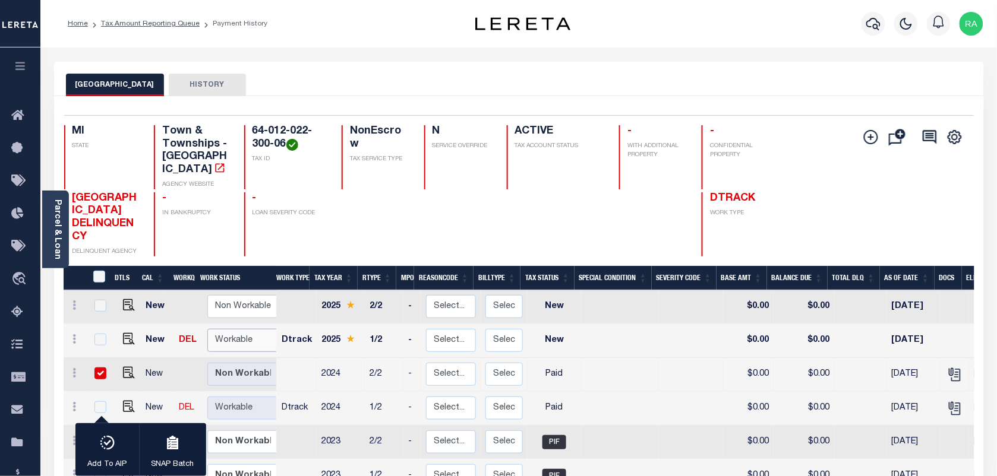
select select "true"
click at [207, 329] on select "Non Workable Workable" at bounding box center [242, 340] width 71 height 23
checkbox input "true"
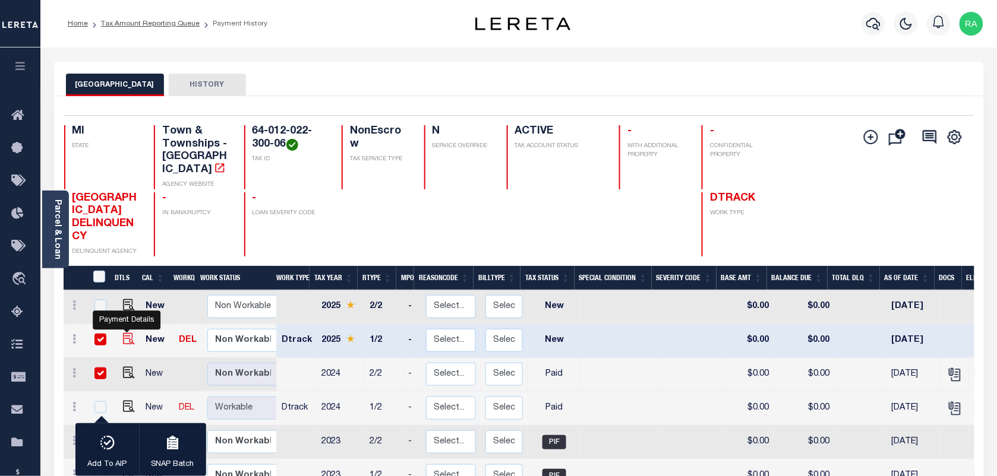
click at [128, 330] on div at bounding box center [128, 332] width 8 height 4
click at [96, 334] on input "checkbox" at bounding box center [100, 340] width 12 height 12
checkbox input "false"
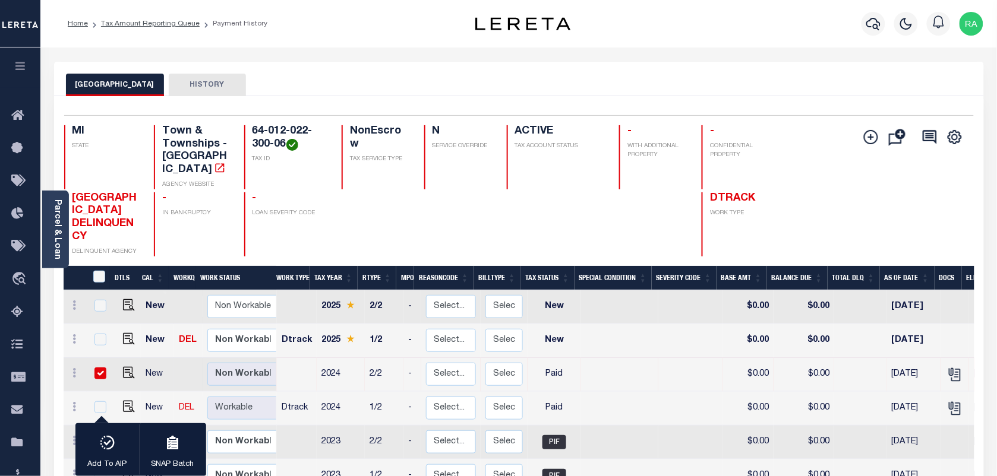
click at [95, 368] on input "checkbox" at bounding box center [100, 374] width 12 height 12
checkbox input "false"
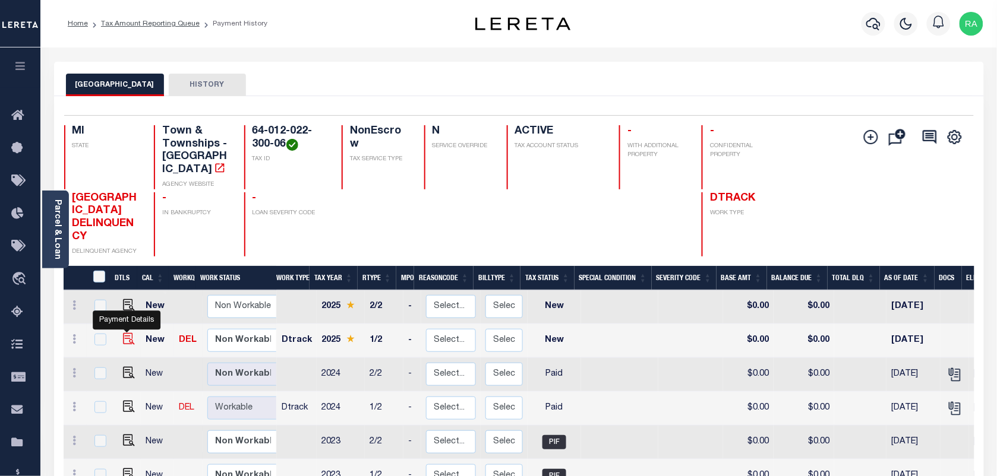
click at [127, 333] on img "" at bounding box center [129, 339] width 12 height 12
checkbox input "true"
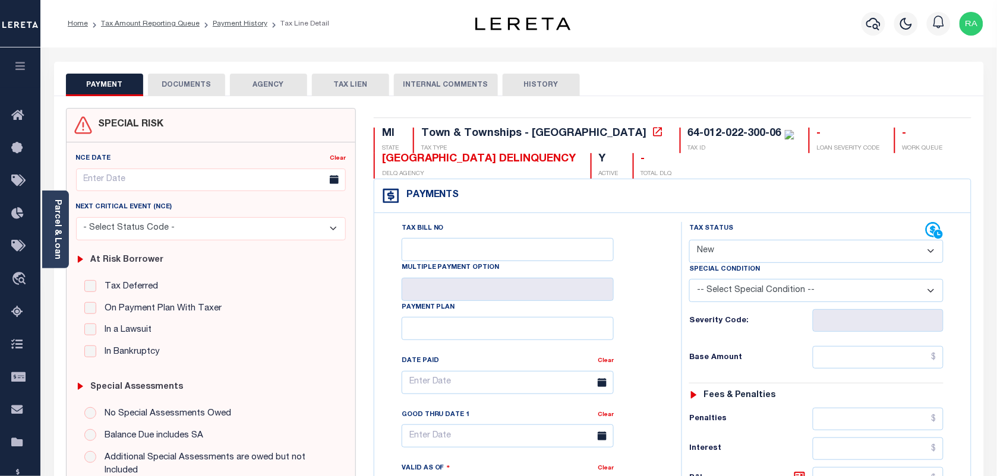
drag, startPoint x: 716, startPoint y: 257, endPoint x: 723, endPoint y: 264, distance: 10.5
click at [716, 257] on select "- Select Status Code - Open Due/Unpaid Paid Incomplete No Tax Due Internal Refu…" at bounding box center [816, 251] width 254 height 23
select select "PYD"
click at [689, 241] on select "- Select Status Code - Open Due/Unpaid Paid Incomplete No Tax Due Internal Refu…" at bounding box center [816, 251] width 254 height 23
type input "[DATE]"
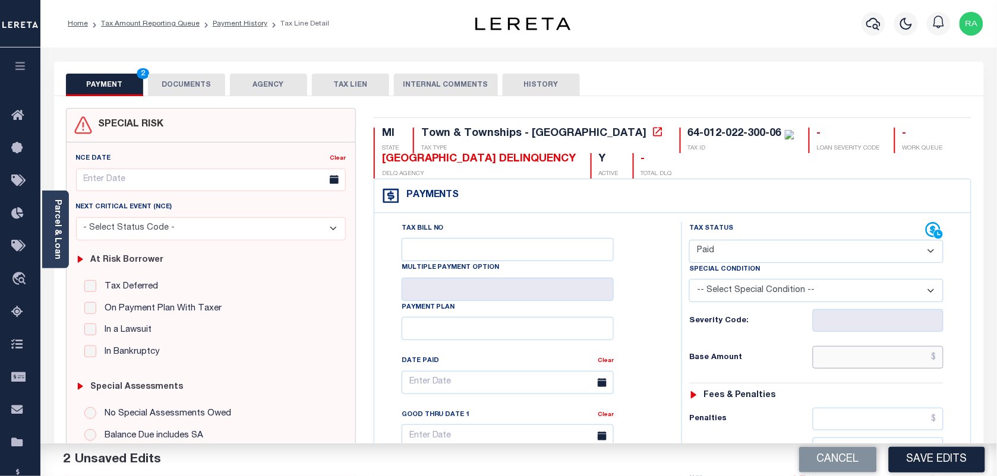
click at [882, 366] on input "text" at bounding box center [878, 357] width 131 height 23
type input "$0.00"
click at [951, 399] on div "Tax Status Status - Select Status Code -" at bounding box center [819, 484] width 277 height 524
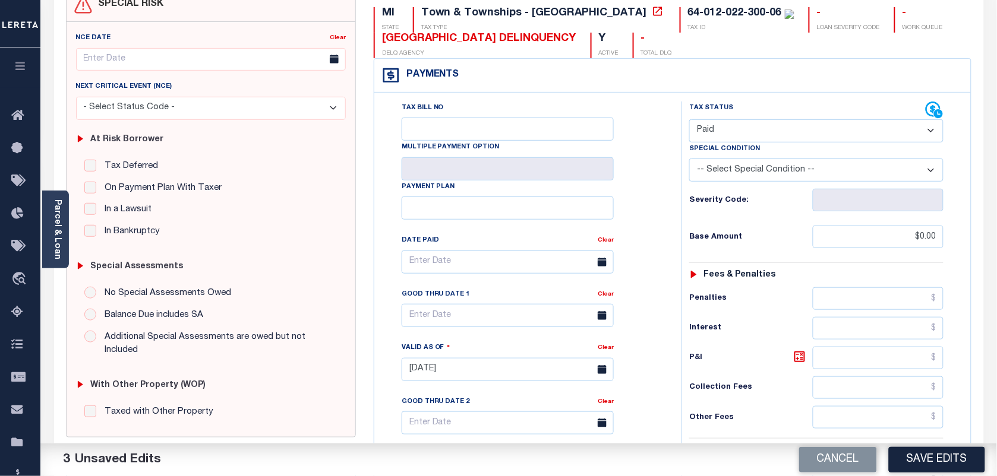
scroll to position [371, 0]
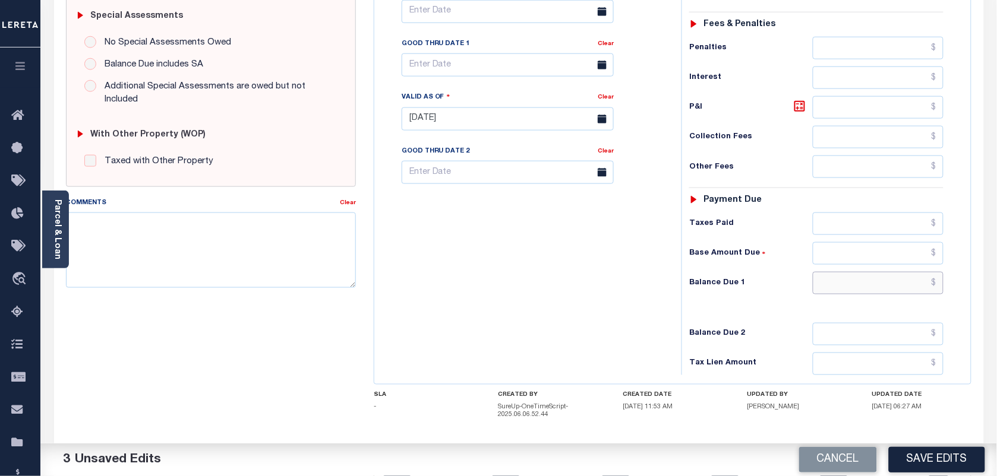
drag, startPoint x: 897, startPoint y: 286, endPoint x: 928, endPoint y: 296, distance: 32.3
click at [897, 286] on input "text" at bounding box center [878, 283] width 131 height 23
type input "$0.00"
click at [959, 302] on div "Tax Status Status" at bounding box center [819, 113] width 295 height 524
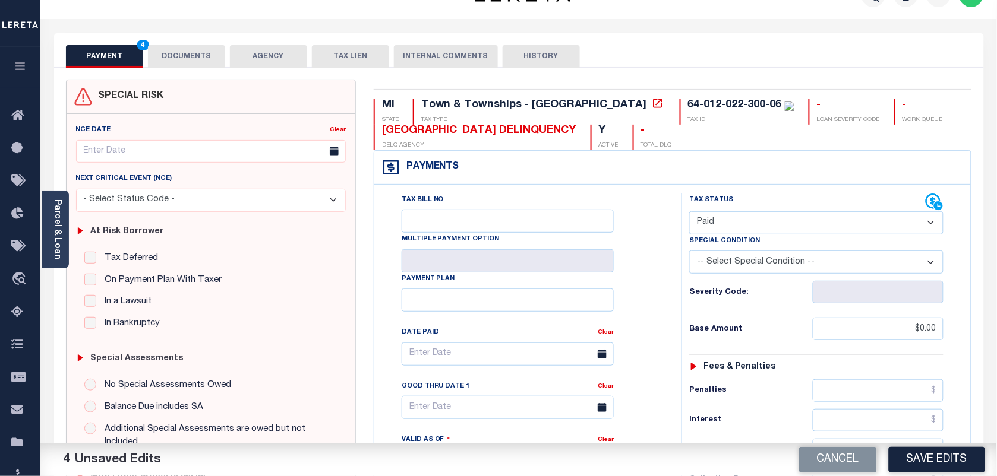
scroll to position [0, 0]
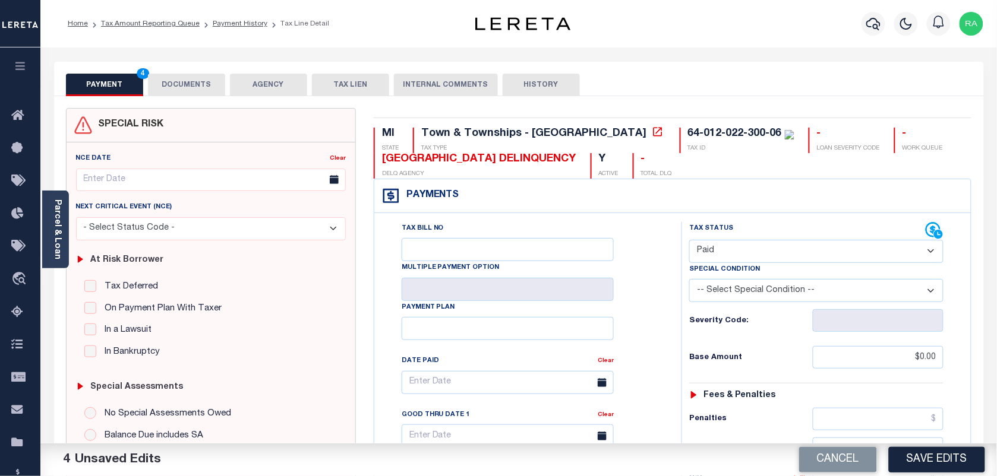
click at [202, 87] on button "DOCUMENTS" at bounding box center [186, 85] width 77 height 23
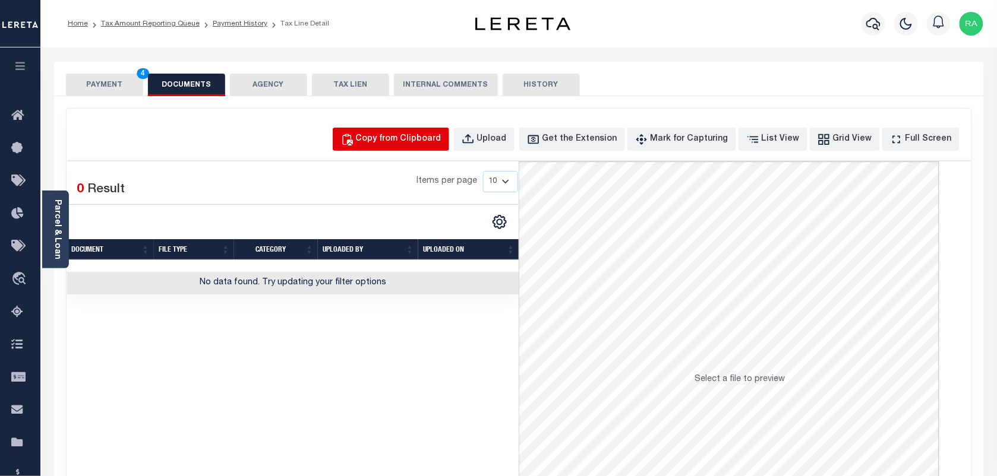
click at [418, 144] on div "Copy from Clipboard" at bounding box center [399, 139] width 86 height 13
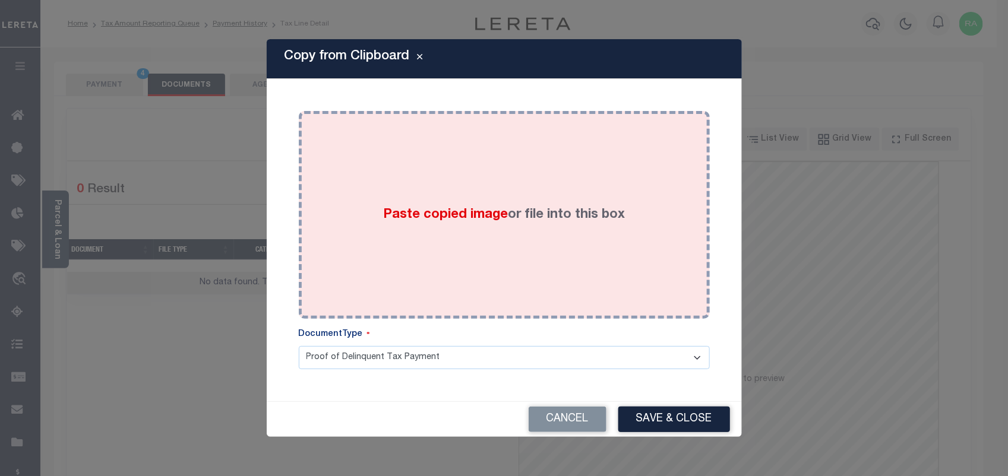
click at [449, 259] on div "Paste copied image or file into this box" at bounding box center [504, 215] width 393 height 190
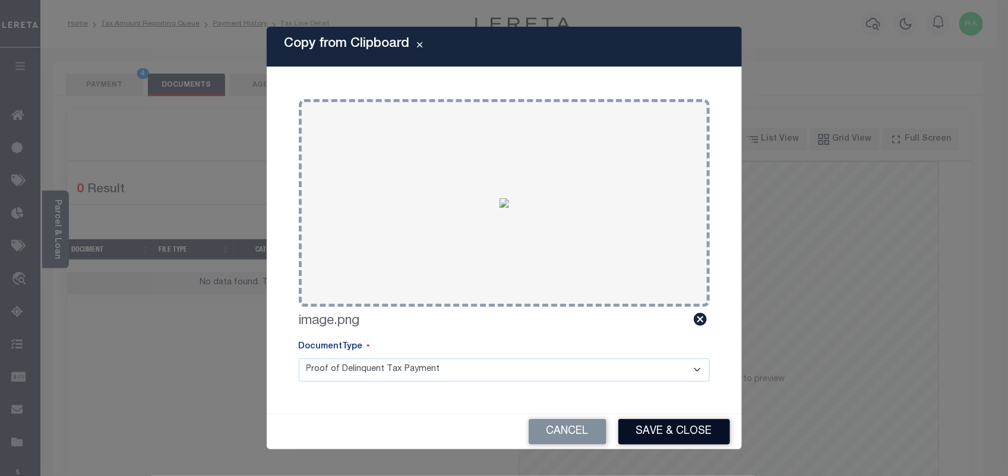
click at [669, 426] on button "Save & Close" at bounding box center [674, 432] width 112 height 26
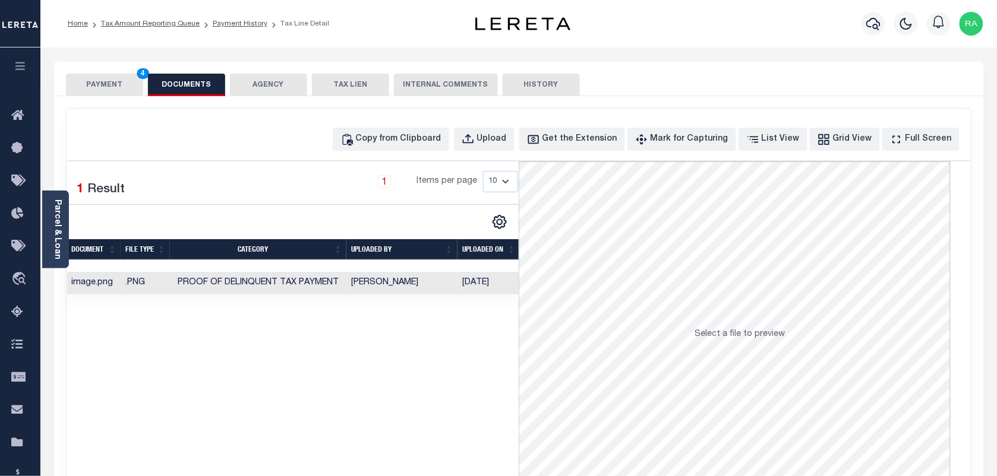
click at [118, 84] on button "PAYMENT 4" at bounding box center [104, 85] width 77 height 23
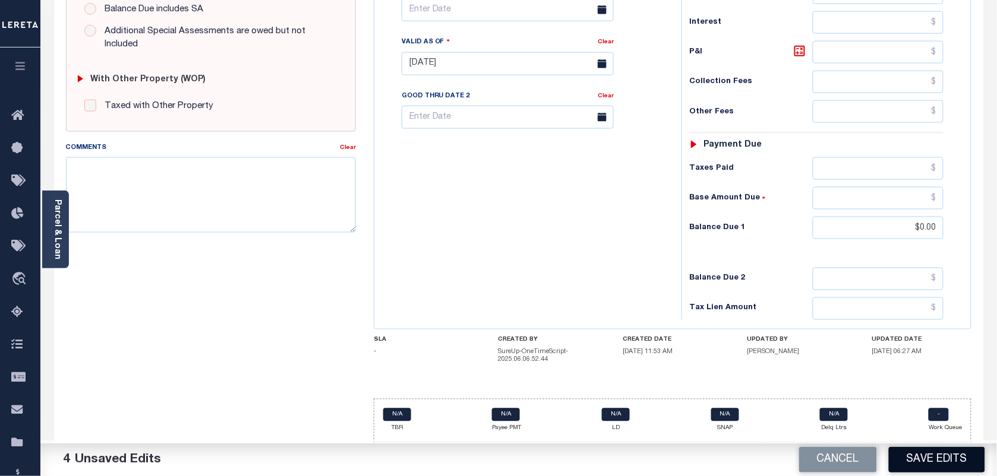
scroll to position [434, 0]
drag, startPoint x: 931, startPoint y: 463, endPoint x: 924, endPoint y: 455, distance: 11.0
click at [931, 463] on button "Save Edits" at bounding box center [937, 460] width 96 height 26
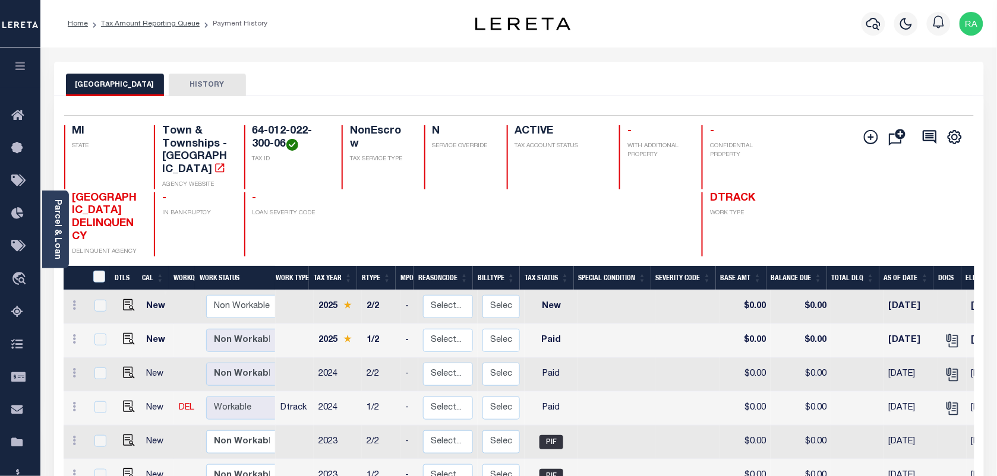
click at [170, 30] on ol "Home Tax Amount Reporting Queue Payment History" at bounding box center [167, 23] width 219 height 25
click at [167, 24] on link "Tax Amount Reporting Queue" at bounding box center [150, 23] width 99 height 7
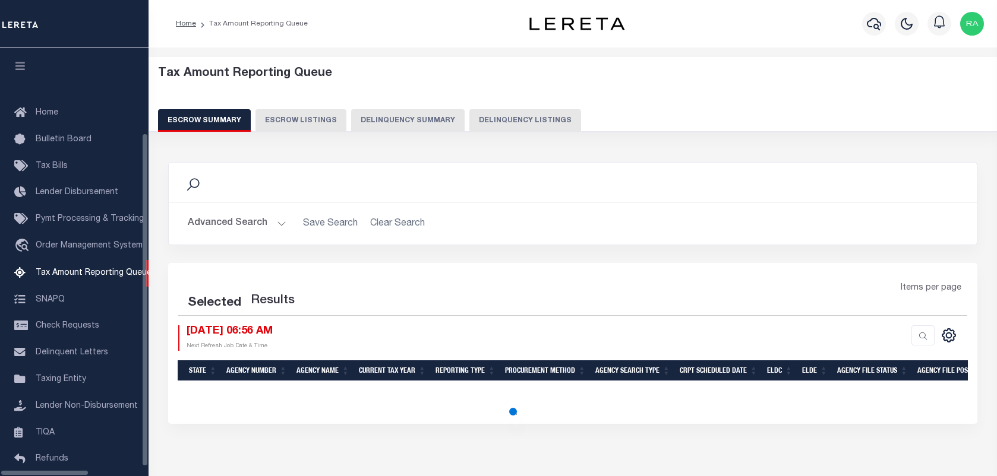
click at [524, 121] on button "Delinquency Listings" at bounding box center [525, 120] width 112 height 23
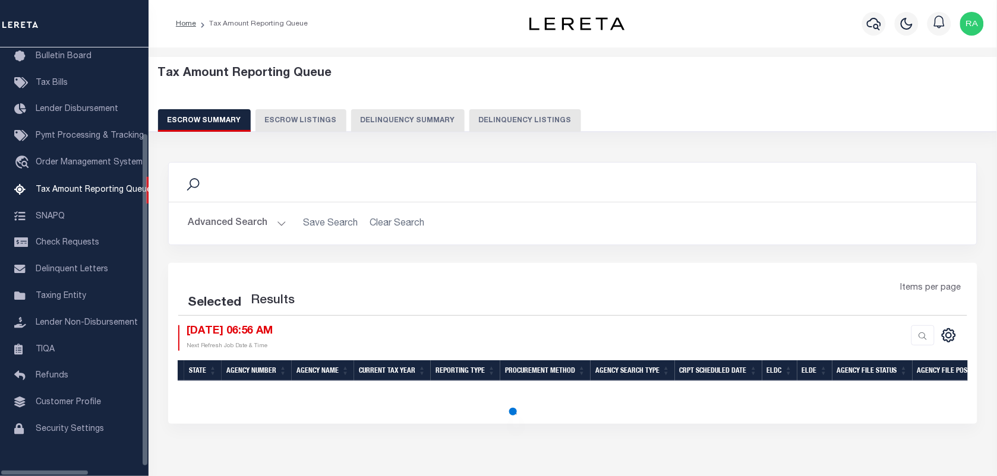
select select "100"
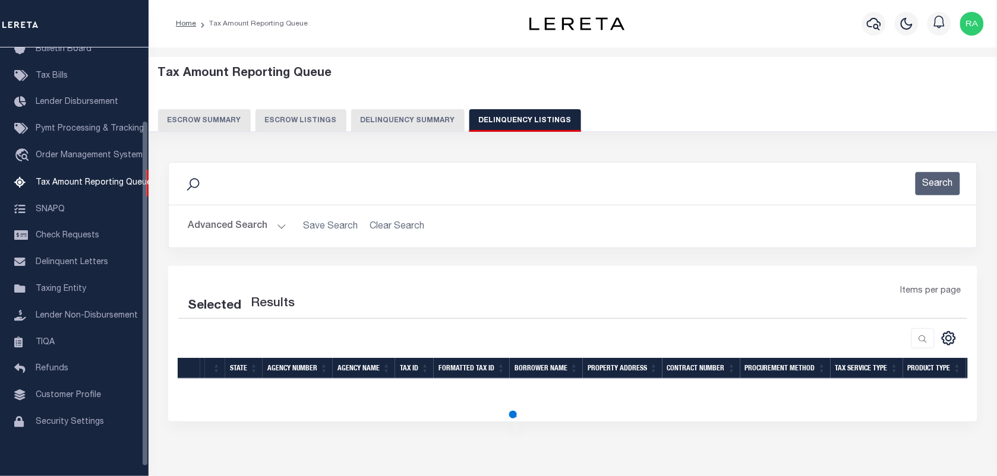
select select "100"
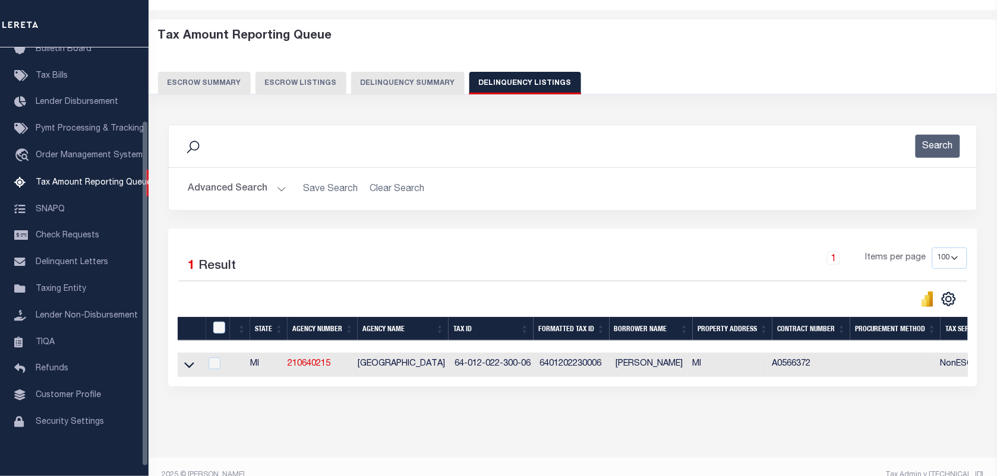
scroll to position [61, 0]
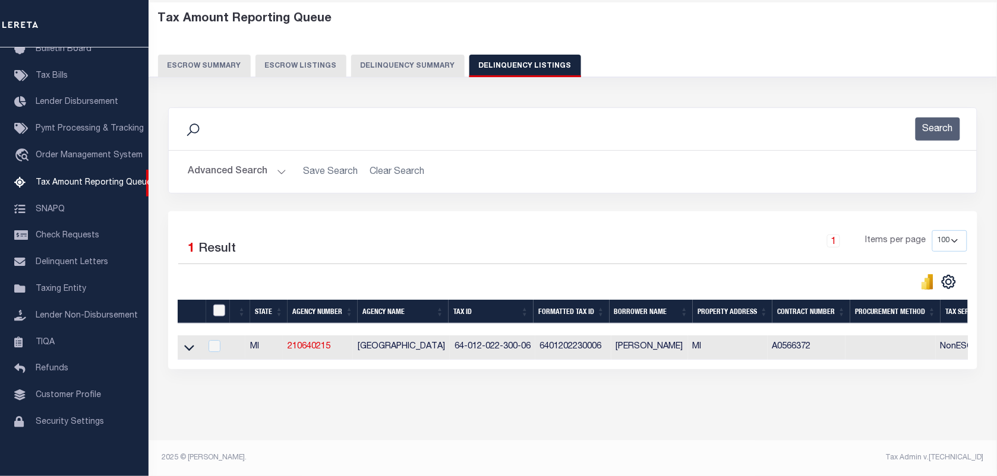
click at [220, 305] on input "checkbox" at bounding box center [219, 311] width 12 height 12
checkbox input "true"
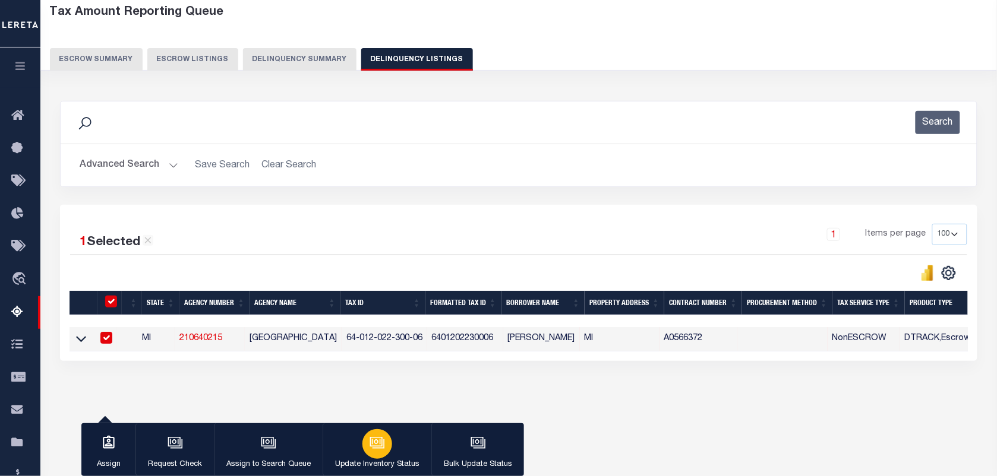
click at [366, 456] on div "button" at bounding box center [377, 444] width 30 height 30
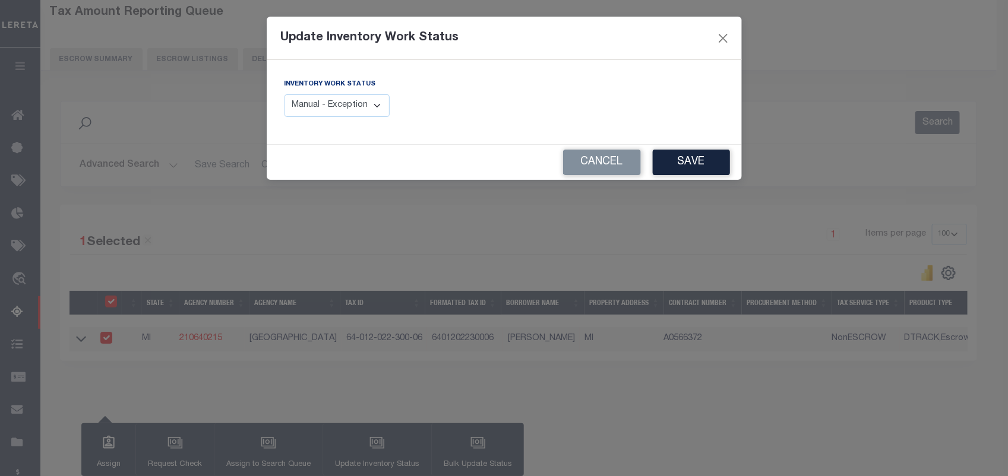
click at [336, 106] on select "Manual - Exception Pended - Awaiting Search Late Add Exception Completed" at bounding box center [338, 105] width 106 height 23
select select "4"
click at [285, 94] on select "Manual - Exception Pended - Awaiting Search Late Add Exception Completed" at bounding box center [338, 105] width 106 height 23
click at [690, 156] on button "Save" at bounding box center [691, 163] width 77 height 26
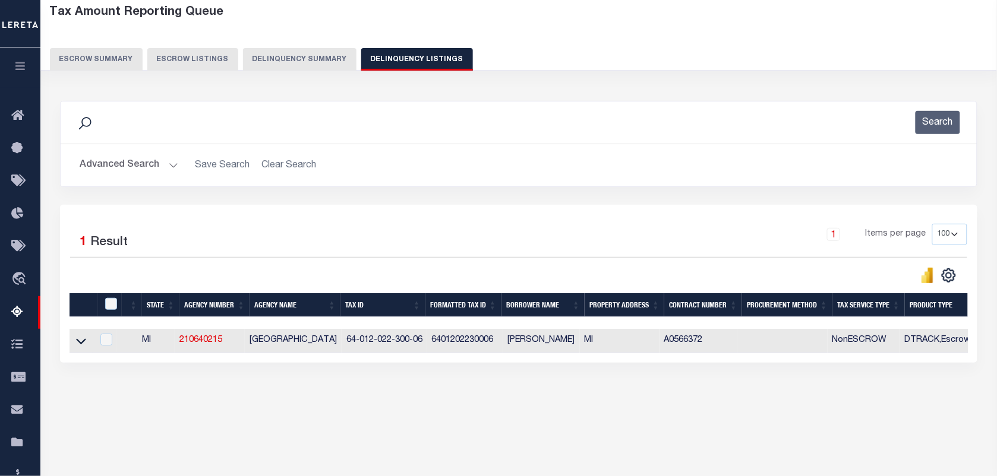
click at [162, 160] on button "Advanced Search" at bounding box center [129, 165] width 99 height 23
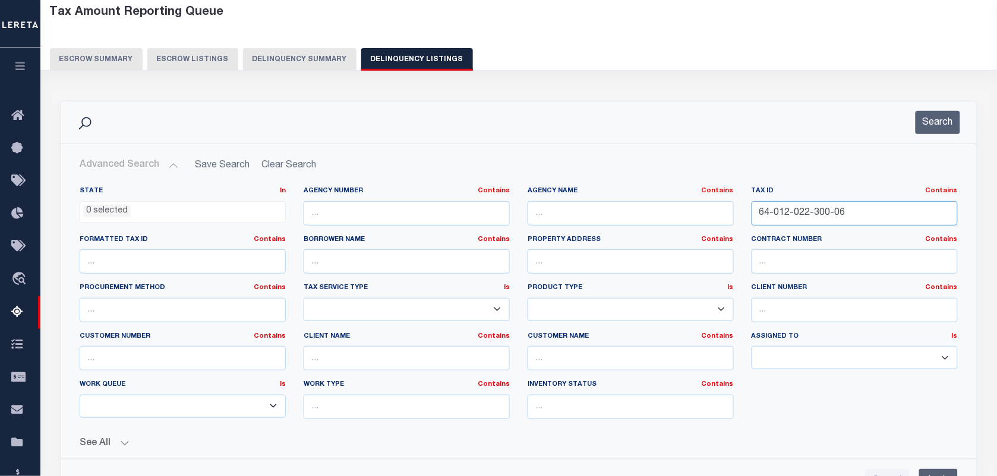
click at [820, 214] on input "64-012-022-300-06" at bounding box center [854, 213] width 206 height 24
paste input "7-400-01"
type input "64-012-027-400-01"
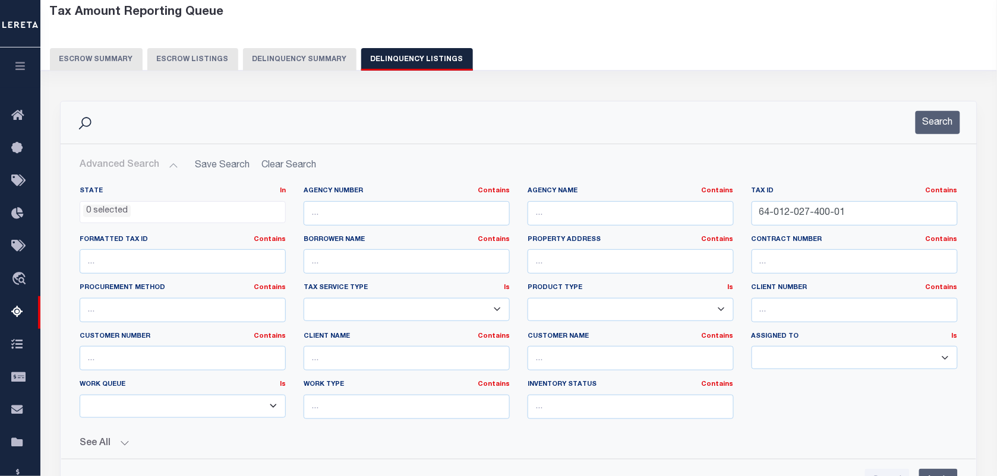
click at [922, 135] on div "Search" at bounding box center [519, 123] width 916 height 42
click at [925, 124] on button "Search" at bounding box center [937, 122] width 45 height 23
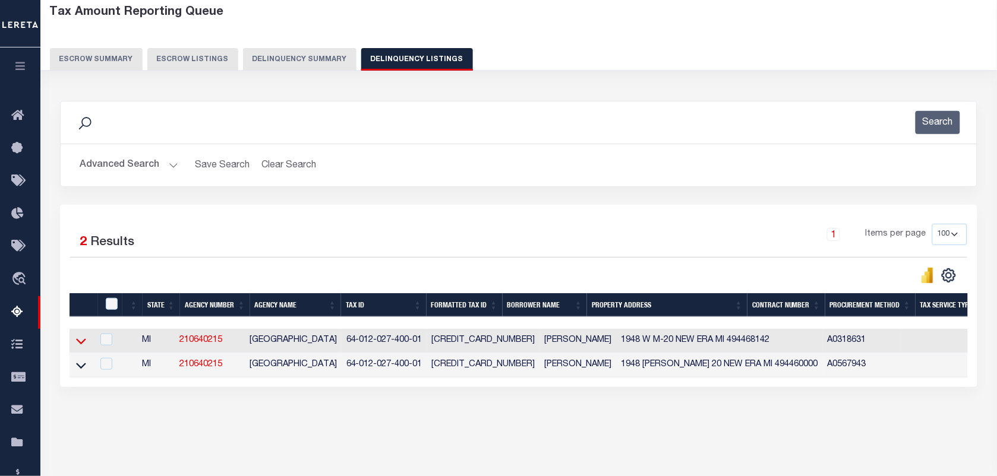
click at [81, 342] on icon at bounding box center [81, 341] width 10 height 12
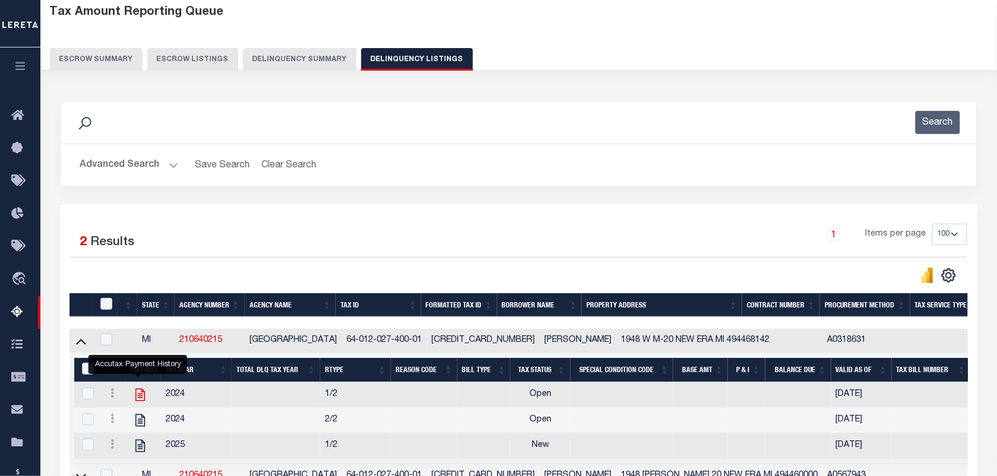
click at [135, 400] on icon "" at bounding box center [140, 395] width 10 height 12
checkbox input "true"
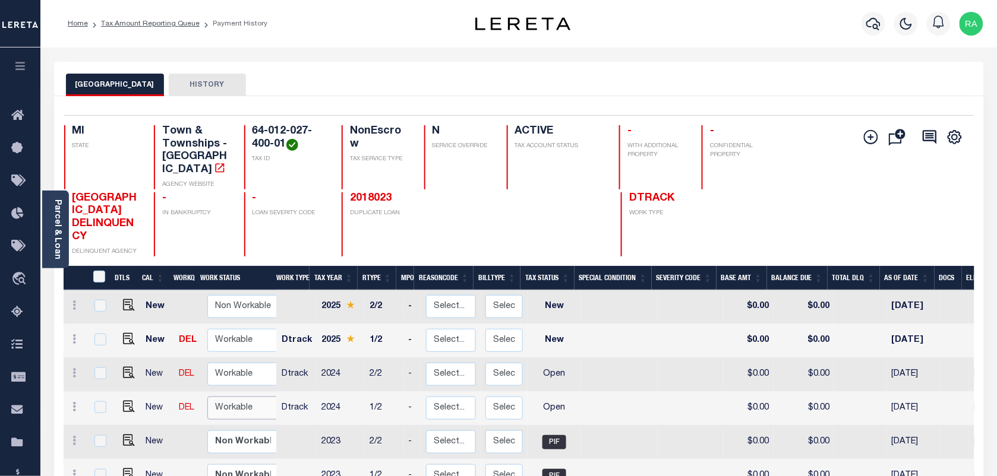
click at [236, 402] on select "Non Workable Workable" at bounding box center [242, 408] width 71 height 23
checkbox input "true"
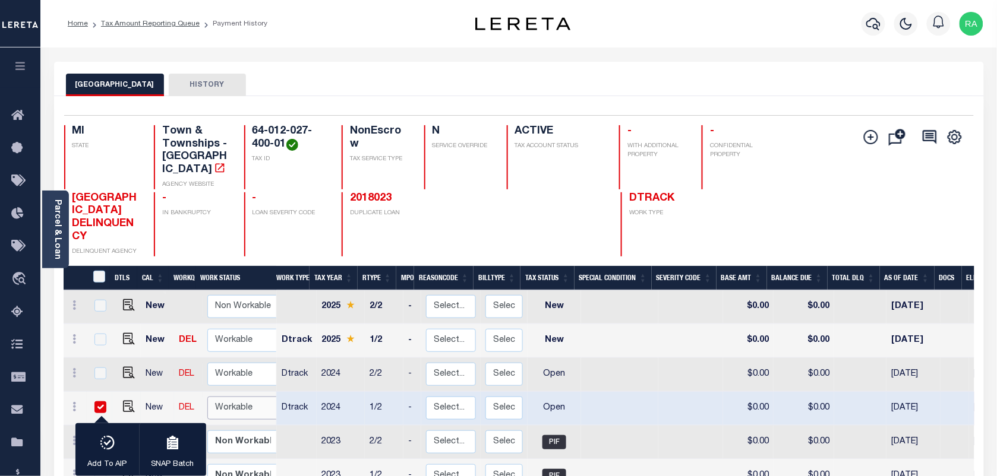
select select "true"
click at [207, 397] on select "Non Workable Workable" at bounding box center [242, 408] width 71 height 23
checkbox input "false"
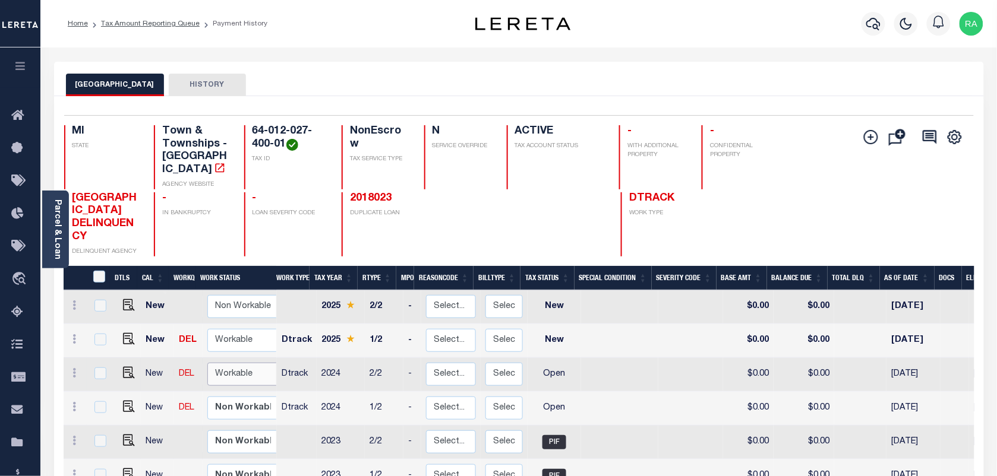
click at [218, 363] on select "Non Workable Workable" at bounding box center [242, 374] width 71 height 23
checkbox input "true"
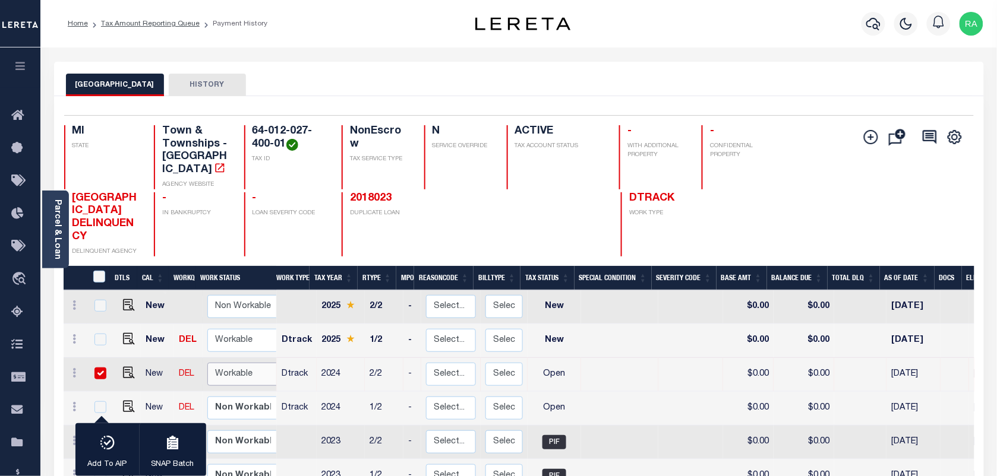
select select "true"
click at [207, 363] on select "Non Workable Workable" at bounding box center [242, 374] width 71 height 23
checkbox input "false"
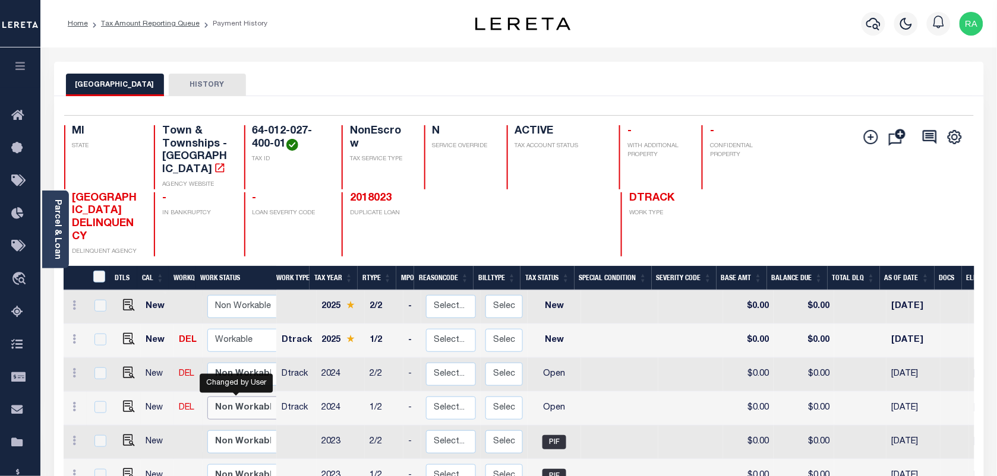
click at [250, 397] on select "Non Workable Workable" at bounding box center [242, 408] width 71 height 23
checkbox input "true"
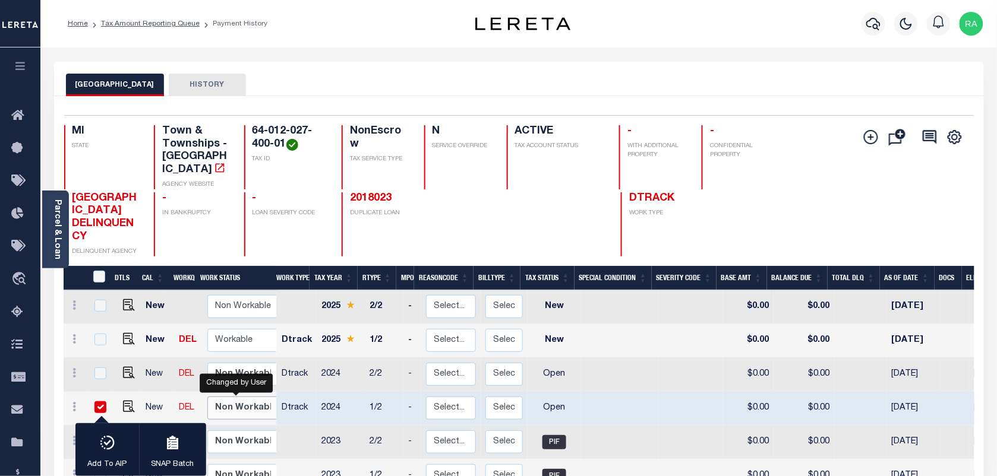
select select "false"
click at [207, 397] on select "Non Workable Workable" at bounding box center [242, 408] width 71 height 23
checkbox input "false"
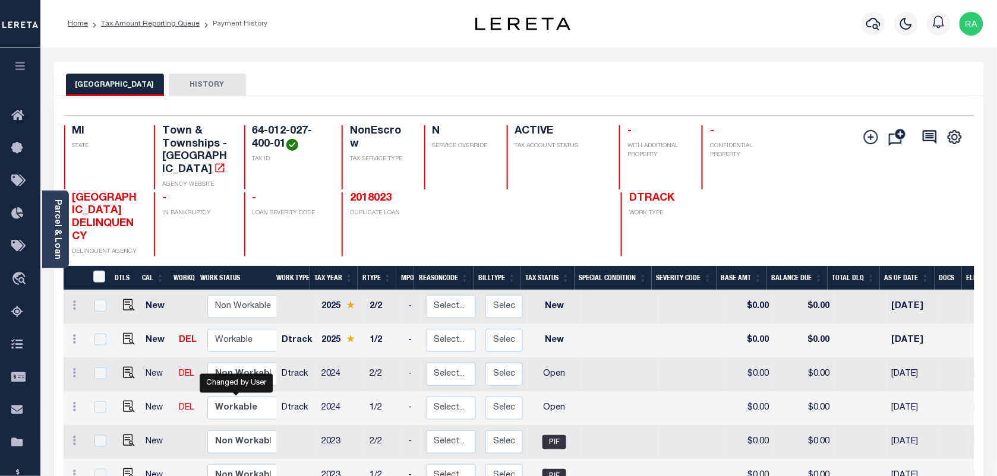
click at [223, 374] on div "Changed by User" at bounding box center [236, 383] width 73 height 19
click at [233, 363] on select "Non Workable Workable" at bounding box center [242, 374] width 71 height 23
checkbox input "true"
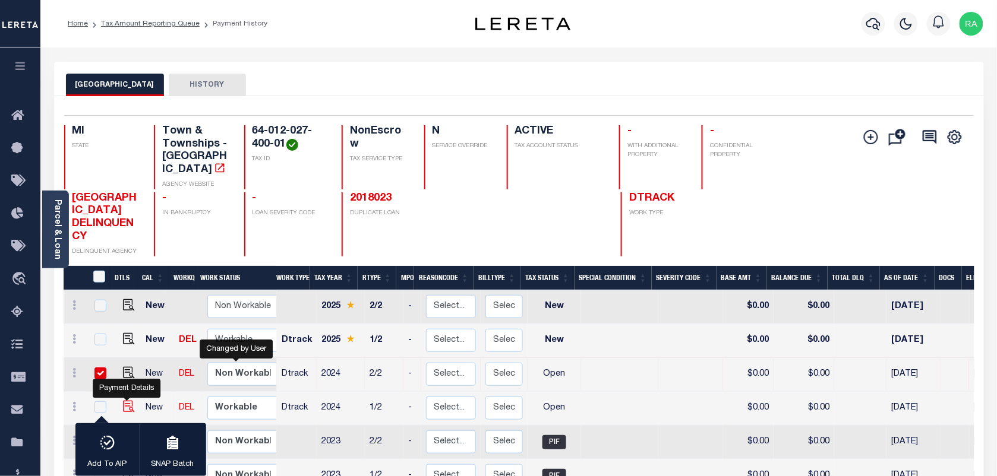
click at [123, 401] on img "" at bounding box center [129, 407] width 12 height 12
checkbox input "true"
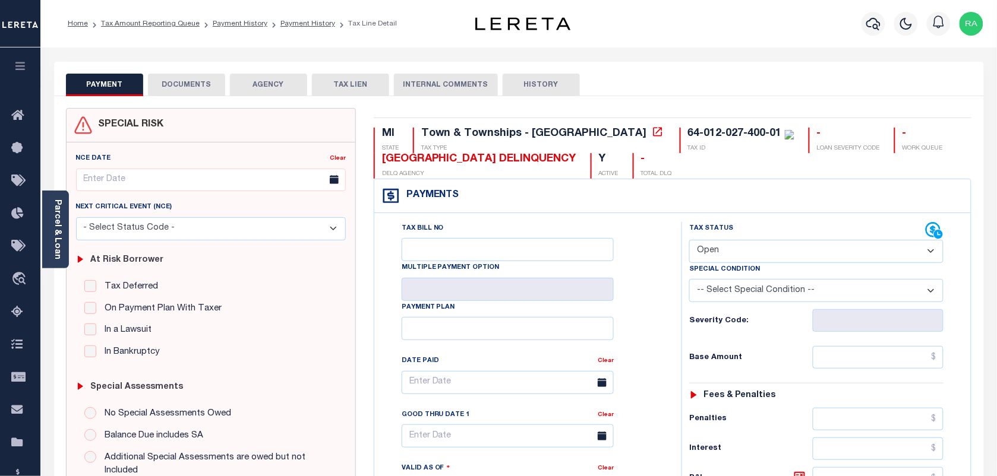
click at [76, 241] on select "- Select Status Code - Additional P & I Goes to attorneys Tax certificate sale …" at bounding box center [211, 228] width 270 height 23
click at [45, 238] on div "Parcel & Loan" at bounding box center [55, 230] width 27 height 78
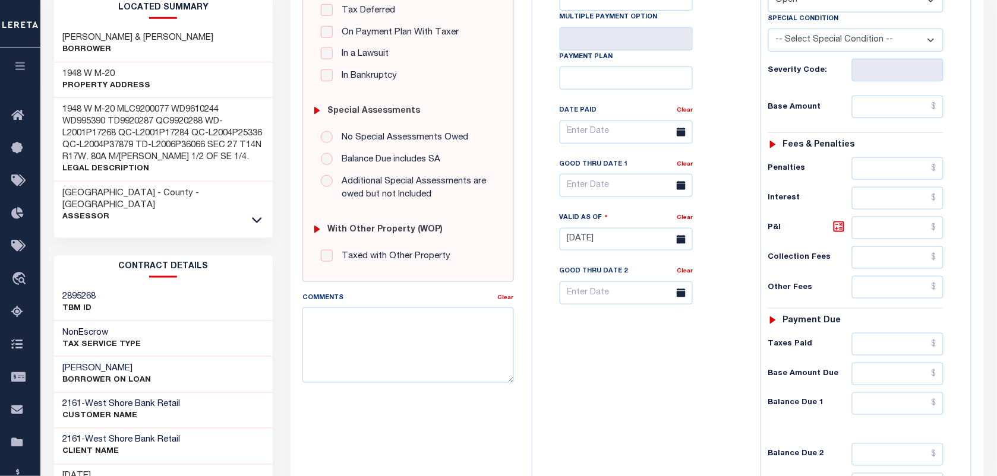
scroll to position [297, 0]
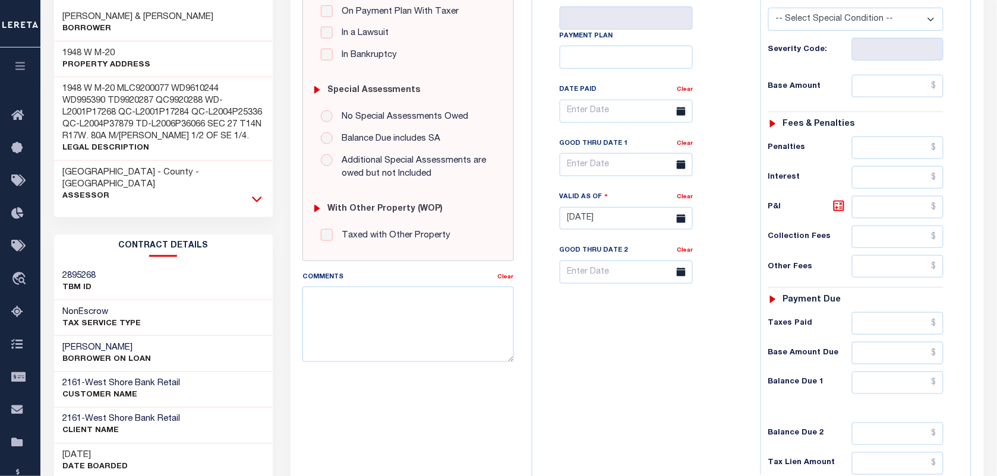
click at [258, 193] on icon at bounding box center [257, 199] width 10 height 12
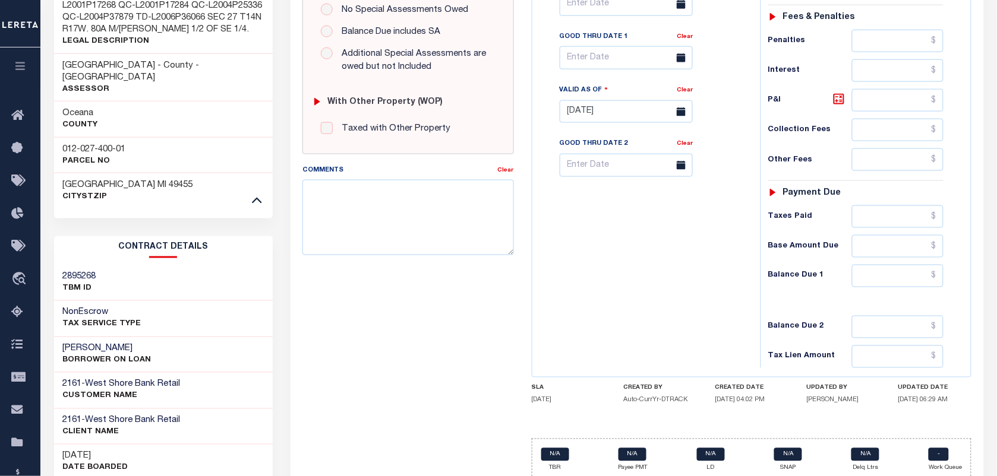
scroll to position [405, 0]
click at [89, 136] on div "012-027-400-01 Parcel No" at bounding box center [163, 154] width 219 height 36
copy div "012-027-400-01"
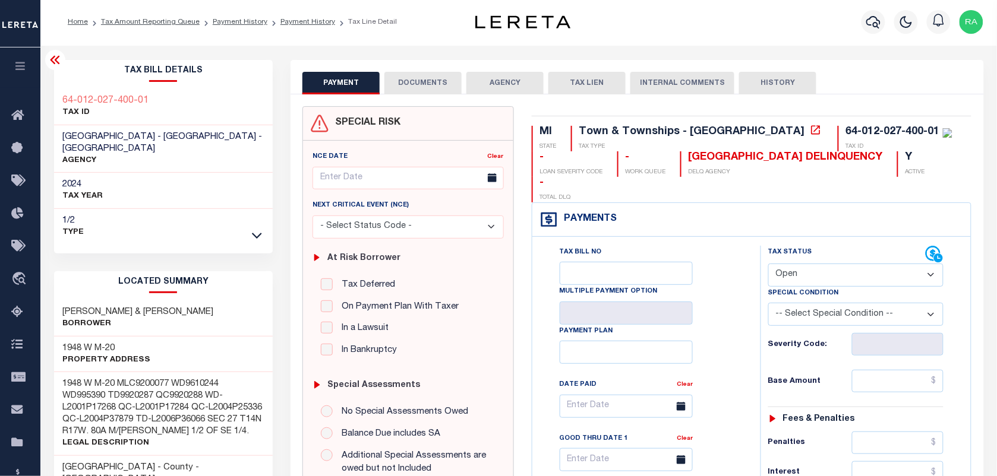
scroll to position [0, 0]
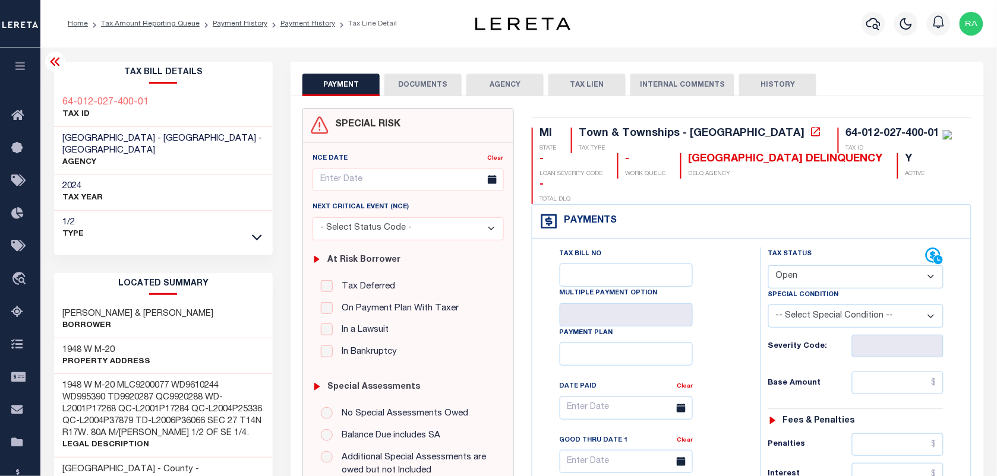
click at [817, 266] on select "- Select Status Code - Open Due/Unpaid Paid Incomplete No Tax Due Internal Refu…" at bounding box center [855, 277] width 175 height 23
select select "PYD"
click at [768, 266] on select "- Select Status Code - Open Due/Unpaid Paid Incomplete No Tax Due Internal Refu…" at bounding box center [855, 277] width 175 height 23
type input "[DATE]"
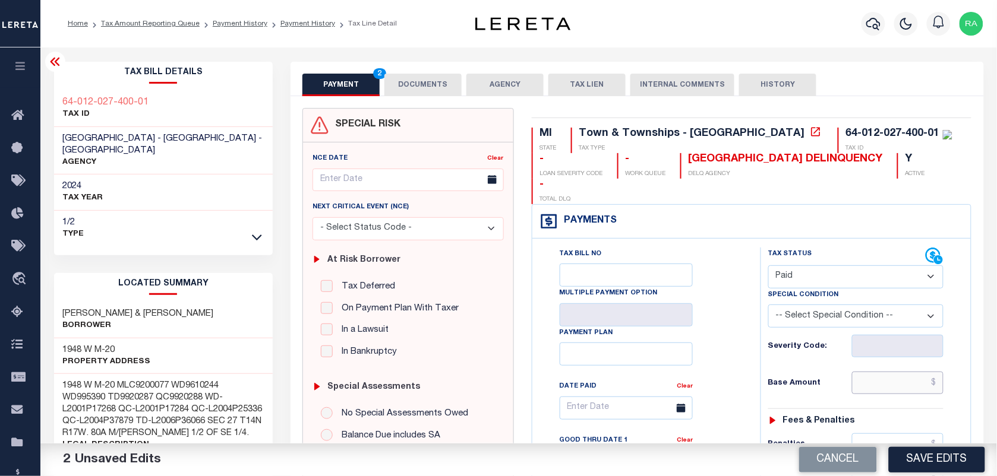
click at [908, 372] on input "text" at bounding box center [898, 383] width 92 height 23
type input "$0.00"
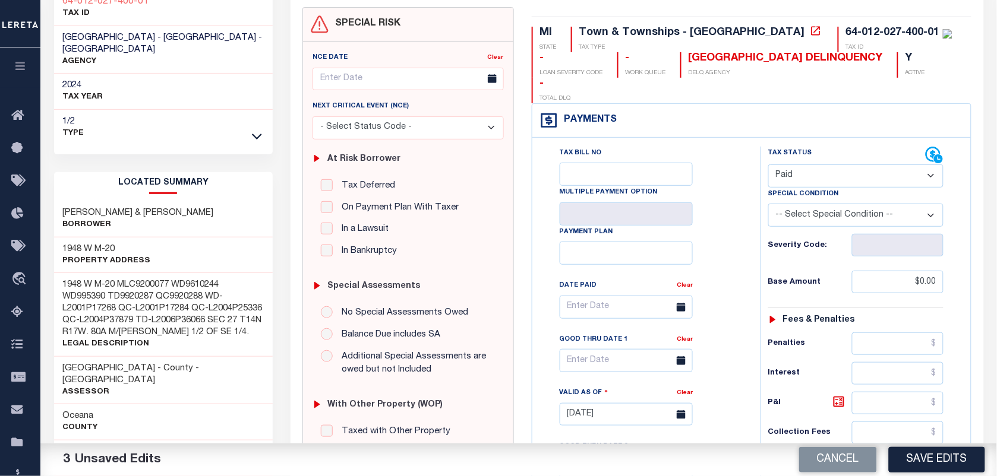
scroll to position [297, 0]
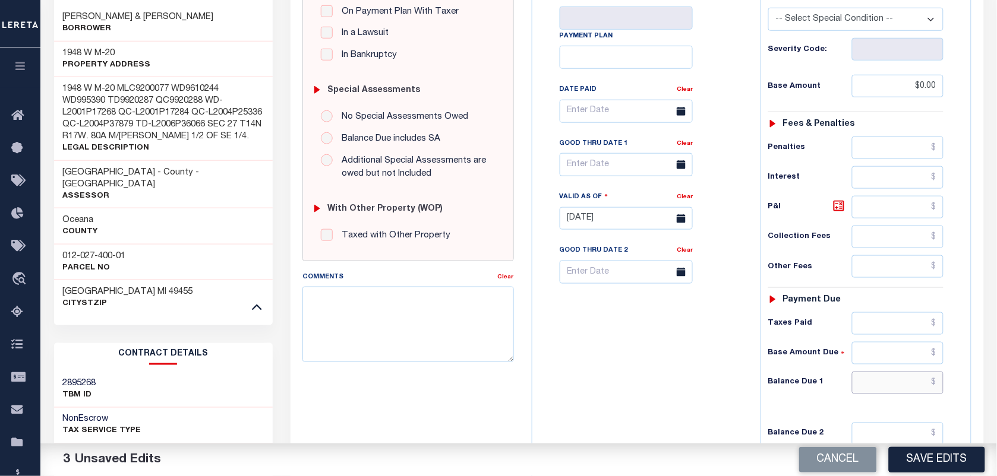
drag, startPoint x: 891, startPoint y: 359, endPoint x: 909, endPoint y: 366, distance: 19.0
click at [891, 372] on input "text" at bounding box center [898, 383] width 92 height 23
type input "$0.00"
click at [960, 372] on div "Tax Status Status" at bounding box center [859, 213] width 216 height 524
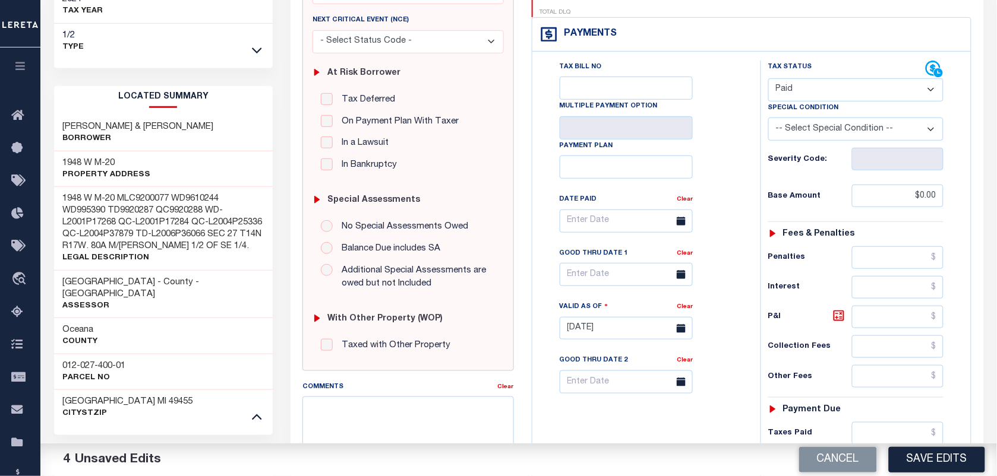
scroll to position [0, 0]
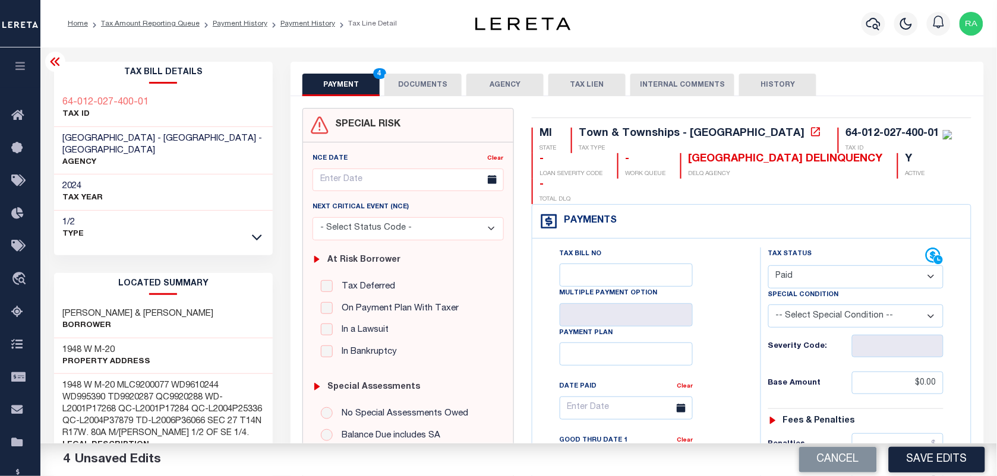
click at [397, 85] on button "DOCUMENTS" at bounding box center [422, 85] width 77 height 23
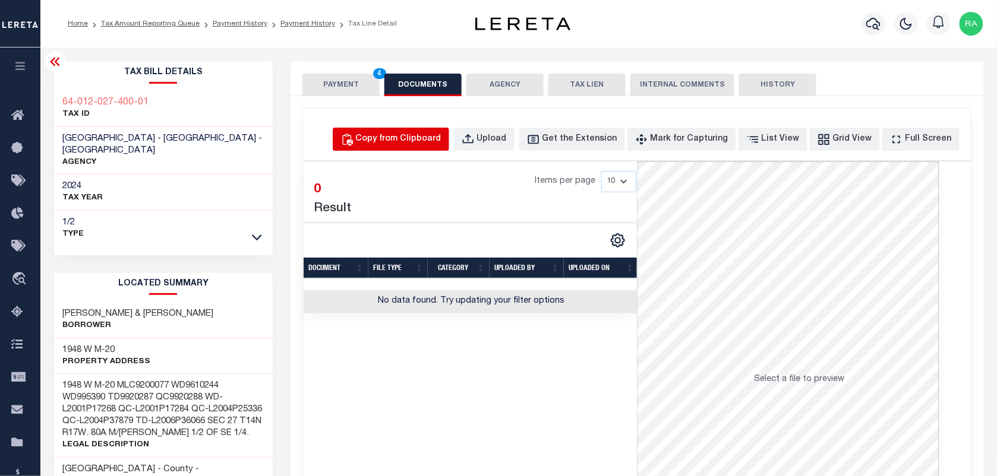
click at [407, 140] on div "Copy from Clipboard" at bounding box center [399, 139] width 86 height 13
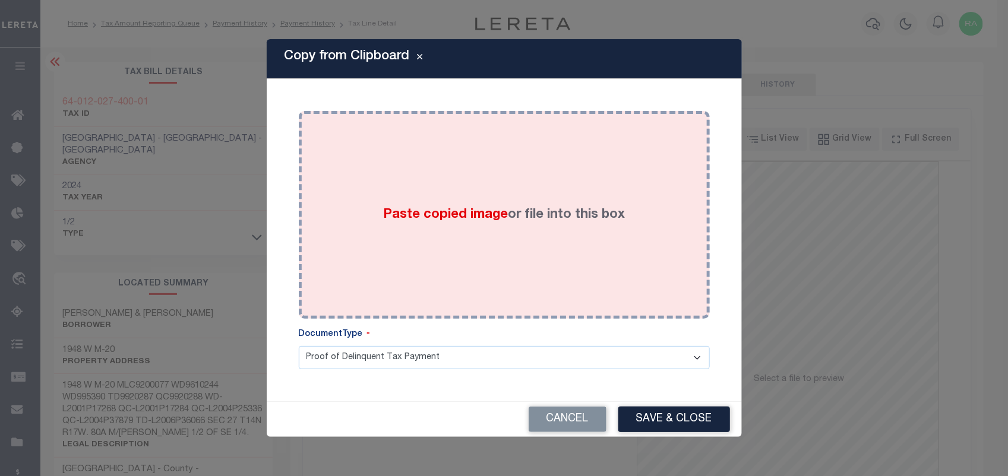
click at [526, 210] on label "Paste copied image or file into this box" at bounding box center [504, 216] width 242 height 20
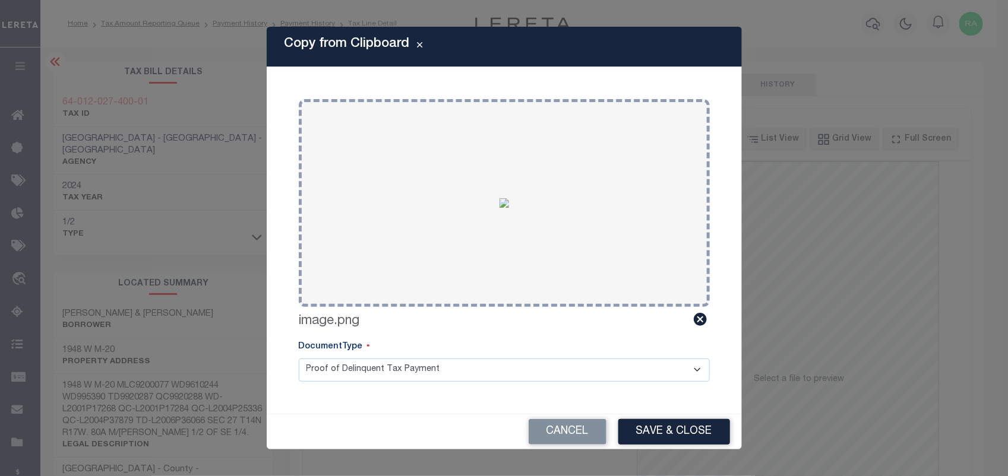
click at [678, 447] on div "Cancel Save & Close" at bounding box center [504, 432] width 475 height 35
click at [676, 441] on button "Save & Close" at bounding box center [674, 432] width 112 height 26
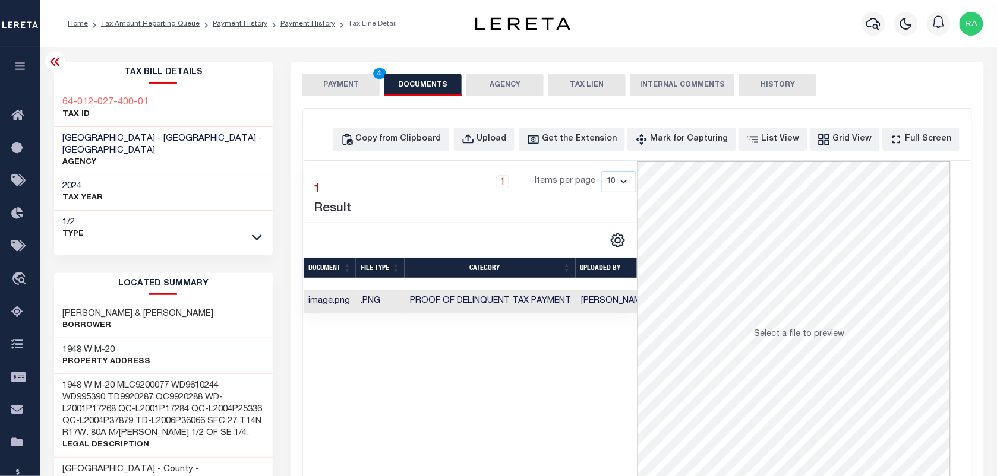
click at [337, 74] on button "PAYMENT 4" at bounding box center [340, 85] width 77 height 23
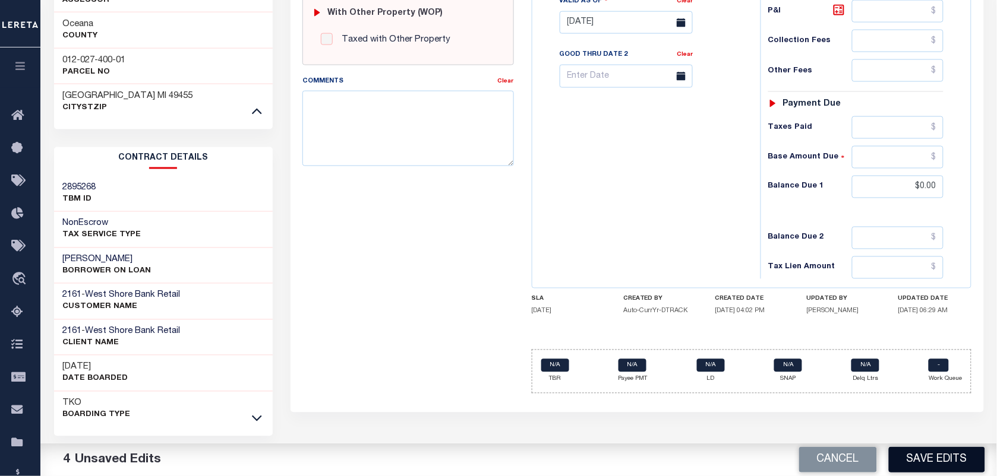
scroll to position [496, 0]
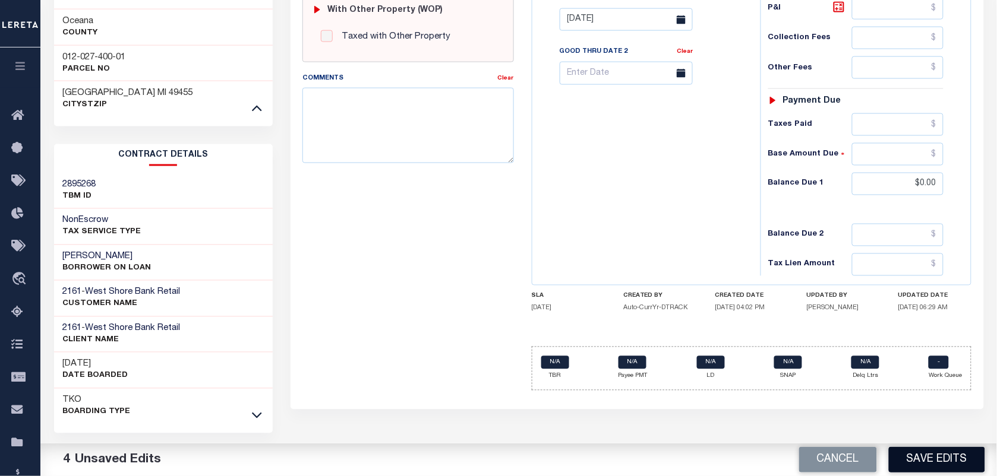
click at [924, 459] on button "Save Edits" at bounding box center [937, 460] width 96 height 26
checkbox input "false"
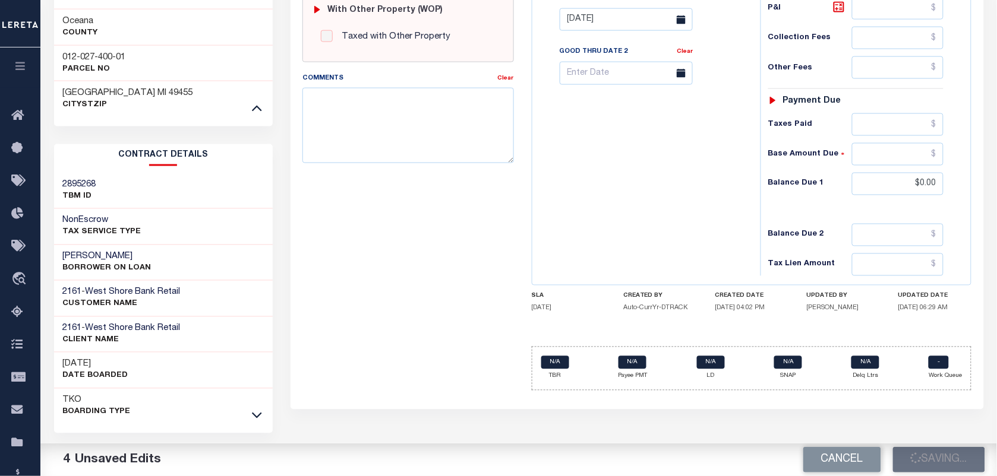
type input "$0"
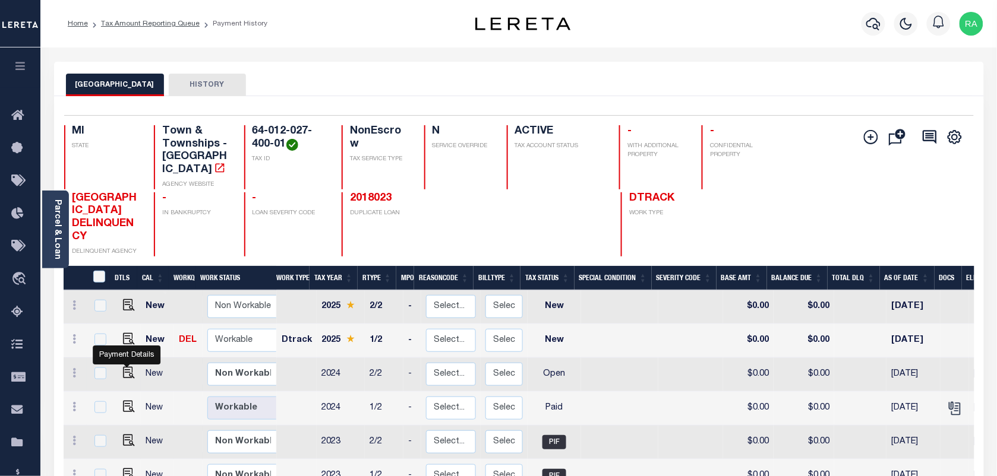
drag, startPoint x: 126, startPoint y: 361, endPoint x: 156, endPoint y: 358, distance: 29.8
click at [126, 367] on img "" at bounding box center [129, 373] width 12 height 12
checkbox input "true"
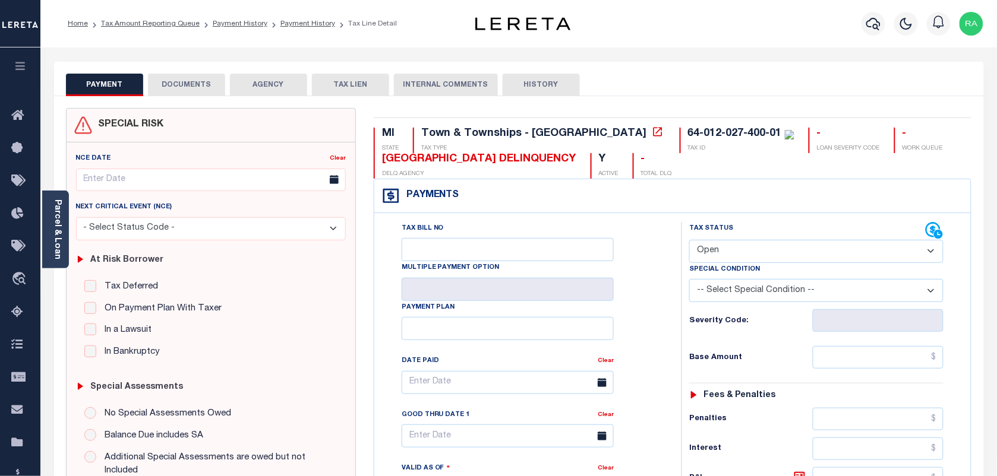
click at [738, 257] on select "- Select Status Code - Open Due/Unpaid Paid Incomplete No Tax Due Internal Refu…" at bounding box center [816, 251] width 254 height 23
select select "PYD"
click at [689, 241] on select "- Select Status Code - Open Due/Unpaid Paid Incomplete No Tax Due Internal Refu…" at bounding box center [816, 251] width 254 height 23
type input "[DATE]"
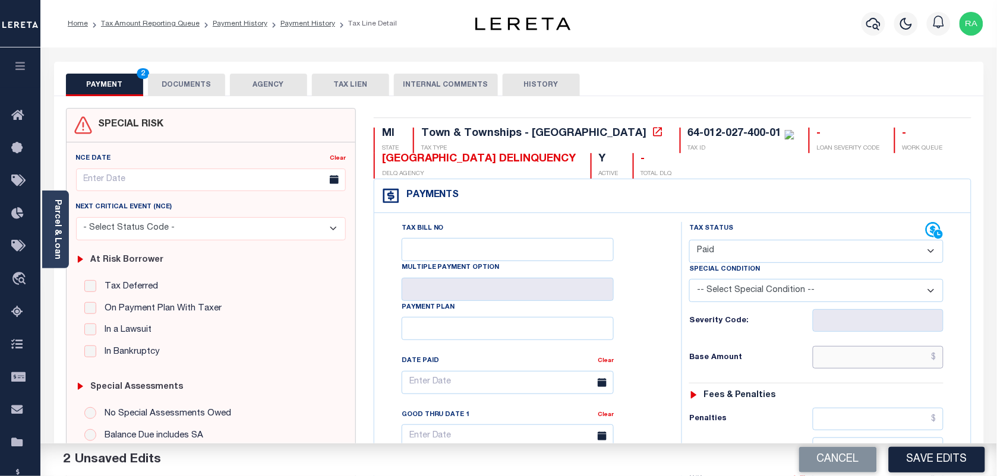
click at [904, 369] on input "text" at bounding box center [878, 357] width 131 height 23
type input "$0.00"
drag, startPoint x: 945, startPoint y: 402, endPoint x: 933, endPoint y: 395, distance: 13.6
click at [945, 402] on div "Tax Status Status - Select Status Code -" at bounding box center [819, 484] width 277 height 524
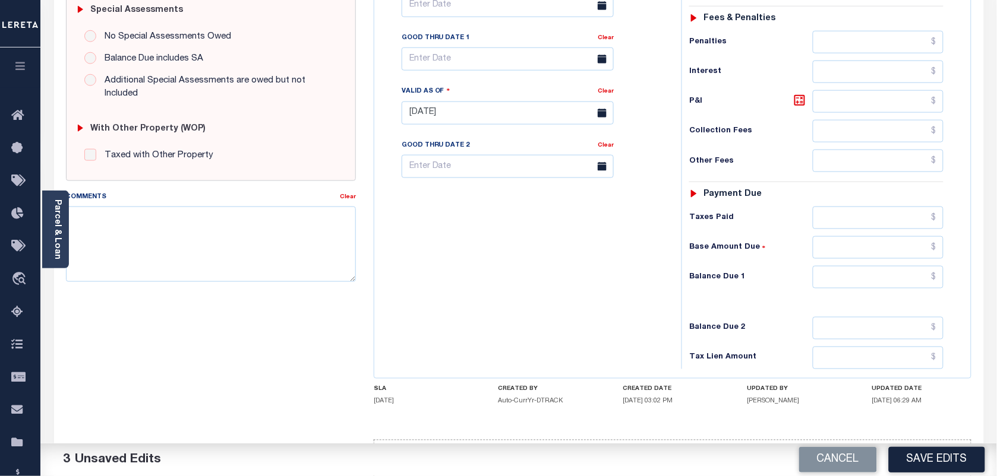
scroll to position [429, 0]
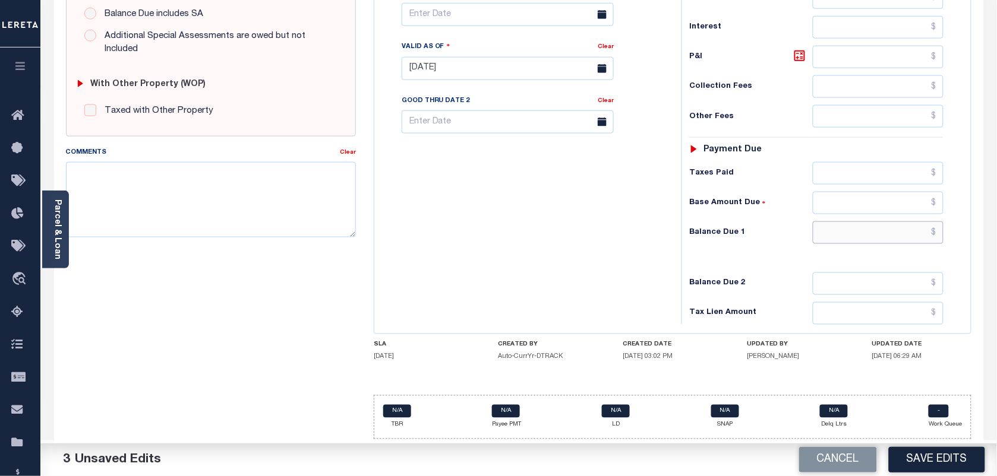
click at [925, 233] on input "text" at bounding box center [878, 233] width 131 height 23
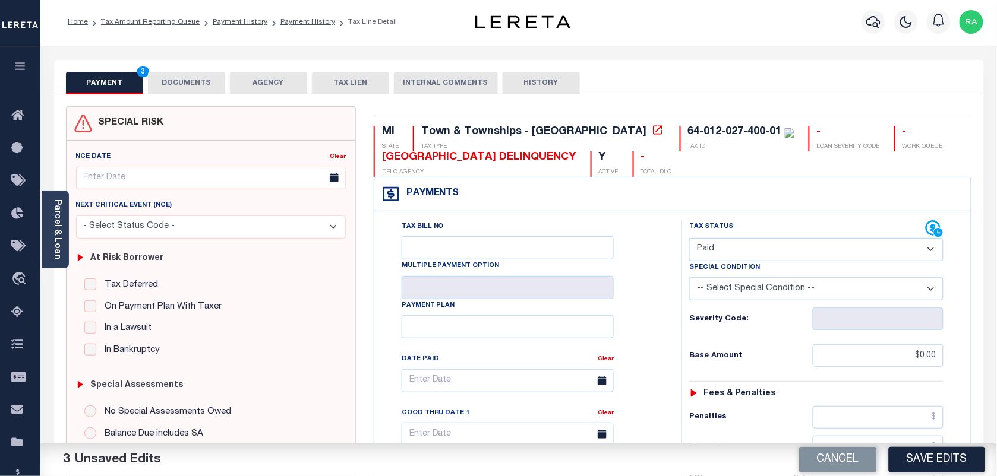
scroll to position [0, 0]
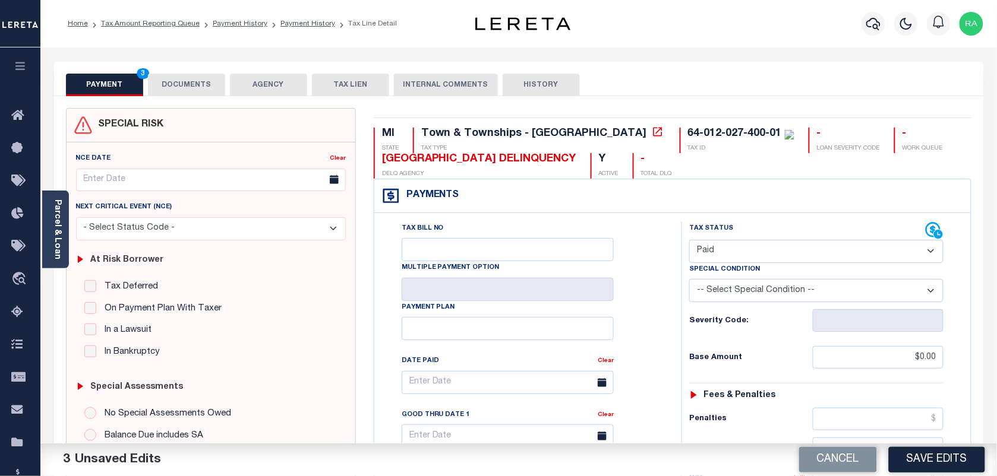
type input "$0.00"
click at [211, 71] on div "PAYMENT 4 DOCUMENTS AGENCY DELINQUENT PAYEE TAX LIEN" at bounding box center [519, 79] width 930 height 34
click at [206, 78] on button "DOCUMENTS" at bounding box center [186, 85] width 77 height 23
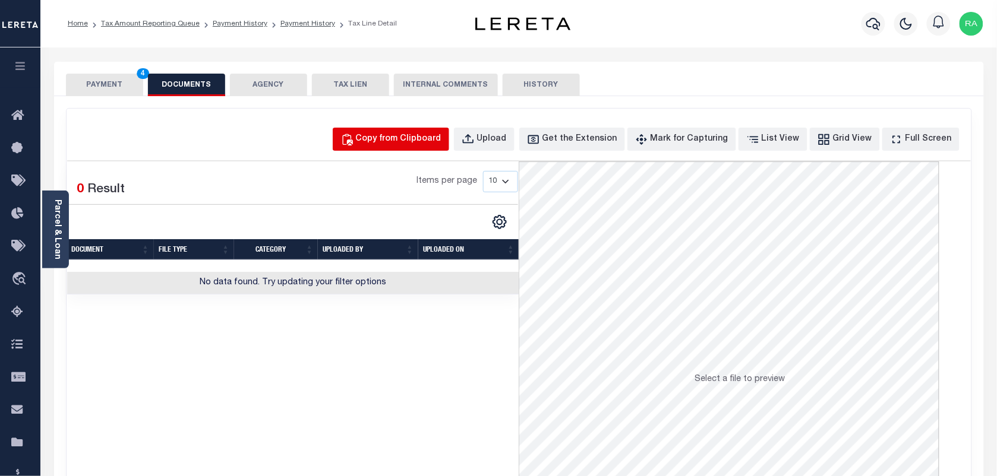
click at [418, 128] on button "Copy from Clipboard" at bounding box center [391, 139] width 116 height 23
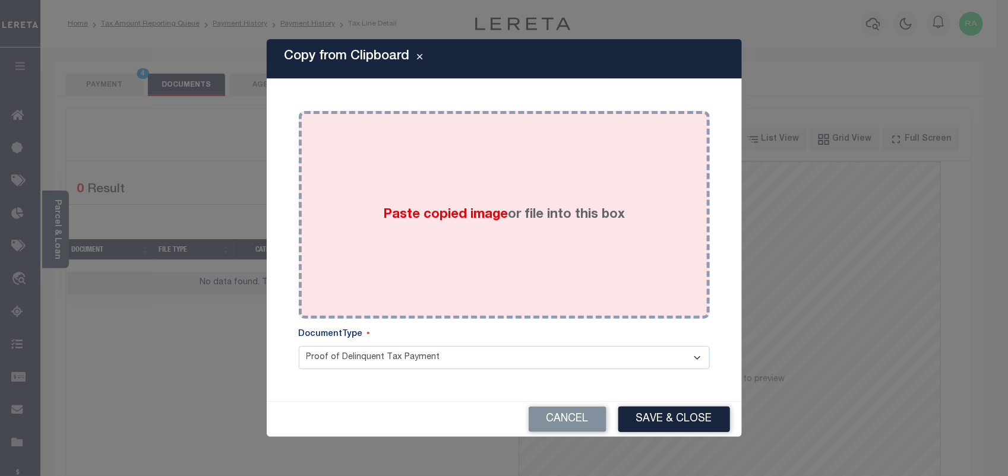
click at [420, 137] on div "Paste copied image or file into this box" at bounding box center [504, 215] width 393 height 190
click at [526, 250] on div "Paste copied image or file into this box" at bounding box center [504, 215] width 393 height 190
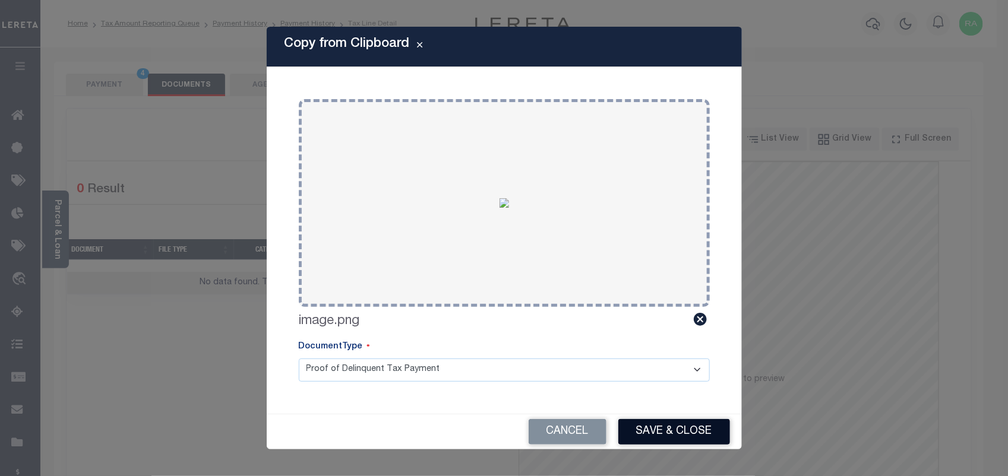
click at [658, 435] on button "Save & Close" at bounding box center [674, 432] width 112 height 26
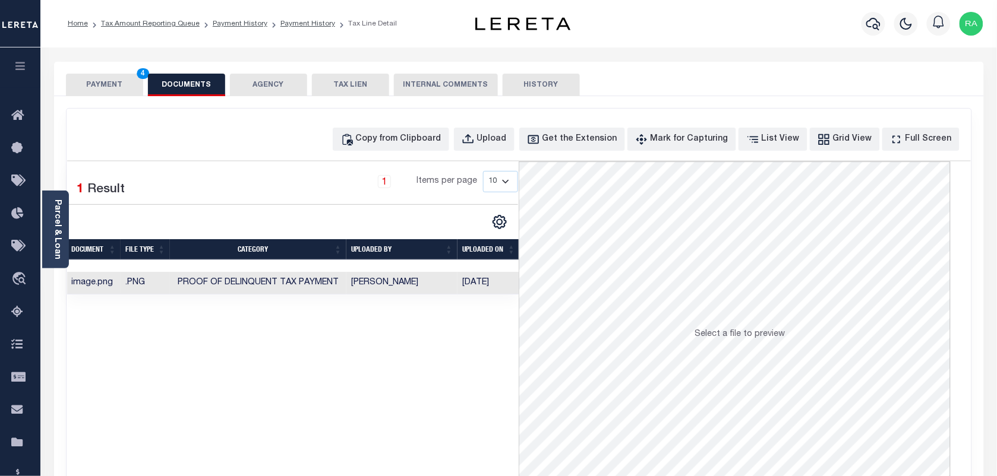
click at [122, 74] on button "PAYMENT 4" at bounding box center [104, 85] width 77 height 23
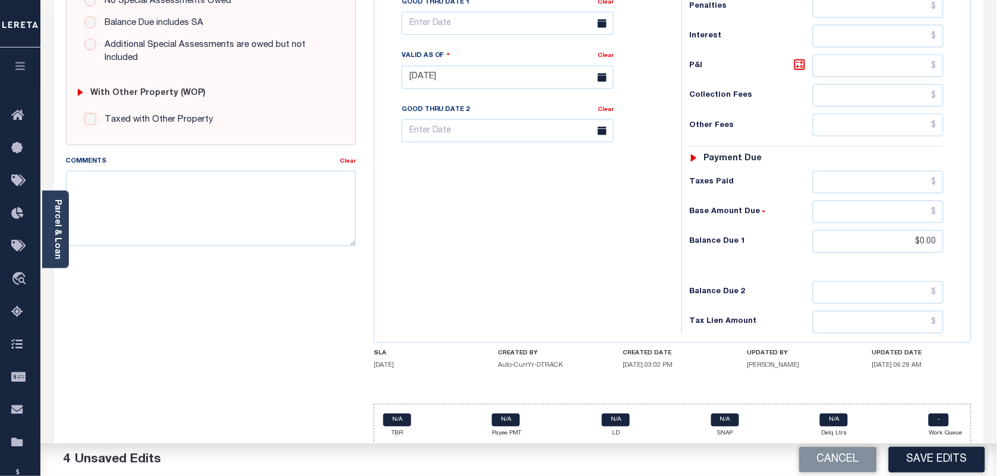
scroll to position [425, 0]
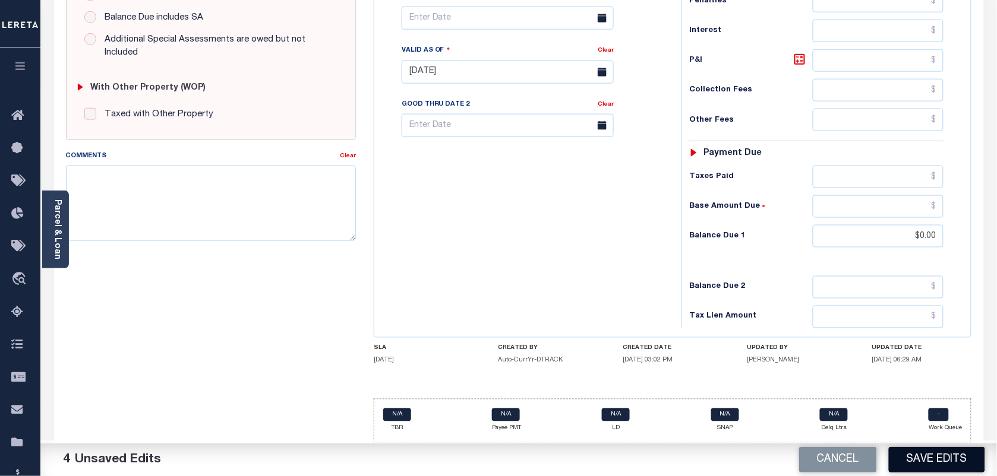
click at [934, 464] on button "Save Edits" at bounding box center [937, 460] width 96 height 26
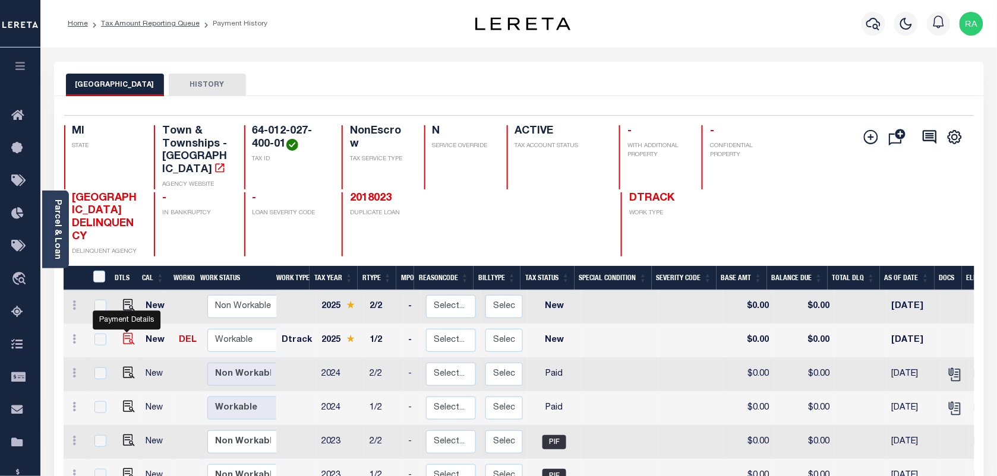
click at [127, 333] on img "" at bounding box center [129, 339] width 12 height 12
checkbox input "true"
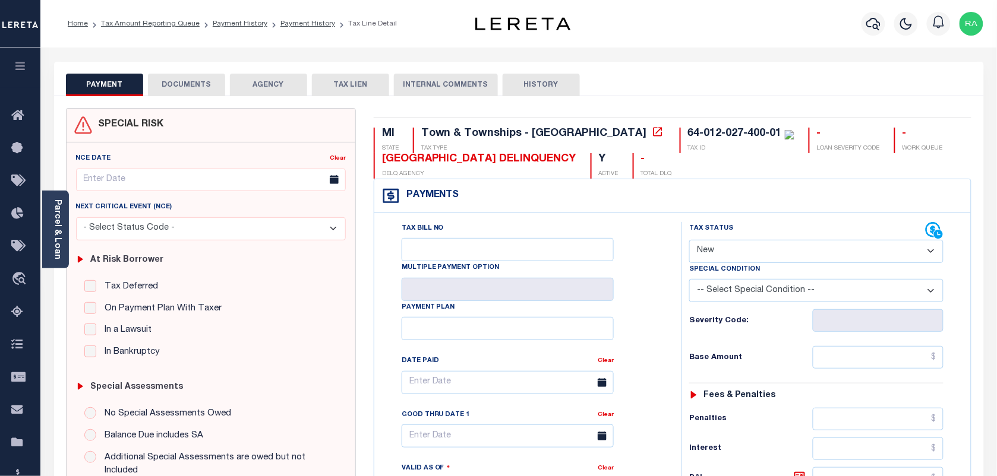
click at [779, 246] on select "- Select Status Code - Open Due/Unpaid Paid Incomplete No Tax Due Internal Refu…" at bounding box center [816, 251] width 254 height 23
select select "PYD"
click at [689, 241] on select "- Select Status Code - Open Due/Unpaid Paid Incomplete No Tax Due Internal Refu…" at bounding box center [816, 251] width 254 height 23
type input "[DATE]"
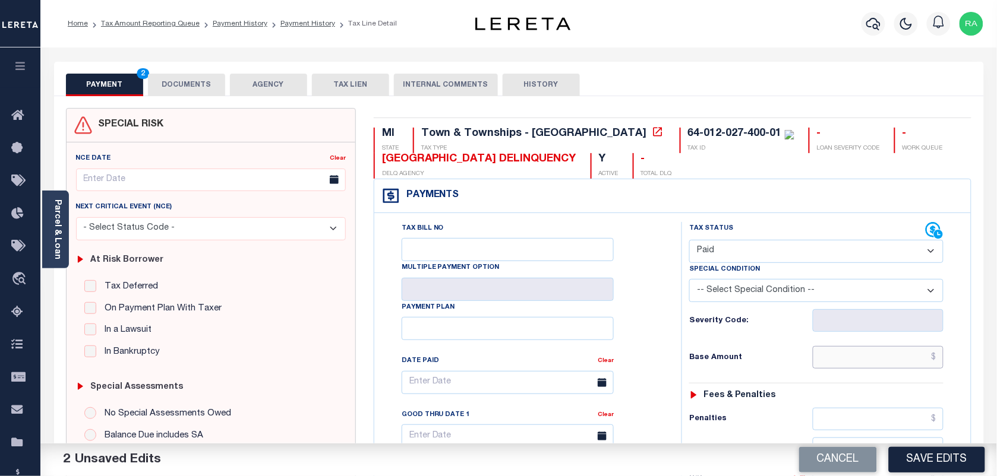
drag, startPoint x: 916, startPoint y: 362, endPoint x: 935, endPoint y: 373, distance: 22.3
click at [916, 362] on input "text" at bounding box center [878, 357] width 131 height 23
type input "$0.00"
click at [956, 388] on div "Tax Status Status - Select Status Code -" at bounding box center [819, 484] width 277 height 524
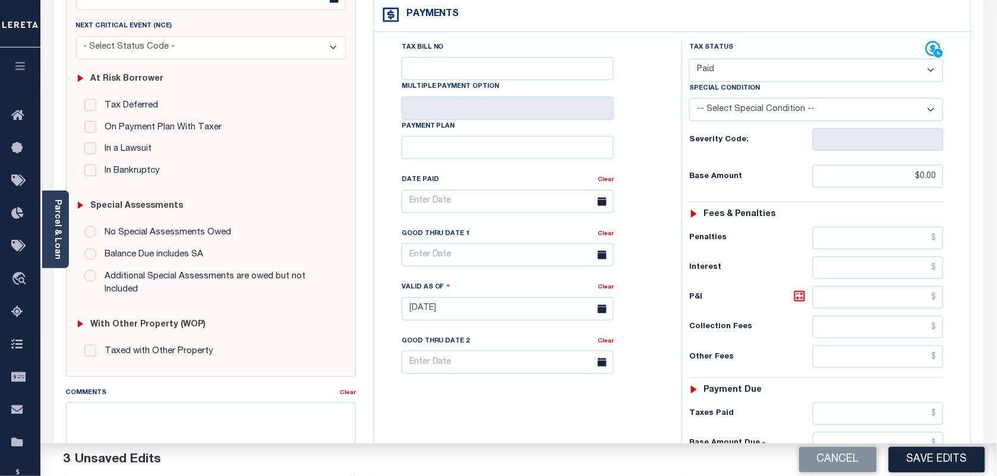
scroll to position [371, 0]
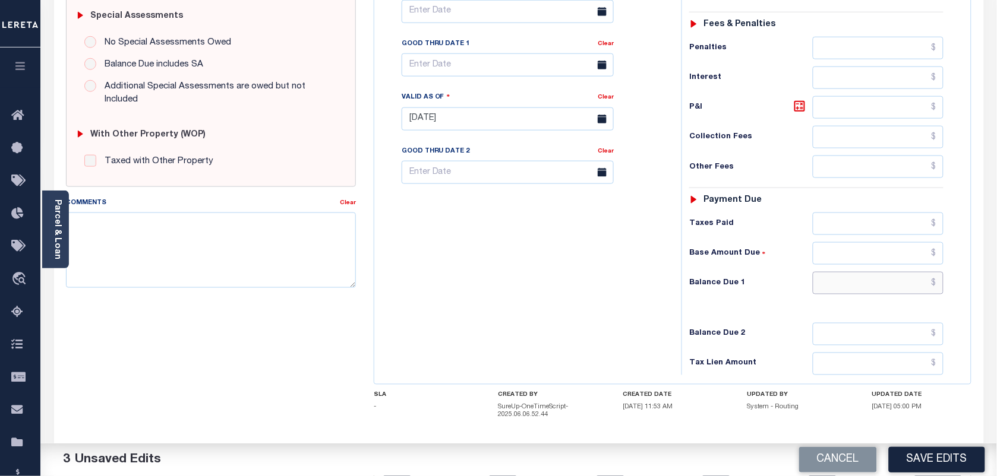
click at [883, 279] on input "text" at bounding box center [878, 283] width 131 height 23
type input "$0.00"
click at [977, 298] on div "MI STATE Town & Townships - MI TAX TYPE 64-012-027-400-01 TAX ID - LOAN SEVERIT…" at bounding box center [673, 122] width 616 height 771
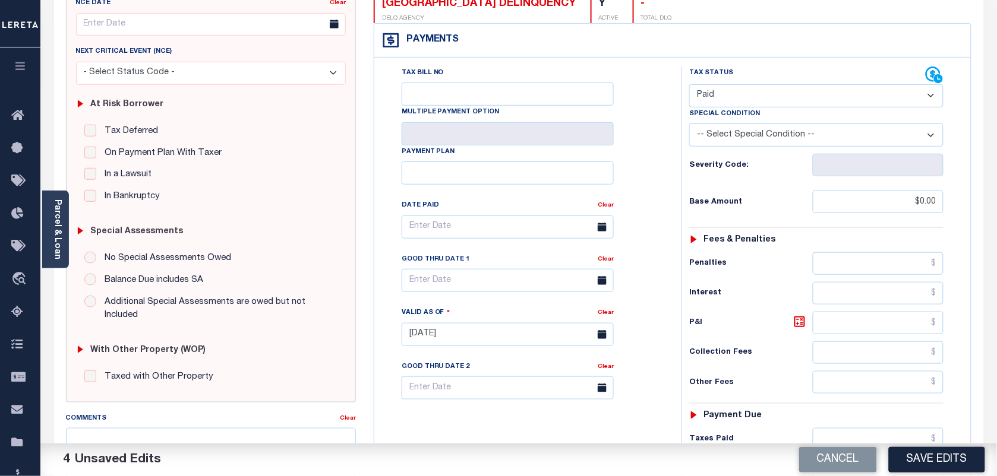
scroll to position [0, 0]
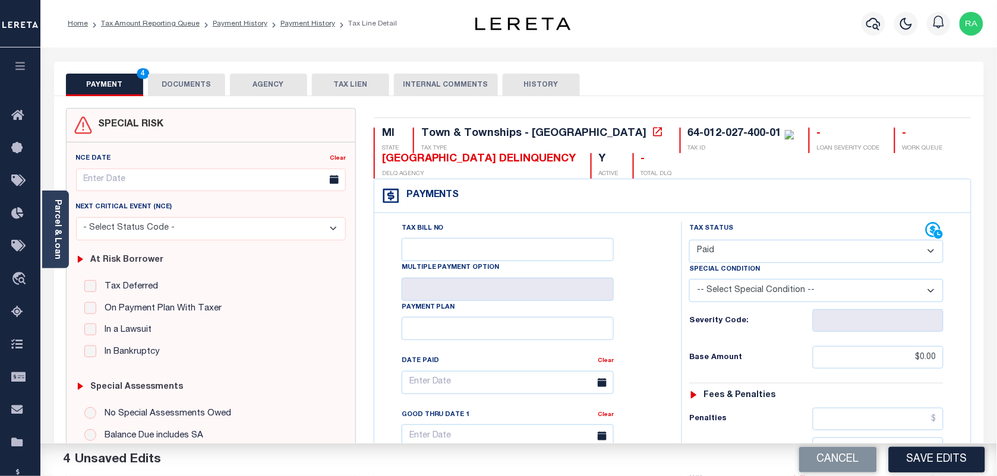
click at [187, 81] on button "DOCUMENTS" at bounding box center [186, 85] width 77 height 23
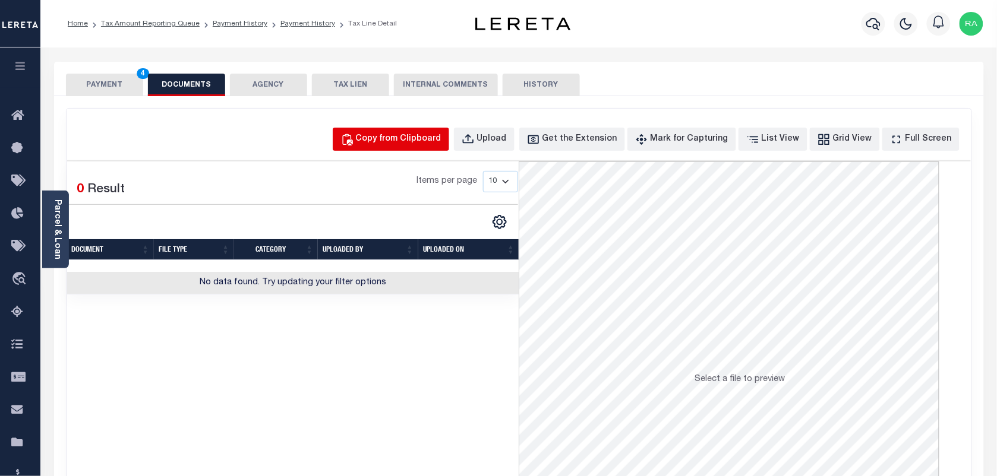
click at [386, 143] on div "Copy from Clipboard" at bounding box center [399, 139] width 86 height 13
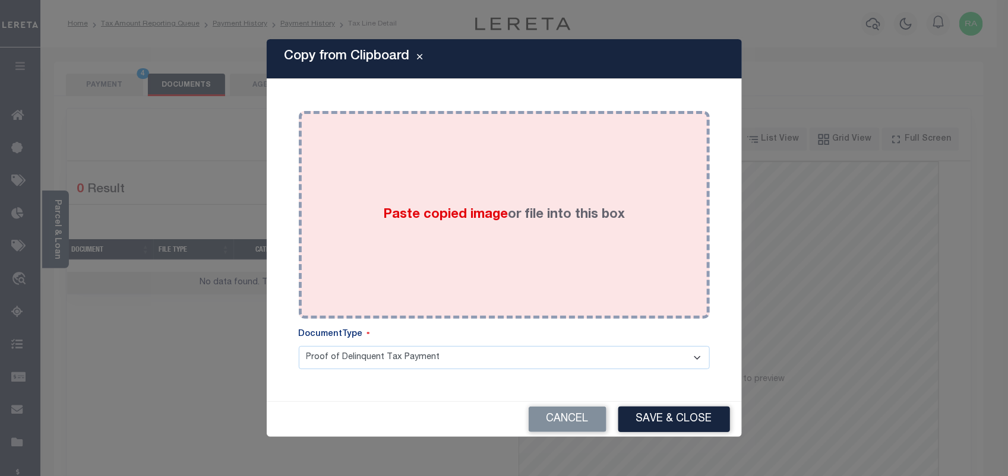
click at [515, 286] on div "Paste copied image or file into this box" at bounding box center [504, 215] width 393 height 190
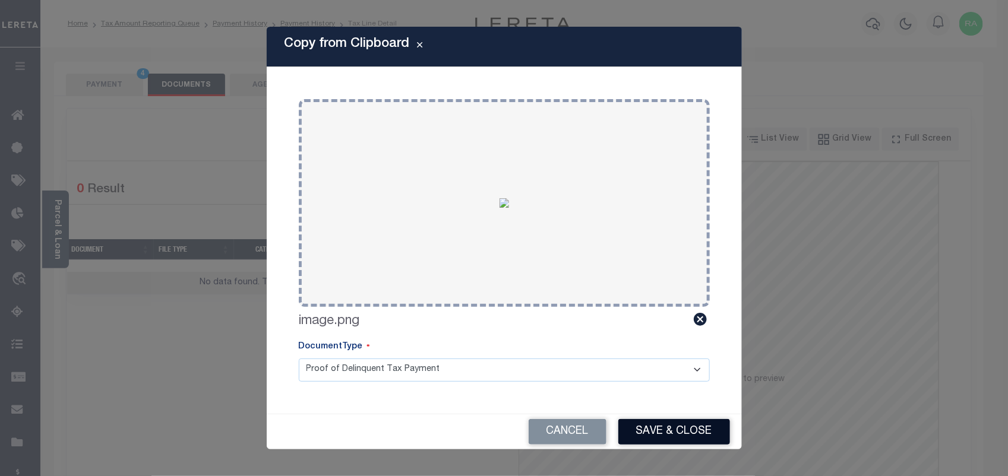
click at [666, 440] on button "Save & Close" at bounding box center [674, 432] width 112 height 26
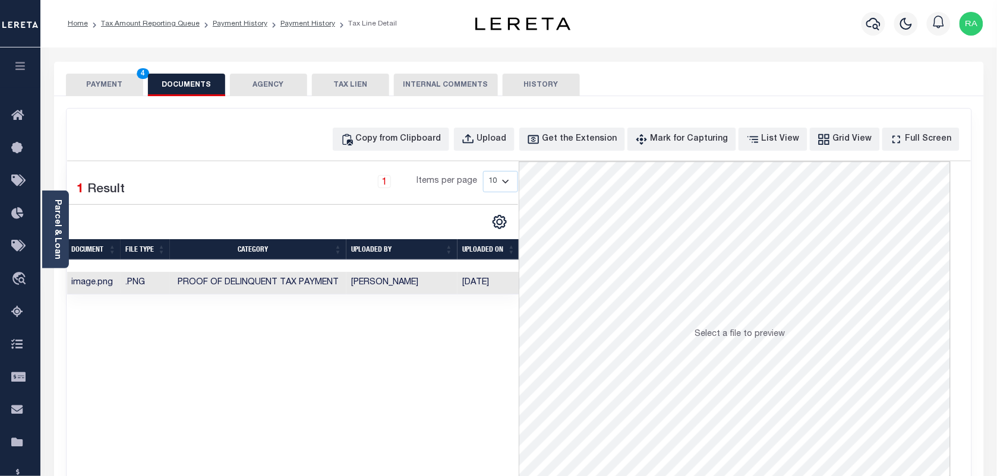
click at [117, 90] on button "PAYMENT 4" at bounding box center [104, 85] width 77 height 23
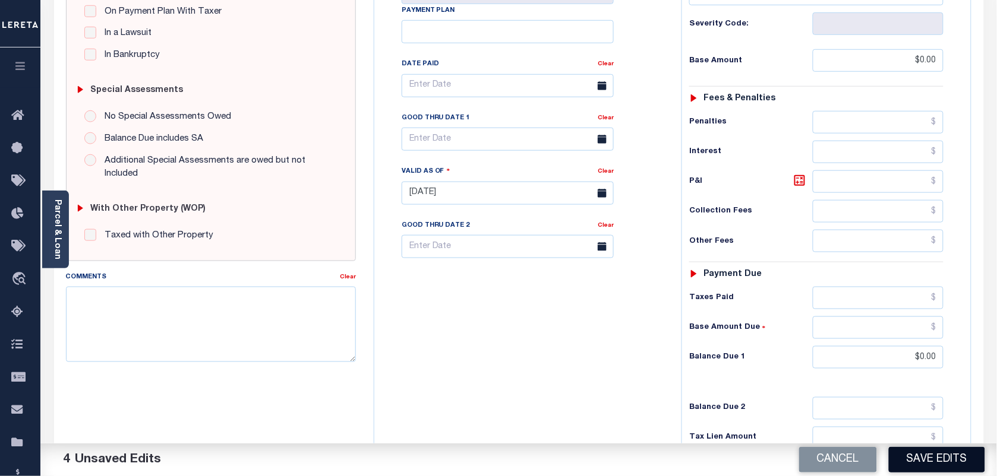
scroll to position [434, 0]
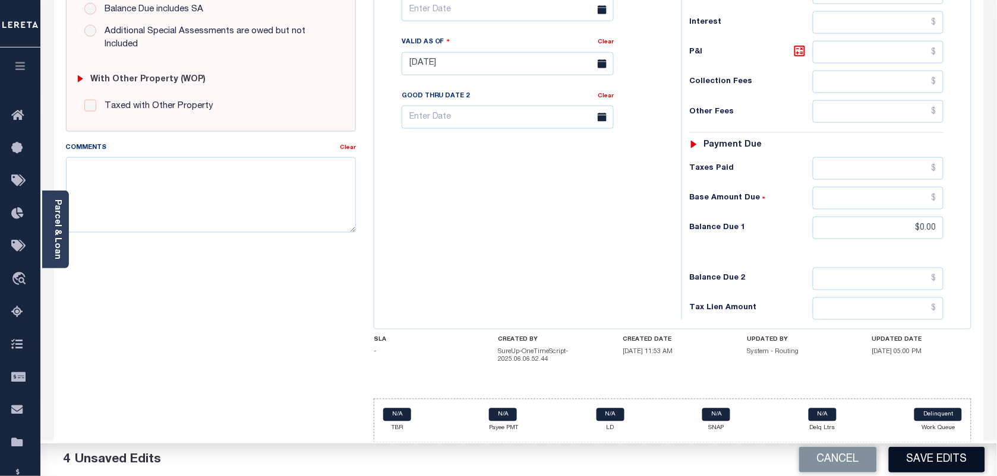
click at [943, 463] on button "Save Edits" at bounding box center [937, 460] width 96 height 26
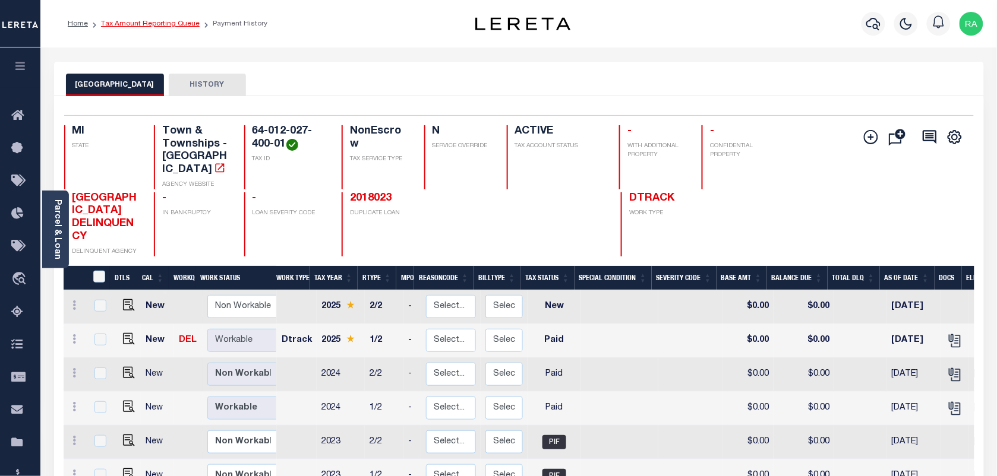
click at [156, 27] on link "Tax Amount Reporting Queue" at bounding box center [150, 23] width 99 height 7
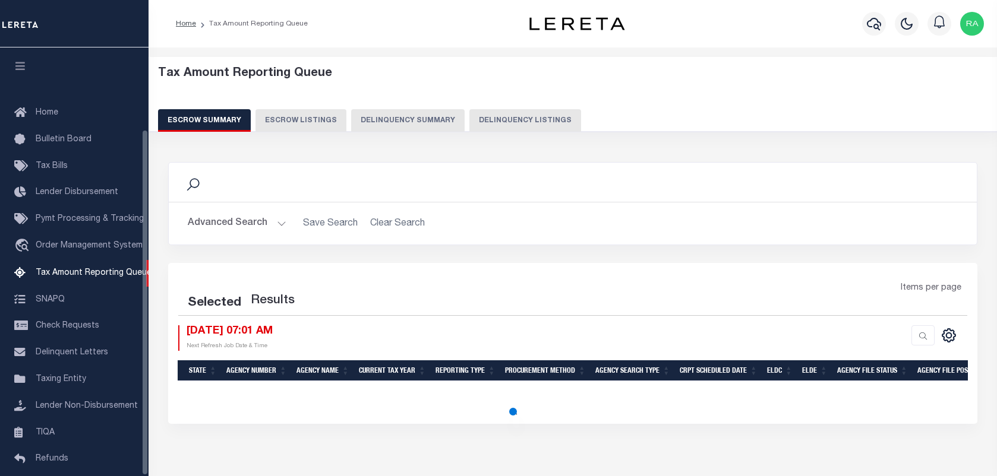
click at [496, 116] on button "Delinquency Listings" at bounding box center [525, 120] width 112 height 23
select select "100"
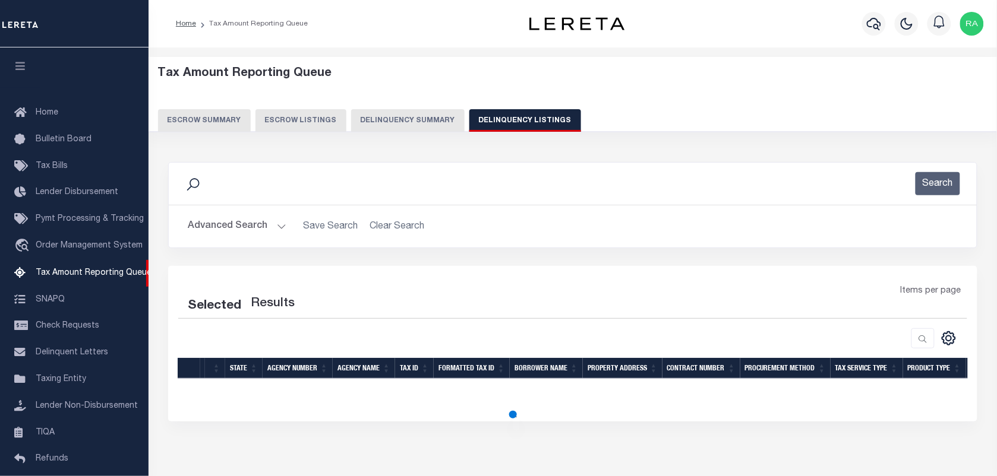
select select "100"
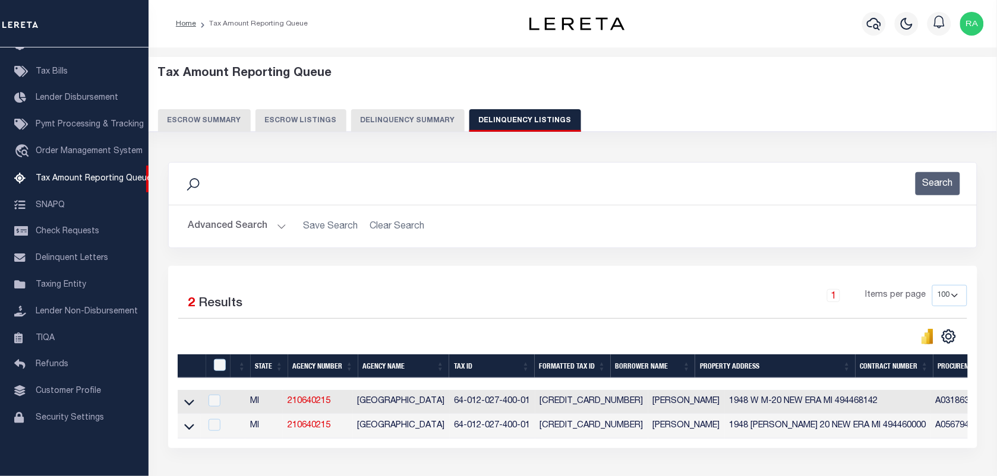
scroll to position [90, 0]
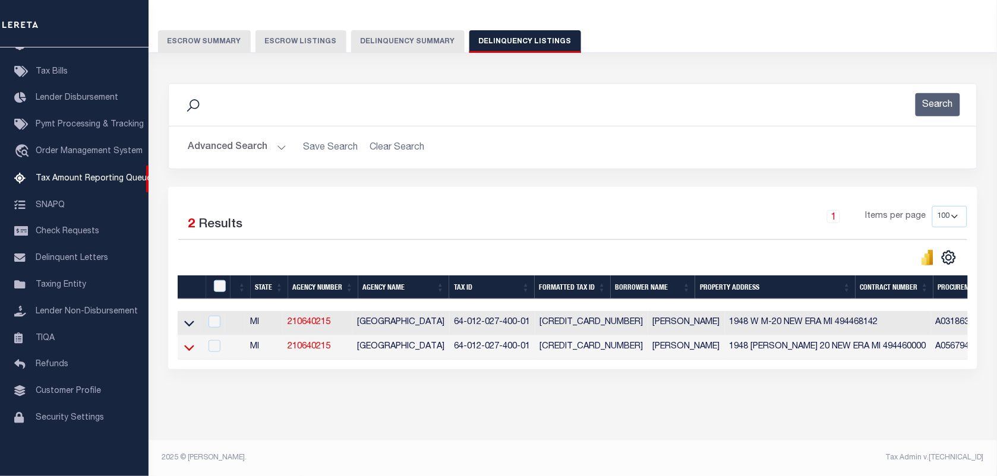
click at [188, 342] on icon at bounding box center [189, 348] width 10 height 12
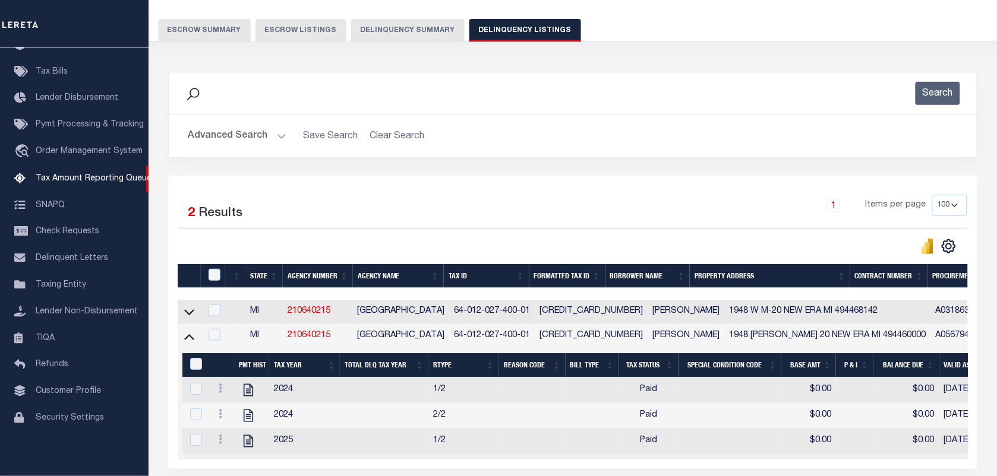
click at [188, 334] on icon at bounding box center [189, 336] width 10 height 12
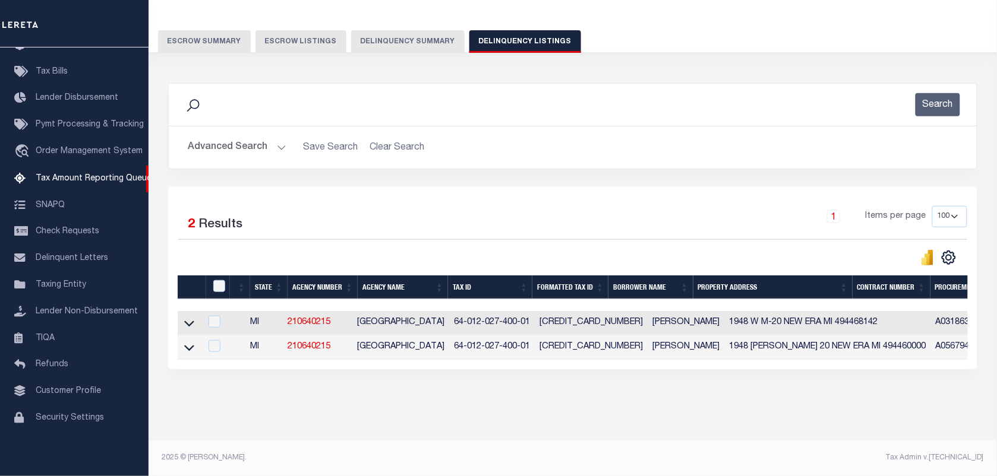
click at [191, 311] on td at bounding box center [189, 323] width 23 height 24
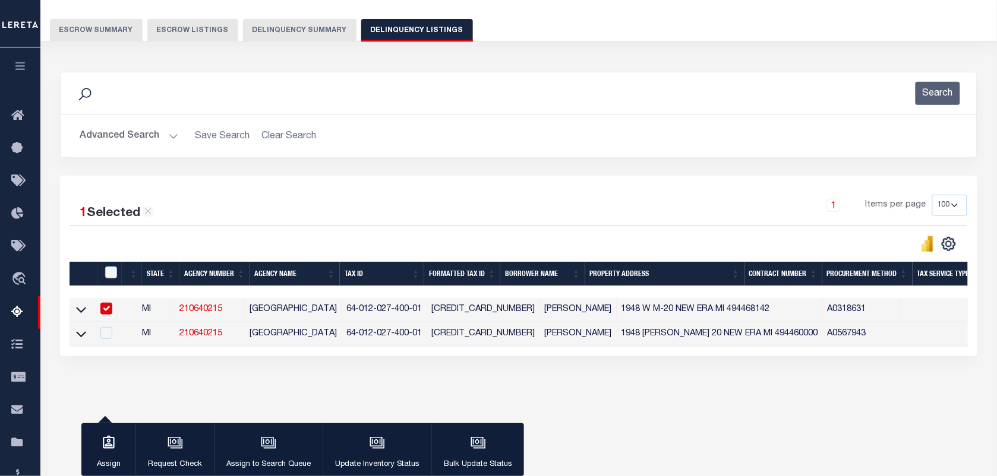
scroll to position [88, 0]
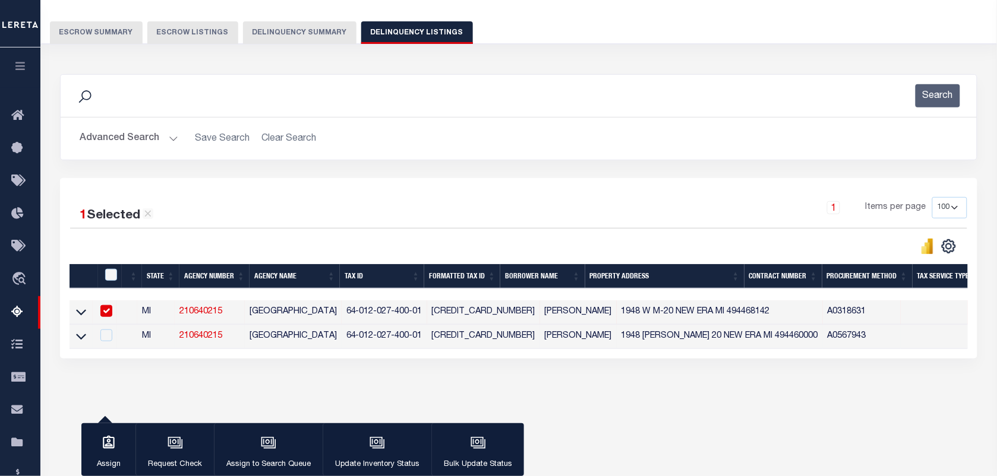
click at [112, 317] on input "checkbox" at bounding box center [106, 311] width 12 height 12
checkbox input "false"
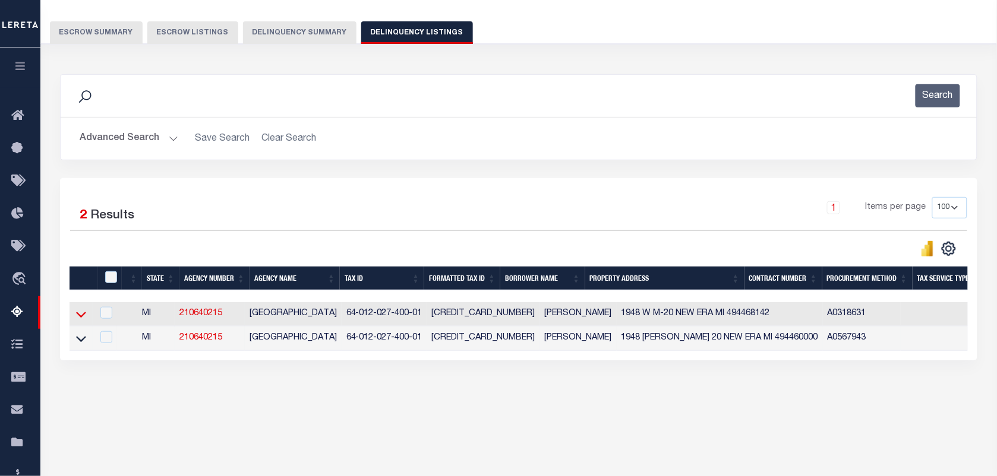
click at [84, 319] on icon at bounding box center [81, 314] width 10 height 12
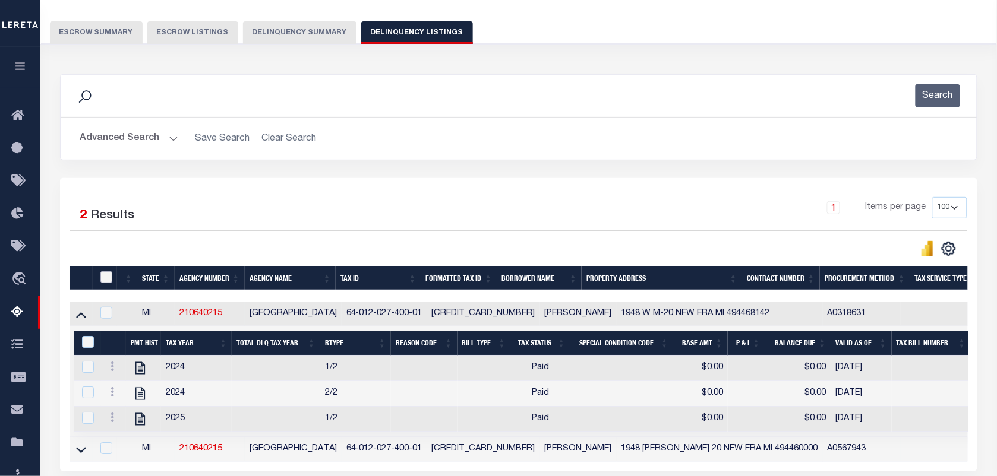
click at [106, 276] on input "checkbox" at bounding box center [106, 277] width 12 height 12
checkbox input "true"
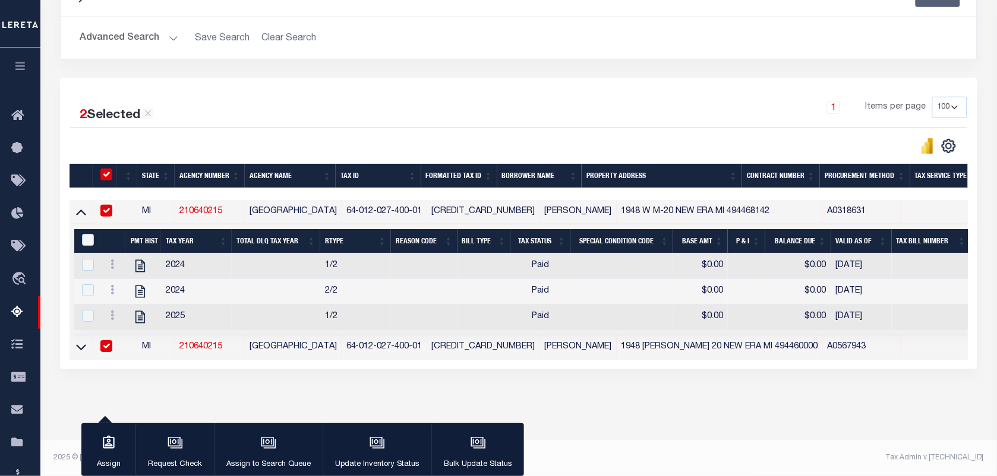
scroll to position [203, 0]
click at [82, 229] on th "&nbsp;" at bounding box center [87, 241] width 27 height 24
click at [87, 234] on input "&nbsp;" at bounding box center [88, 240] width 12 height 12
checkbox input "true"
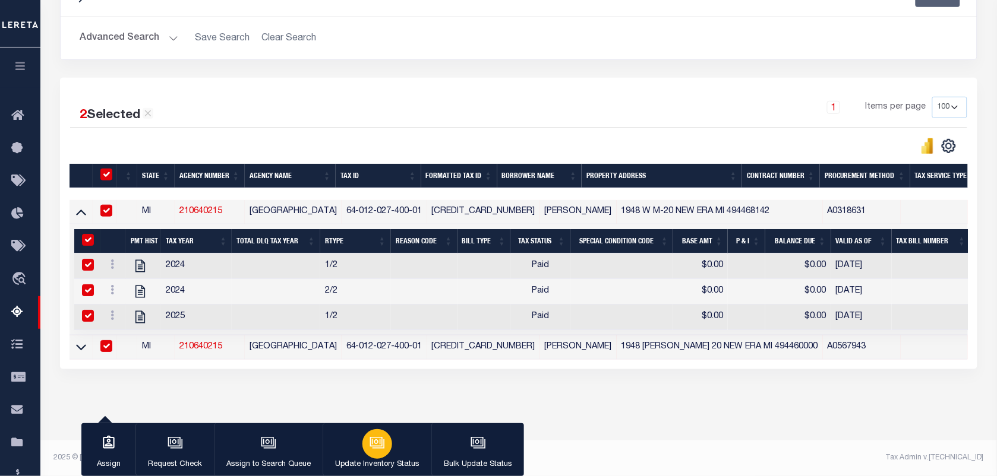
checkbox input "true"
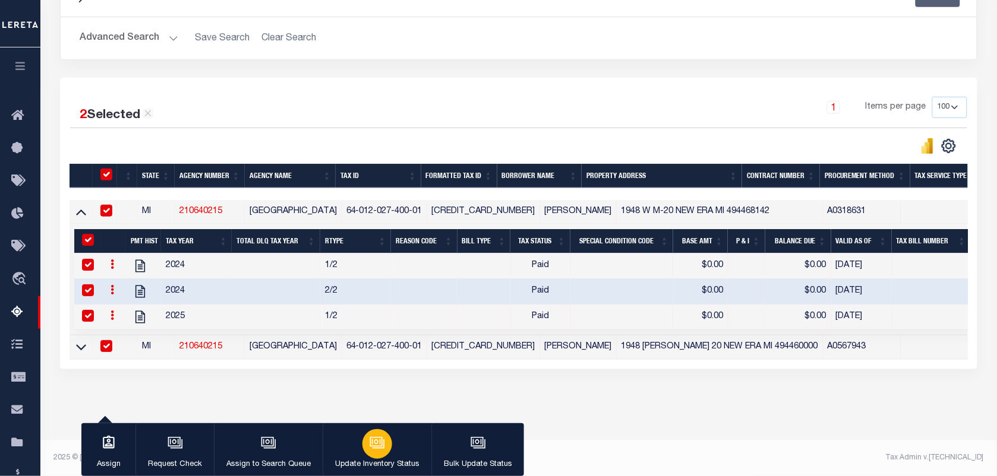
click at [390, 459] on p "Update Inventory Status" at bounding box center [377, 465] width 84 height 12
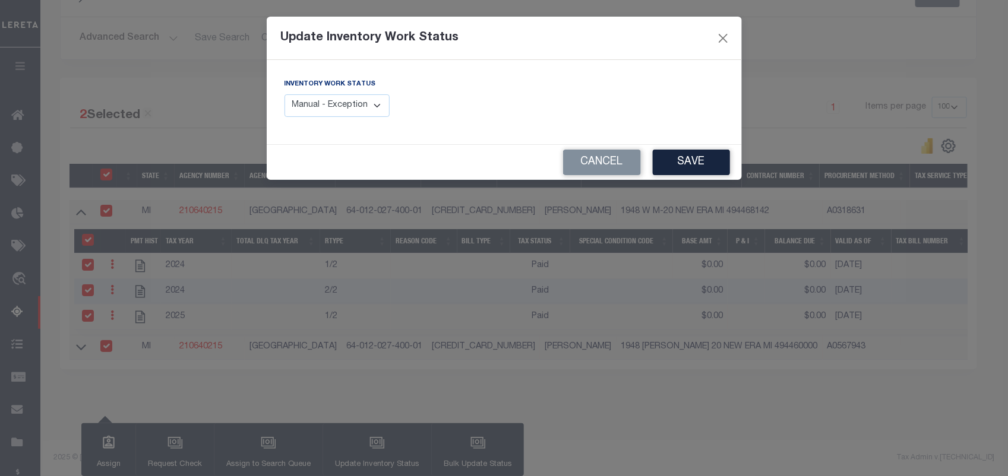
click at [309, 110] on select "Manual - Exception Pended - Awaiting Search Late Add Exception Completed" at bounding box center [338, 105] width 106 height 23
select select "4"
click at [285, 94] on select "Manual - Exception Pended - Awaiting Search Late Add Exception Completed" at bounding box center [338, 105] width 106 height 23
click at [684, 170] on button "Save" at bounding box center [691, 163] width 77 height 26
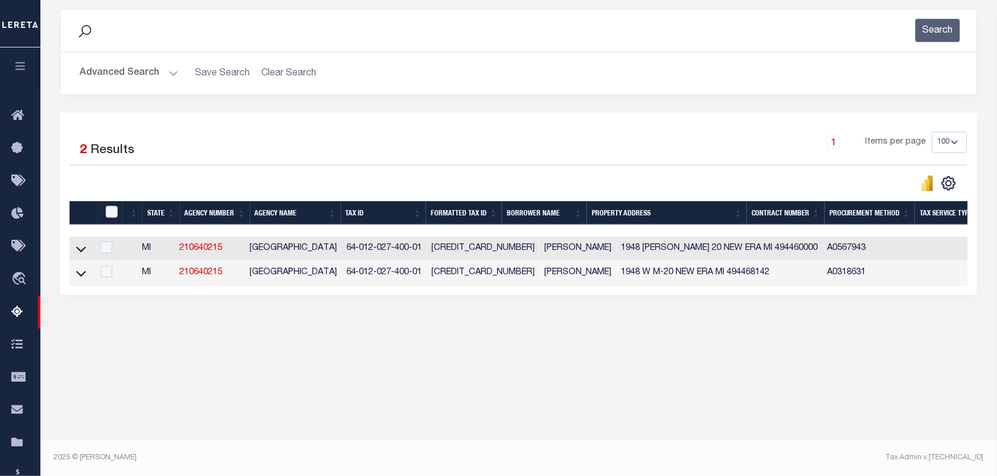
scroll to position [153, 0]
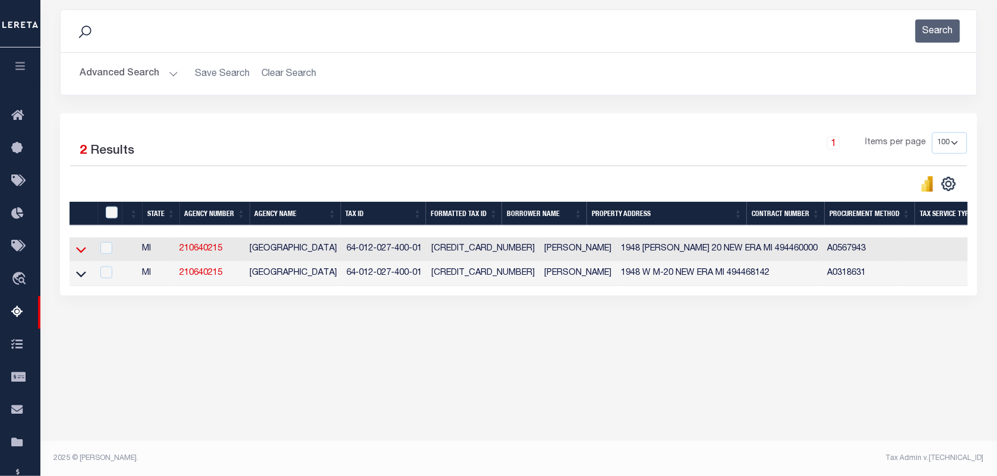
click at [76, 254] on icon at bounding box center [81, 250] width 10 height 12
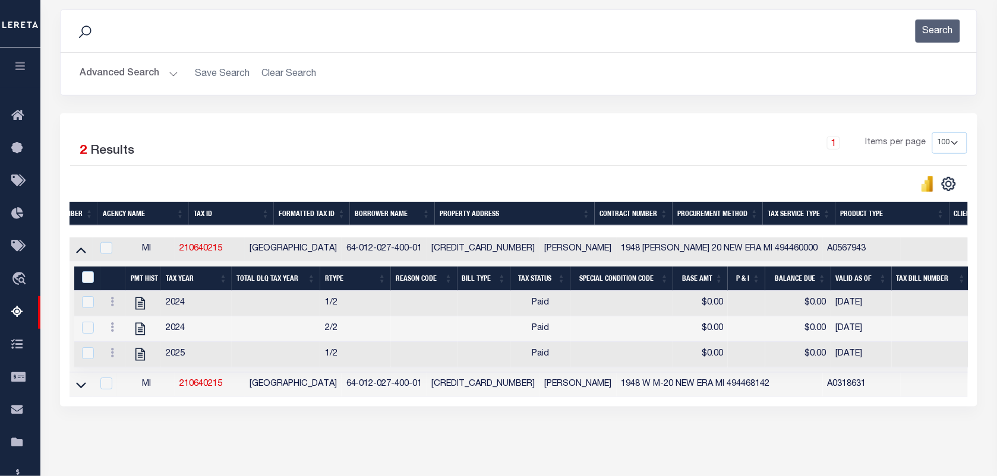
scroll to position [0, 0]
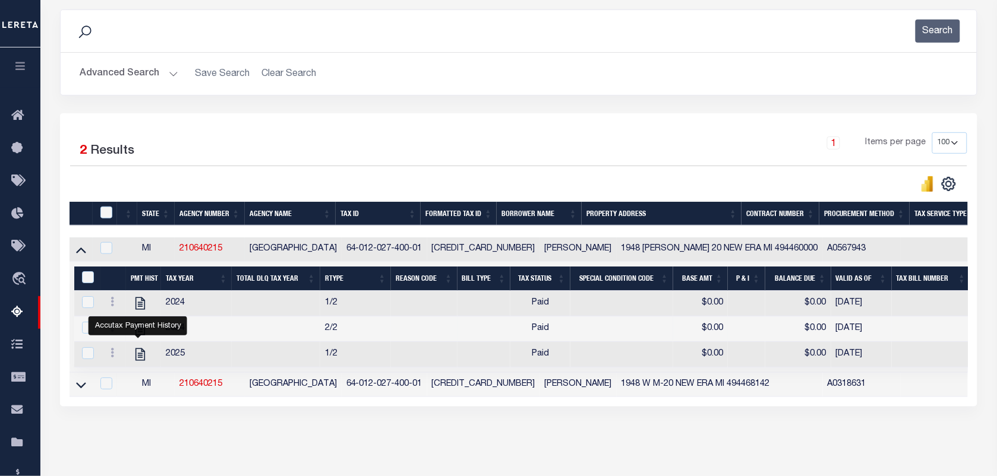
drag, startPoint x: 309, startPoint y: 327, endPoint x: 242, endPoint y: 317, distance: 67.9
click at [320, 327] on td "2/2" at bounding box center [355, 330] width 71 height 26
checkbox input "false"
checkbox input "true"
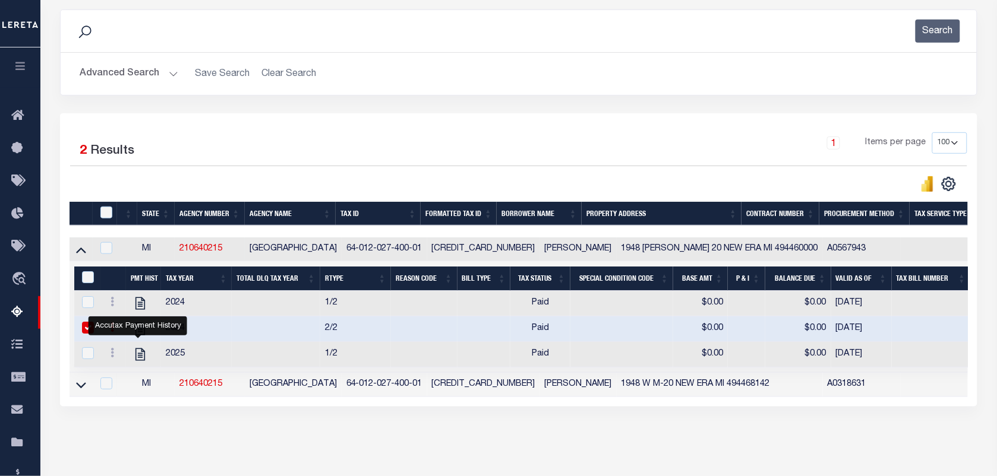
click at [89, 331] on div "Accutax Payment History" at bounding box center [138, 326] width 99 height 19
click at [140, 306] on icon "" at bounding box center [139, 303] width 15 height 15
checkbox input "true"
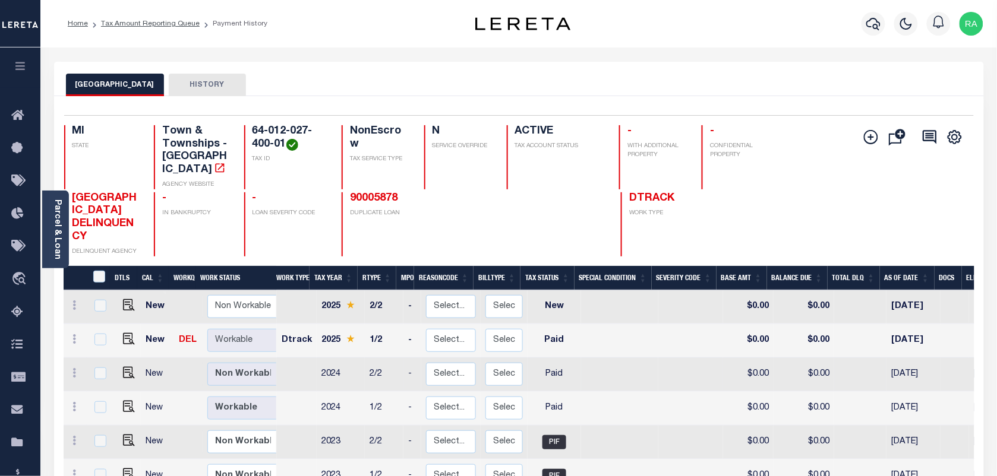
click at [918, 364] on td "[DATE]" at bounding box center [913, 375] width 54 height 34
checkbox input "true"
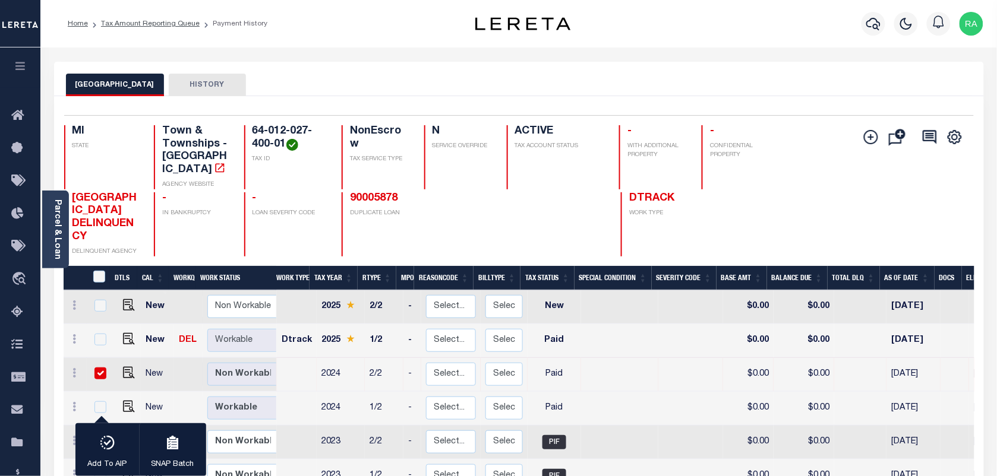
drag, startPoint x: 102, startPoint y: 359, endPoint x: 158, endPoint y: 250, distance: 122.7
click at [102, 368] on input "checkbox" at bounding box center [100, 374] width 12 height 12
checkbox input "false"
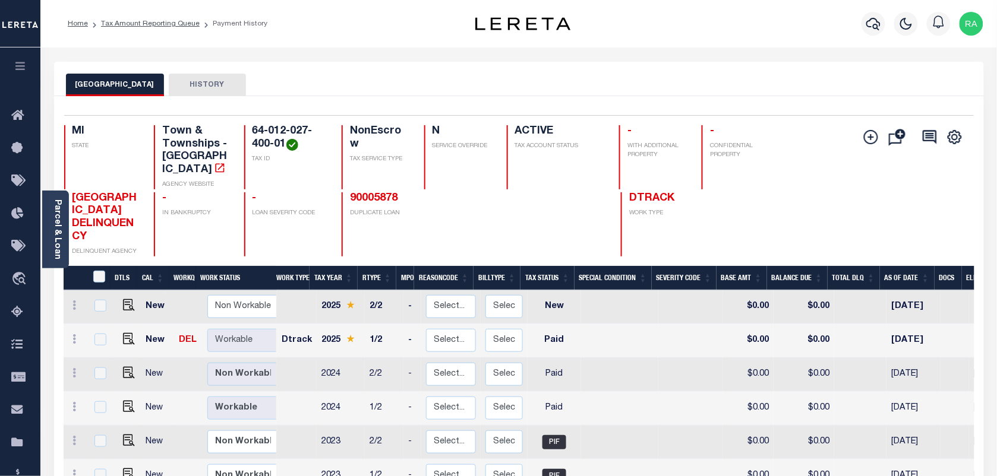
click at [898, 197] on div "Add Installment Line [GEOGRAPHIC_DATA] Request Check" at bounding box center [909, 190] width 110 height 131
click at [909, 210] on div "Add Installment Line [GEOGRAPHIC_DATA] Request Check" at bounding box center [909, 190] width 110 height 131
click at [170, 25] on link "Tax Amount Reporting Queue" at bounding box center [150, 23] width 99 height 7
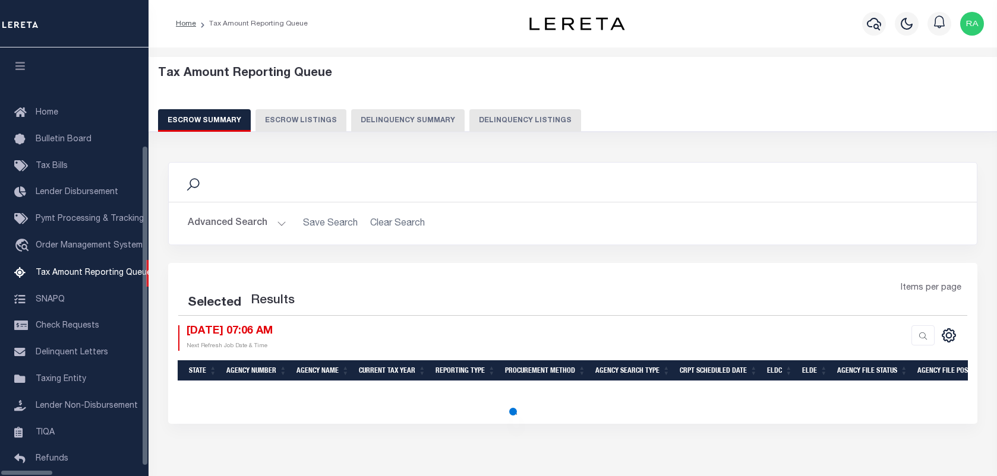
click at [472, 116] on button "Delinquency Listings" at bounding box center [525, 120] width 112 height 23
select select "100"
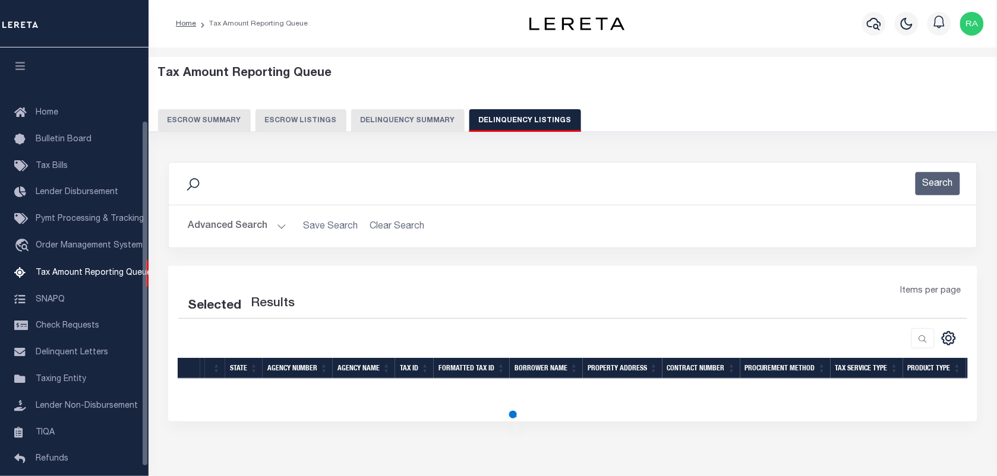
scroll to position [90, 0]
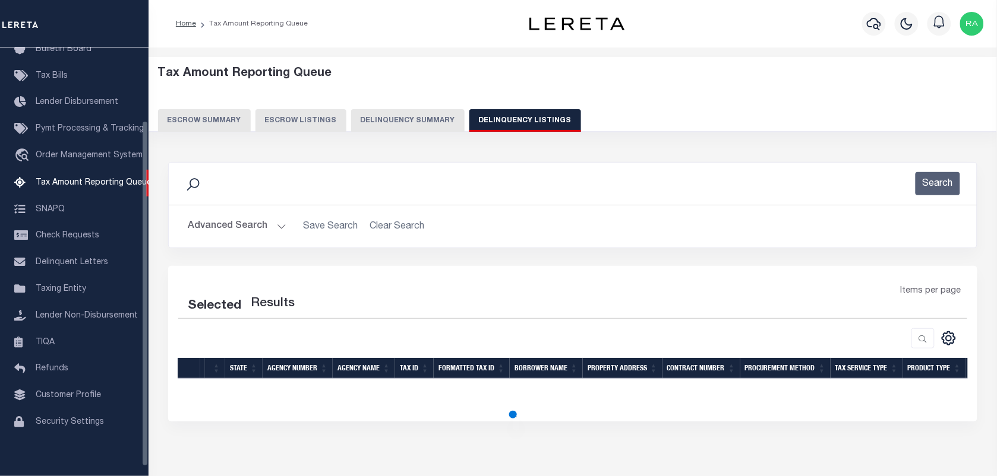
select select "100"
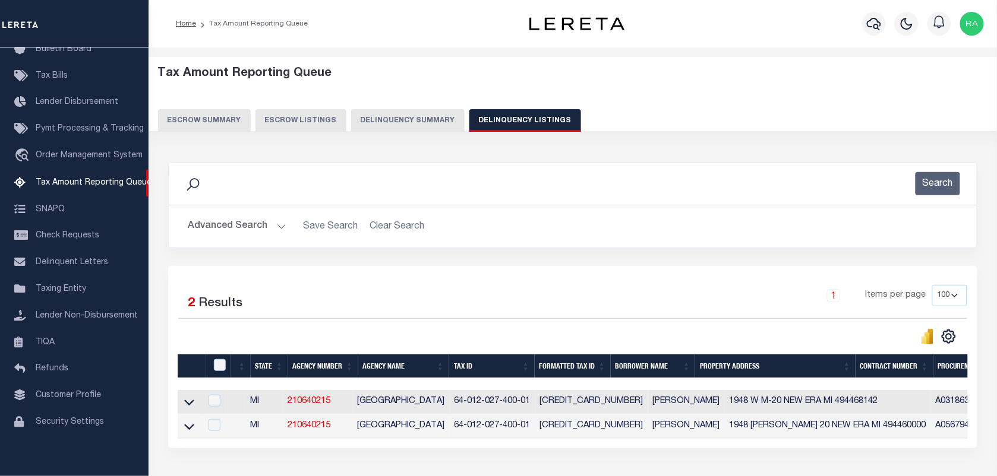
click at [280, 223] on button "Advanced Search" at bounding box center [237, 226] width 99 height 23
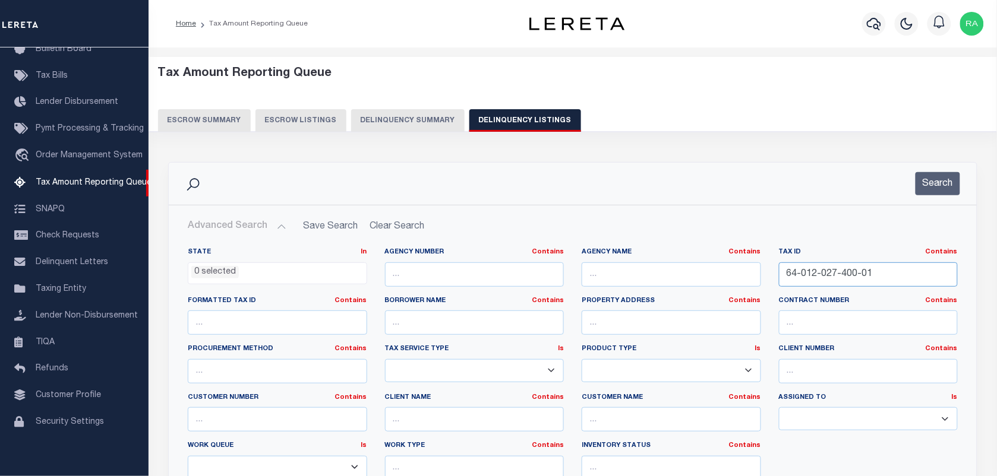
click at [811, 281] on input "64-012-027-400-01" at bounding box center [868, 275] width 179 height 24
paste input "2"
type input "64-012-027-400-02"
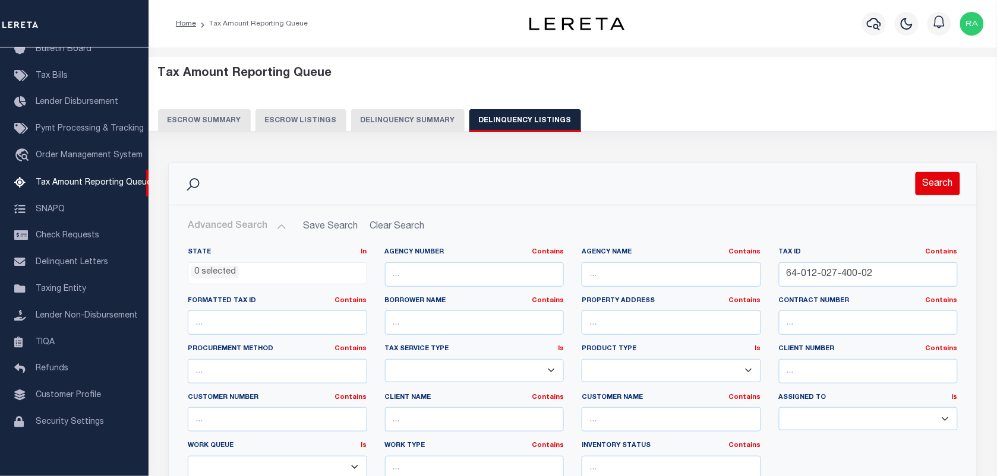
click at [940, 183] on button "Search" at bounding box center [937, 183] width 45 height 23
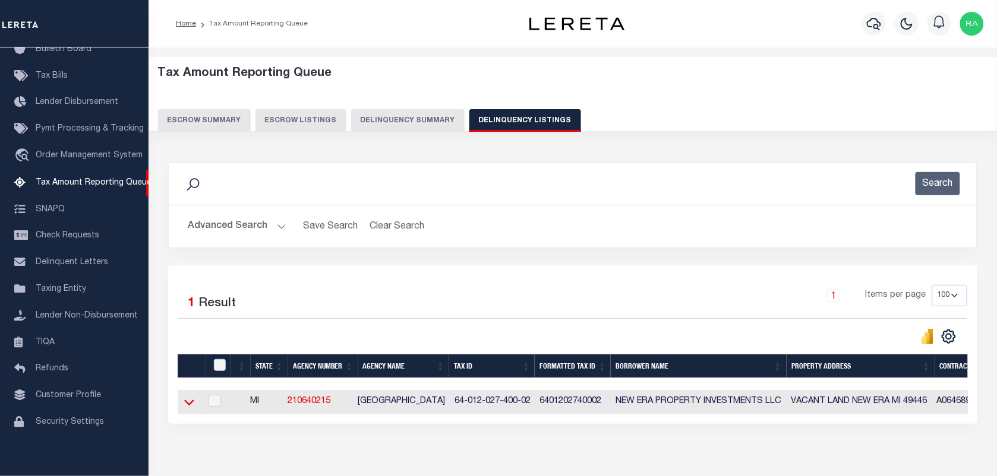
click at [189, 402] on icon at bounding box center [189, 402] width 10 height 12
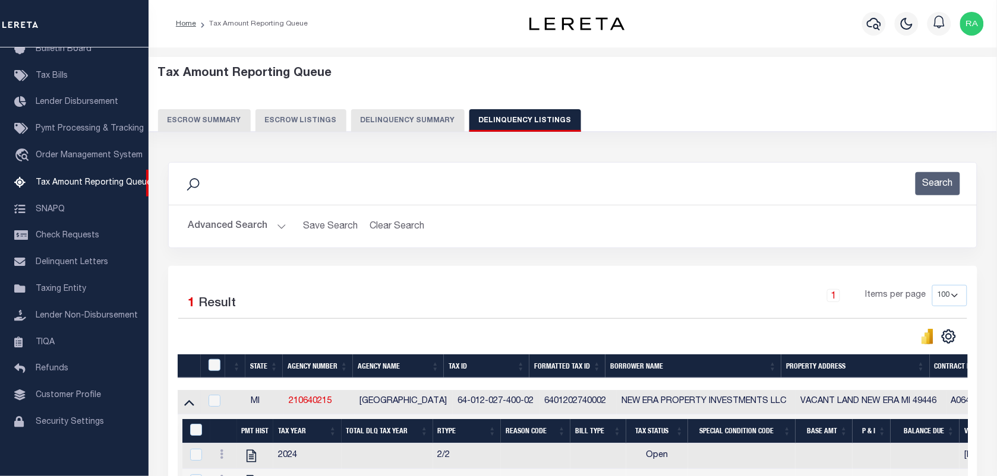
click at [916, 221] on h2 "Advanced Search Save Search Clear Search tblassign_wrapper_dynamictable_____Def…" at bounding box center [572, 226] width 789 height 23
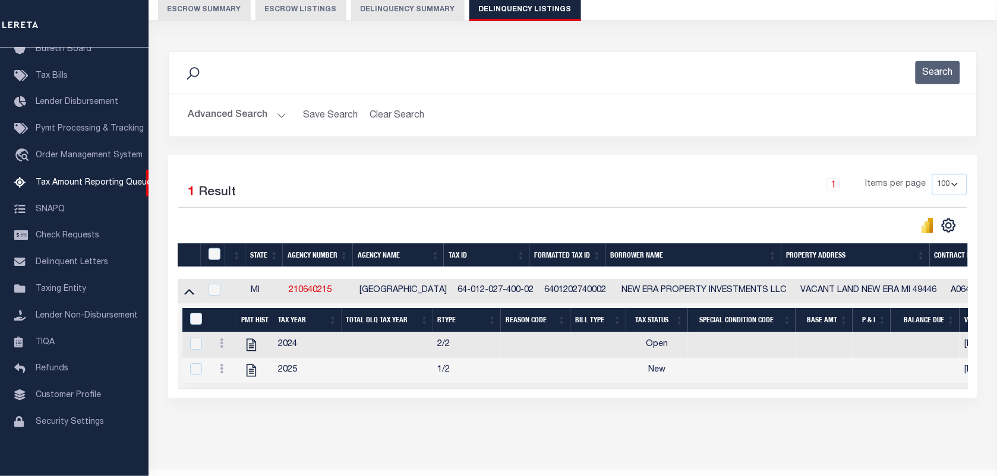
scroll to position [153, 0]
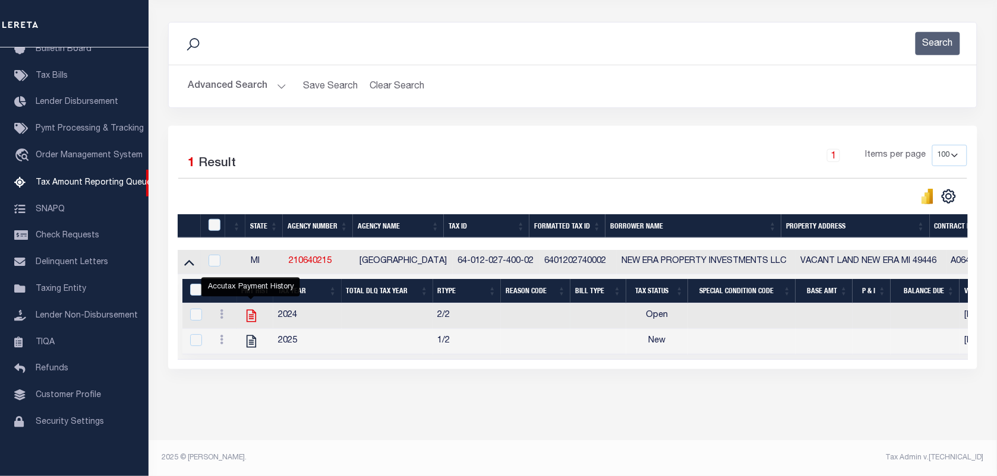
click at [253, 308] on icon "" at bounding box center [251, 315] width 15 height 15
checkbox input "true"
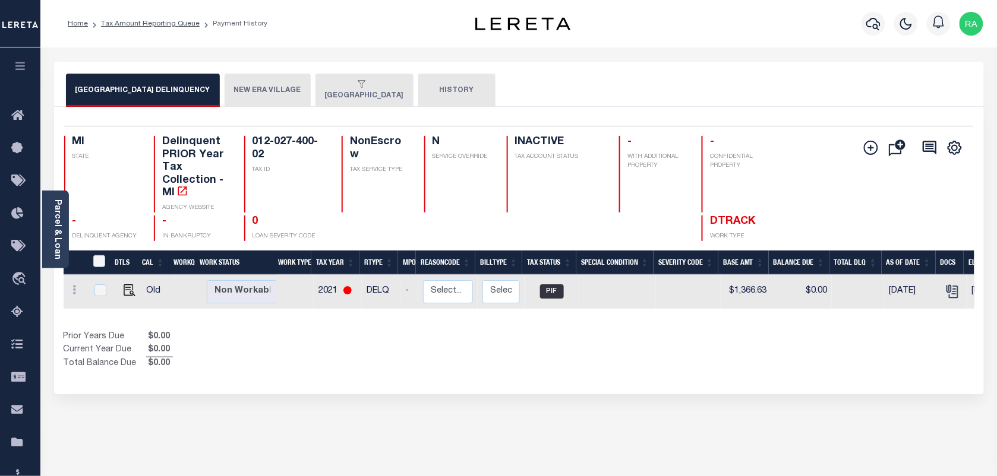
click at [358, 92] on button "[GEOGRAPHIC_DATA]" at bounding box center [364, 90] width 98 height 33
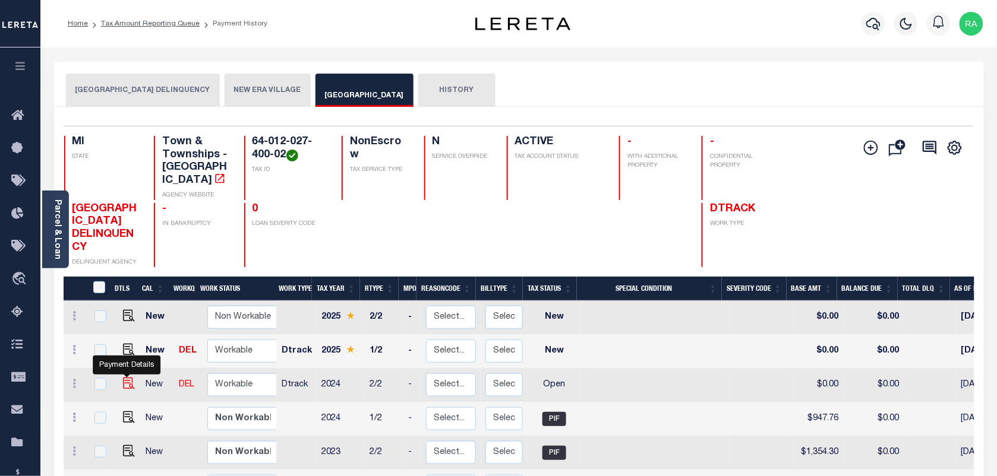
click at [126, 378] on img "" at bounding box center [129, 384] width 12 height 12
checkbox input "true"
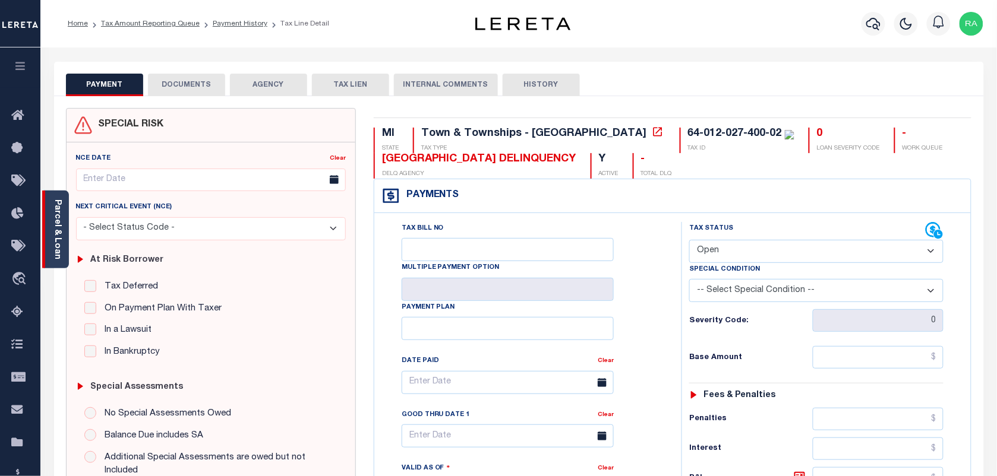
click at [53, 247] on link "Parcel & Loan" at bounding box center [57, 230] width 8 height 60
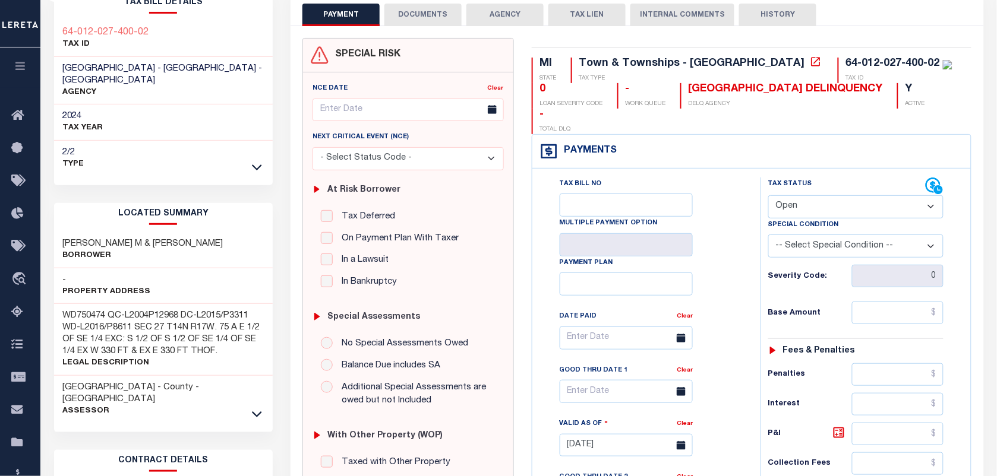
scroll to position [223, 0]
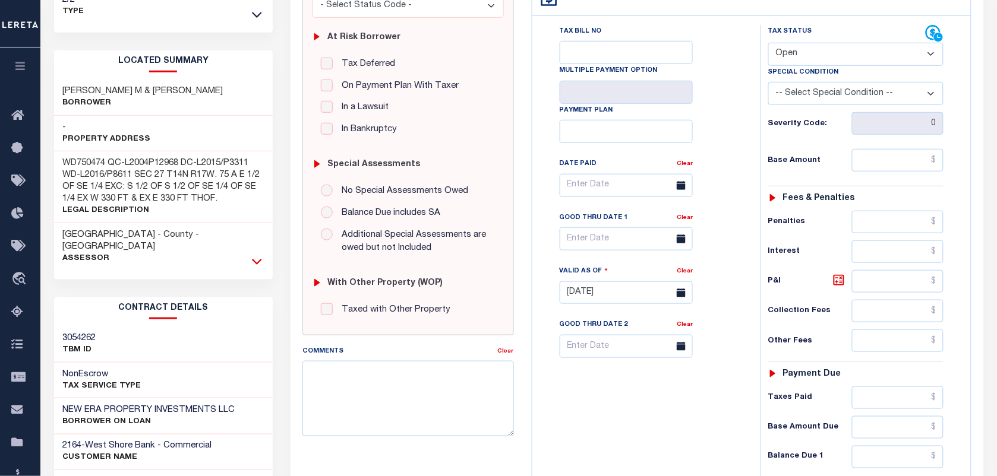
click at [256, 255] on icon at bounding box center [257, 261] width 10 height 12
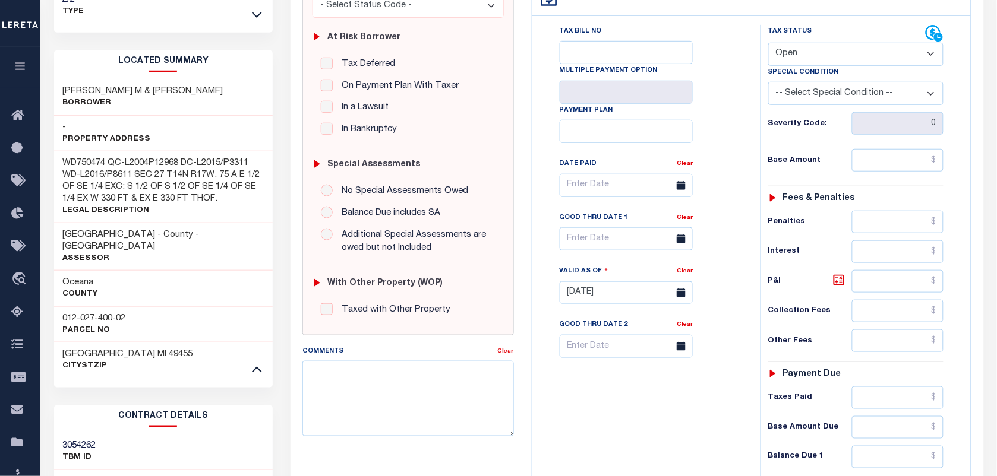
click at [80, 313] on h3 "012-027-400-02" at bounding box center [94, 319] width 63 height 12
copy div "012-027-400-02"
drag, startPoint x: 904, startPoint y: 283, endPoint x: 889, endPoint y: 235, distance: 50.4
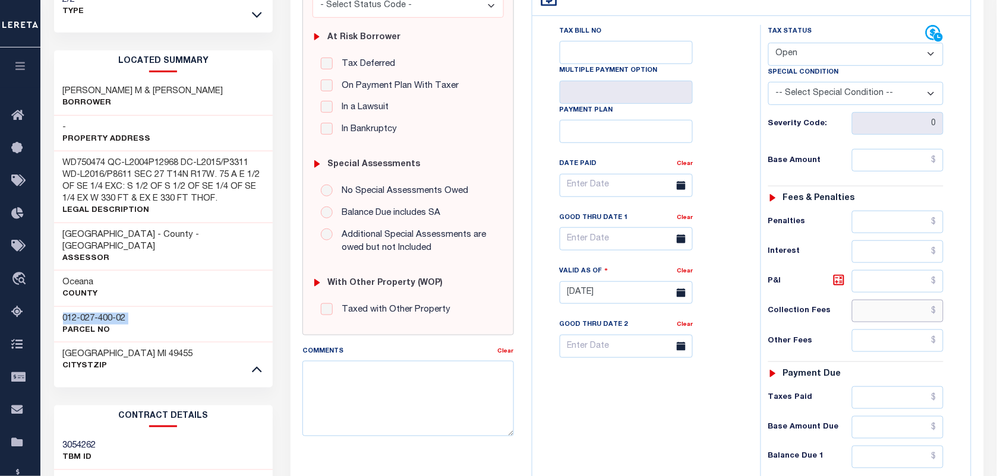
click at [904, 300] on input "text" at bounding box center [898, 311] width 92 height 23
drag, startPoint x: 134, startPoint y: 298, endPoint x: 57, endPoint y: 292, distance: 77.4
click at [57, 306] on div "012-027-400-02 Parcel No" at bounding box center [163, 324] width 219 height 36
copy h3 "012-027-400-02"
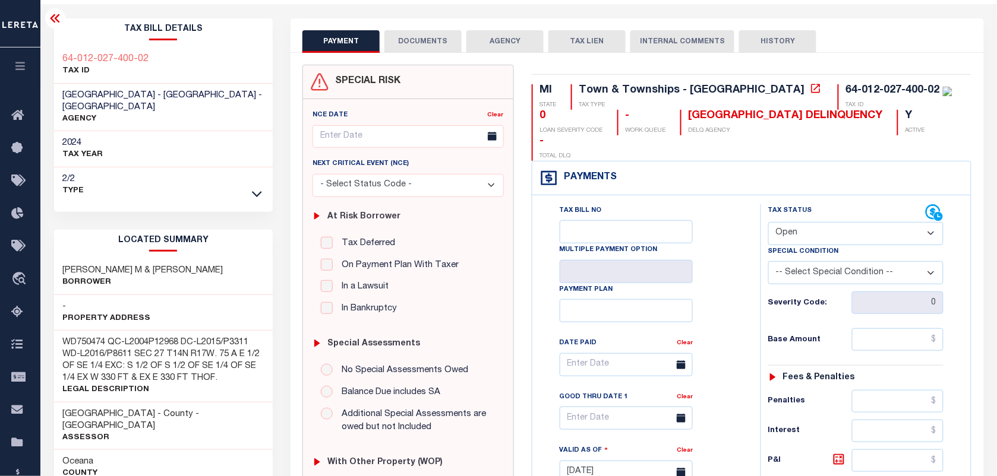
scroll to position [0, 0]
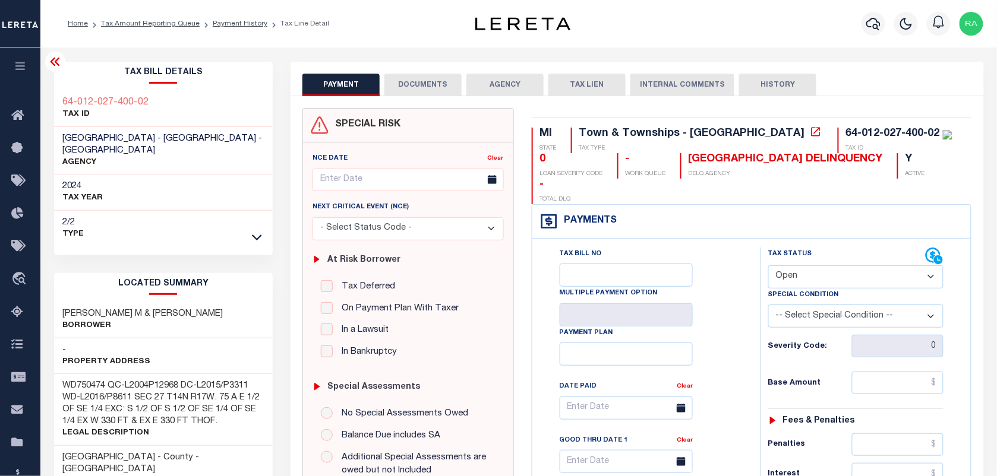
click at [807, 266] on select "- Select Status Code - Open Due/Unpaid Paid Incomplete No Tax Due Internal Refu…" at bounding box center [855, 277] width 175 height 23
select select "PYD"
click at [768, 266] on select "- Select Status Code - Open Due/Unpaid Paid Incomplete No Tax Due Internal Refu…" at bounding box center [855, 277] width 175 height 23
type input "[DATE]"
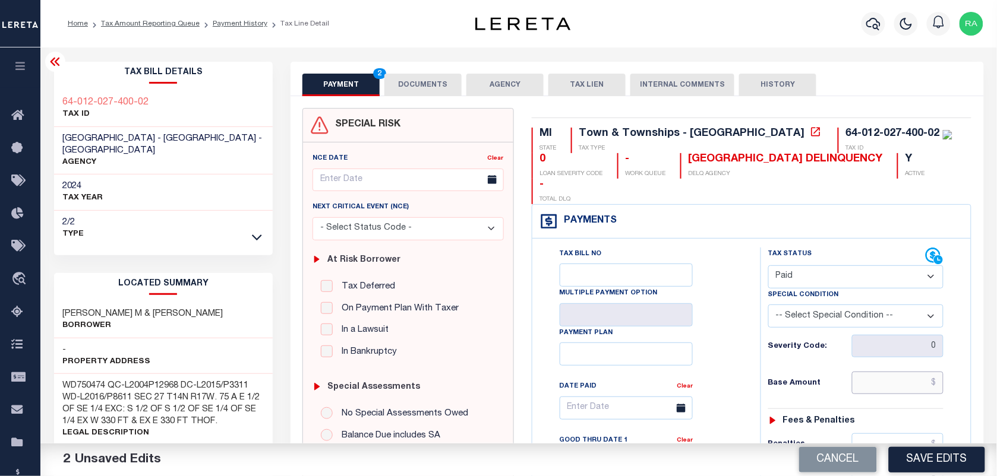
drag, startPoint x: 903, startPoint y: 364, endPoint x: 919, endPoint y: 366, distance: 16.8
click at [903, 372] on input "text" at bounding box center [898, 383] width 92 height 23
type input "$0.00"
drag, startPoint x: 955, startPoint y: 377, endPoint x: 925, endPoint y: 377, distance: 29.7
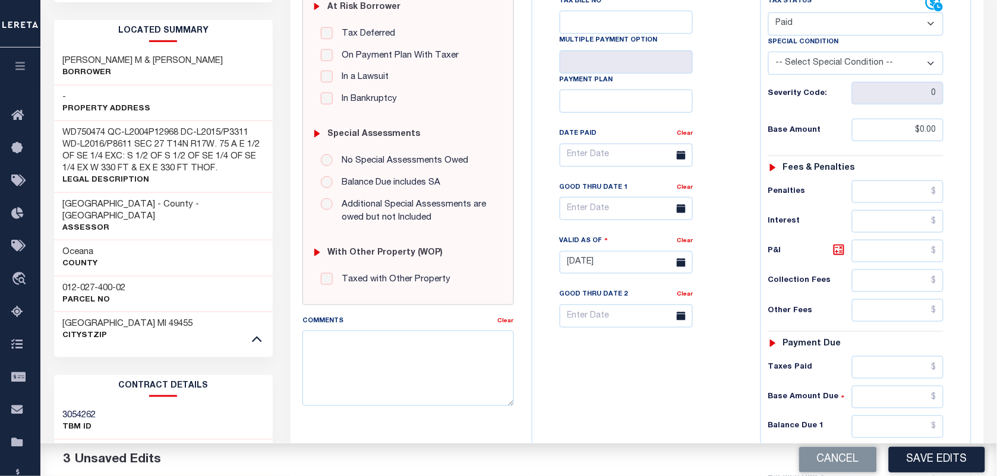
scroll to position [297, 0]
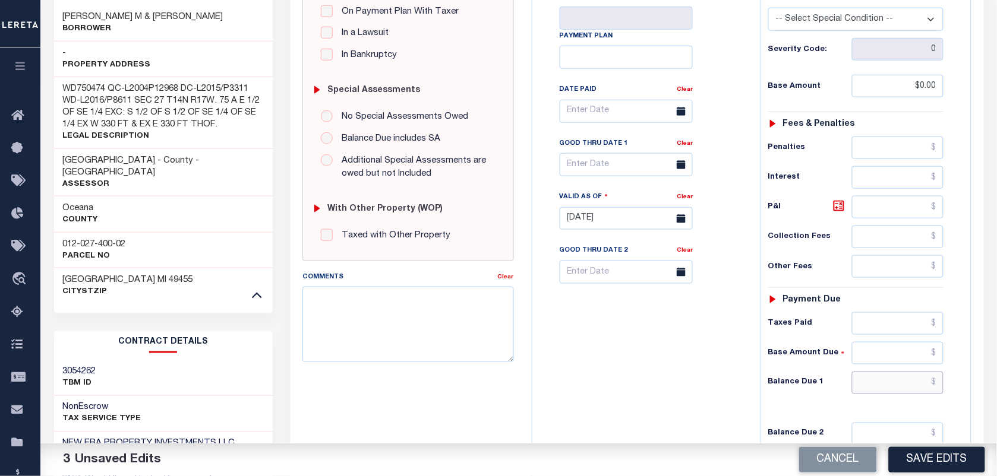
click at [898, 372] on input "text" at bounding box center [898, 383] width 92 height 23
type input "$0.00"
click at [975, 363] on div "MI STATE Town & Townships - MI TAX TYPE 64-012-027-400-02 TAX ID 0 LOAN SEVERIT…" at bounding box center [752, 205] width 458 height 788
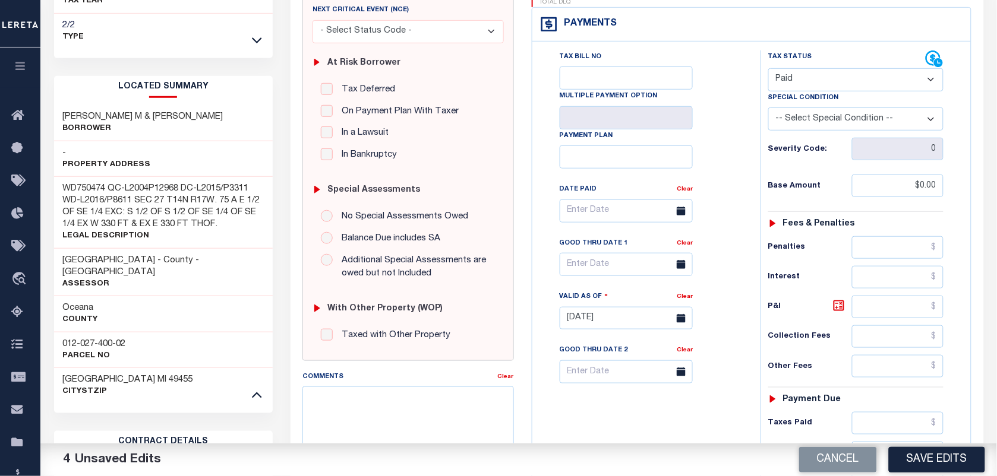
scroll to position [0, 0]
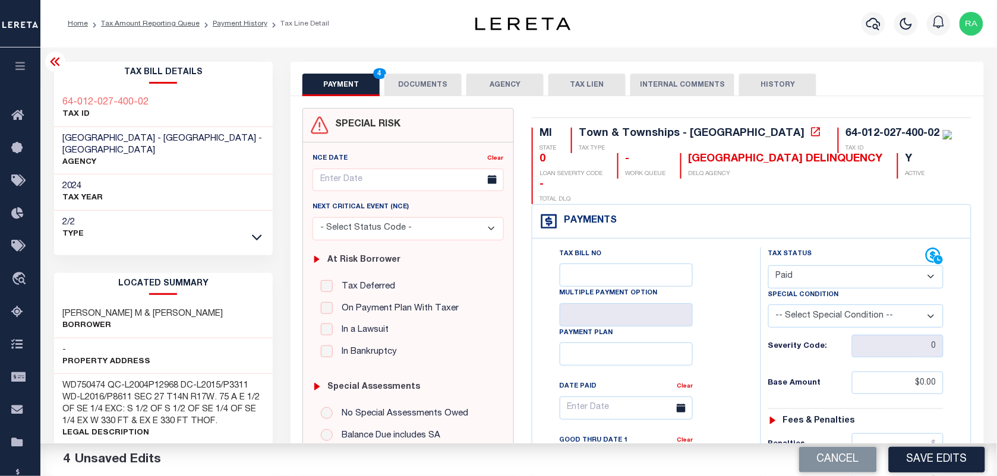
click at [425, 94] on button "DOCUMENTS" at bounding box center [422, 85] width 77 height 23
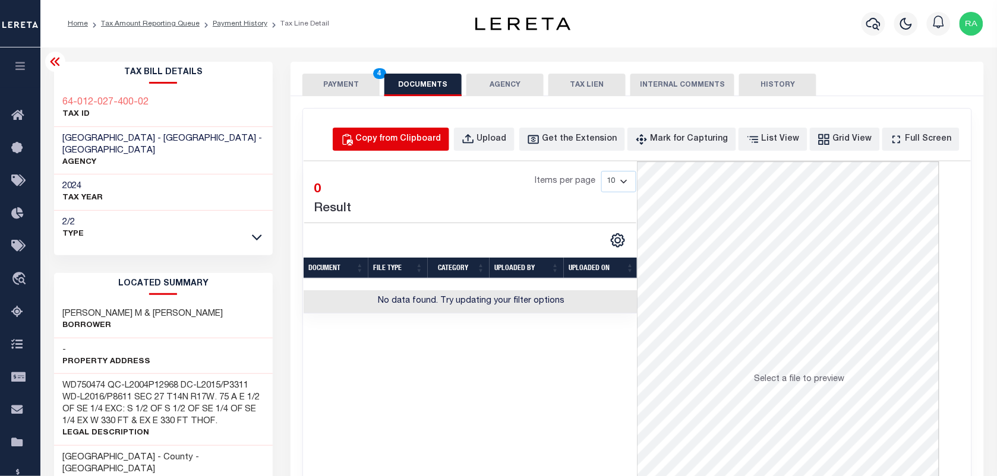
click at [411, 143] on div "Copy from Clipboard" at bounding box center [399, 139] width 86 height 13
select select "POP"
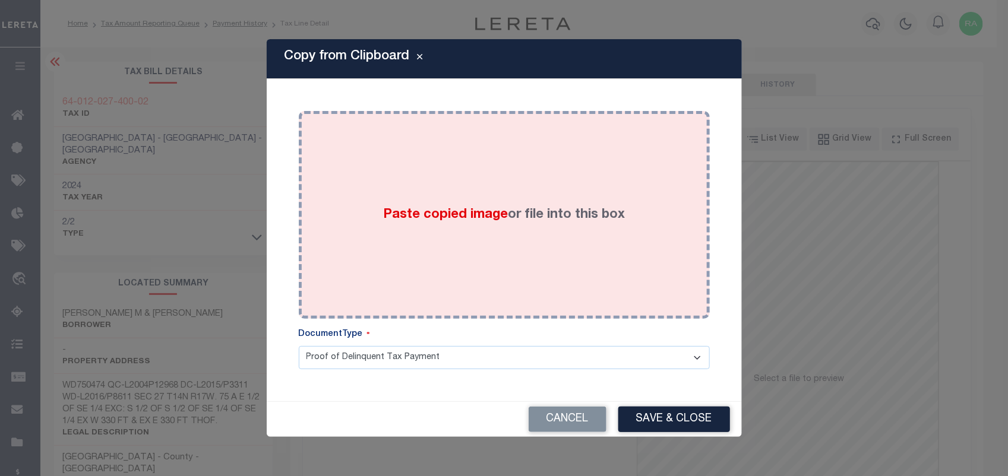
click at [526, 203] on div "Paste copied image or file into this box" at bounding box center [504, 215] width 393 height 190
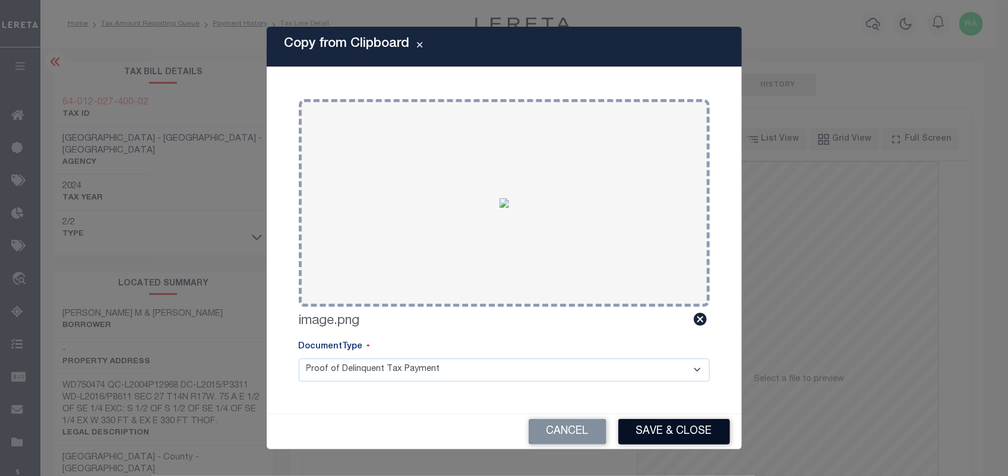
click at [672, 434] on button "Save & Close" at bounding box center [674, 432] width 112 height 26
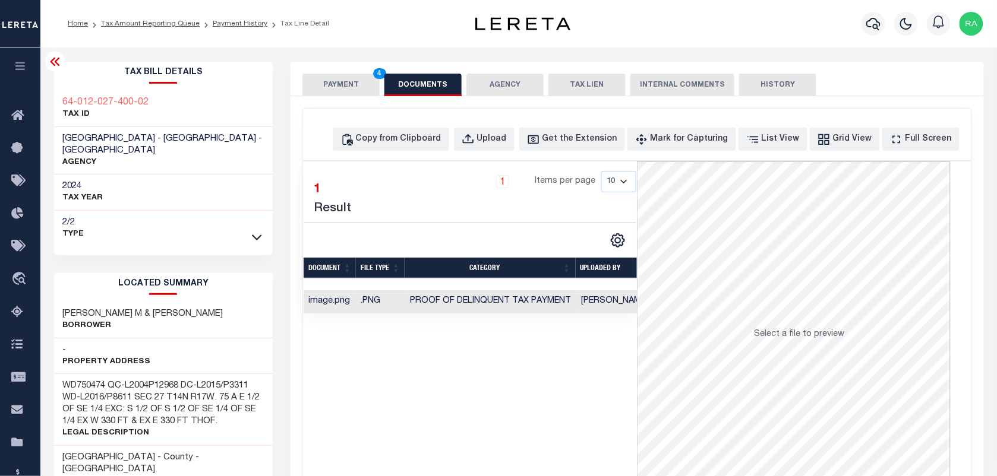
click at [330, 91] on button "PAYMENT 4" at bounding box center [340, 85] width 77 height 23
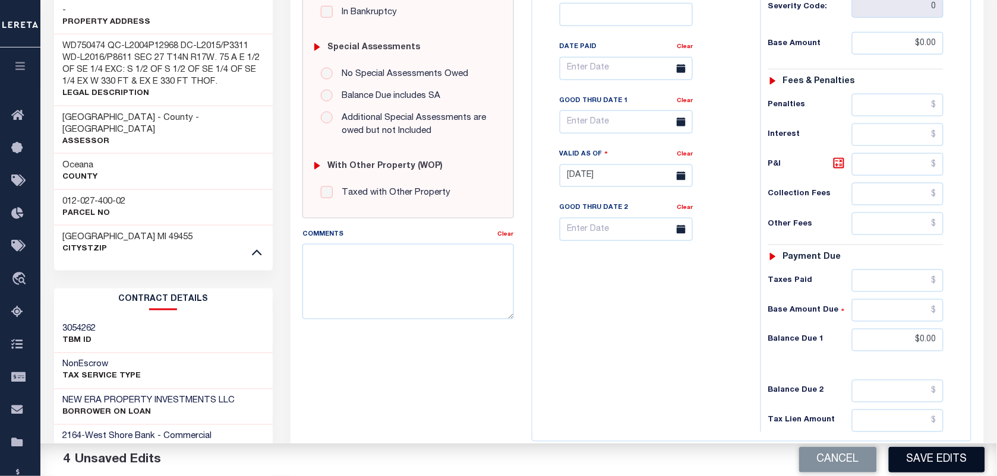
scroll to position [445, 0]
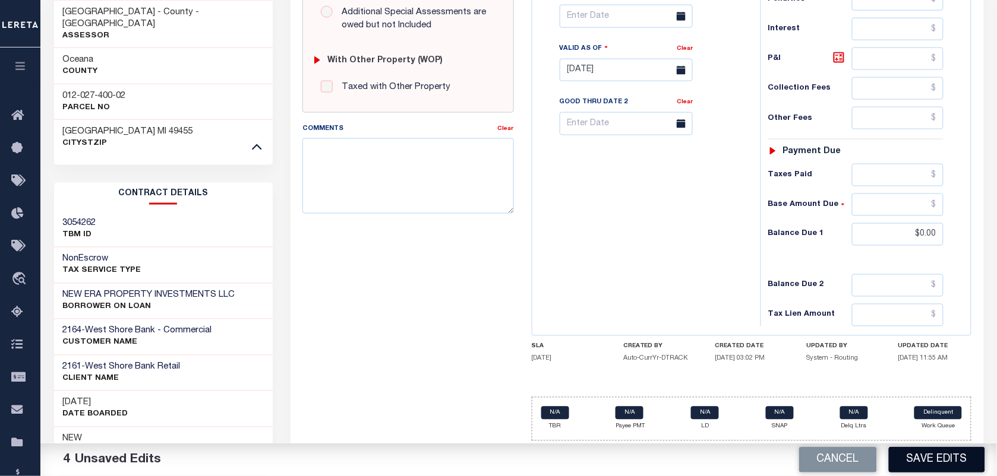
click at [919, 467] on button "Save Edits" at bounding box center [937, 460] width 96 height 26
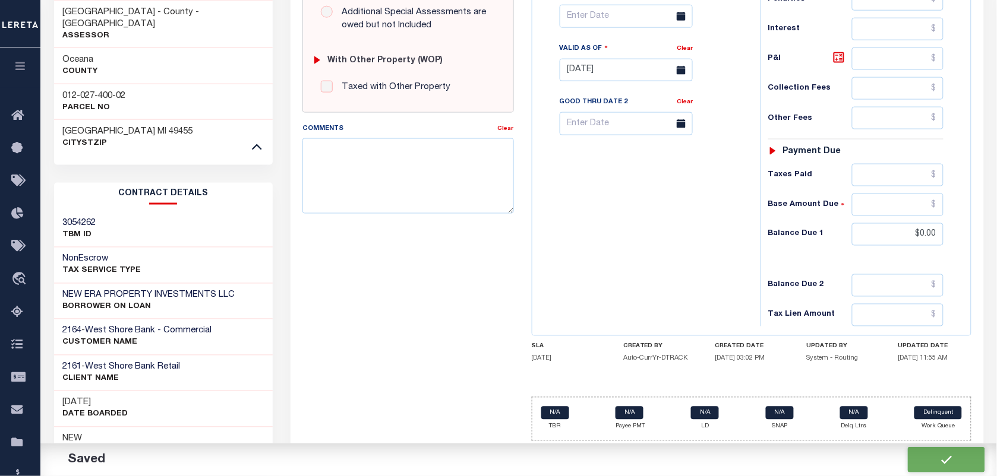
checkbox input "false"
type input "$0"
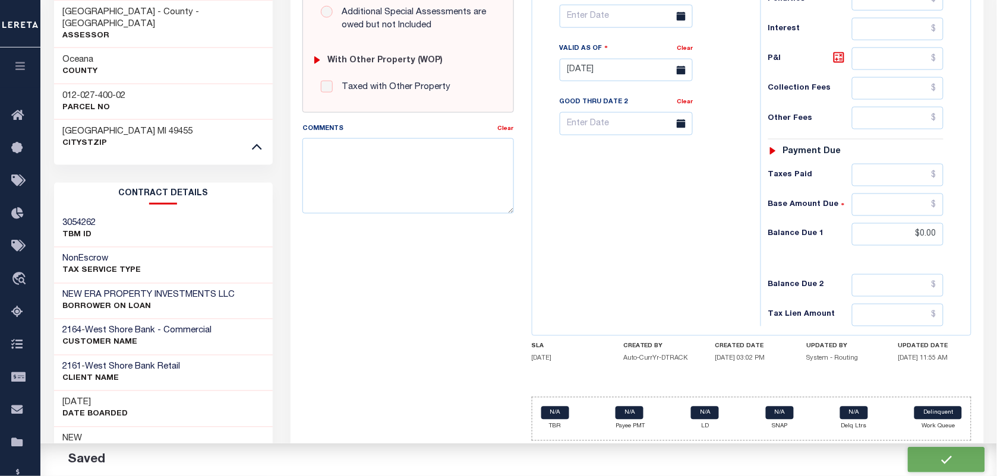
type input "$0"
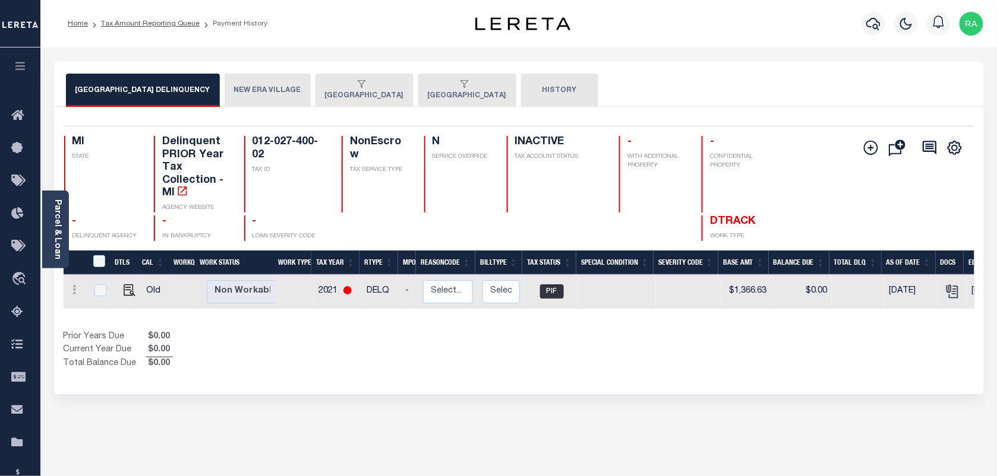
click at [428, 88] on div "button" at bounding box center [465, 85] width 74 height 11
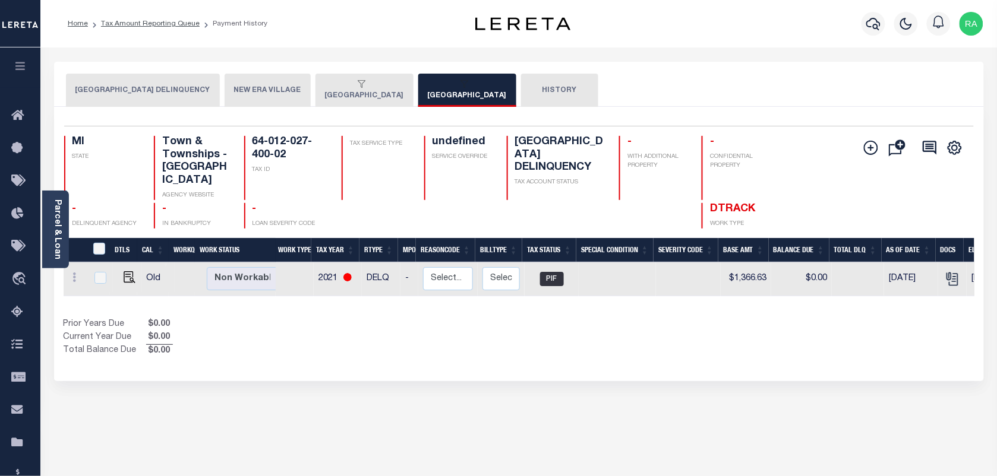
click at [351, 86] on div "button" at bounding box center [362, 85] width 74 height 11
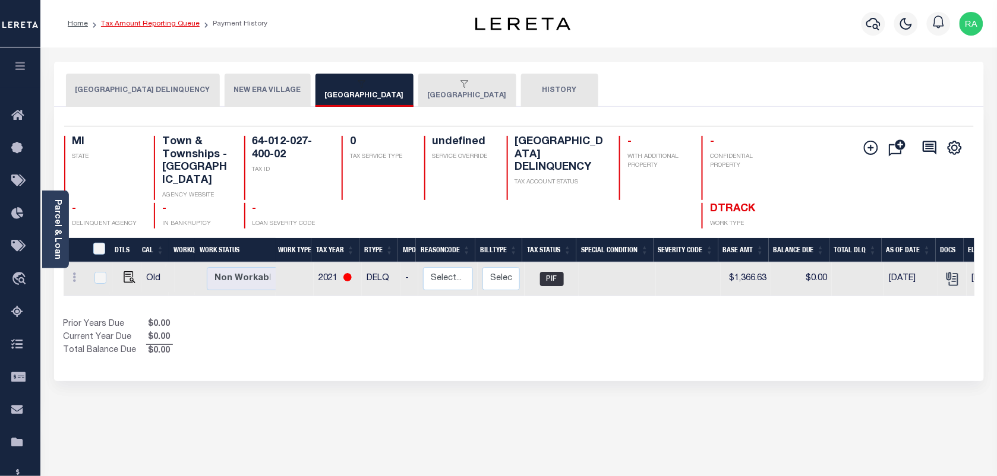
click at [157, 24] on link "Tax Amount Reporting Queue" at bounding box center [150, 23] width 99 height 7
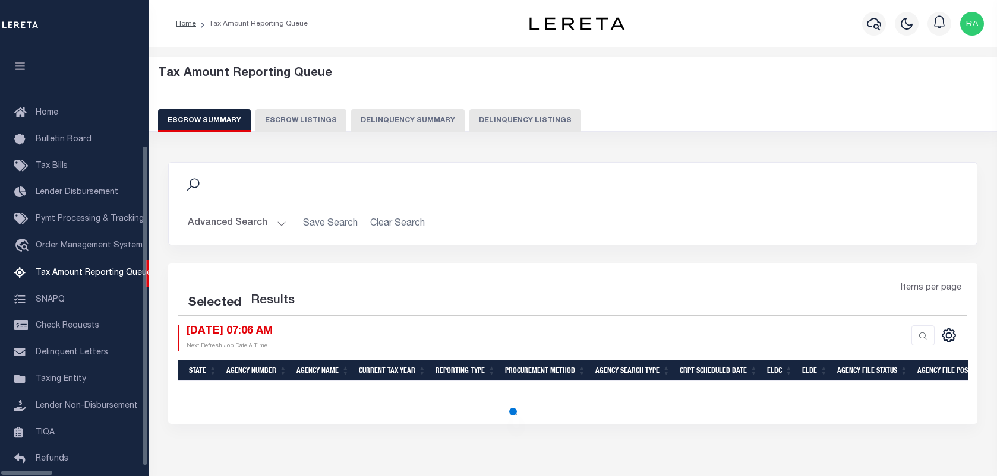
select select "100"
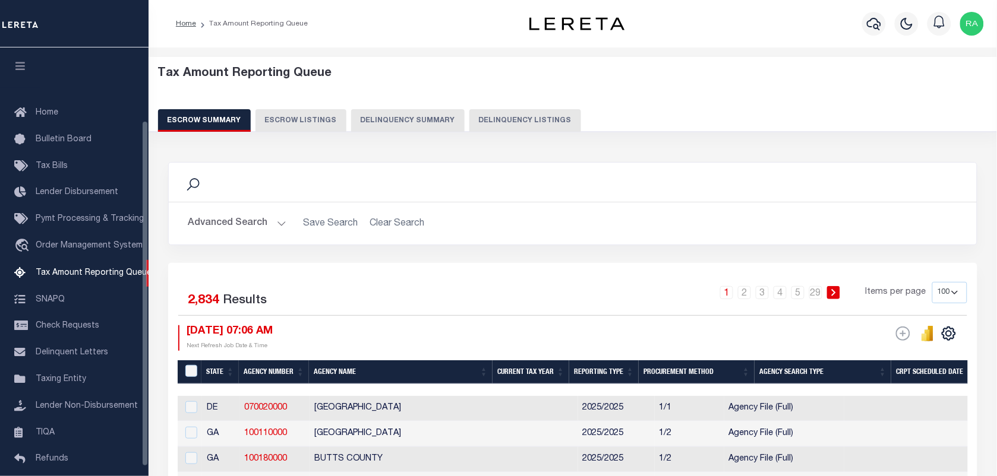
scroll to position [90, 0]
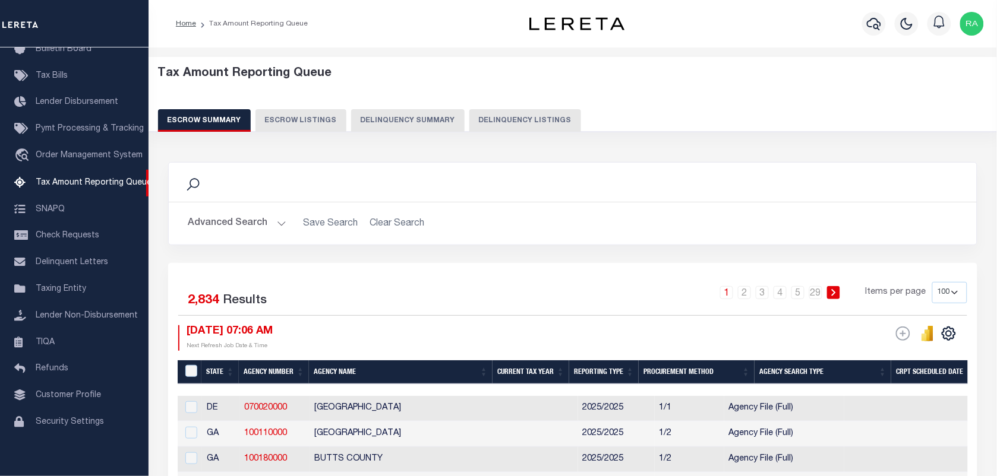
click at [481, 118] on button "Delinquency Listings" at bounding box center [525, 120] width 112 height 23
select select "100"
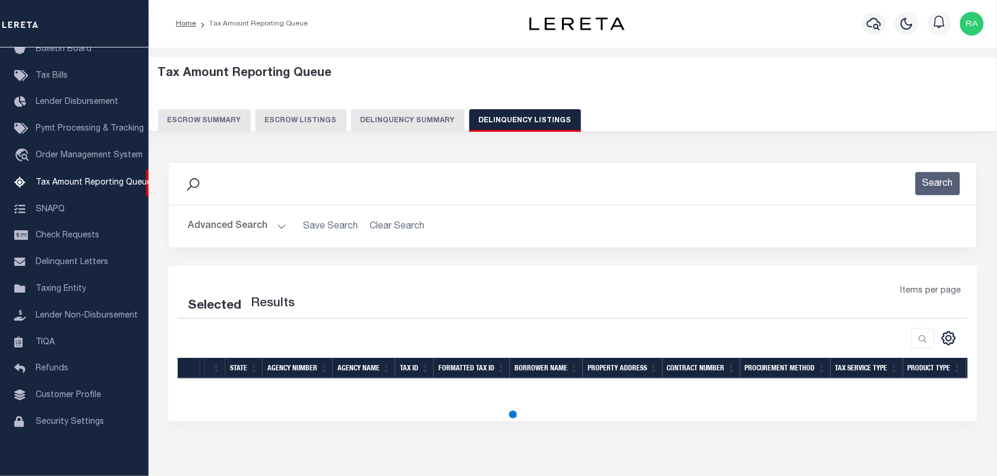
select select "100"
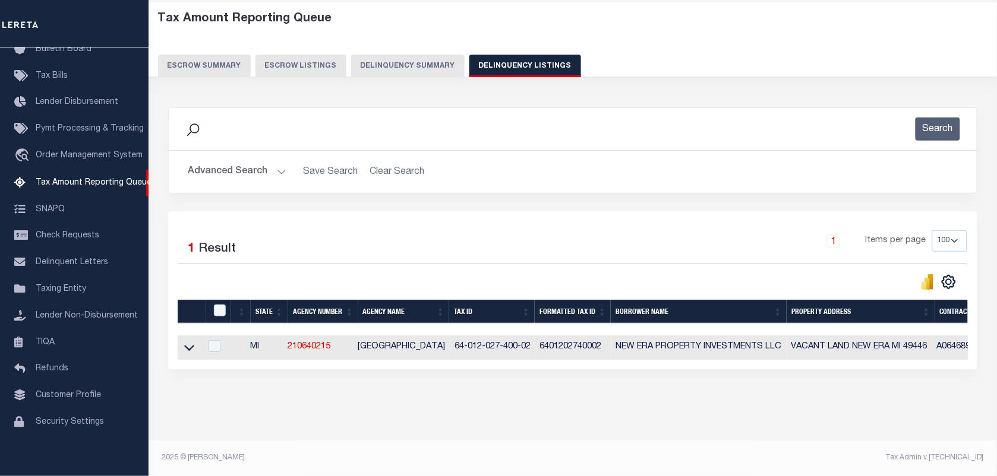
scroll to position [65, 0]
click at [213, 340] on input "checkbox" at bounding box center [214, 346] width 12 height 12
checkbox input "true"
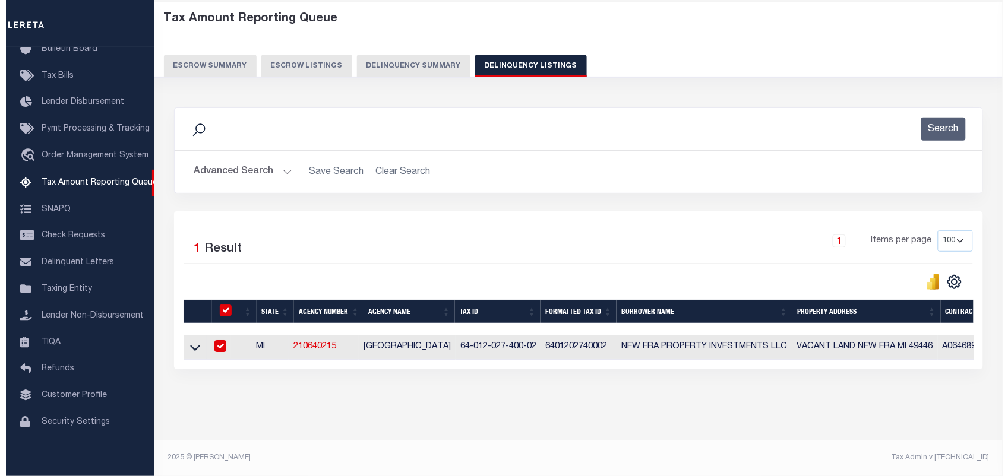
scroll to position [63, 0]
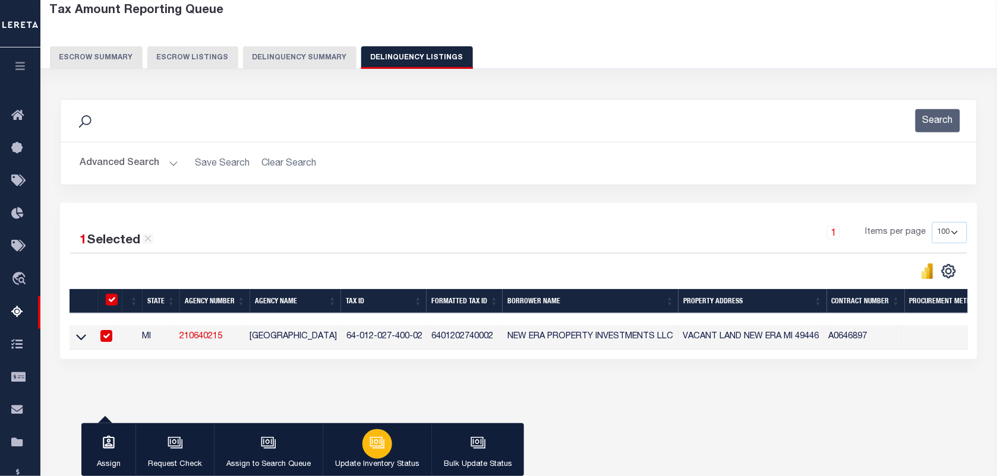
click at [387, 445] on div "button" at bounding box center [377, 444] width 30 height 30
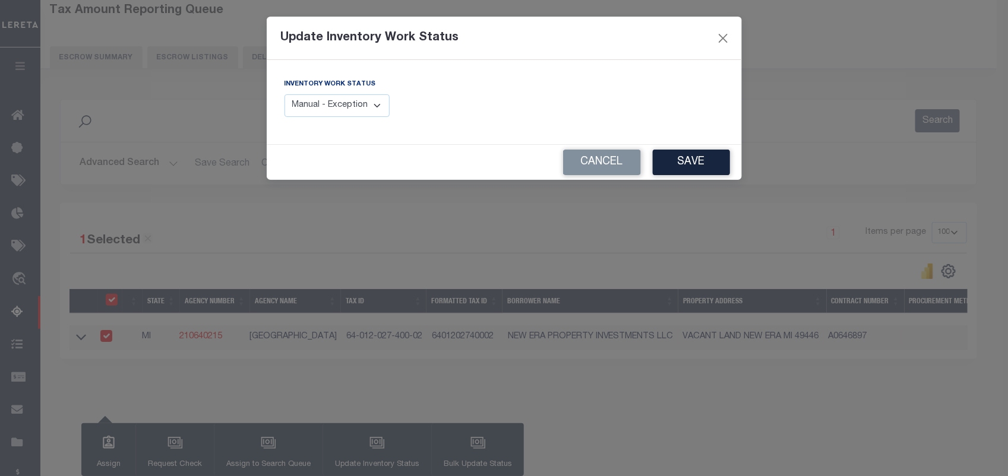
click at [327, 108] on select "Manual - Exception Pended - Awaiting Search Late Add Exception Completed" at bounding box center [338, 105] width 106 height 23
select select "4"
click at [285, 94] on select "Manual - Exception Pended - Awaiting Search Late Add Exception Completed" at bounding box center [338, 105] width 106 height 23
click at [684, 167] on button "Save" at bounding box center [691, 163] width 77 height 26
